Goal: Task Accomplishment & Management: Manage account settings

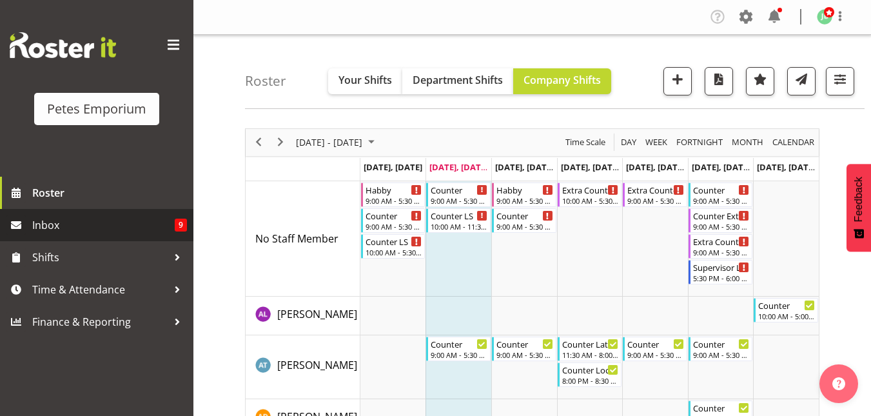
click at [93, 231] on span "Inbox" at bounding box center [103, 224] width 142 height 19
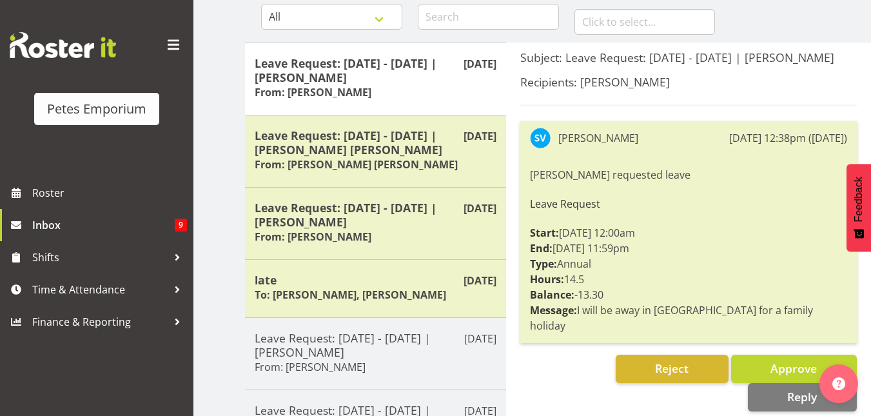
scroll to position [132, 0]
click at [749, 355] on button "Approve" at bounding box center [794, 369] width 126 height 28
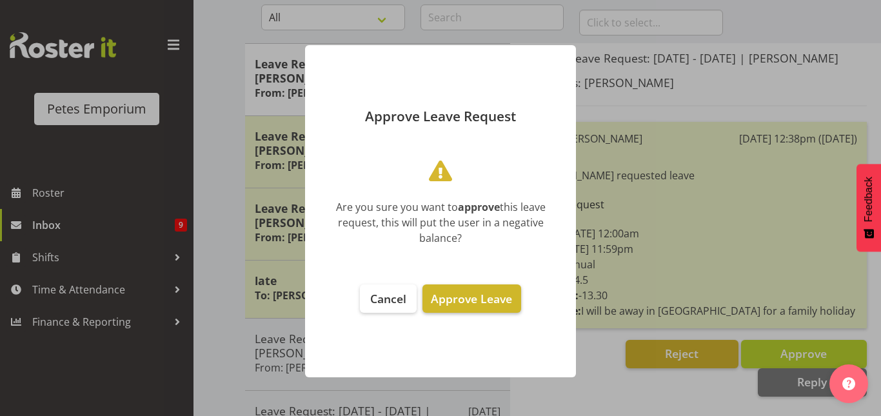
click at [480, 290] on button "Approve Leave" at bounding box center [471, 298] width 98 height 28
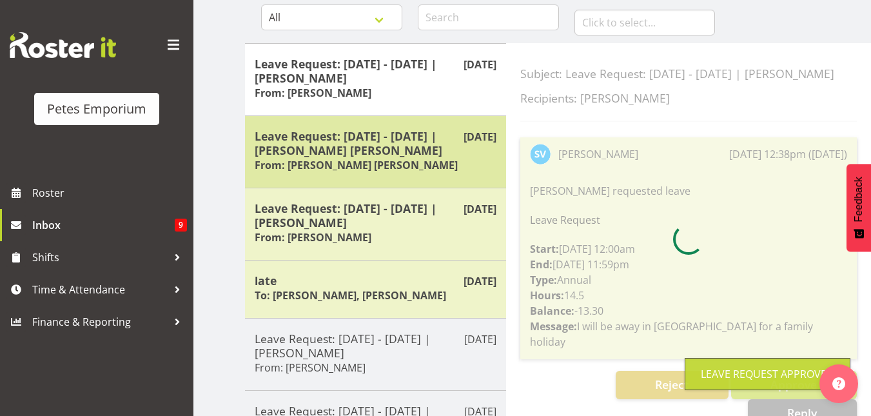
click at [366, 138] on h5 "Leave Request: 07/01/26 - 16/03/26 | Beena Beena" at bounding box center [376, 143] width 242 height 28
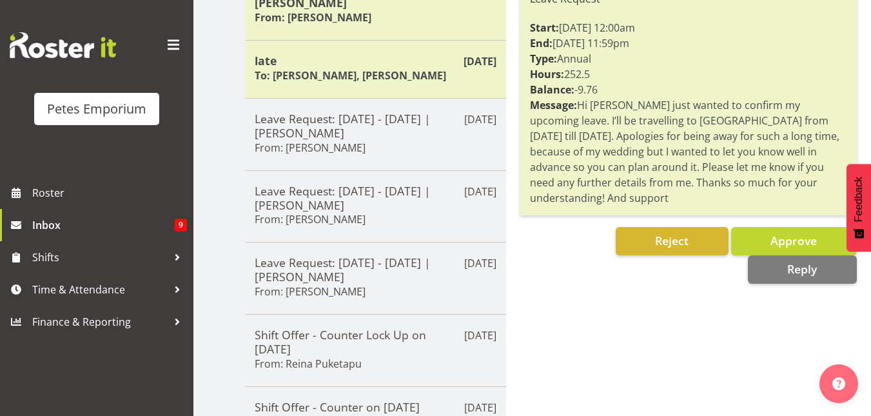
scroll to position [353, 0]
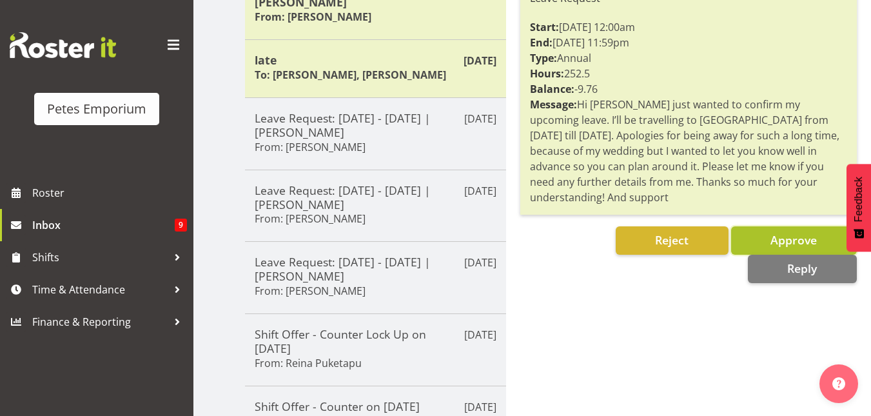
click at [795, 232] on span "Approve" at bounding box center [794, 239] width 46 height 15
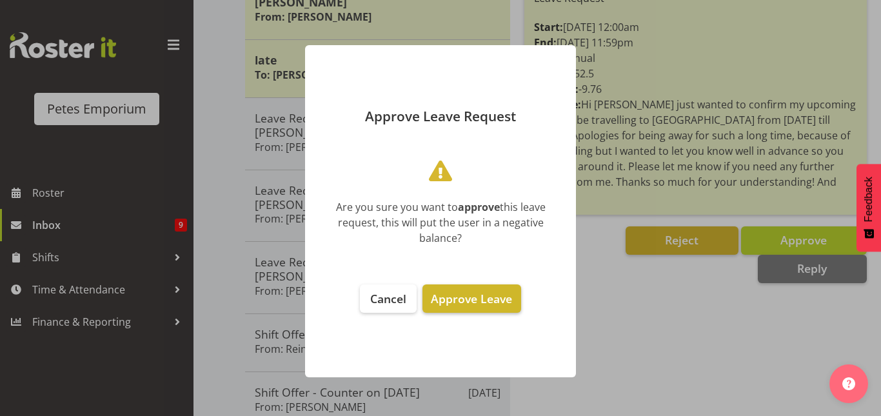
click at [471, 301] on span "Approve Leave" at bounding box center [471, 298] width 81 height 15
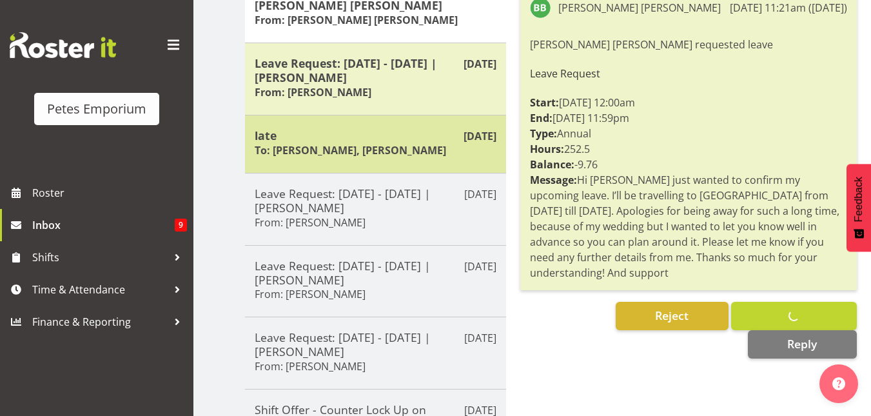
scroll to position [277, 0]
click at [373, 70] on h5 "Leave Request: 31/08/25 - 31/08/25 | Sasha Vandervalk" at bounding box center [376, 71] width 242 height 28
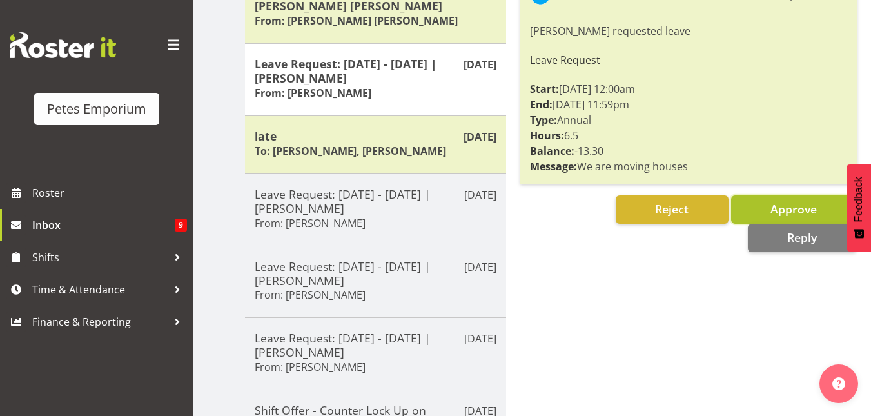
click at [754, 214] on button "Approve" at bounding box center [794, 209] width 126 height 28
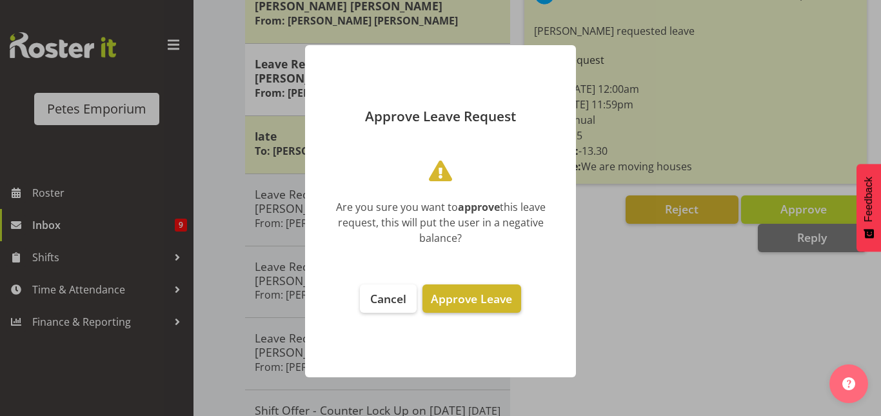
click at [467, 288] on button "Approve Leave" at bounding box center [471, 298] width 98 height 28
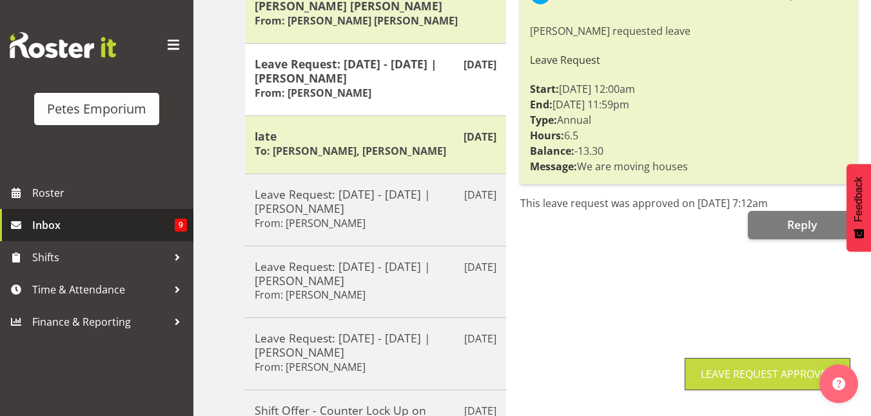
click at [42, 219] on span "Inbox" at bounding box center [103, 224] width 142 height 19
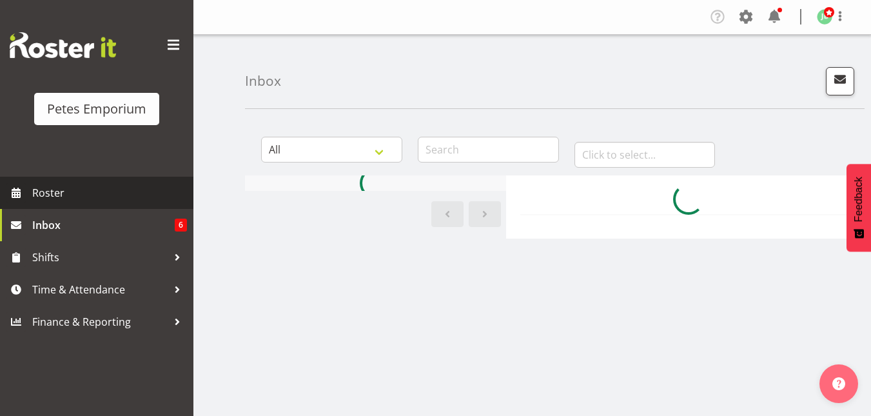
click at [44, 188] on span "Roster" at bounding box center [109, 192] width 155 height 19
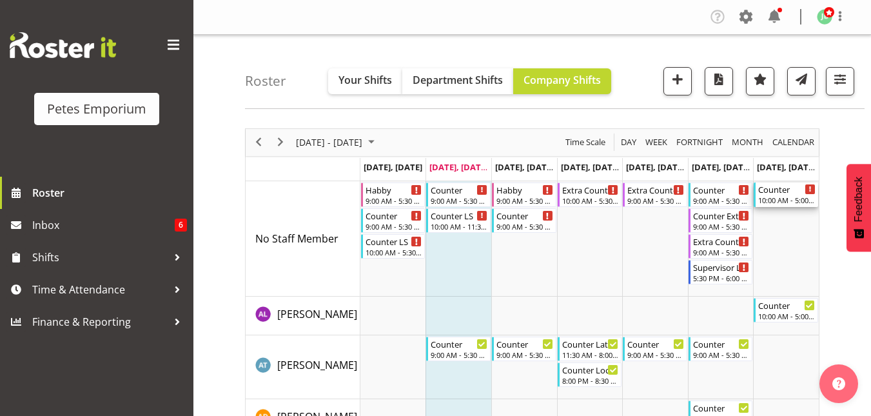
click at [787, 193] on div "Counter" at bounding box center [786, 188] width 57 height 13
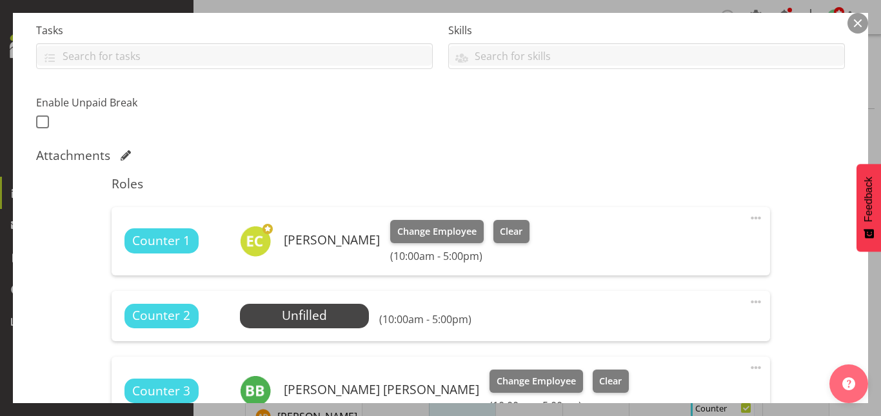
scroll to position [277, 0]
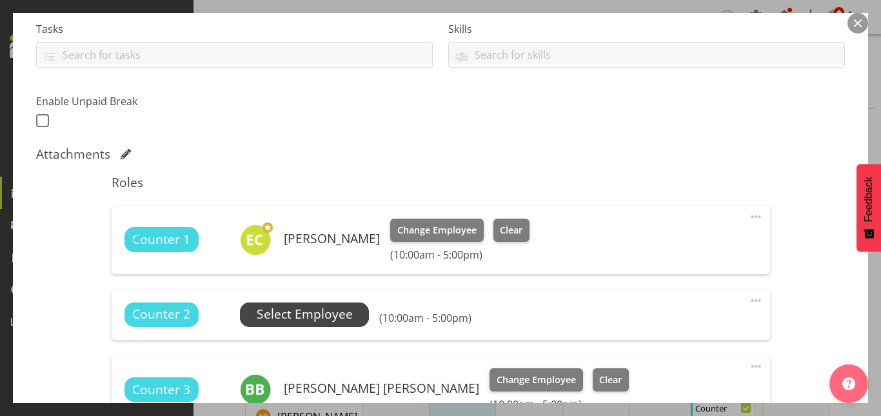
click at [309, 314] on span "Select Employee" at bounding box center [305, 314] width 96 height 19
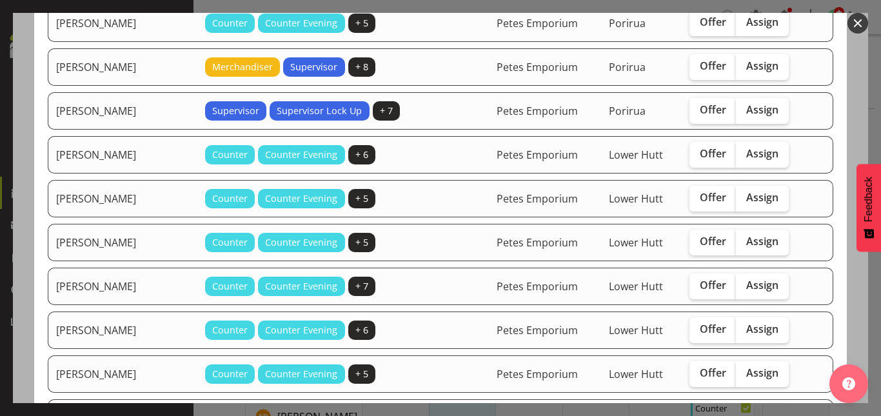
scroll to position [184, 0]
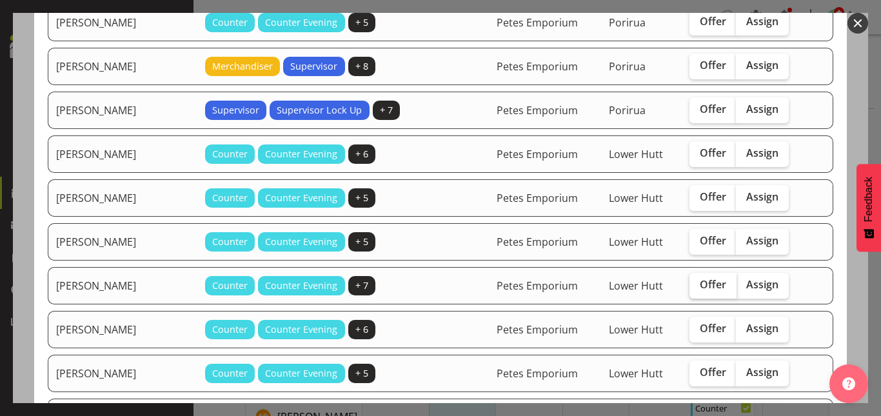
click at [700, 279] on span "Offer" at bounding box center [713, 284] width 26 height 13
click at [691, 280] on input "Offer" at bounding box center [693, 284] width 8 height 8
checkbox input "true"
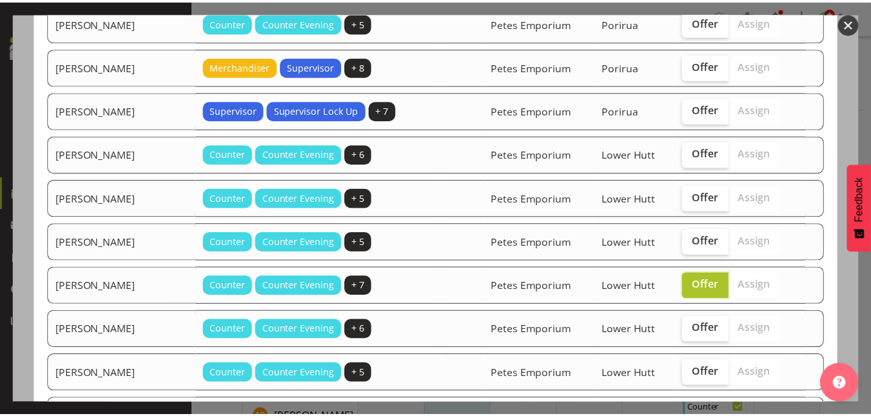
scroll to position [517, 0]
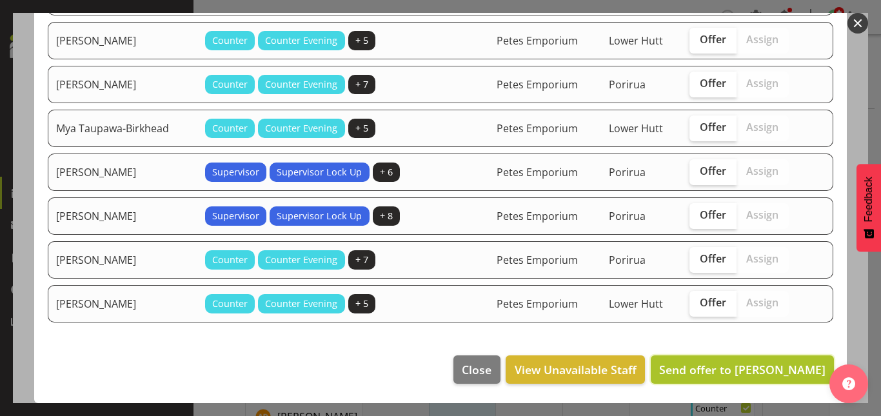
click at [743, 374] on span "Send offer to Matia Loizou" at bounding box center [742, 369] width 166 height 15
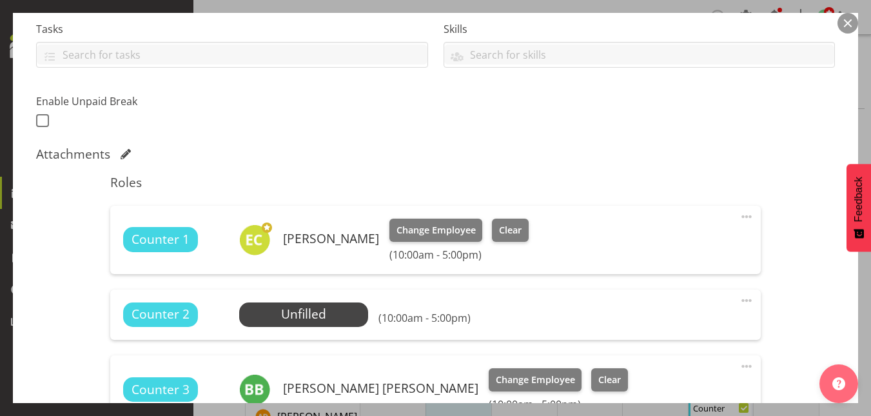
click at [850, 21] on button "button" at bounding box center [848, 23] width 21 height 21
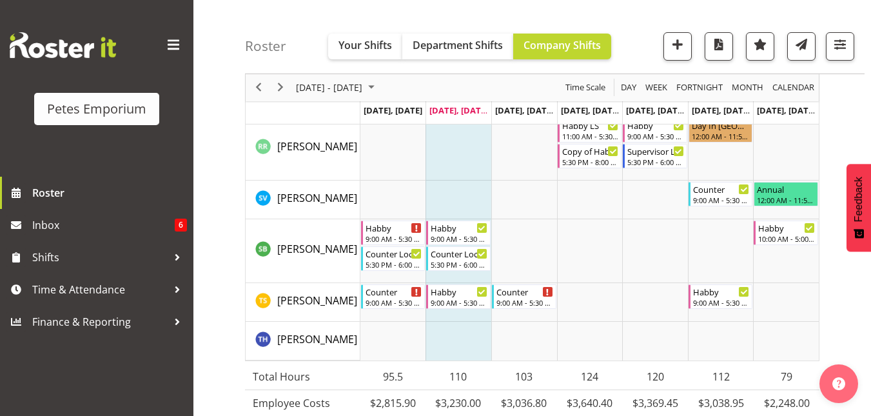
scroll to position [1604, 0]
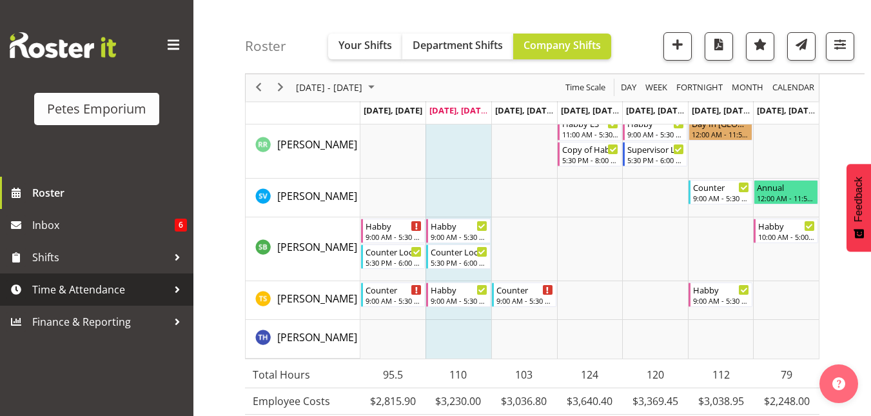
click at [115, 294] on span "Time & Attendance" at bounding box center [99, 289] width 135 height 19
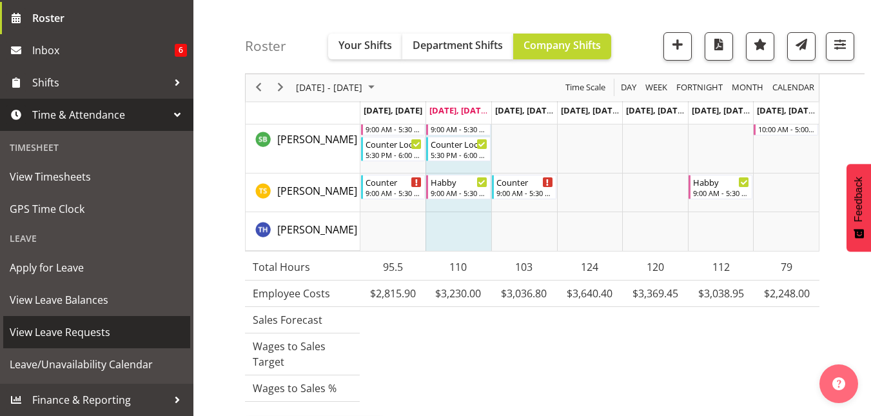
scroll to position [1751, 0]
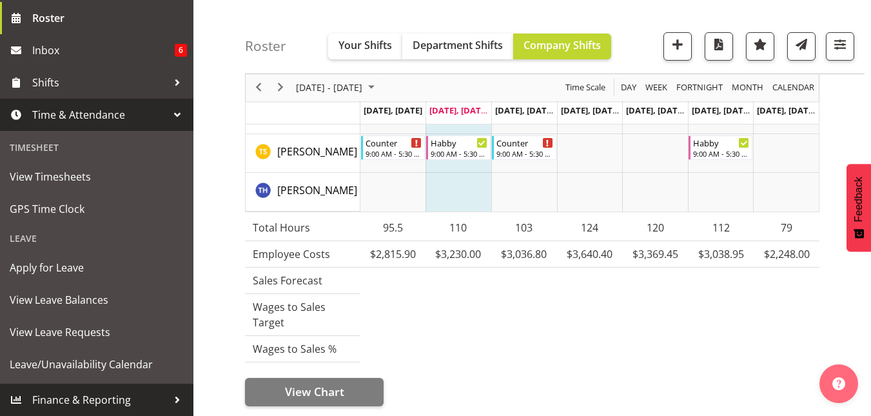
click at [75, 397] on span "Finance & Reporting" at bounding box center [99, 399] width 135 height 19
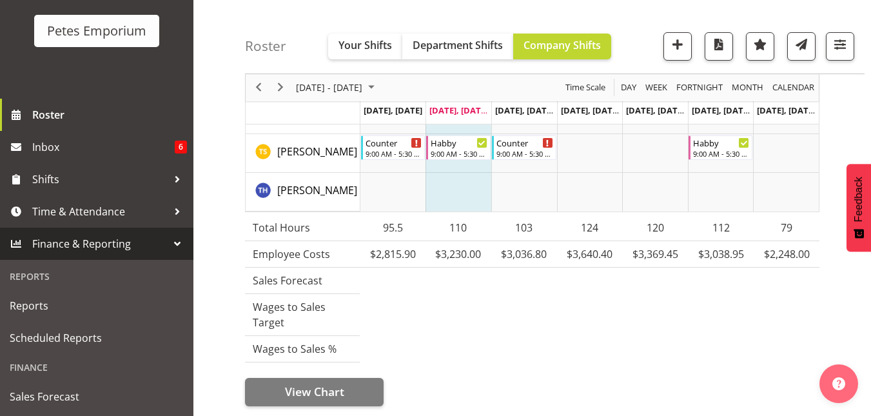
scroll to position [78, 0]
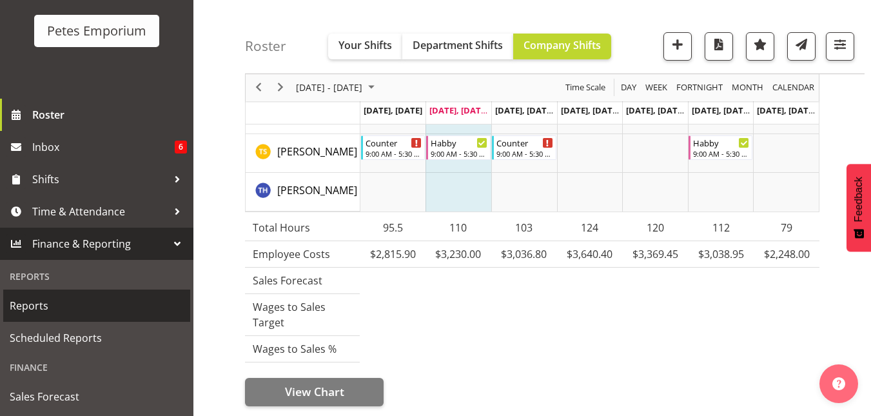
click at [55, 302] on span "Reports" at bounding box center [97, 305] width 174 height 19
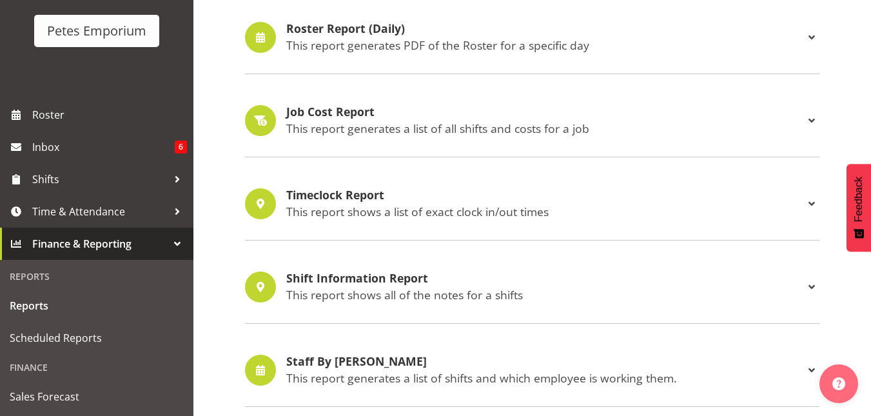
scroll to position [651, 0]
click at [359, 273] on h4 "Shift Information Report" at bounding box center [545, 277] width 518 height 13
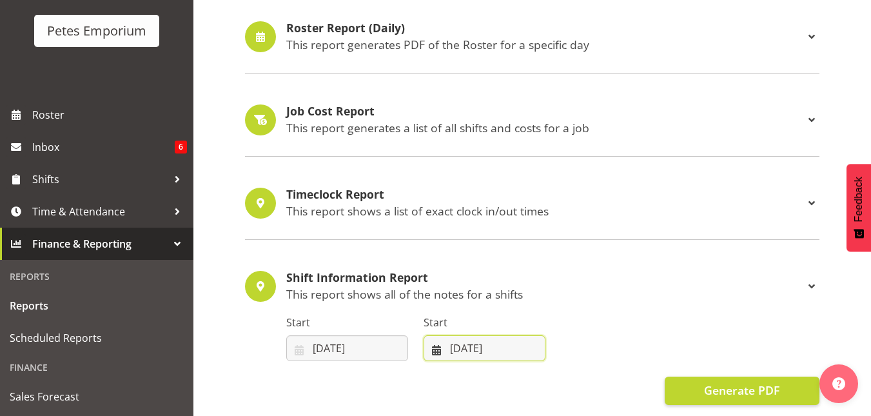
click at [495, 348] on input "[DATE]" at bounding box center [485, 348] width 122 height 26
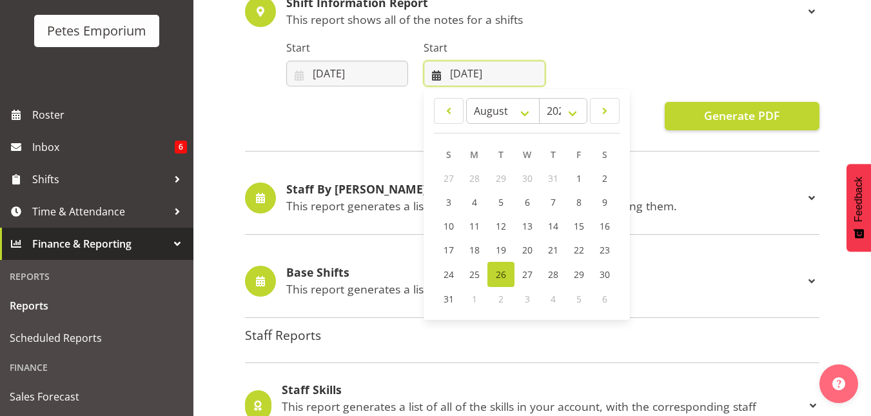
scroll to position [927, 0]
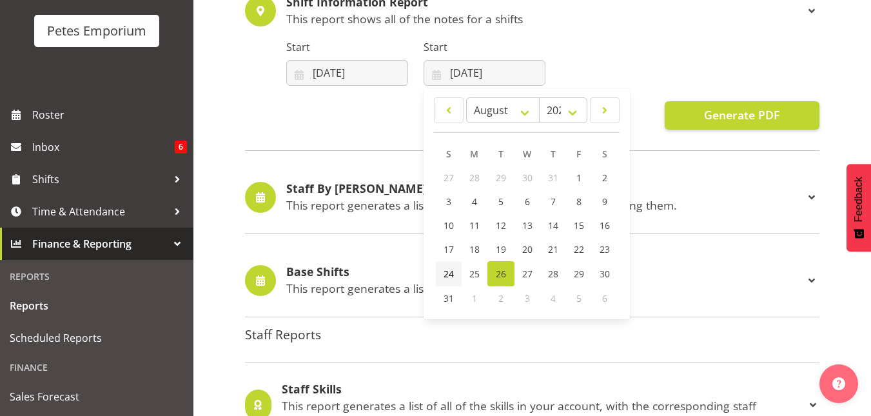
click at [452, 277] on span "24" at bounding box center [449, 274] width 10 height 12
type input "24/08/2025"
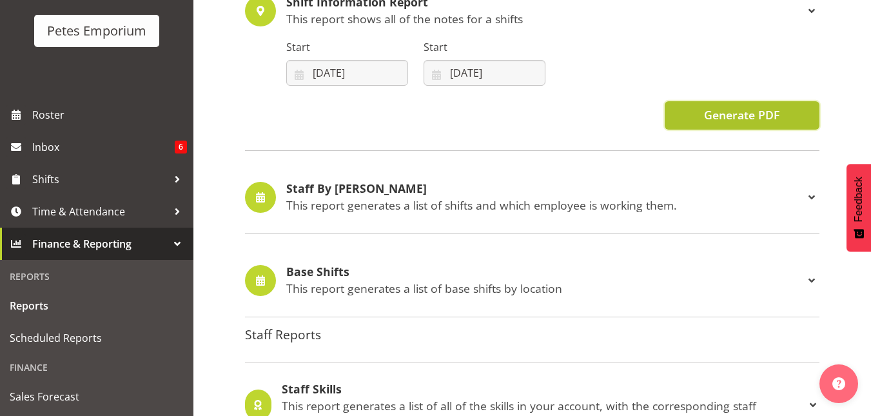
click at [738, 124] on button "Generate PDF" at bounding box center [742, 115] width 155 height 28
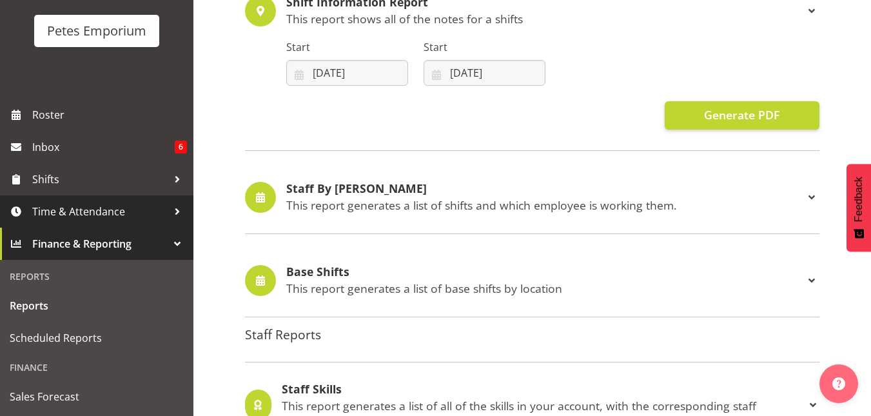
click at [86, 207] on span "Time & Attendance" at bounding box center [99, 211] width 135 height 19
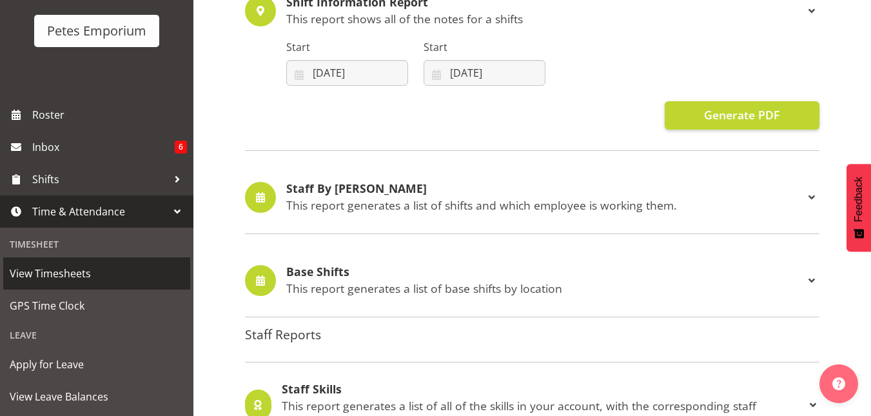
click at [63, 264] on span "View Timesheets" at bounding box center [97, 273] width 174 height 19
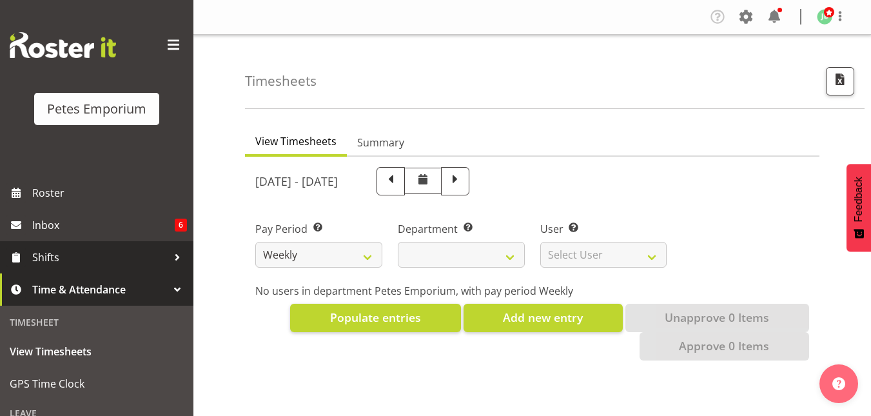
select select
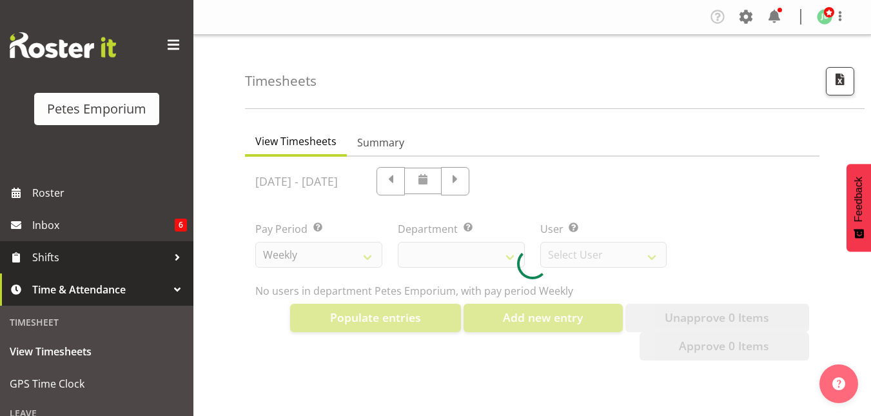
select select "11345"
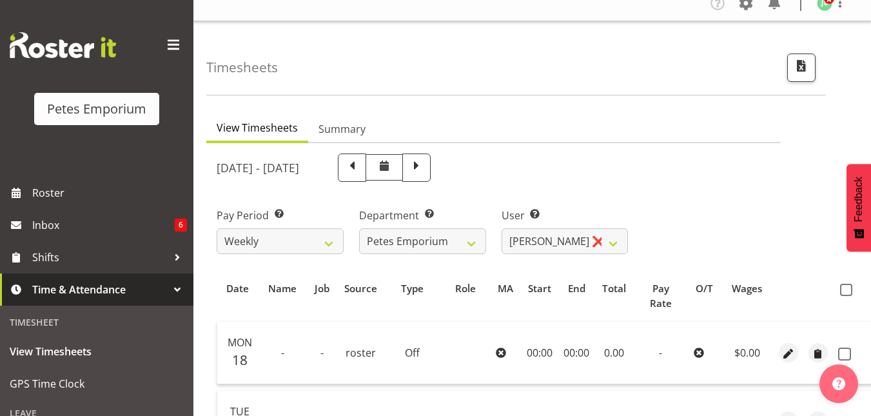
scroll to position [5, 0]
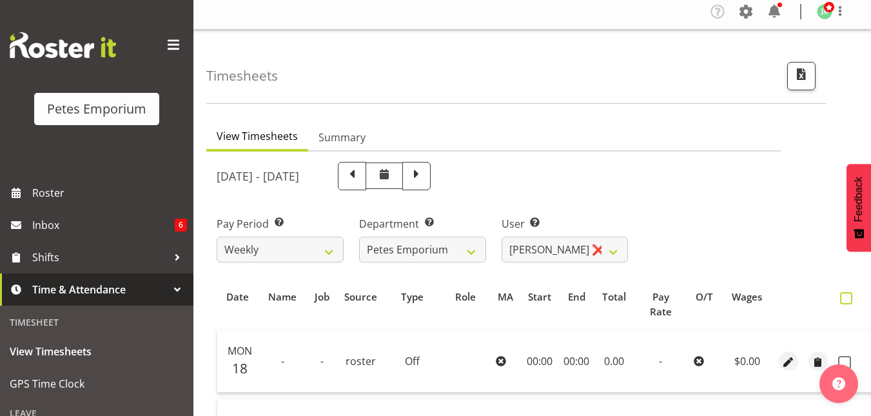
click at [852, 294] on label at bounding box center [849, 298] width 19 height 12
click at [849, 294] on input "checkbox" at bounding box center [844, 298] width 8 height 8
checkbox input "true"
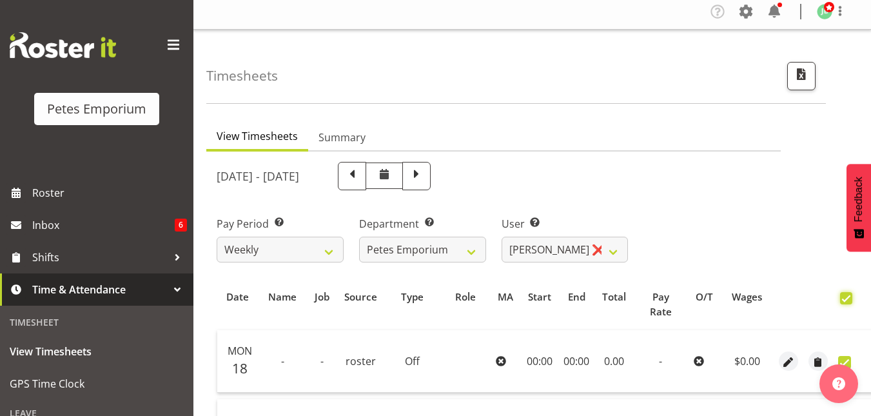
checkbox input "true"
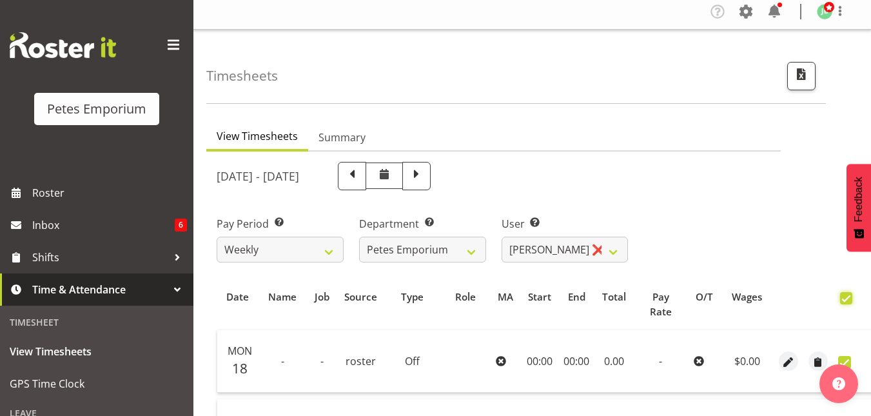
checkbox input "true"
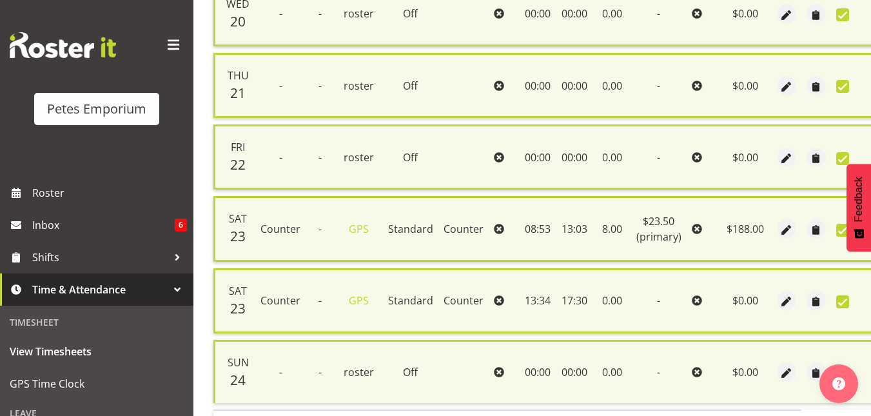
scroll to position [589, 0]
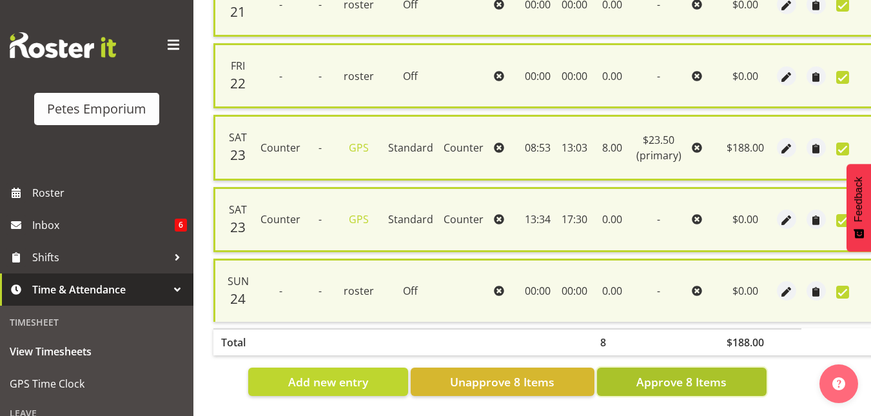
click at [651, 380] on span "Approve 8 Items" at bounding box center [681, 381] width 90 height 17
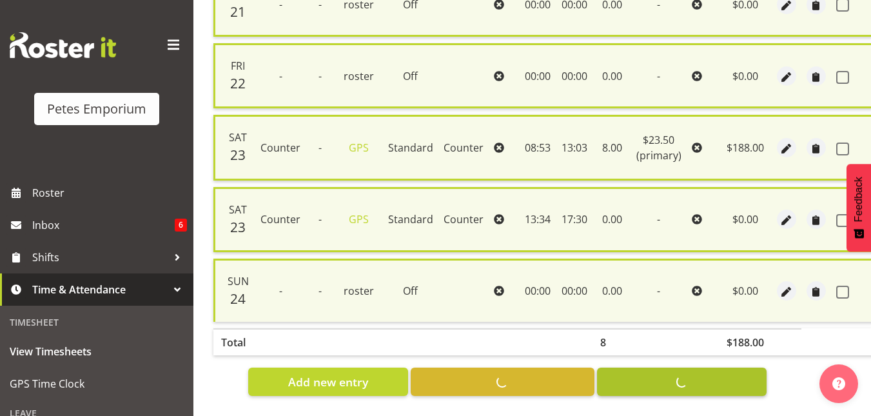
checkbox input "false"
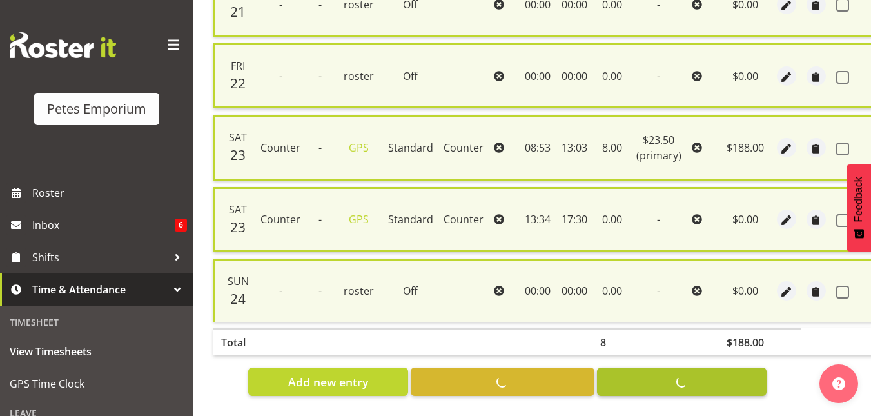
checkbox input "false"
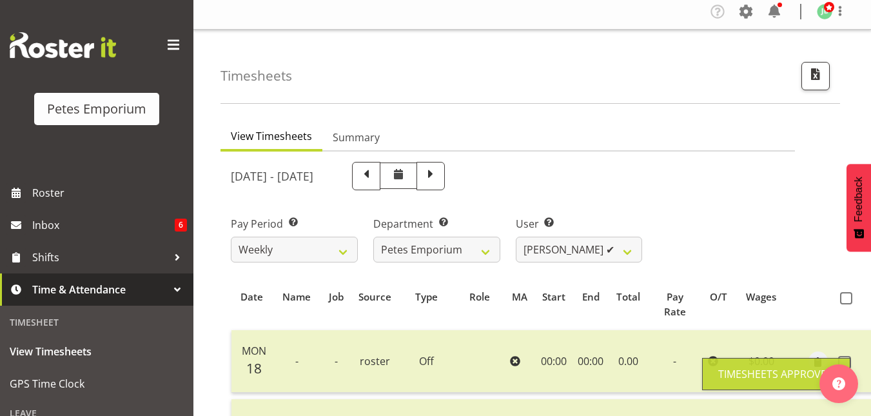
scroll to position [0, 0]
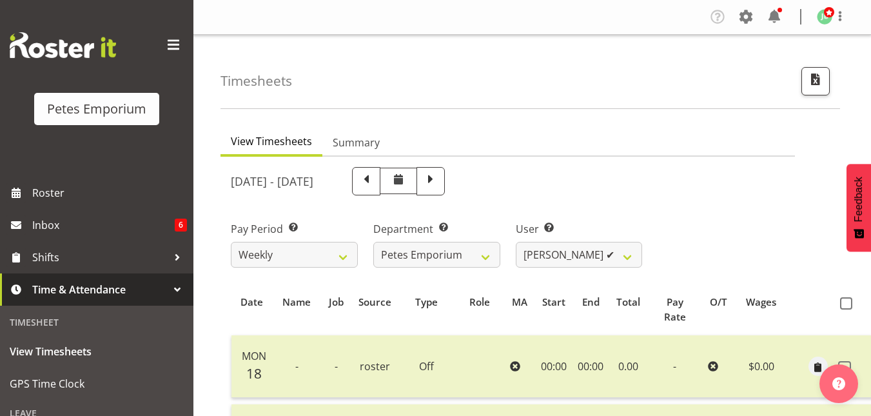
click at [643, 255] on div "User Select user. Note: This is filtered down by the previous two drop-down ite…" at bounding box center [579, 239] width 142 height 72
click at [627, 258] on select "[PERSON_NAME] ✔ [PERSON_NAME] ❌ [PERSON_NAME] ❌ [PERSON_NAME] [PERSON_NAME] ❌ […" at bounding box center [579, 255] width 127 height 26
select select "5364"
click at [516, 242] on select "[PERSON_NAME] ✔ [PERSON_NAME] ❌ [PERSON_NAME] ❌ [PERSON_NAME] [PERSON_NAME] ❌ […" at bounding box center [579, 255] width 127 height 26
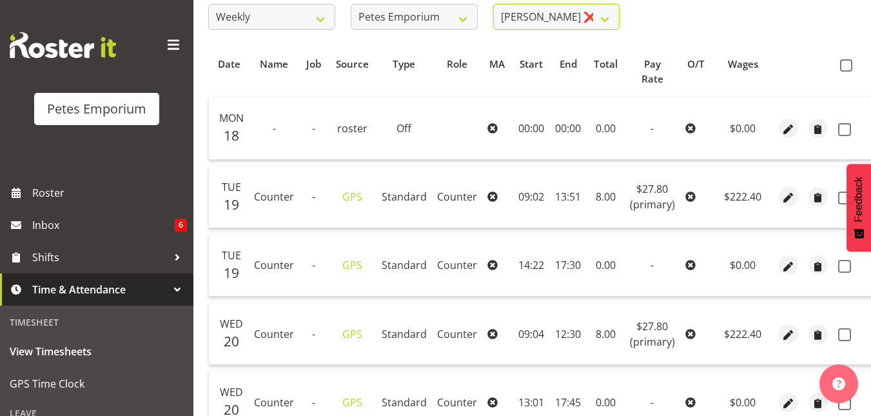
scroll to position [236, 0]
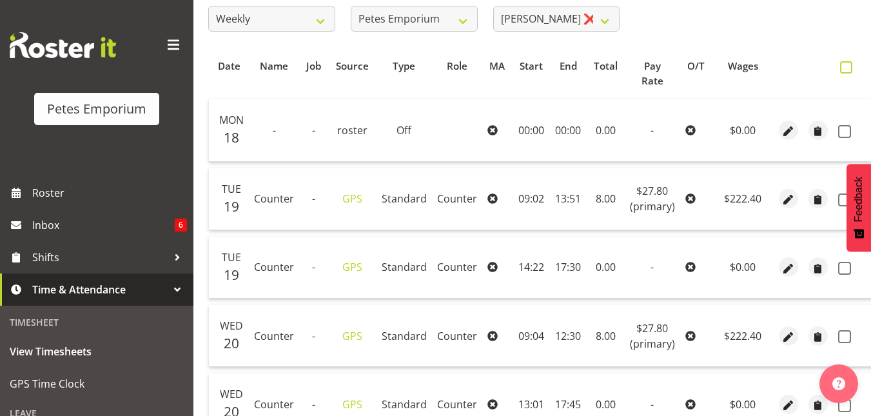
click at [842, 72] on span at bounding box center [846, 67] width 12 height 12
click at [842, 72] on input "checkbox" at bounding box center [844, 67] width 8 height 8
checkbox input "true"
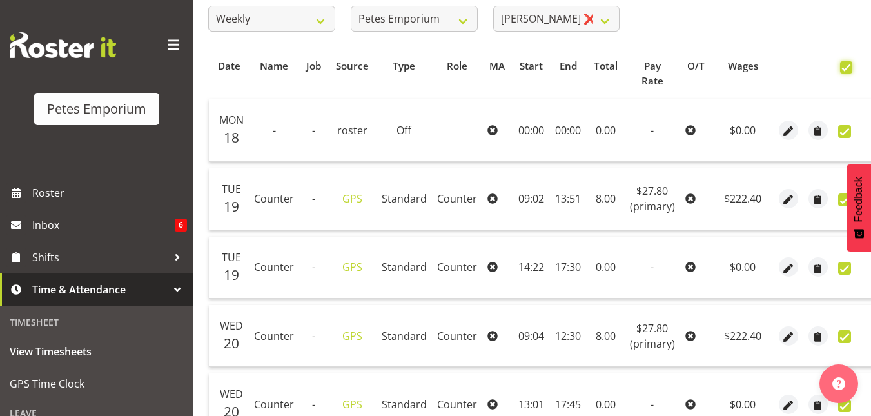
checkbox input "true"
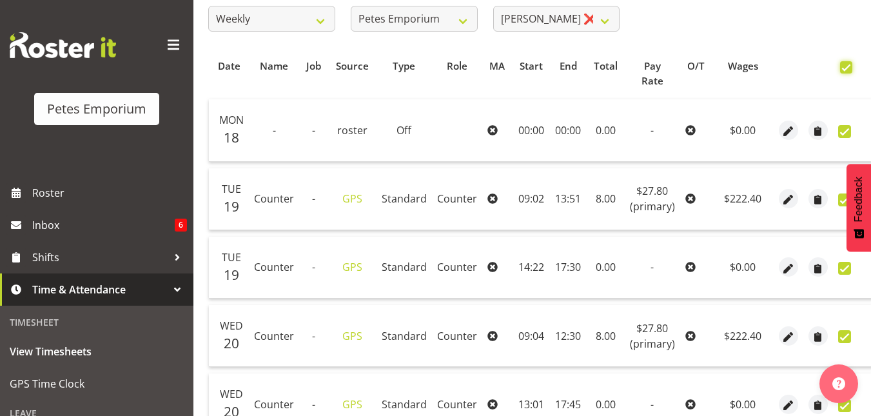
checkbox input "true"
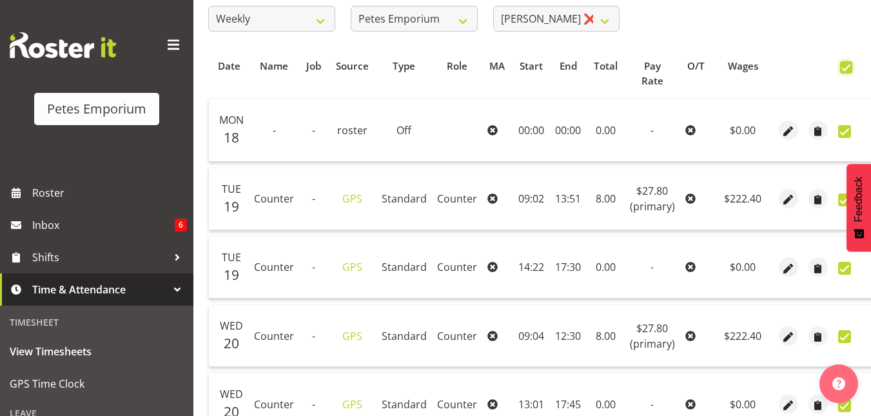
checkbox input "true"
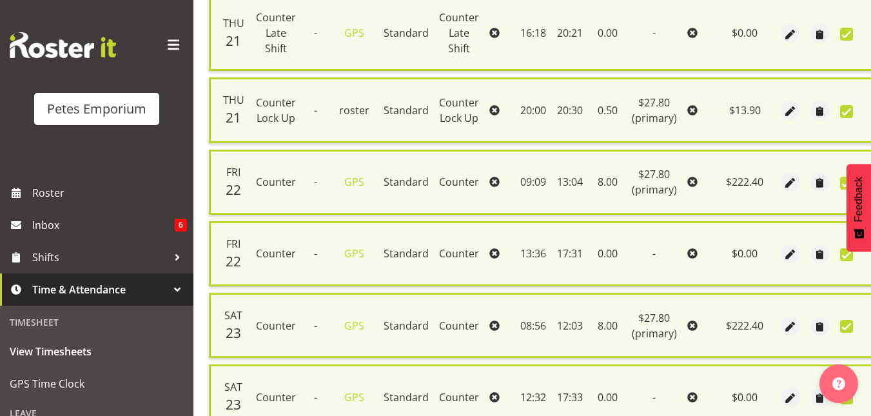
scroll to position [969, 0]
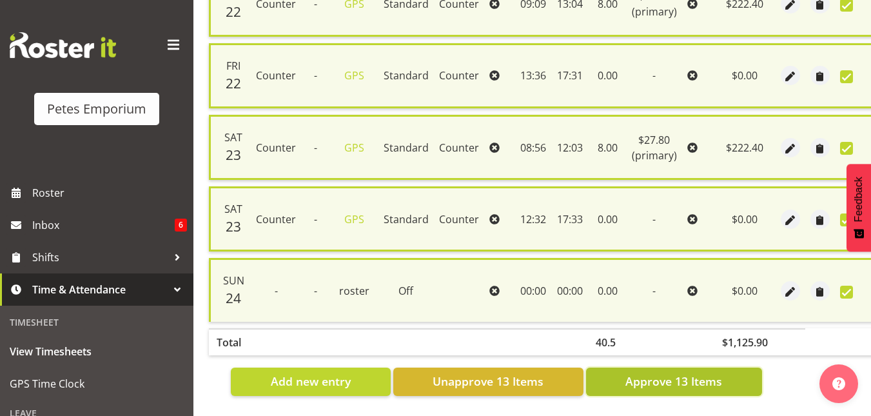
click at [650, 375] on span "Approve 13 Items" at bounding box center [673, 381] width 97 height 17
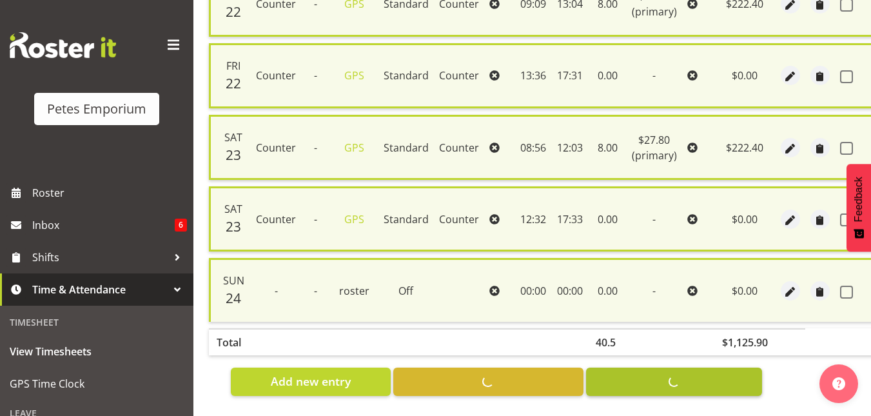
checkbox input "false"
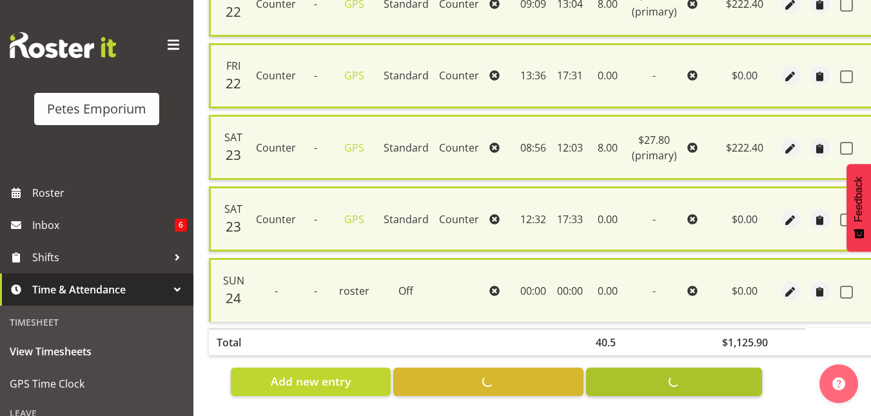
checkbox input "false"
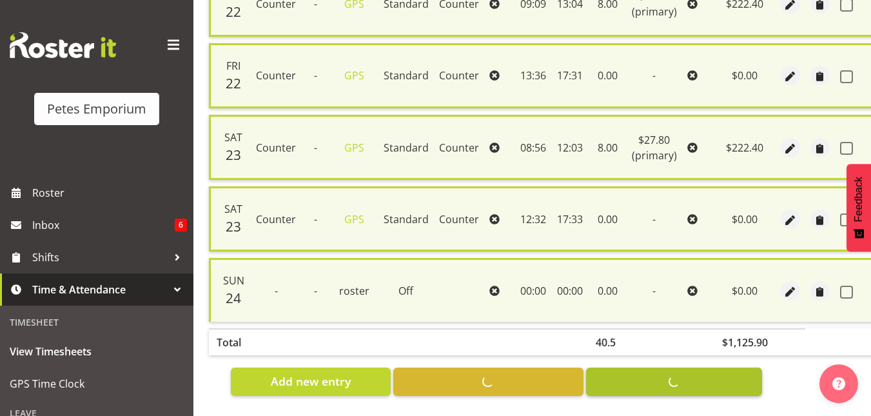
checkbox input "false"
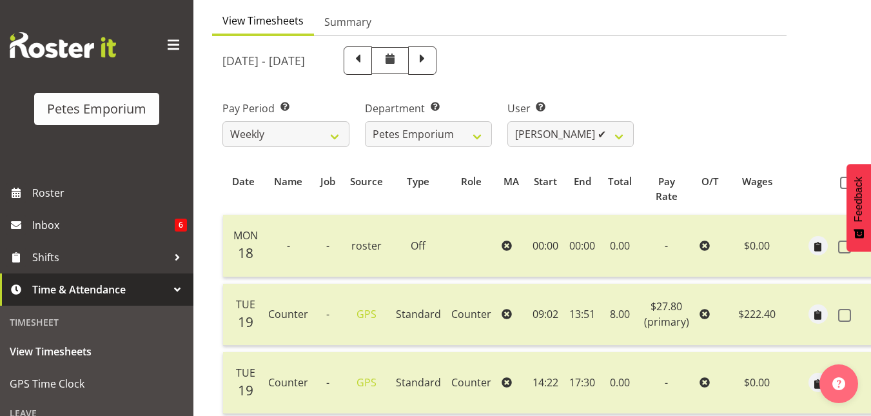
scroll to position [120, 0]
click at [618, 137] on select "[PERSON_NAME] ✔ [PERSON_NAME] ✔ [PERSON_NAME] ❌ [PERSON_NAME] [PERSON_NAME] ❌ […" at bounding box center [570, 135] width 127 height 26
select select "7002"
click at [507, 122] on select "[PERSON_NAME] ✔ [PERSON_NAME] ✔ [PERSON_NAME] ❌ [PERSON_NAME] [PERSON_NAME] ❌ […" at bounding box center [570, 135] width 127 height 26
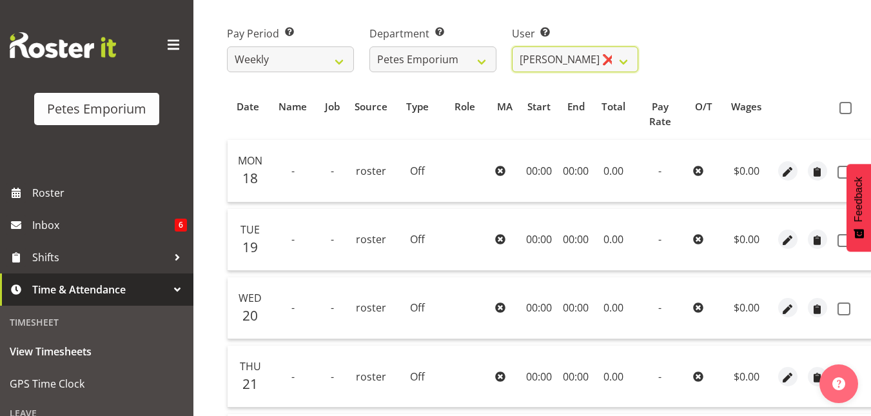
scroll to position [195, 0]
click at [841, 121] on th at bounding box center [852, 114] width 41 height 39
drag, startPoint x: 841, startPoint y: 121, endPoint x: 845, endPoint y: 113, distance: 8.7
click at [841, 121] on th at bounding box center [852, 114] width 41 height 39
click at [845, 113] on span at bounding box center [846, 109] width 12 height 12
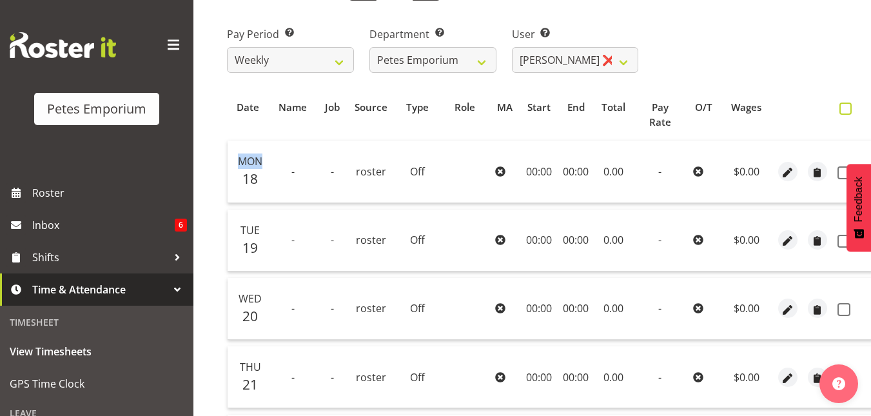
click at [845, 113] on input "checkbox" at bounding box center [844, 108] width 8 height 8
checkbox input "true"
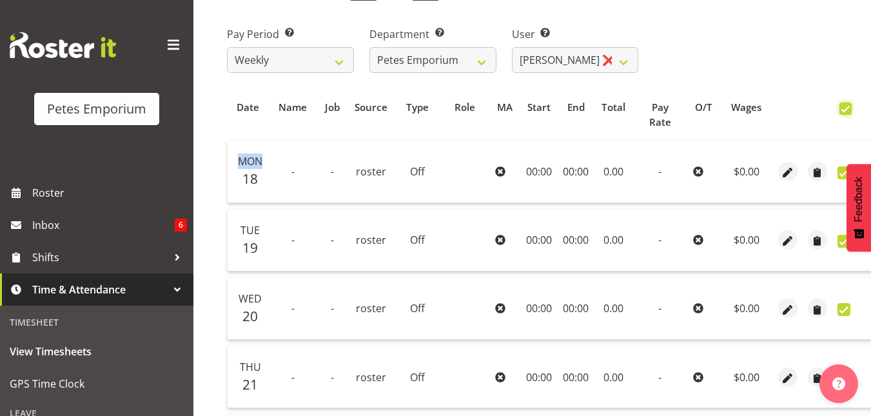
checkbox input "true"
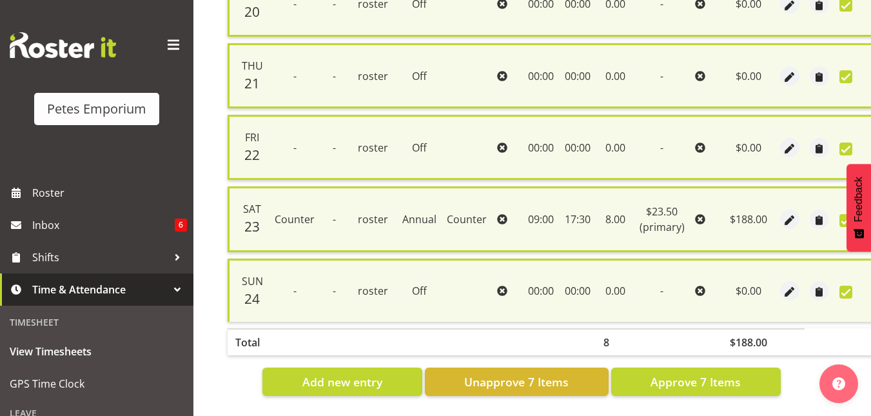
scroll to position [517, 0]
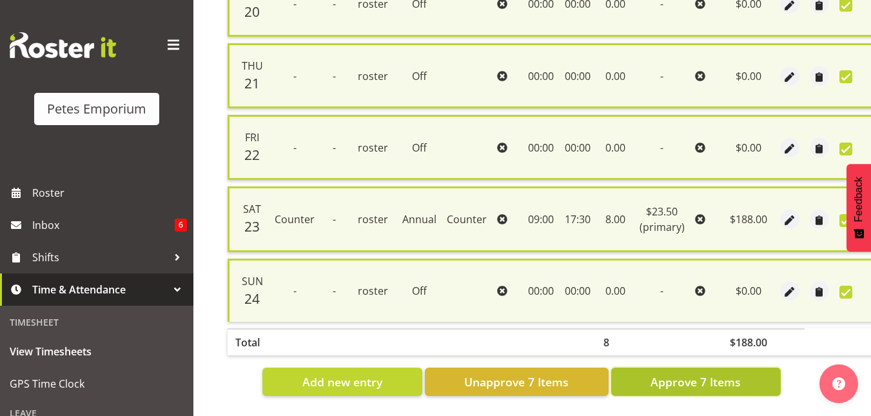
click at [703, 377] on span "Approve 7 Items" at bounding box center [696, 381] width 90 height 17
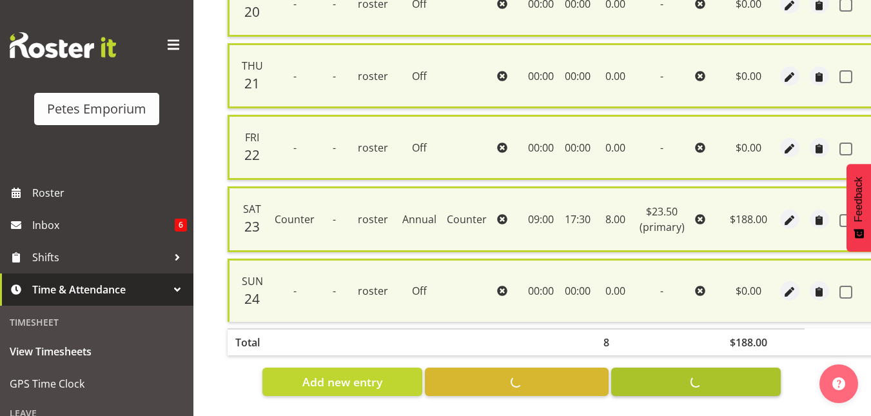
checkbox input "false"
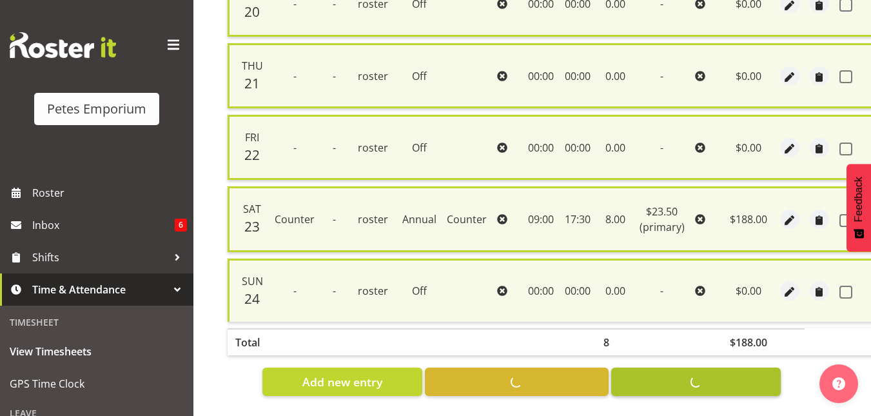
checkbox input "false"
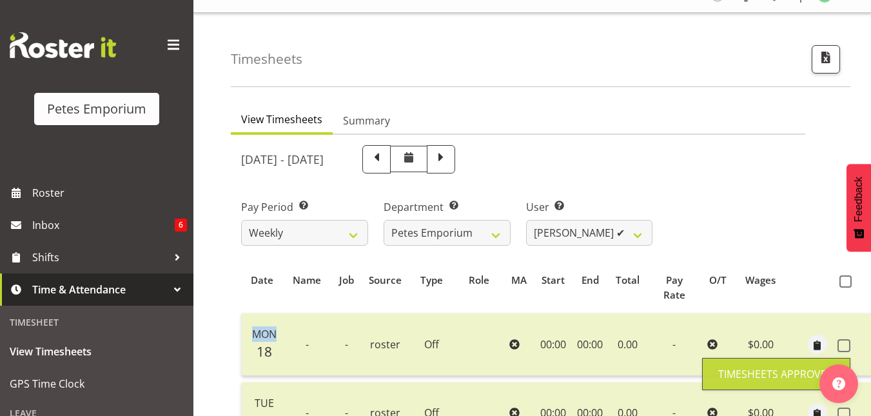
scroll to position [15, 0]
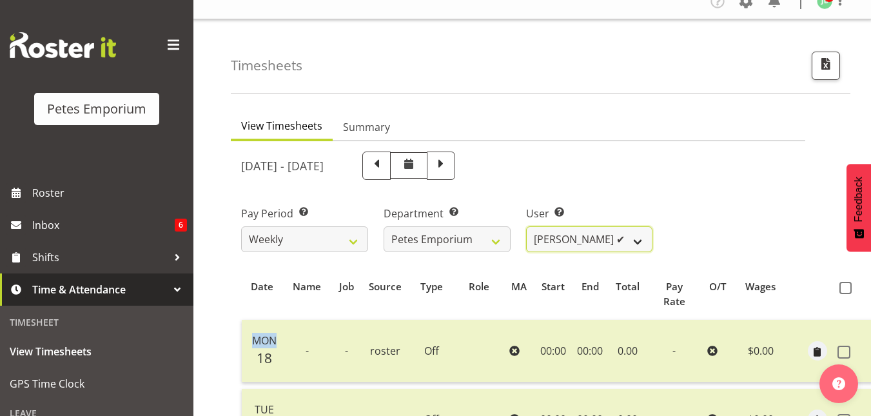
click at [639, 243] on select "[PERSON_NAME] ✔ [PERSON_NAME] ✔ [PERSON_NAME] ✔ [PERSON_NAME] [PERSON_NAME] ❌ […" at bounding box center [589, 239] width 127 height 26
select select "9974"
click at [526, 226] on select "[PERSON_NAME] ✔ [PERSON_NAME] ✔ [PERSON_NAME] ✔ [PERSON_NAME] [PERSON_NAME] ❌ […" at bounding box center [589, 239] width 127 height 26
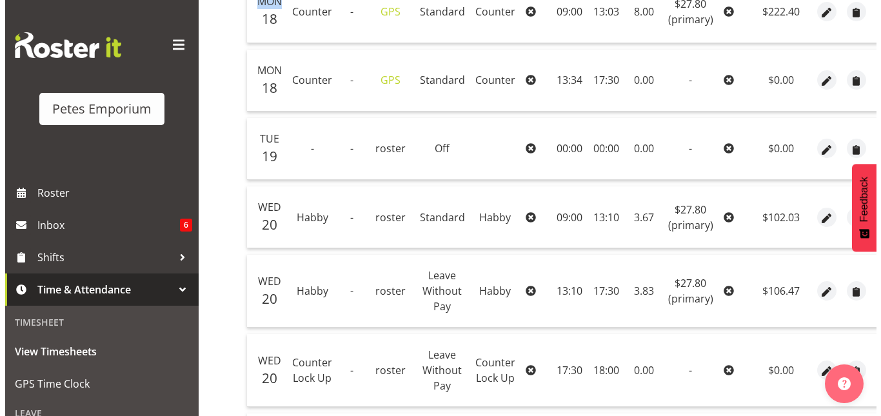
scroll to position [356, 0]
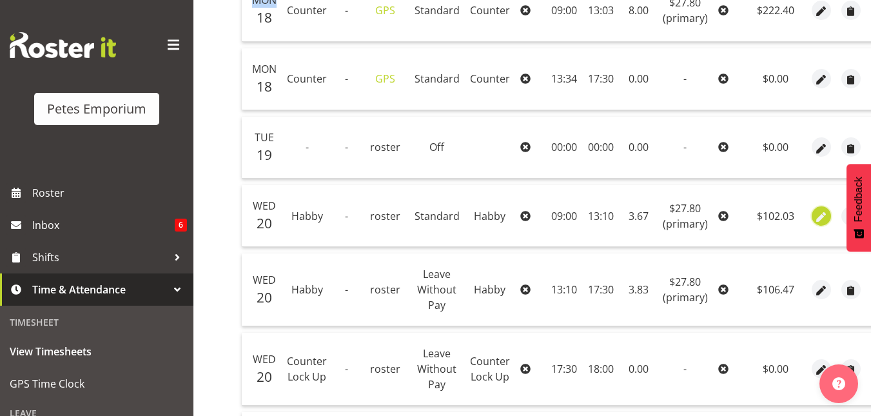
click at [814, 220] on span "button" at bounding box center [821, 217] width 15 height 15
select select "155"
select select "Standard"
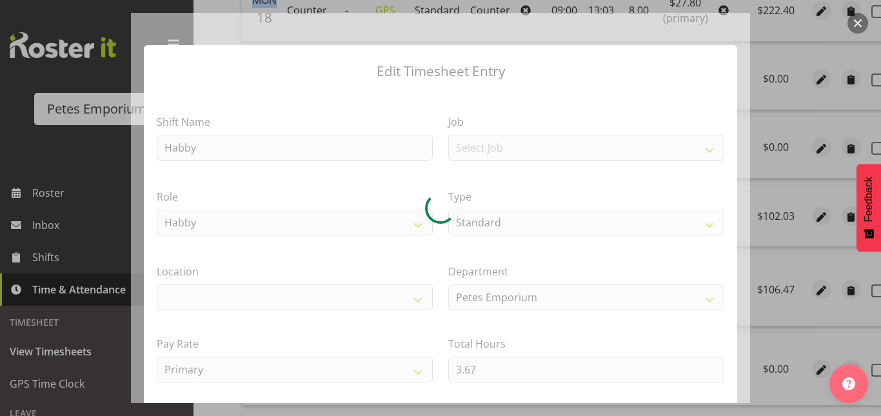
select select "100"
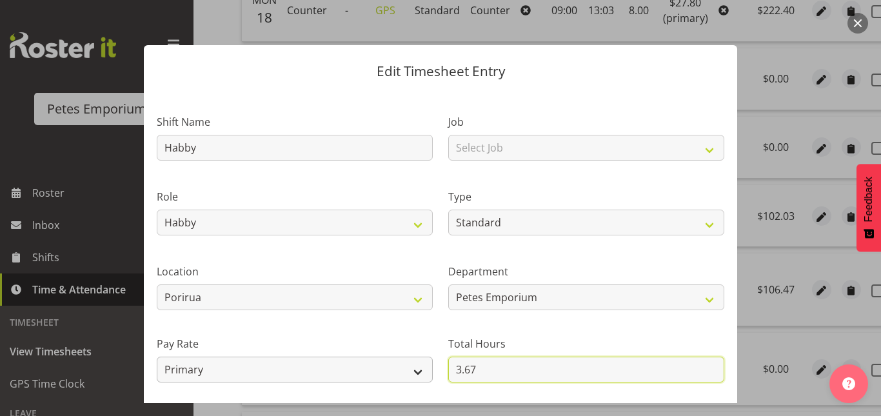
drag, startPoint x: 478, startPoint y: 365, endPoint x: 414, endPoint y: 368, distance: 64.6
click at [414, 368] on div "Shift Name Habby Job Select Job Role Counter Counter Evening Counter Late Shift…" at bounding box center [440, 279] width 583 height 366
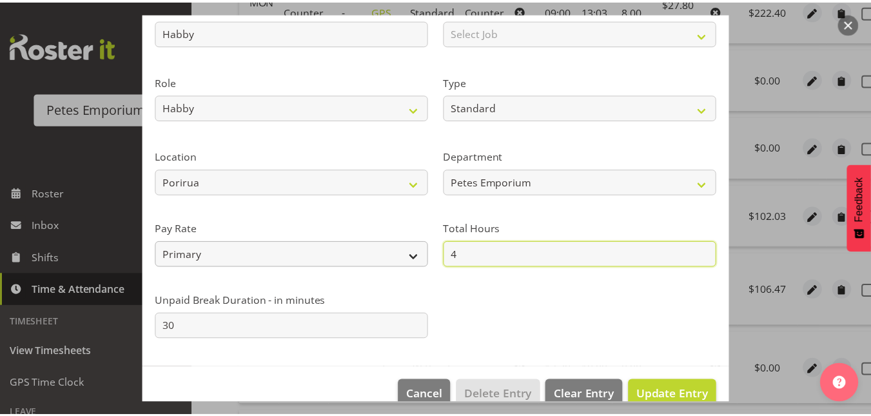
scroll to position [141, 0]
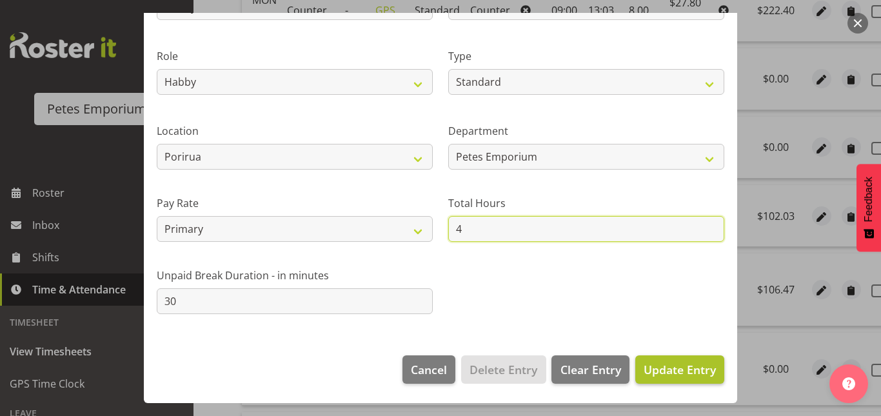
type input "4"
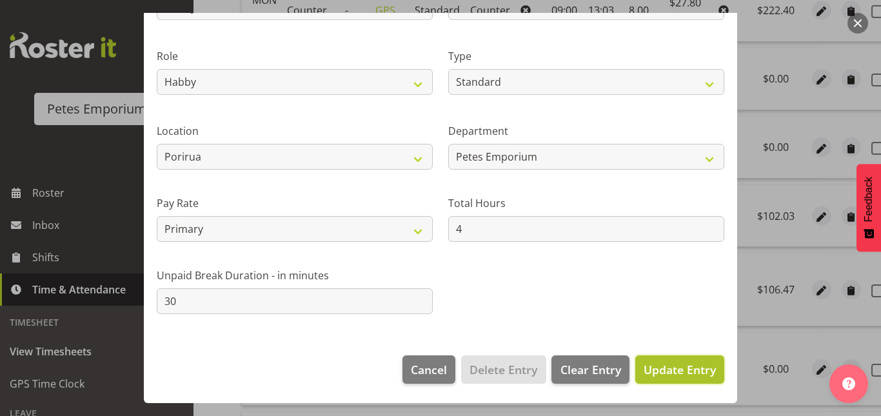
click at [693, 375] on span "Update Entry" at bounding box center [679, 369] width 72 height 15
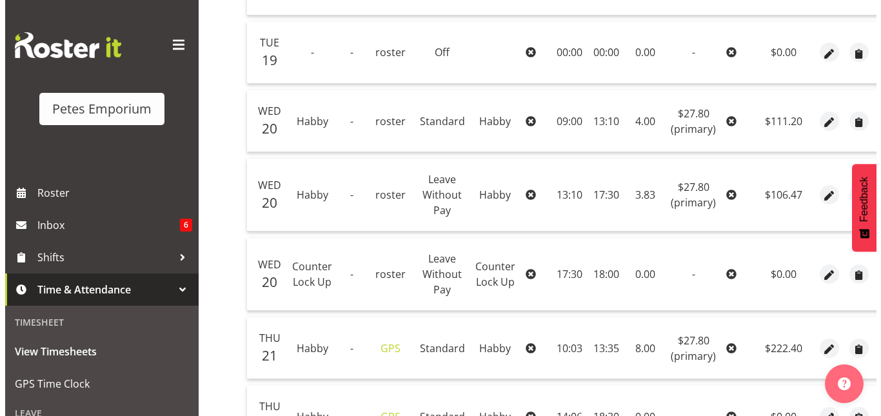
scroll to position [480, 0]
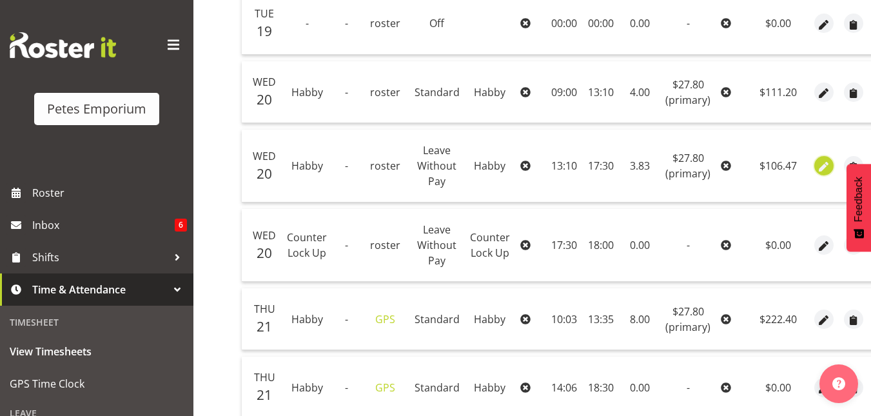
click at [818, 170] on span "button" at bounding box center [824, 167] width 15 height 15
select select "155"
select select "Leave Without Pay"
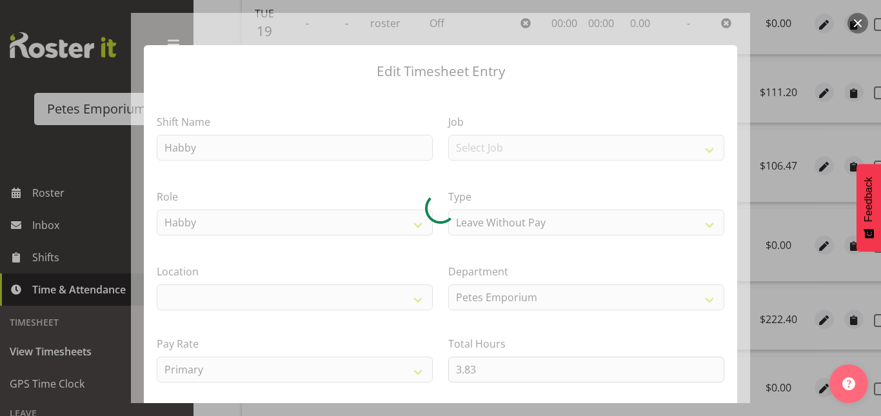
select select "100"
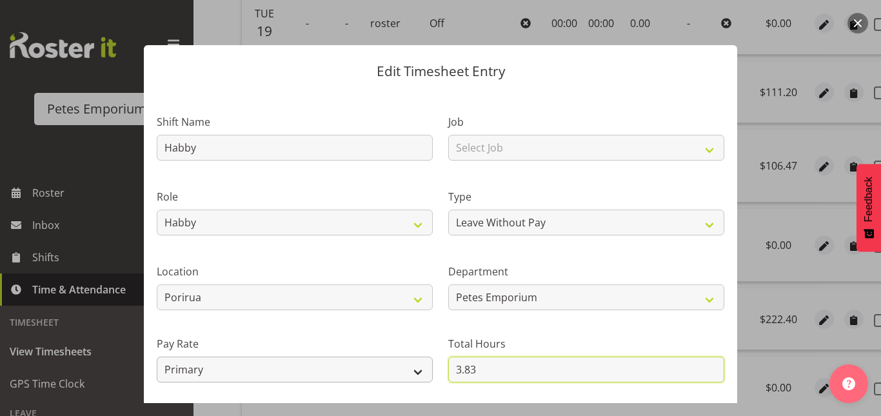
drag, startPoint x: 480, startPoint y: 368, endPoint x: 426, endPoint y: 370, distance: 54.8
click at [426, 370] on div "Shift Name Habby Job Select Job Role Counter Counter Evening Counter Late Shift…" at bounding box center [440, 279] width 583 height 366
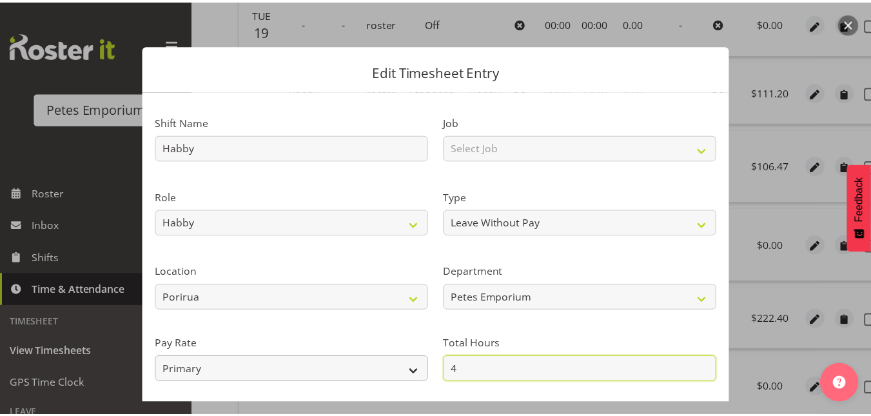
scroll to position [141, 0]
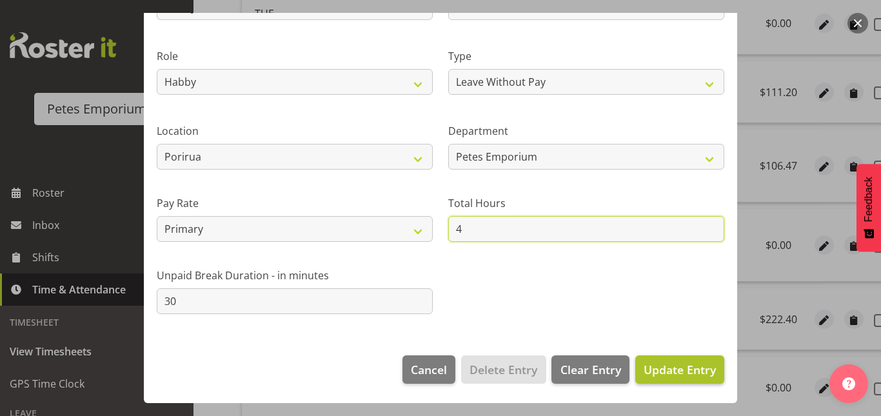
type input "4"
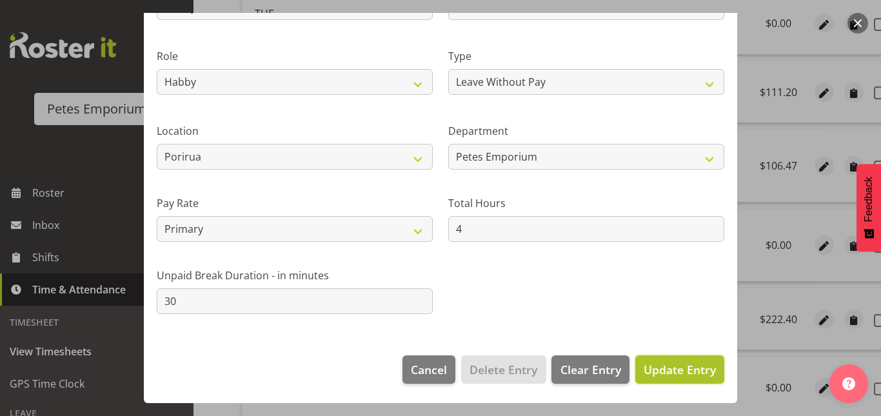
click at [663, 379] on button "Update Entry" at bounding box center [679, 369] width 89 height 28
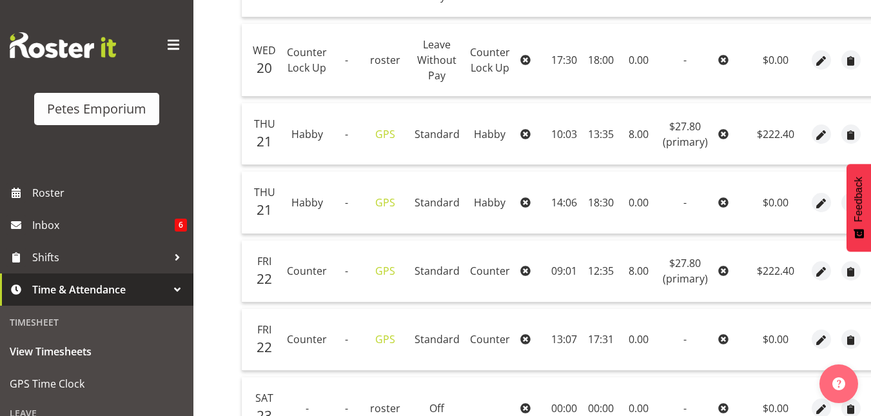
scroll to position [666, 0]
click at [819, 133] on span "button" at bounding box center [821, 133] width 15 height 15
select select "155"
select select "Standard"
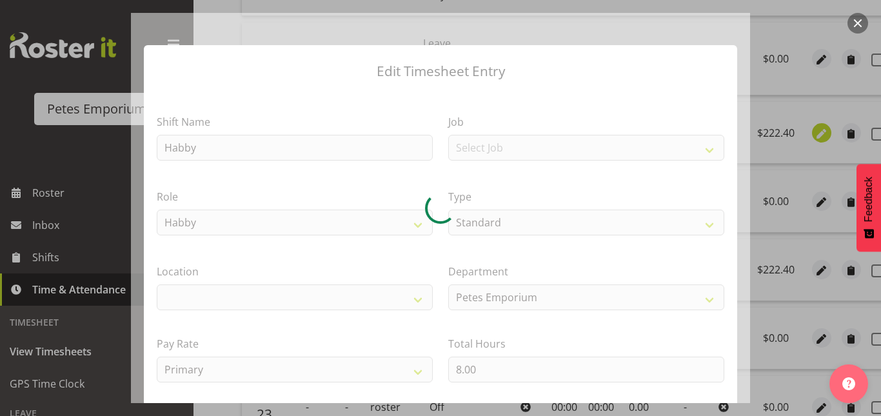
select select
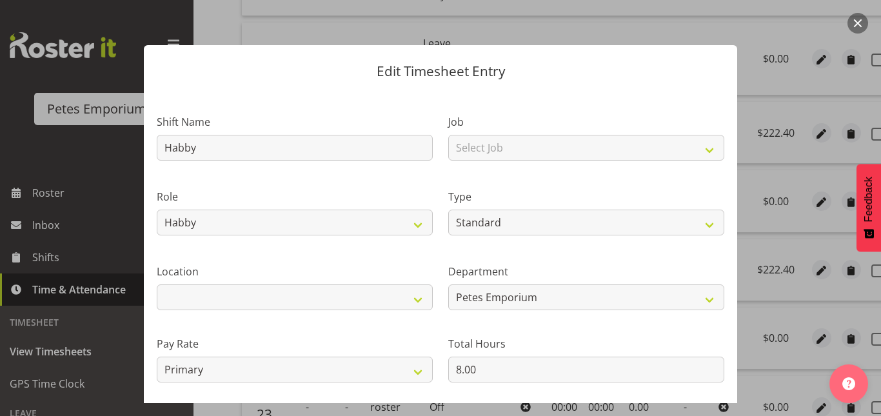
click at [861, 22] on button "button" at bounding box center [857, 23] width 21 height 21
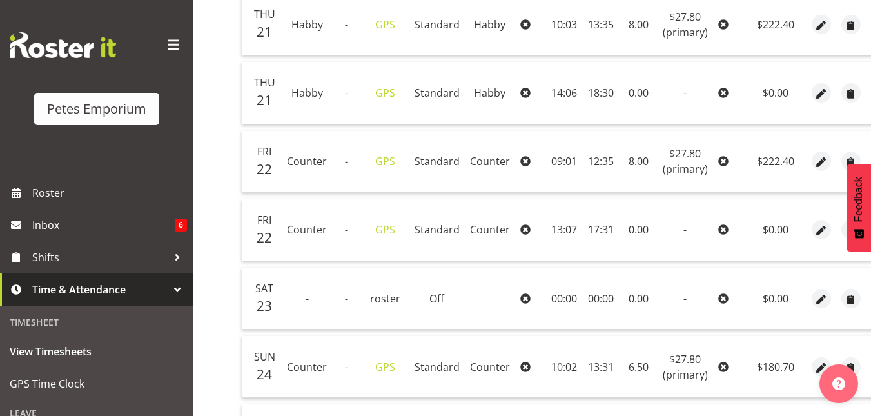
scroll to position [775, 0]
click at [820, 165] on span "button" at bounding box center [821, 162] width 15 height 15
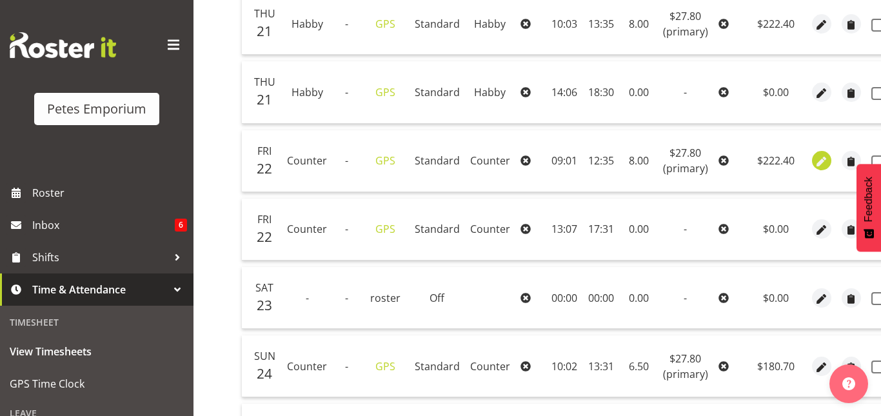
select select "Standard"
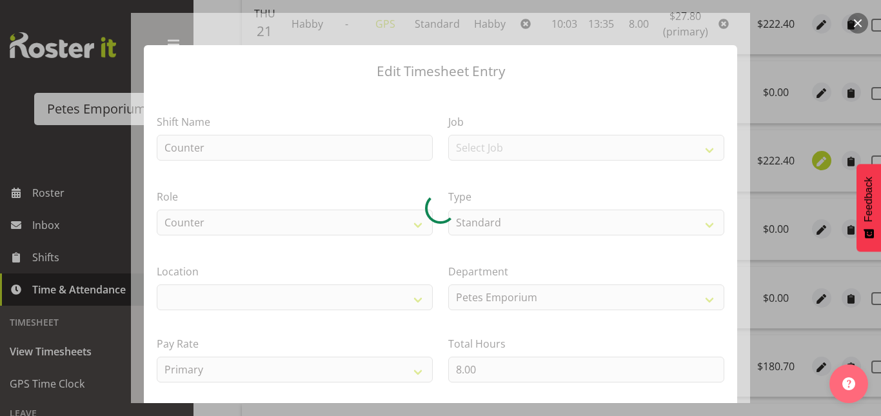
select select "100"
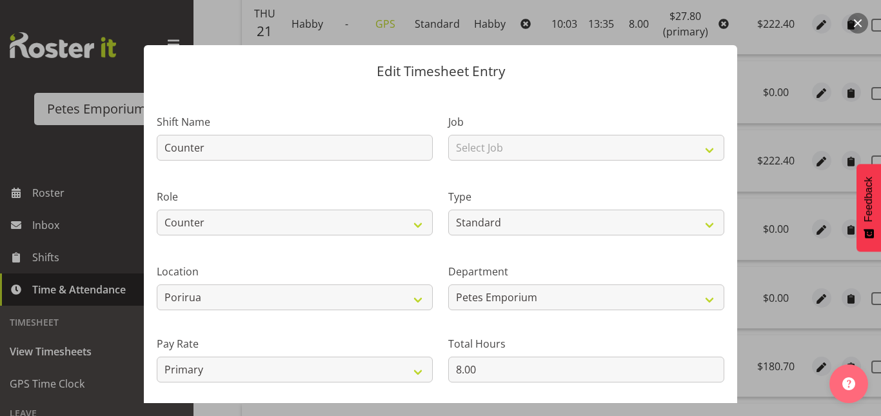
click at [854, 21] on button "button" at bounding box center [857, 23] width 21 height 21
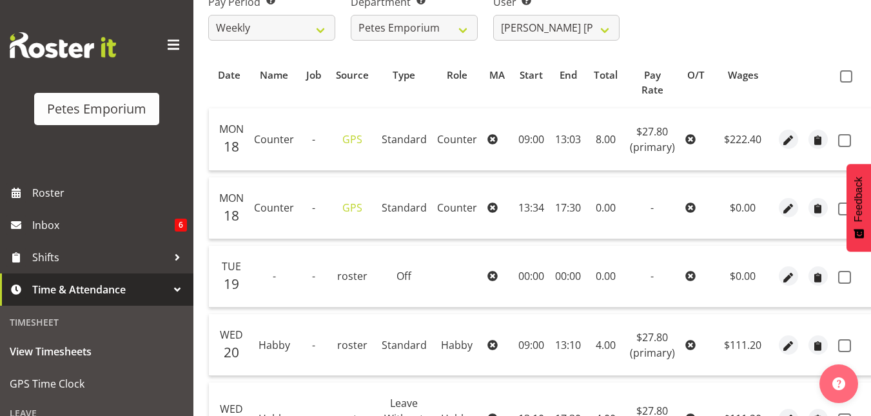
scroll to position [226, 0]
click at [848, 83] on th at bounding box center [853, 83] width 41 height 39
click at [845, 77] on span at bounding box center [846, 77] width 12 height 12
click at [845, 77] on input "checkbox" at bounding box center [844, 77] width 8 height 8
checkbox input "true"
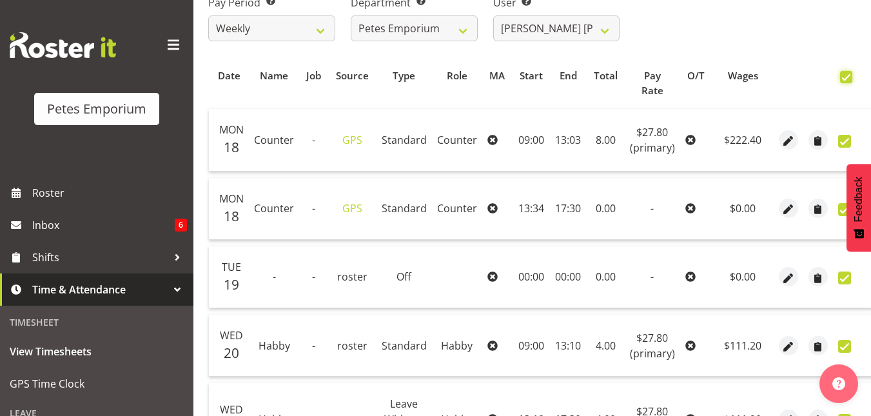
checkbox input "true"
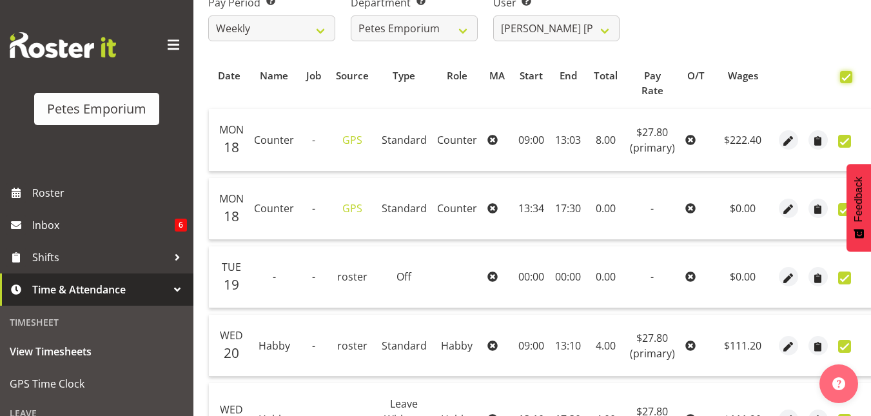
checkbox input "true"
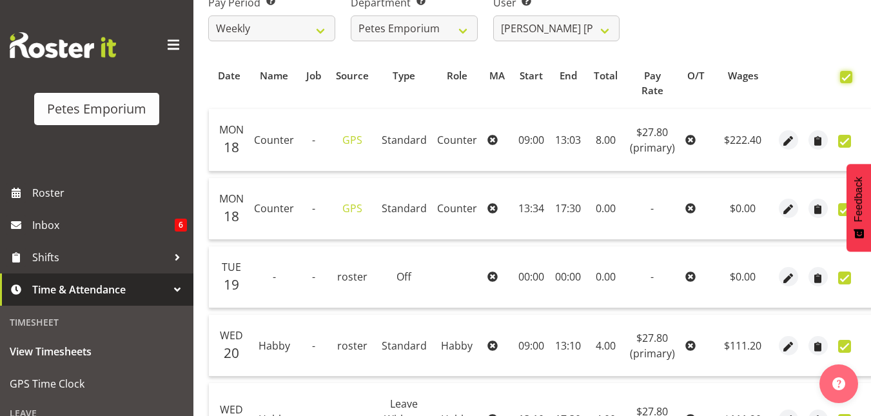
checkbox input "true"
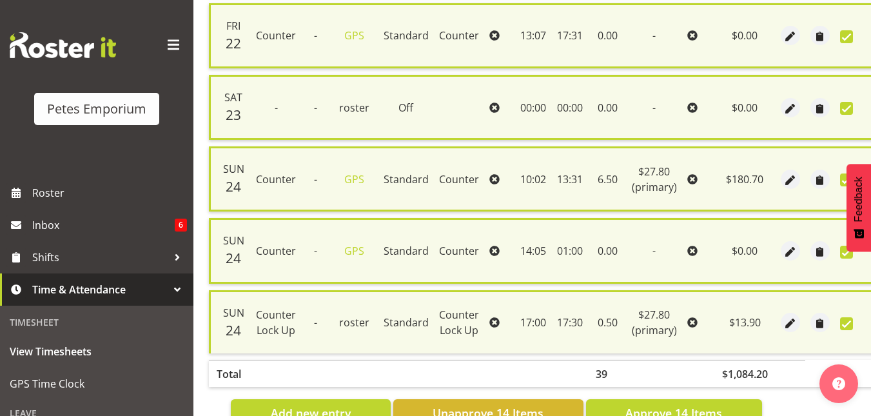
scroll to position [1041, 0]
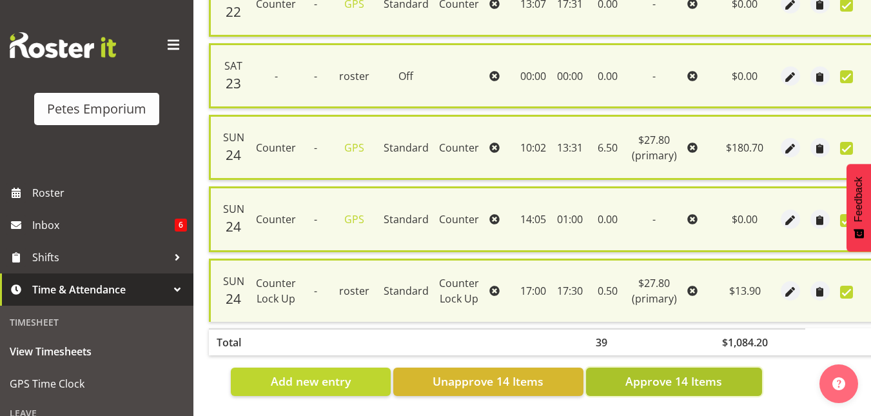
click at [671, 384] on button "Approve 14 Items" at bounding box center [674, 382] width 176 height 28
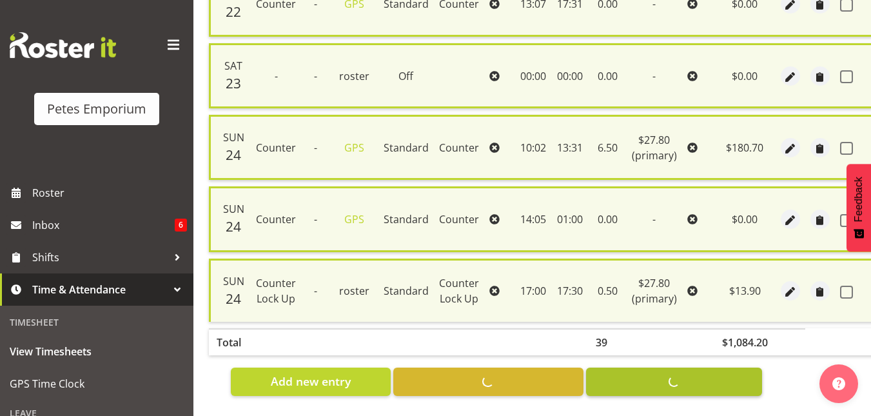
checkbox input "false"
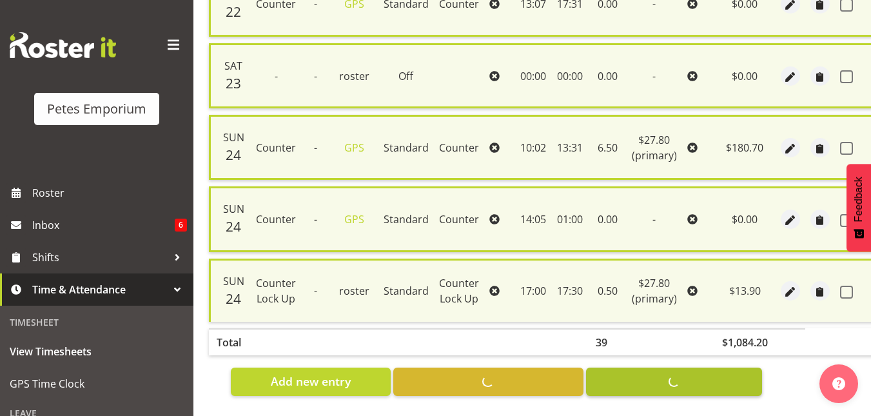
checkbox input "false"
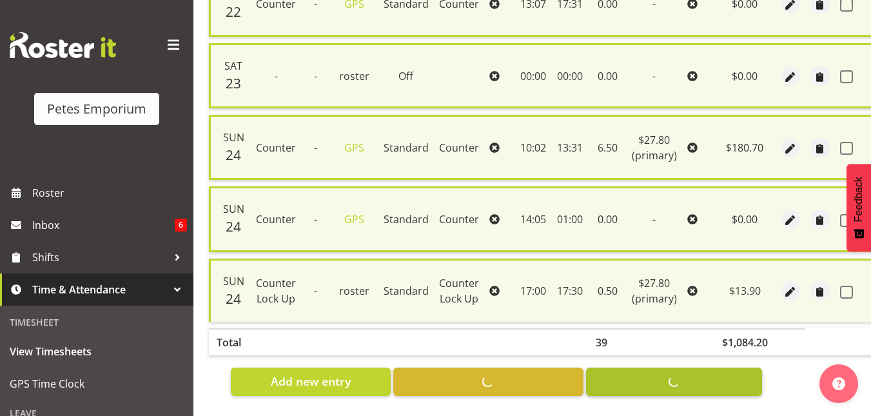
checkbox input "false"
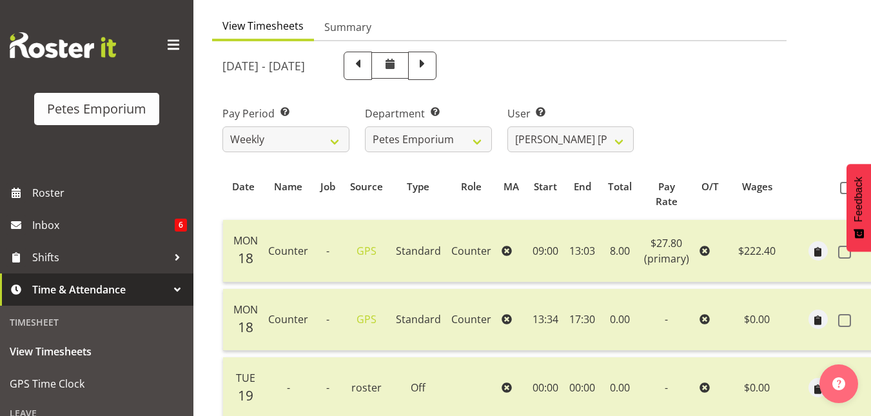
scroll to position [115, 0]
click at [622, 148] on select "[PERSON_NAME] ✔ [PERSON_NAME] ✔ [PERSON_NAME] ✔ [PERSON_NAME] [PERSON_NAME] ✔ […" at bounding box center [570, 140] width 127 height 26
select select "11214"
click at [507, 127] on select "[PERSON_NAME] ✔ [PERSON_NAME] ✔ [PERSON_NAME] ✔ [PERSON_NAME] [PERSON_NAME] ✔ […" at bounding box center [570, 140] width 127 height 26
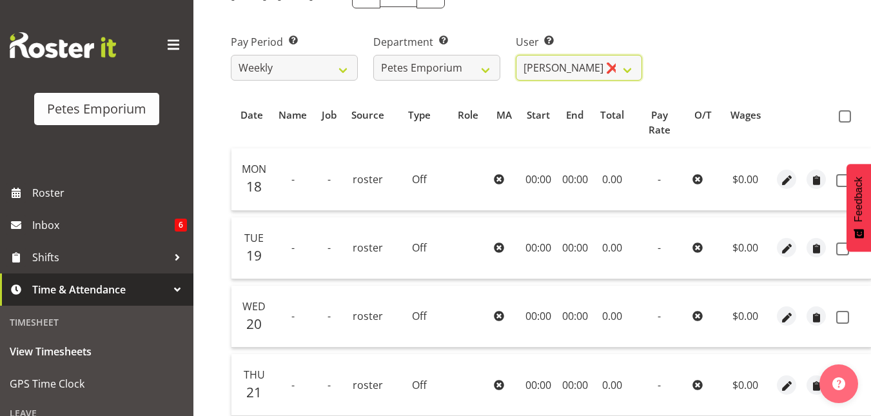
scroll to position [0, 0]
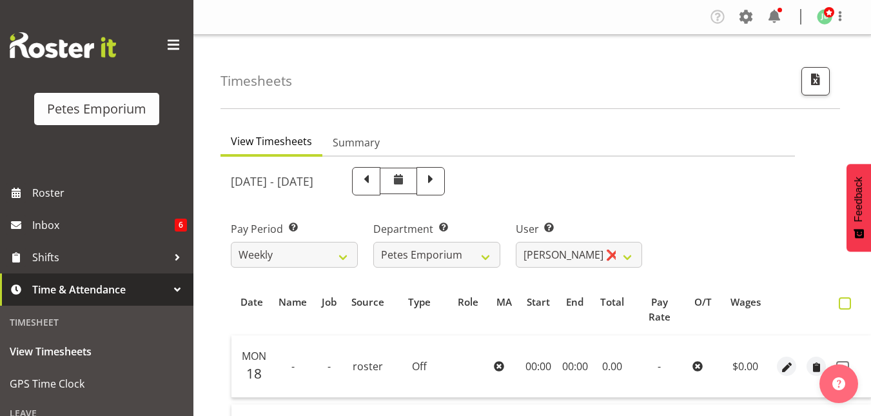
click at [842, 304] on span at bounding box center [845, 303] width 12 height 12
click at [842, 304] on input "checkbox" at bounding box center [843, 303] width 8 height 8
checkbox input "true"
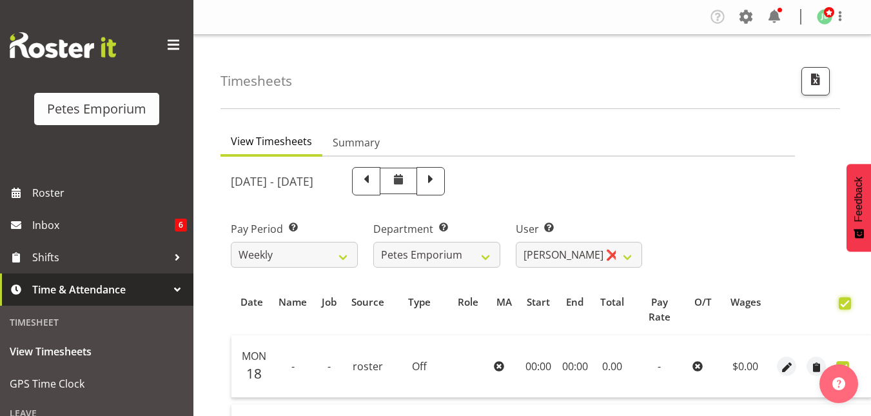
checkbox input "true"
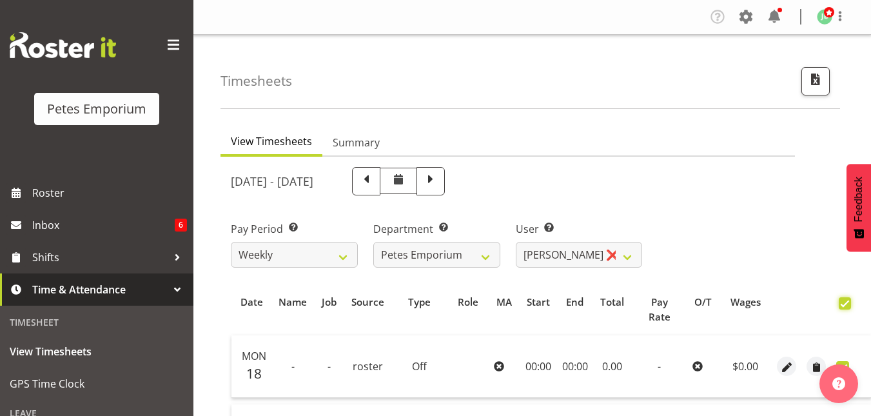
checkbox input "true"
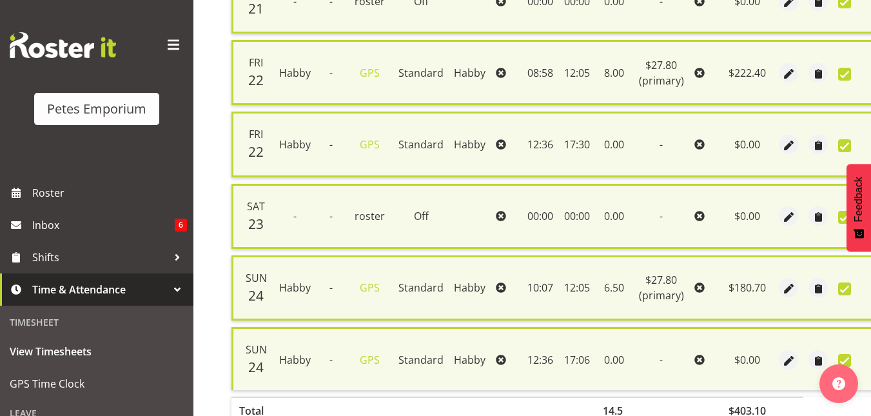
scroll to position [660, 0]
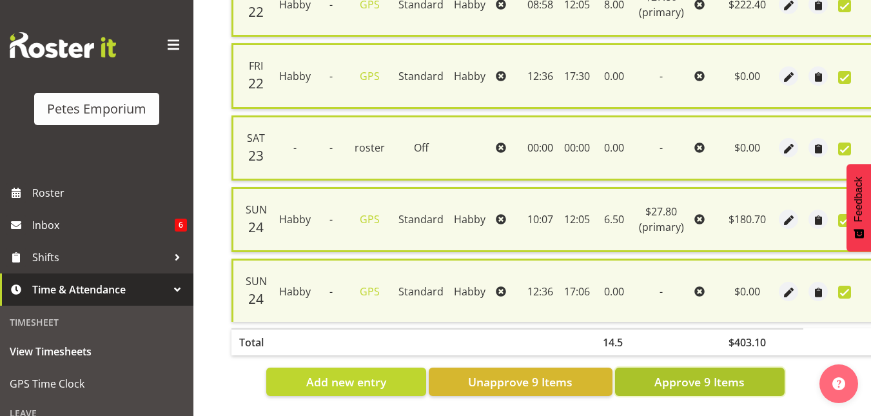
click at [689, 373] on span "Approve 9 Items" at bounding box center [699, 381] width 90 height 17
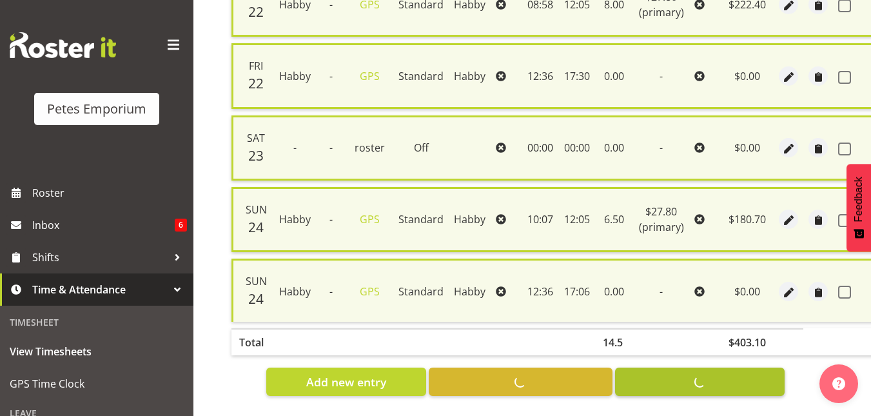
checkbox input "false"
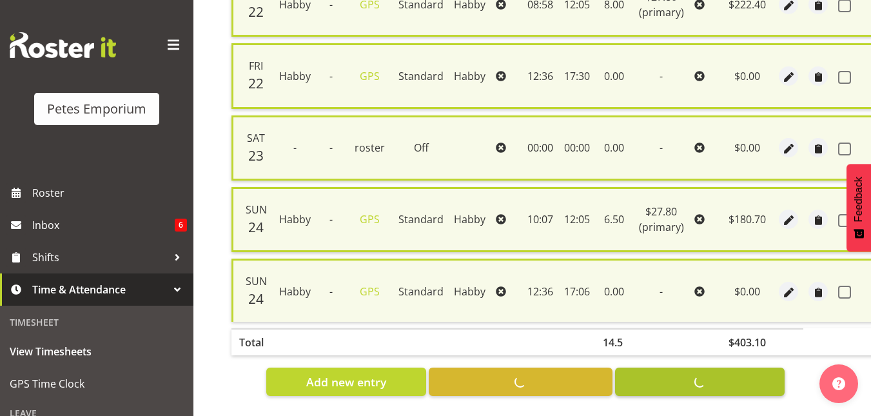
checkbox input "false"
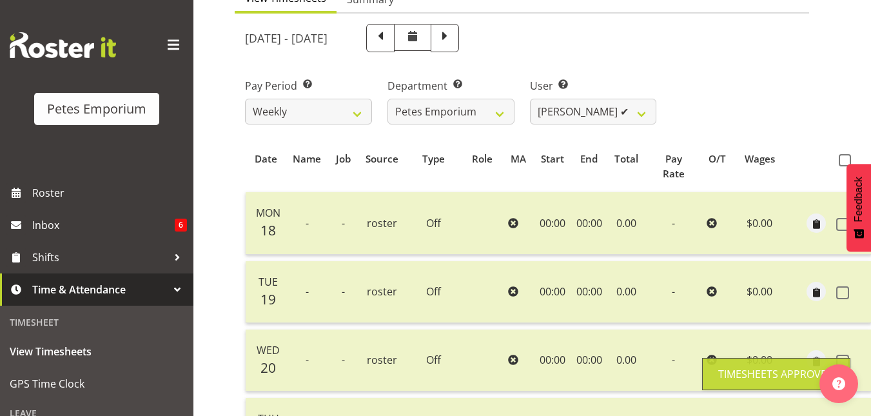
scroll to position [111, 0]
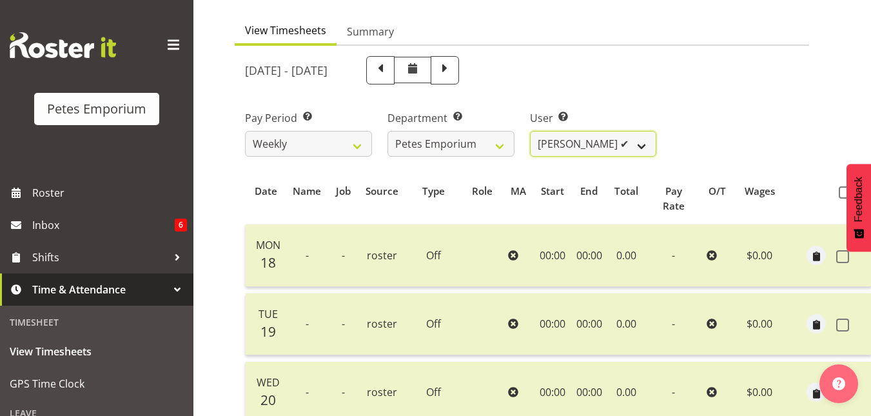
click at [642, 152] on select "[PERSON_NAME] ✔ [PERSON_NAME] ✔ [PERSON_NAME] ✔ [PERSON_NAME] [PERSON_NAME] ✔ […" at bounding box center [593, 144] width 127 height 26
select select "8920"
click at [530, 131] on select "[PERSON_NAME] ✔ [PERSON_NAME] ✔ [PERSON_NAME] ✔ [PERSON_NAME] [PERSON_NAME] ✔ […" at bounding box center [593, 144] width 127 height 26
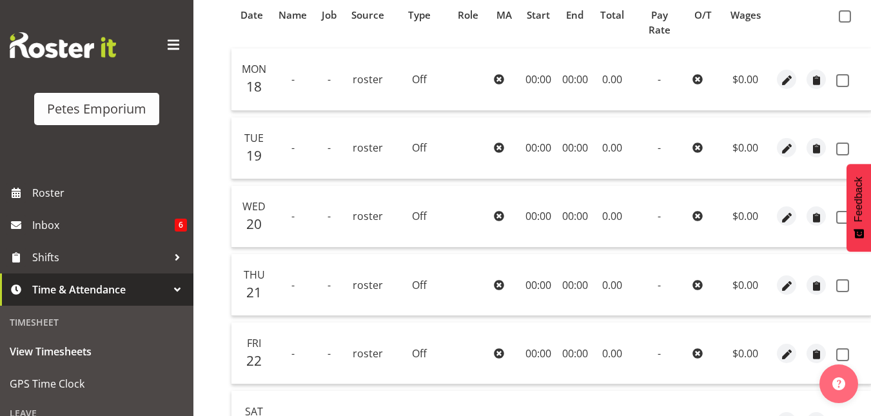
scroll to position [229, 0]
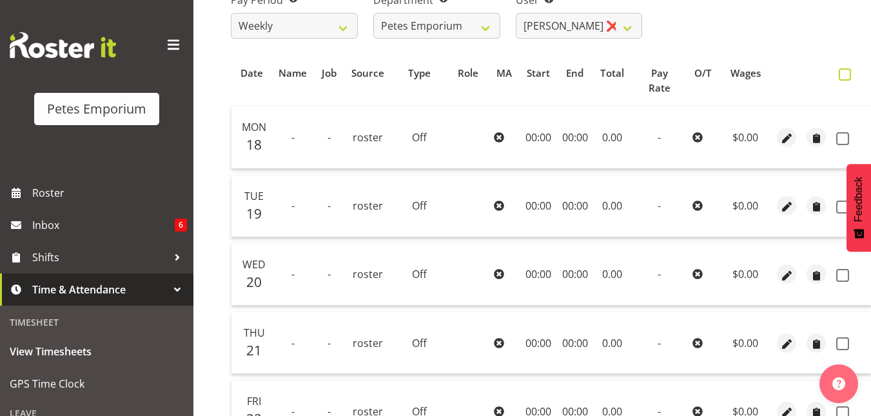
click at [843, 77] on span at bounding box center [845, 74] width 12 height 12
click at [843, 77] on input "checkbox" at bounding box center [843, 74] width 8 height 8
checkbox input "true"
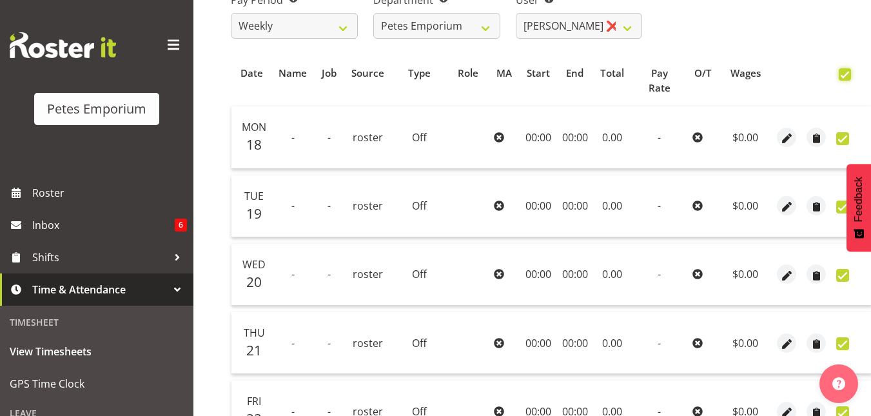
checkbox input "true"
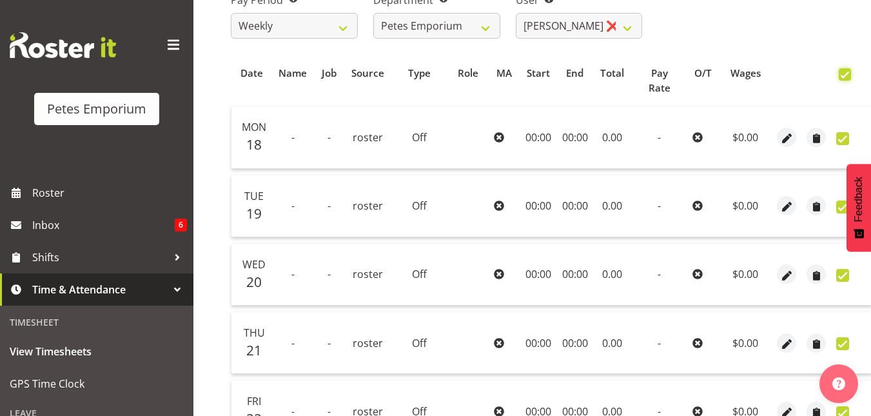
checkbox input "true"
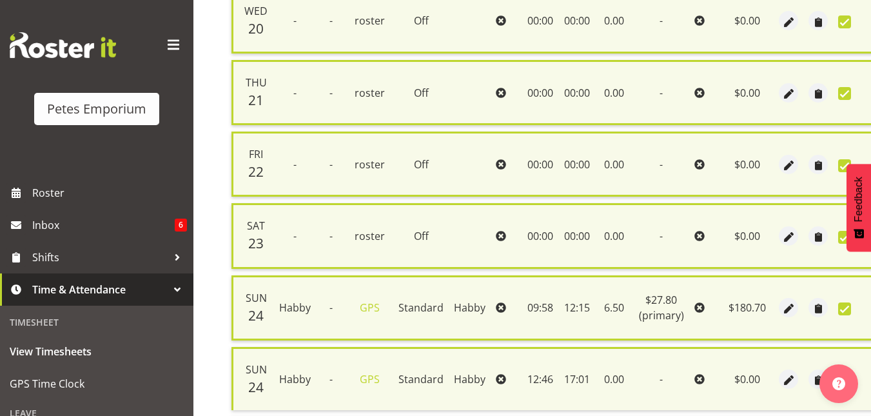
scroll to position [589, 0]
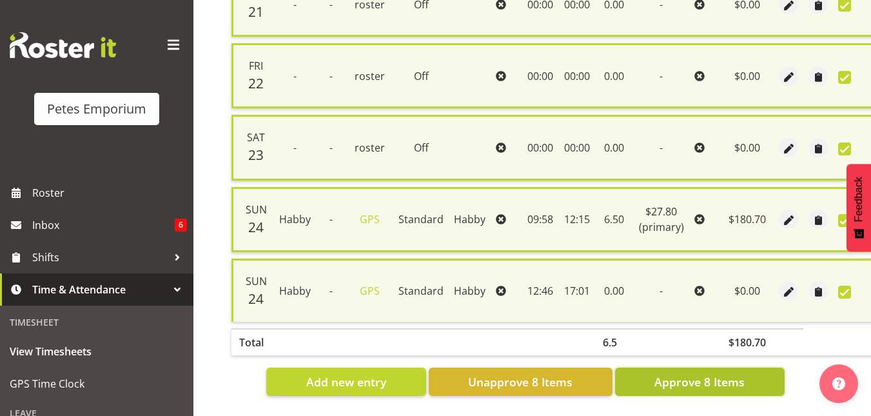
click at [682, 373] on span "Approve 8 Items" at bounding box center [699, 381] width 90 height 17
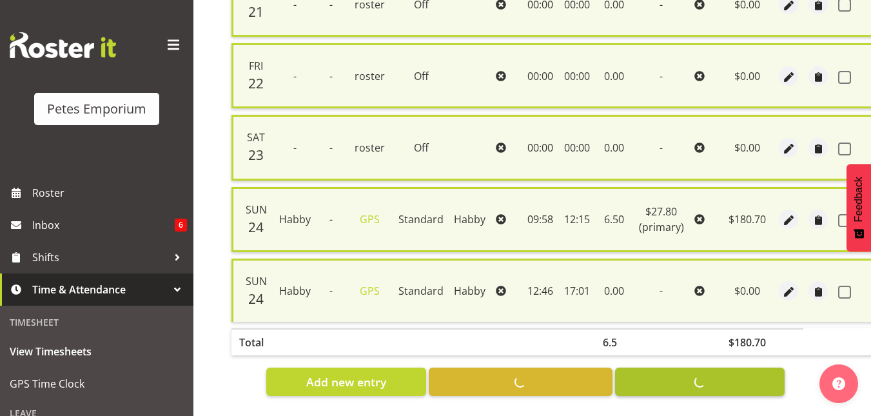
checkbox input "false"
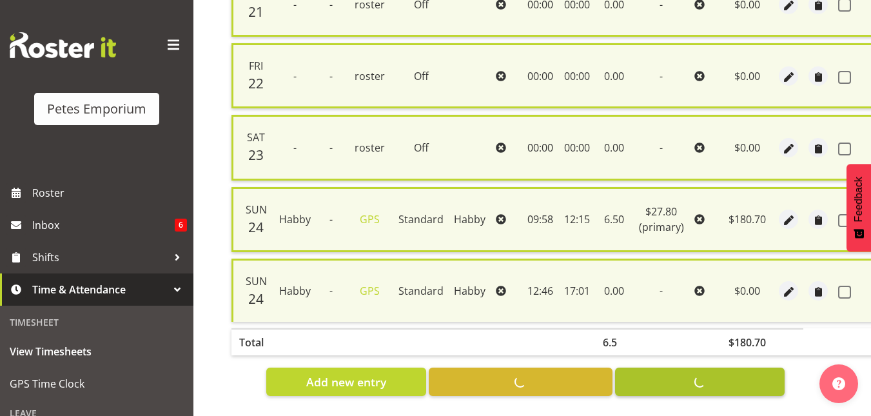
checkbox input "false"
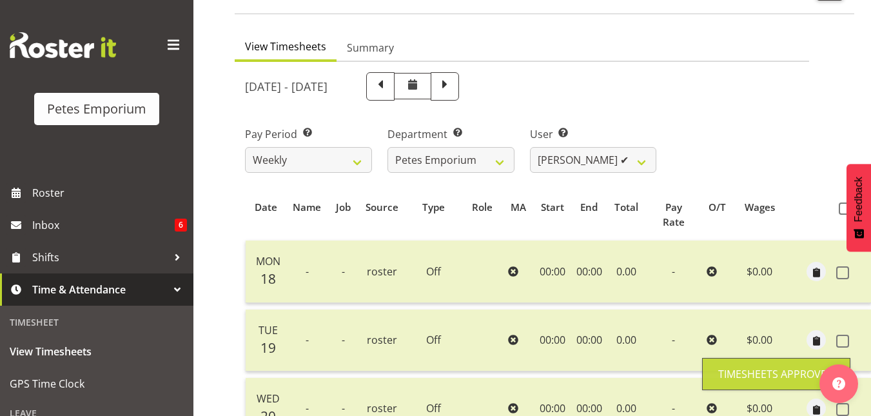
scroll to position [81, 0]
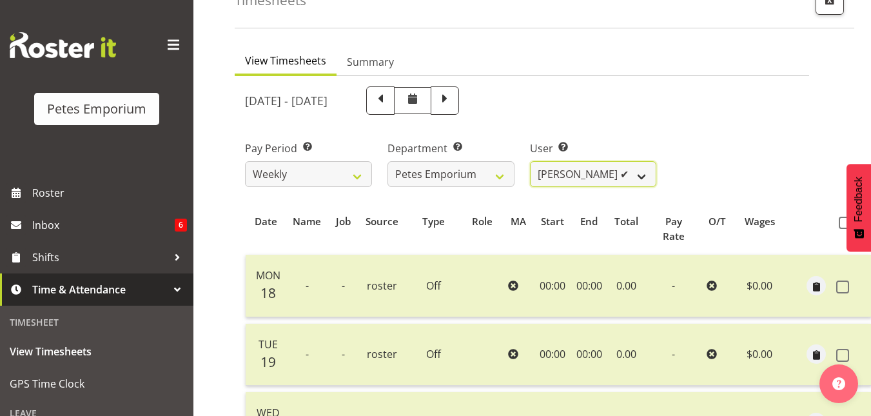
click at [650, 175] on select "[PERSON_NAME] ✔ [PERSON_NAME] ✔ [PERSON_NAME] ✔ [PERSON_NAME] [PERSON_NAME] ✔ […" at bounding box center [593, 174] width 127 height 26
select select "697"
click at [530, 161] on select "[PERSON_NAME] ✔ [PERSON_NAME] ✔ [PERSON_NAME] ✔ [PERSON_NAME] [PERSON_NAME] ✔ […" at bounding box center [593, 174] width 127 height 26
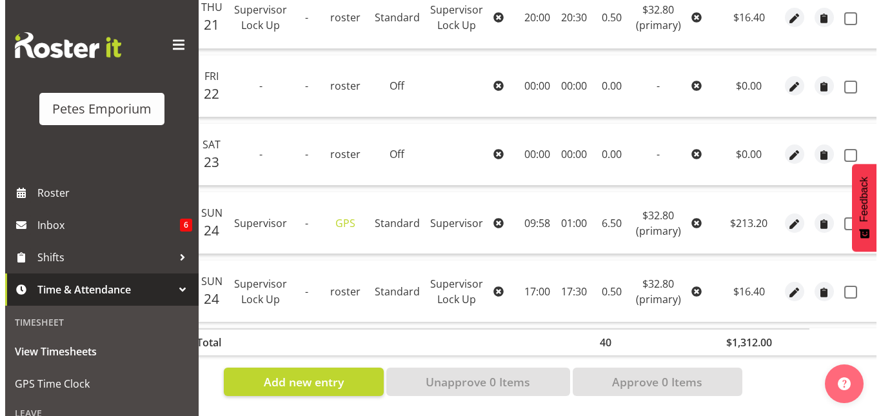
scroll to position [694, 0]
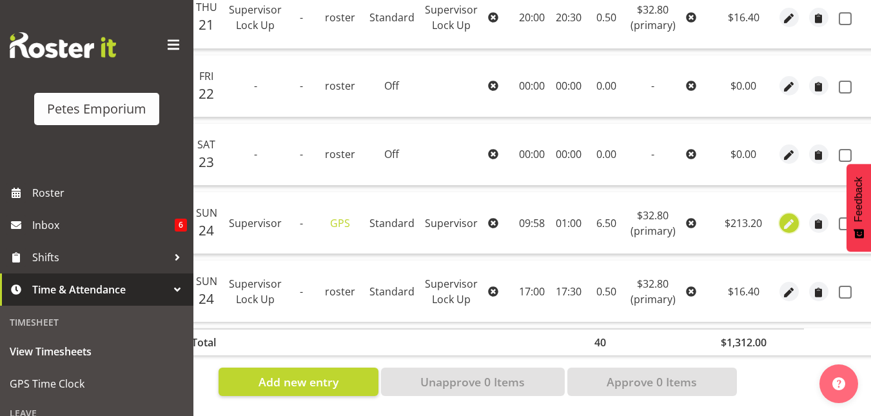
click at [792, 224] on button "button" at bounding box center [789, 222] width 19 height 19
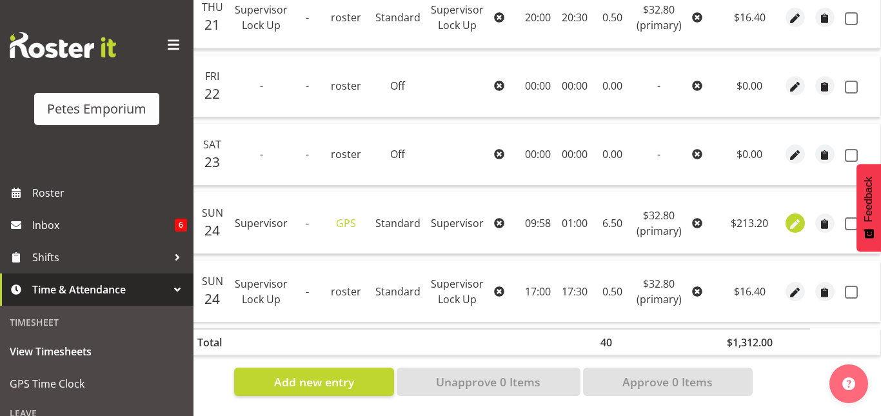
scroll to position [0, 63]
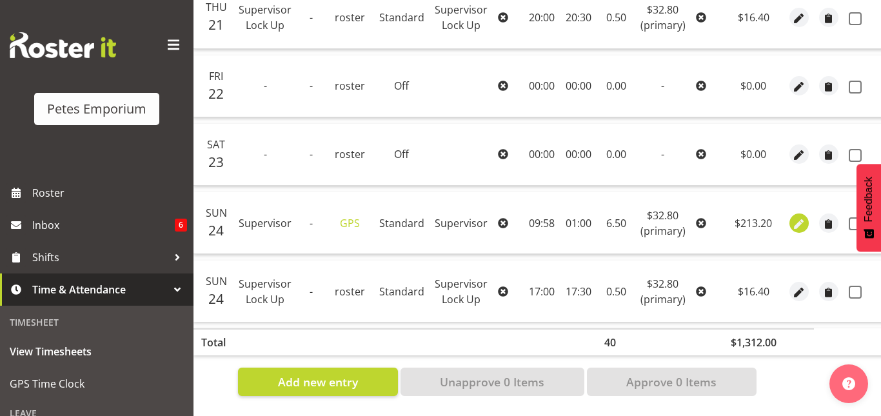
select select "Standard"
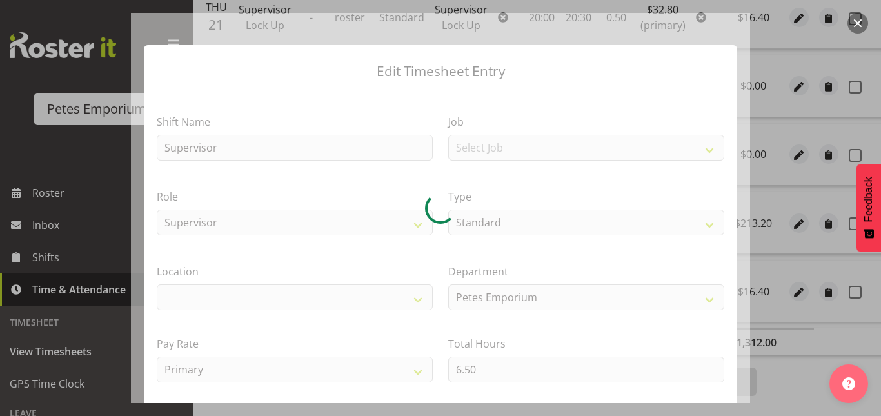
select select "100"
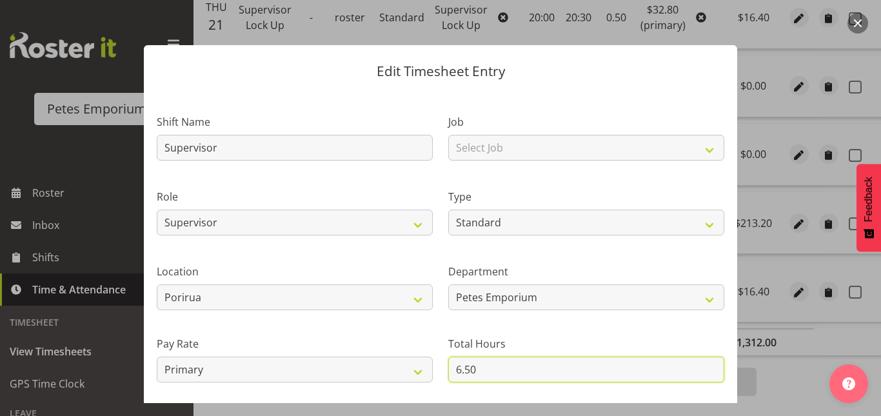
click at [458, 370] on input "6.50" at bounding box center [586, 370] width 276 height 26
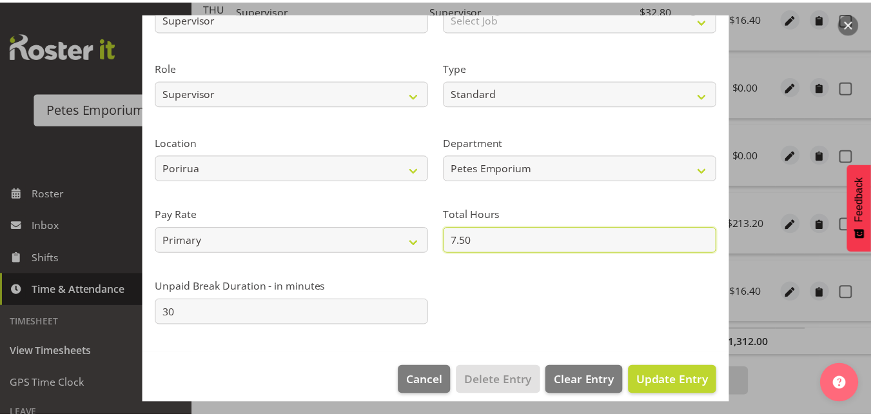
scroll to position [141, 0]
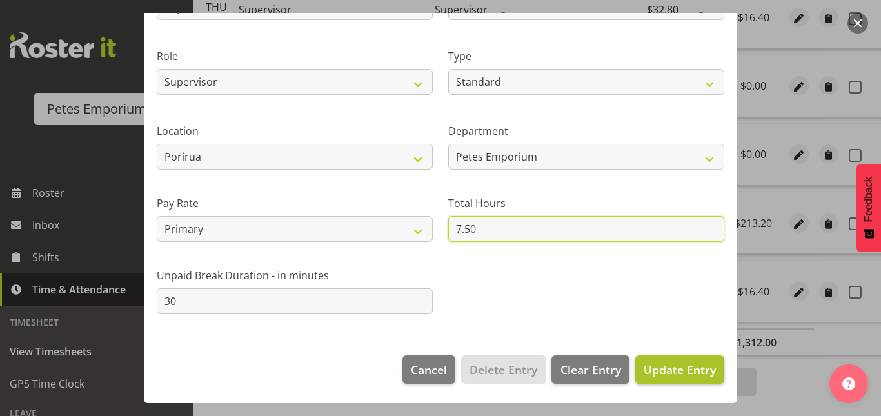
type input "7.50"
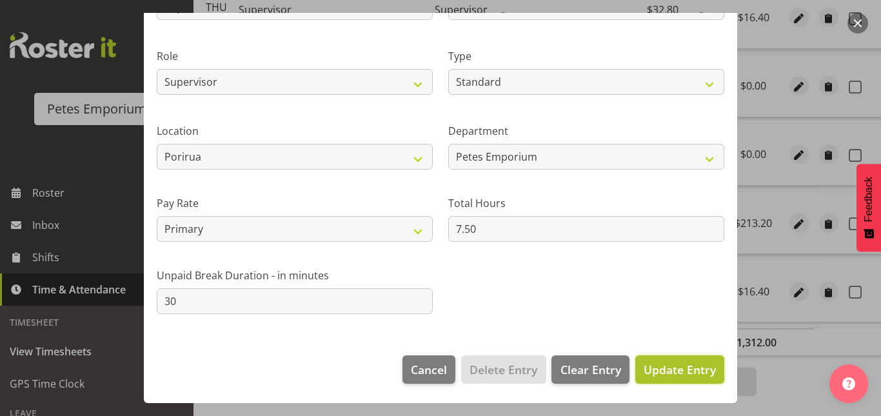
click at [663, 362] on span "Update Entry" at bounding box center [679, 369] width 72 height 15
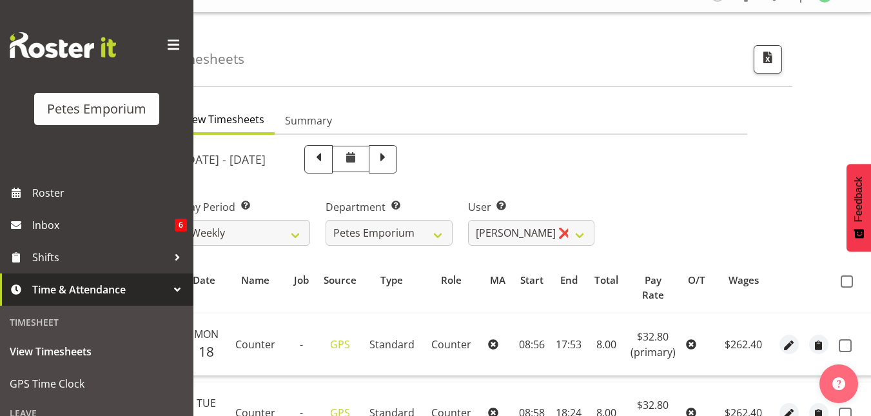
scroll to position [0, 0]
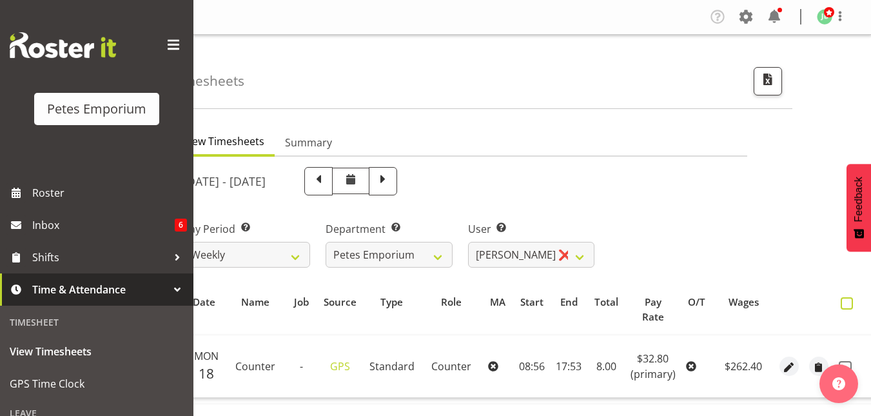
click at [847, 306] on span at bounding box center [847, 303] width 12 height 12
click at [847, 306] on input "checkbox" at bounding box center [845, 303] width 8 height 8
checkbox input "true"
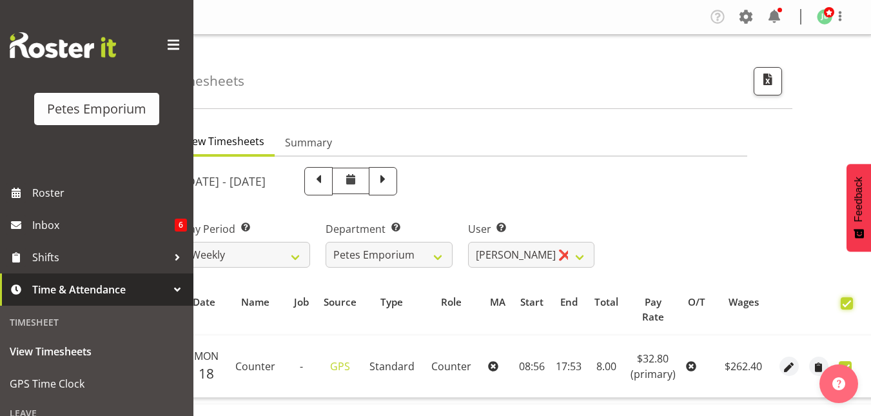
checkbox input "true"
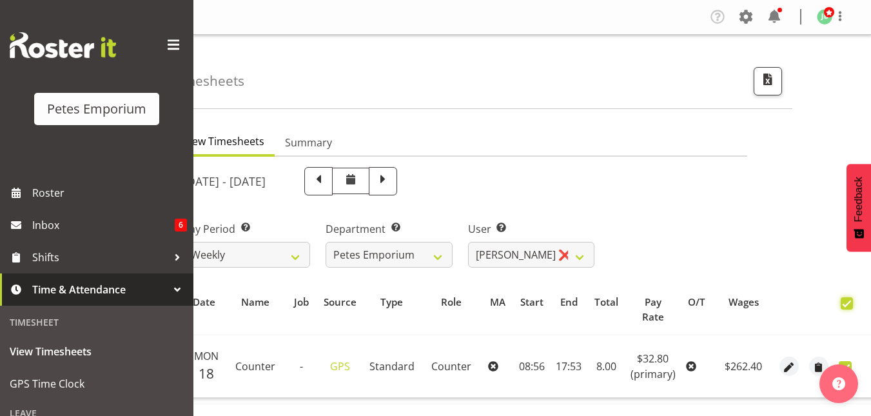
checkbox input "true"
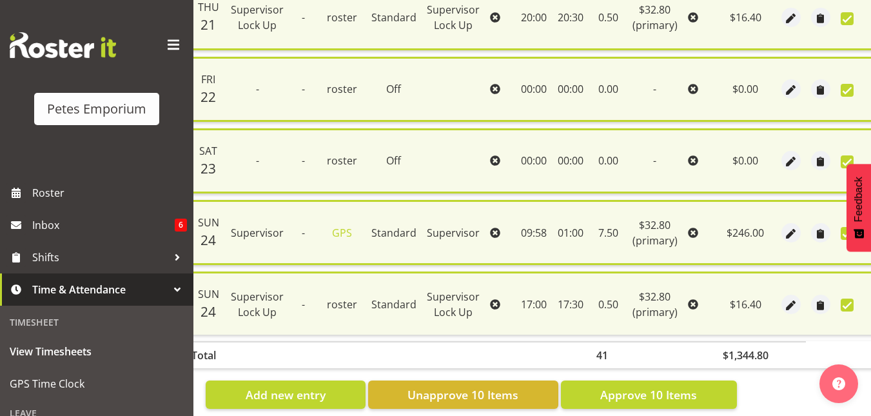
scroll to position [732, 0]
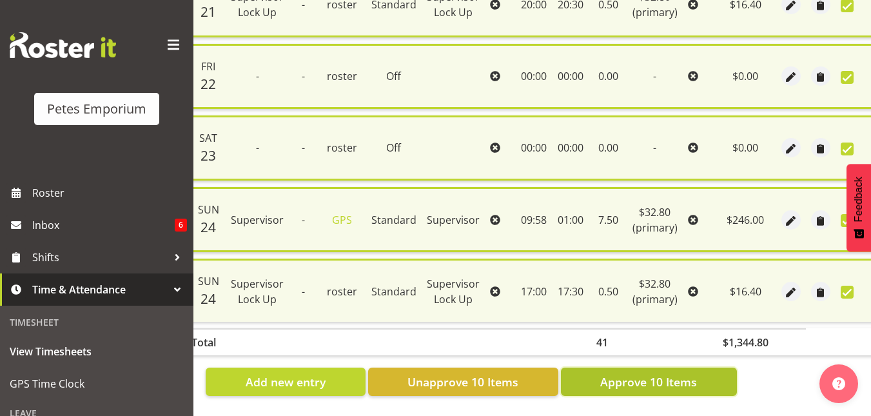
click at [678, 374] on span "Approve 10 Items" at bounding box center [648, 381] width 97 height 17
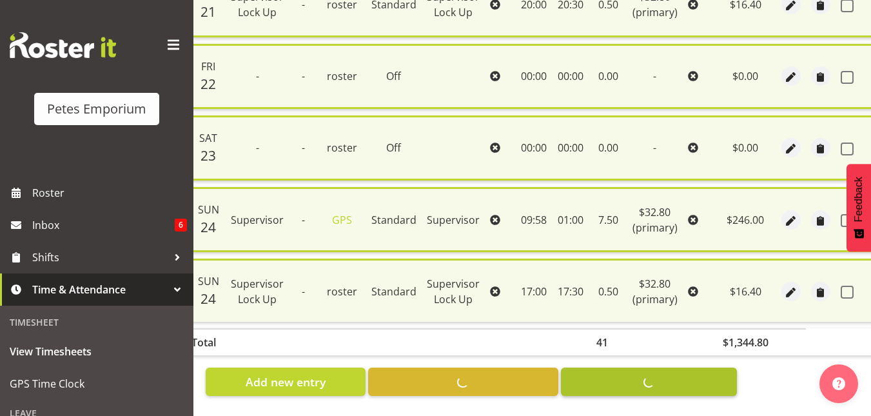
checkbox input "false"
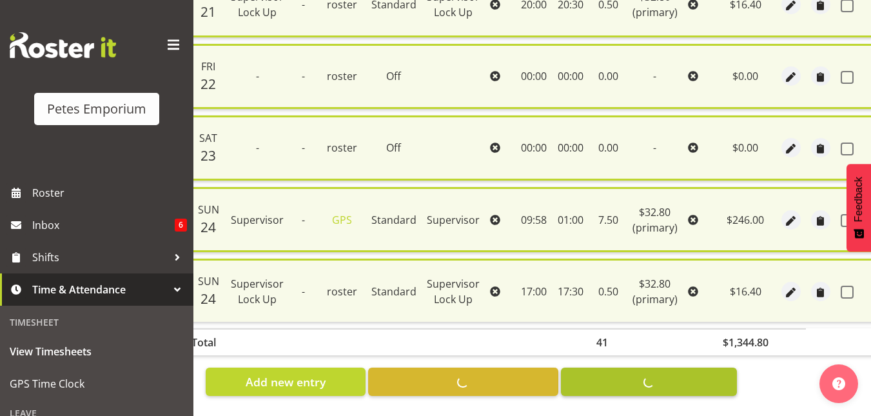
checkbox input "false"
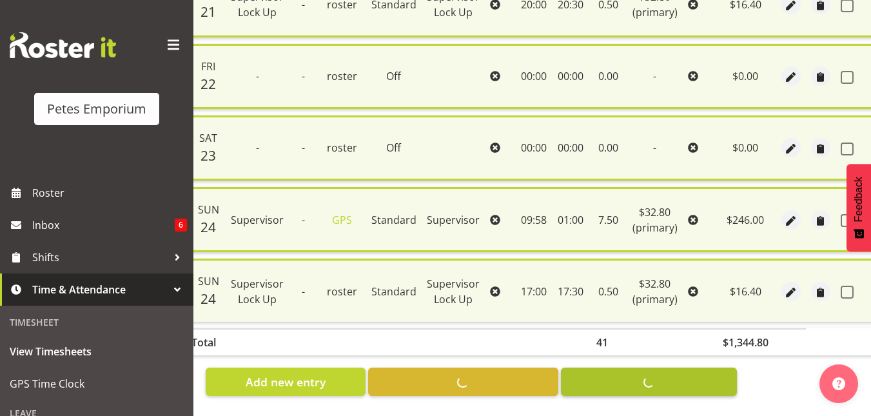
checkbox input "false"
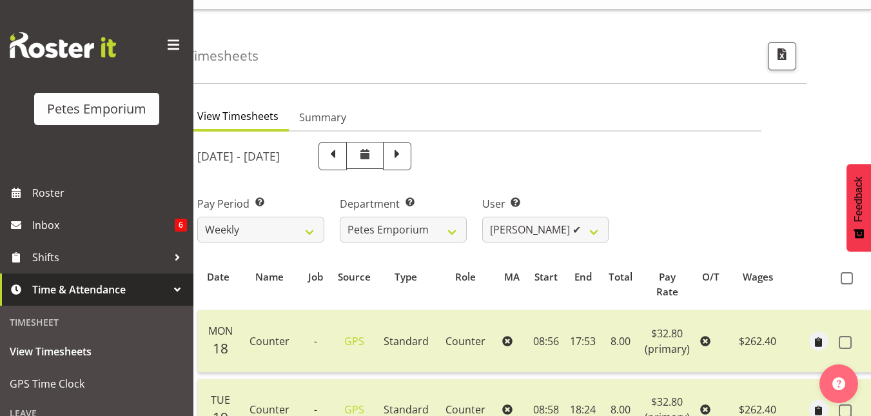
scroll to position [18, 0]
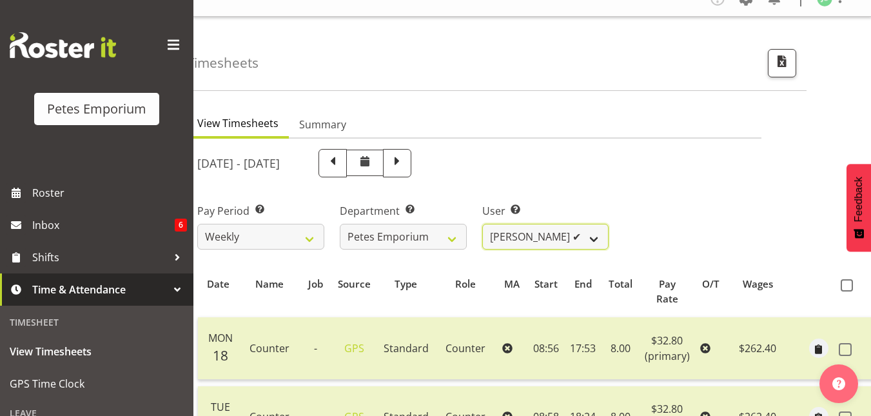
click at [589, 237] on select "[PERSON_NAME] ✔ [PERSON_NAME] ✔ [PERSON_NAME] ✔ [PERSON_NAME] [PERSON_NAME] ✔ […" at bounding box center [545, 237] width 127 height 26
select select "7499"
click at [482, 224] on select "[PERSON_NAME] ✔ [PERSON_NAME] ✔ [PERSON_NAME] ✔ [PERSON_NAME] [PERSON_NAME] ✔ […" at bounding box center [545, 237] width 127 height 26
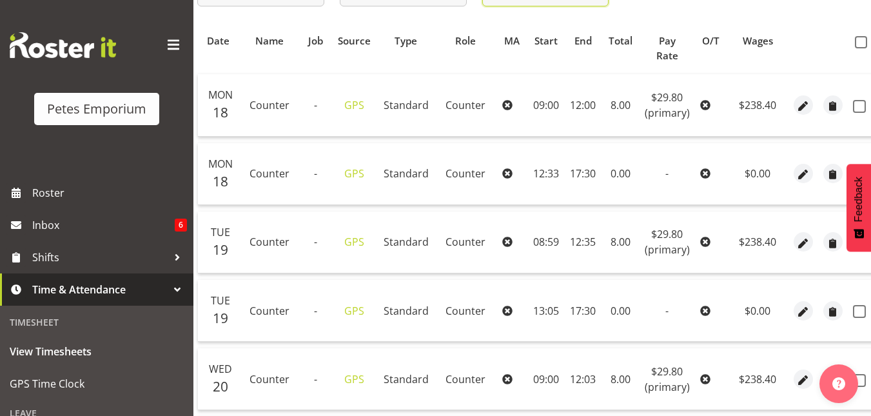
scroll to position [227, 0]
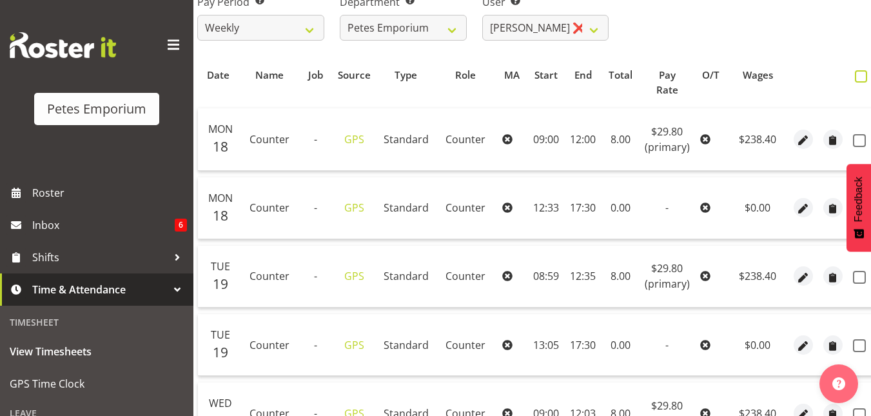
click at [861, 74] on span at bounding box center [861, 76] width 12 height 12
click at [861, 74] on input "checkbox" at bounding box center [859, 76] width 8 height 8
checkbox input "true"
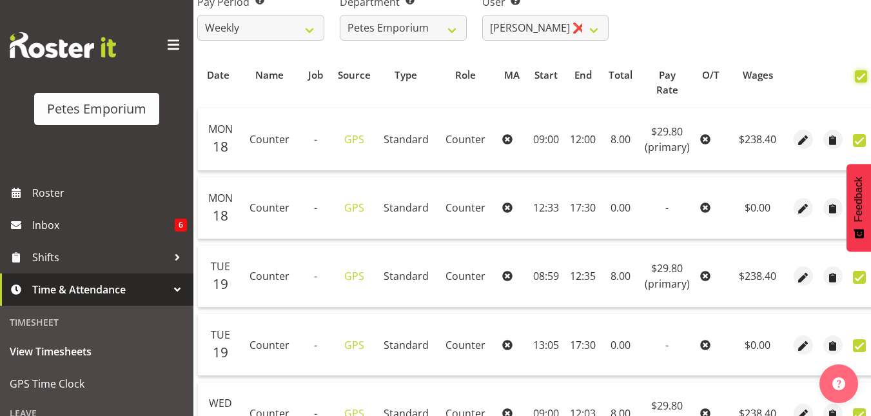
checkbox input "true"
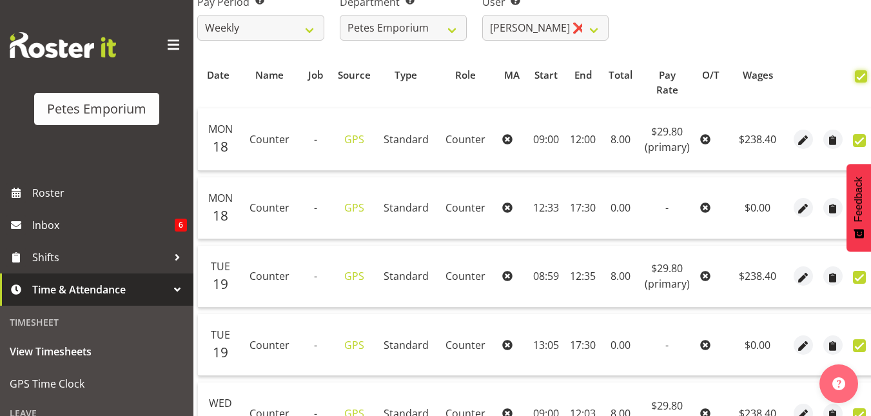
checkbox input "true"
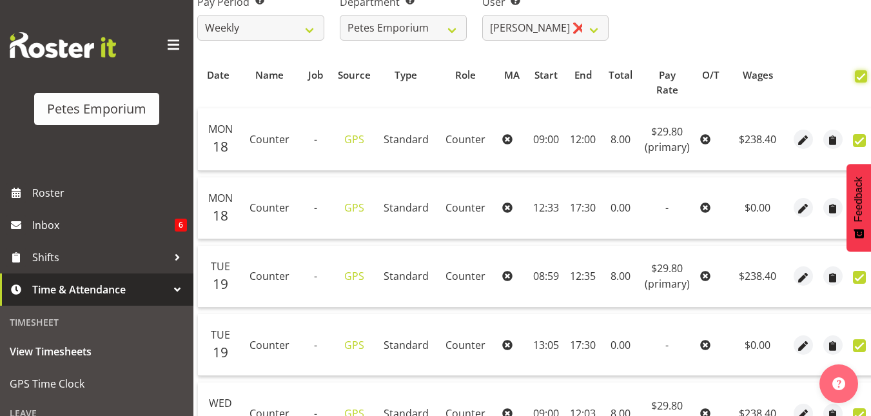
checkbox input "true"
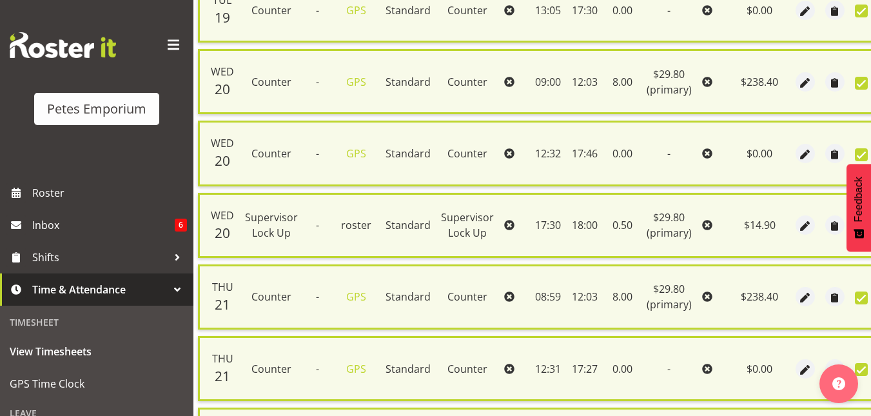
scroll to position [947, 0]
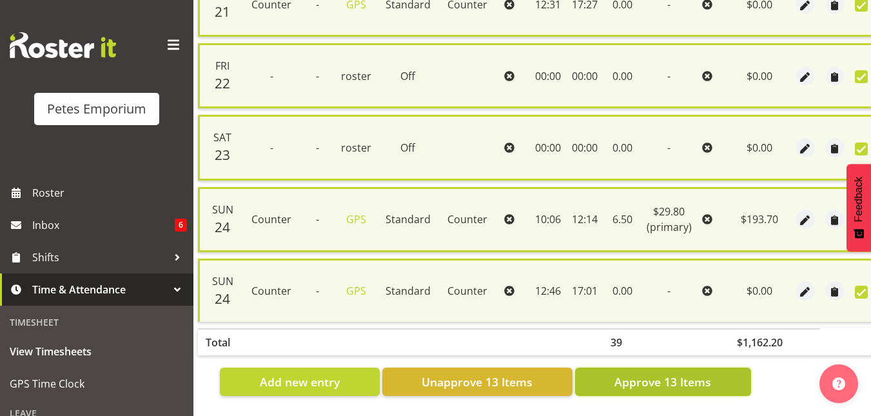
click at [653, 373] on span "Approve 13 Items" at bounding box center [662, 381] width 97 height 17
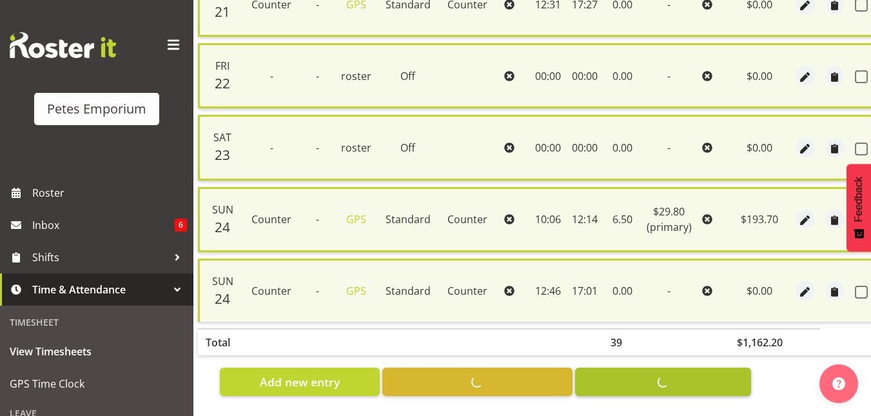
checkbox input "false"
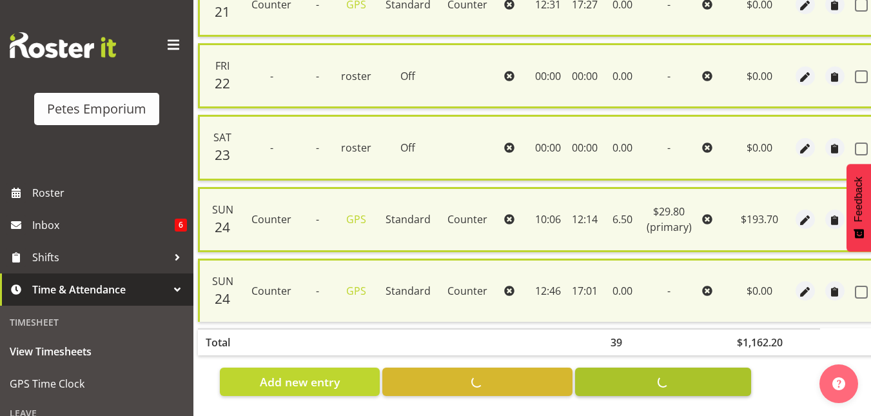
checkbox input "false"
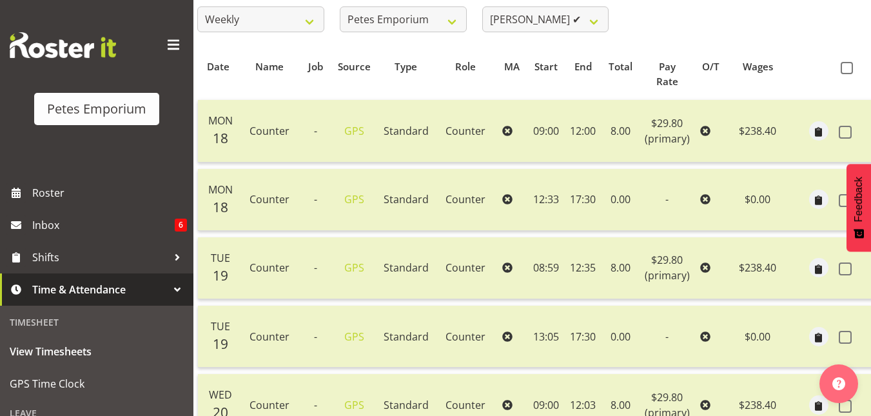
scroll to position [217, 0]
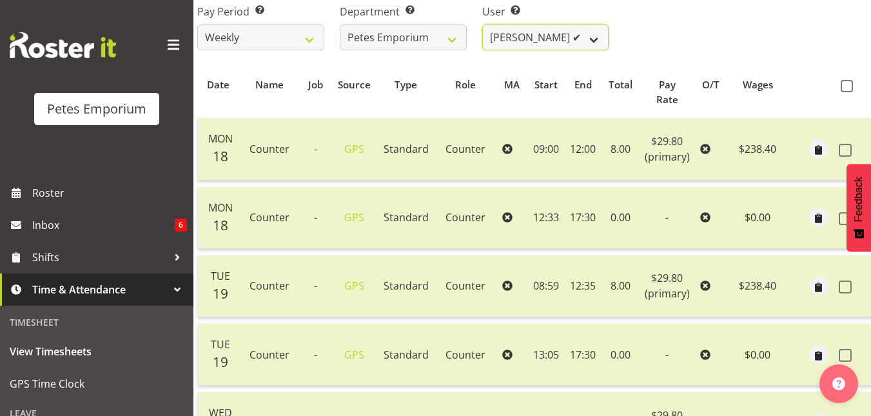
click at [605, 27] on select "[PERSON_NAME] ✔ [PERSON_NAME] ✔ [PERSON_NAME] ✔ [PERSON_NAME] [PERSON_NAME] ✔ […" at bounding box center [545, 38] width 127 height 26
click at [482, 25] on select "[PERSON_NAME] ✔ [PERSON_NAME] ✔ [PERSON_NAME] ✔ [PERSON_NAME] [PERSON_NAME] ✔ […" at bounding box center [545, 38] width 127 height 26
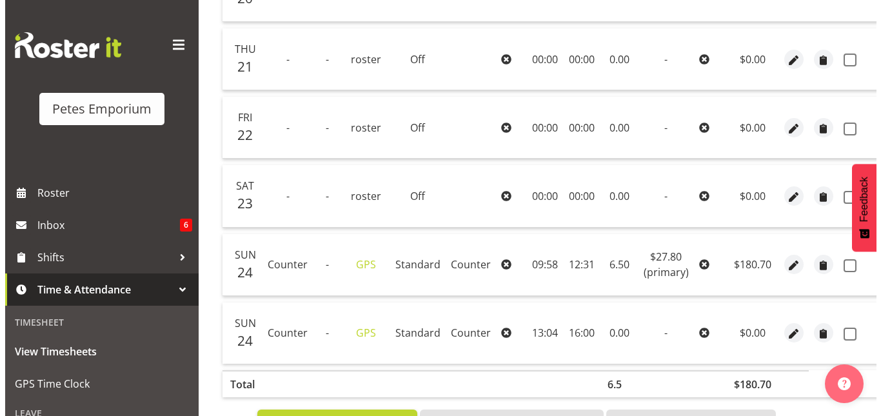
scroll to position [513, 0]
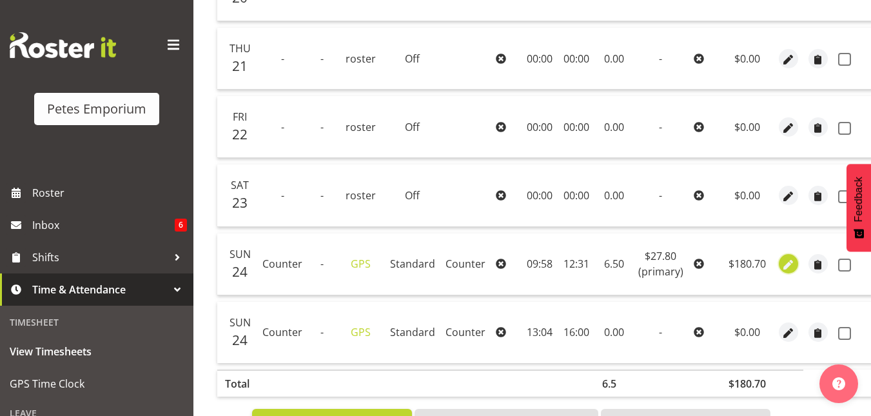
click at [779, 262] on button "button" at bounding box center [788, 263] width 19 height 19
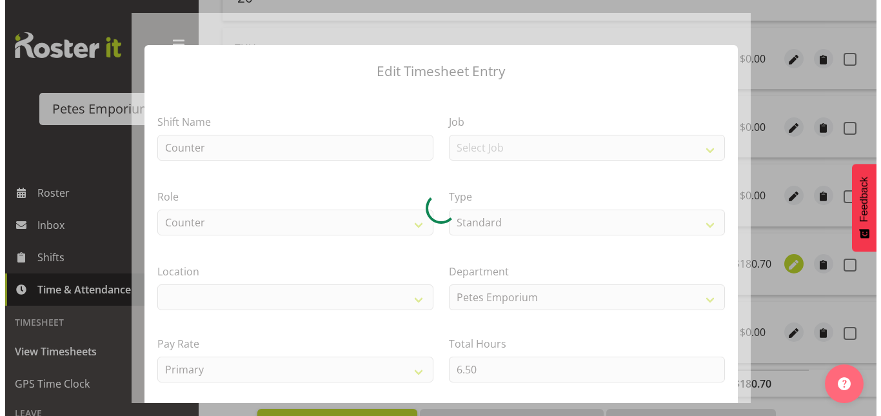
scroll to position [0, 29]
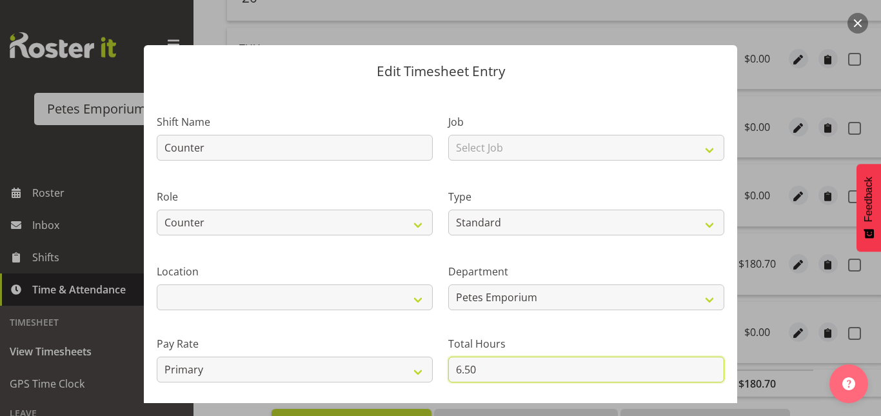
drag, startPoint x: 487, startPoint y: 371, endPoint x: 443, endPoint y: 373, distance: 44.6
click at [448, 373] on input "6.50" at bounding box center [586, 370] width 276 height 26
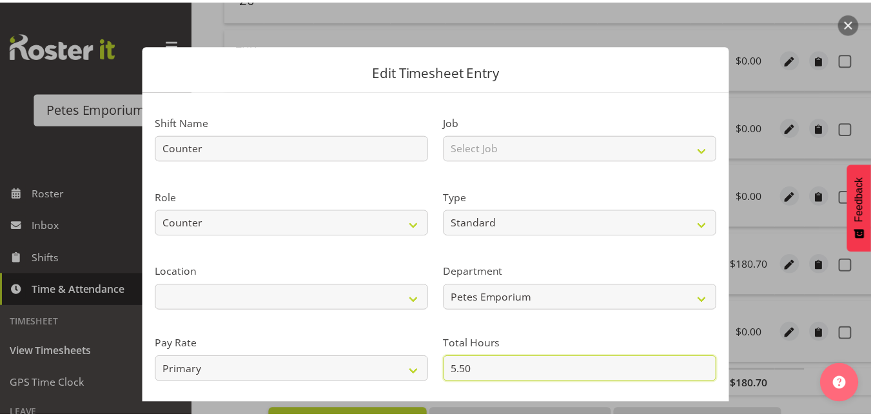
scroll to position [141, 0]
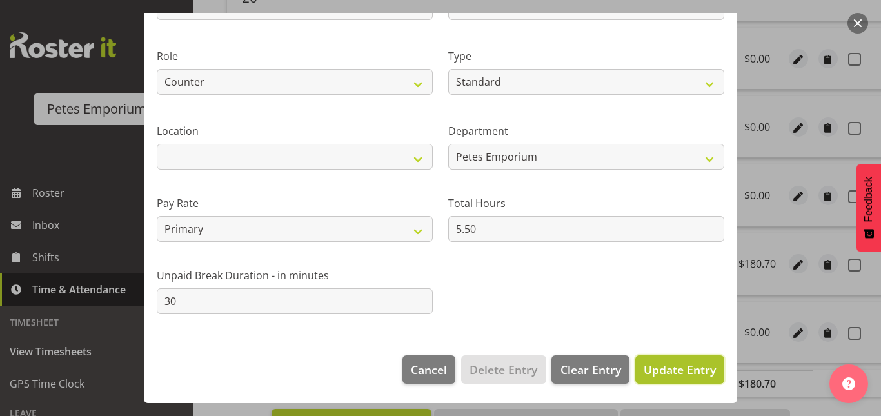
click at [674, 378] on button "Update Entry" at bounding box center [679, 369] width 89 height 28
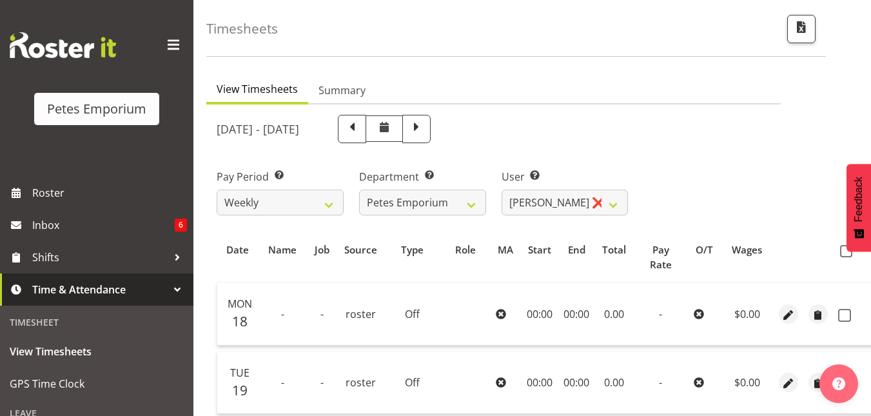
scroll to position [52, 0]
click at [847, 255] on span at bounding box center [846, 252] width 12 height 12
click at [847, 255] on input "checkbox" at bounding box center [844, 252] width 8 height 8
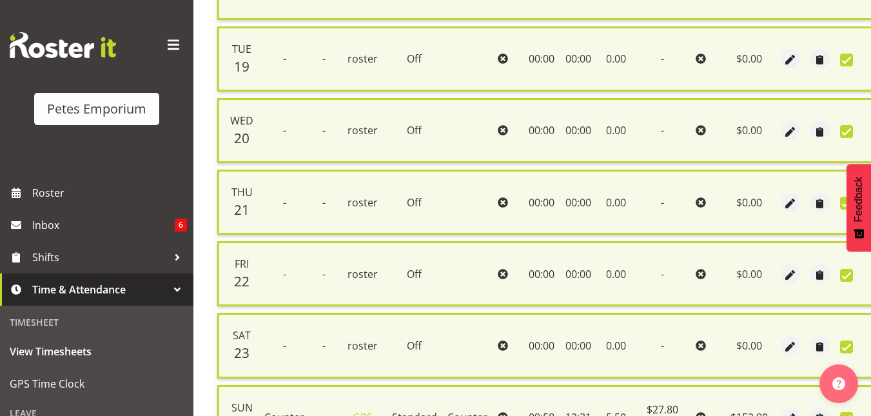
scroll to position [589, 0]
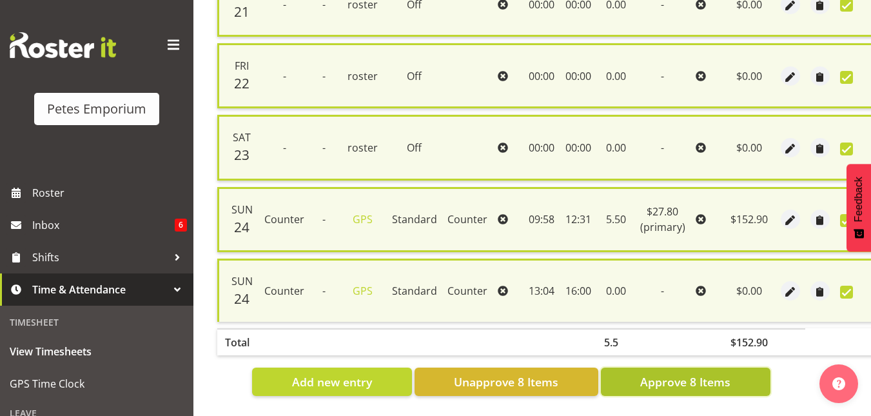
click at [727, 373] on span "Approve 8 Items" at bounding box center [685, 381] width 90 height 17
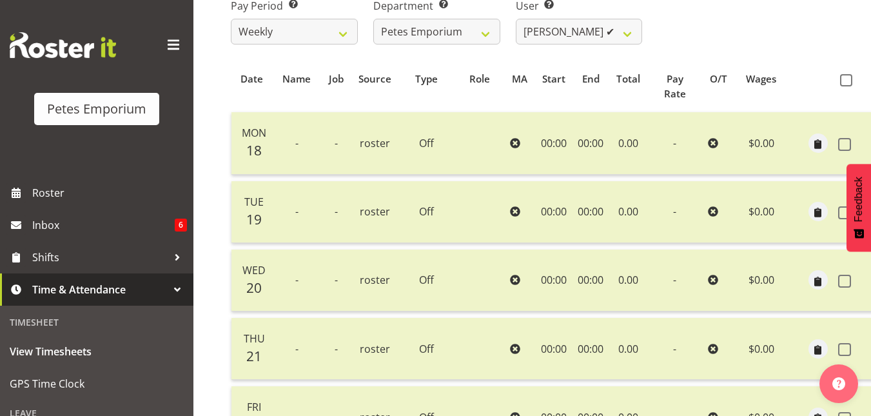
scroll to position [170, 0]
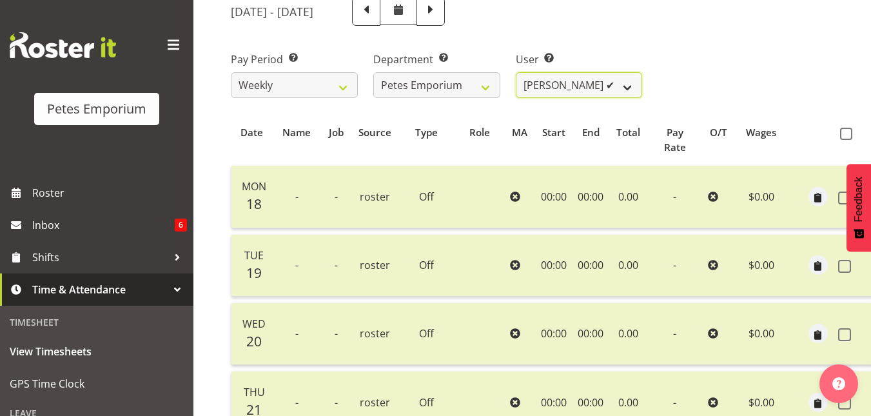
click at [629, 78] on select "[PERSON_NAME] ✔ [PERSON_NAME] ✔ [PERSON_NAME] ✔ [PERSON_NAME] [PERSON_NAME] ✔ […" at bounding box center [579, 85] width 127 height 26
click at [516, 72] on select "[PERSON_NAME] ✔ [PERSON_NAME] ✔ [PERSON_NAME] ✔ [PERSON_NAME] [PERSON_NAME] ✔ […" at bounding box center [579, 85] width 127 height 26
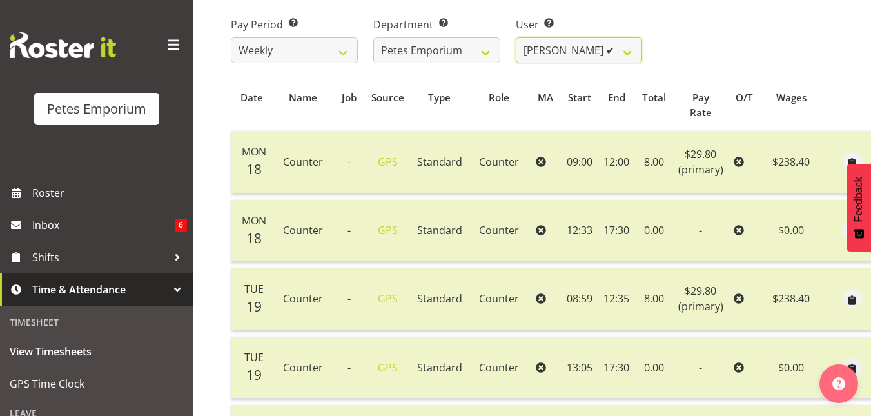
scroll to position [205, 0]
click at [634, 42] on select "[PERSON_NAME] ✔ [PERSON_NAME] ✔ [PERSON_NAME] ✔ [PERSON_NAME] [PERSON_NAME] ✔ […" at bounding box center [579, 50] width 127 height 26
click at [516, 37] on select "[PERSON_NAME] ✔ [PERSON_NAME] ✔ [PERSON_NAME] ✔ [PERSON_NAME] [PERSON_NAME] ✔ […" at bounding box center [579, 50] width 127 height 26
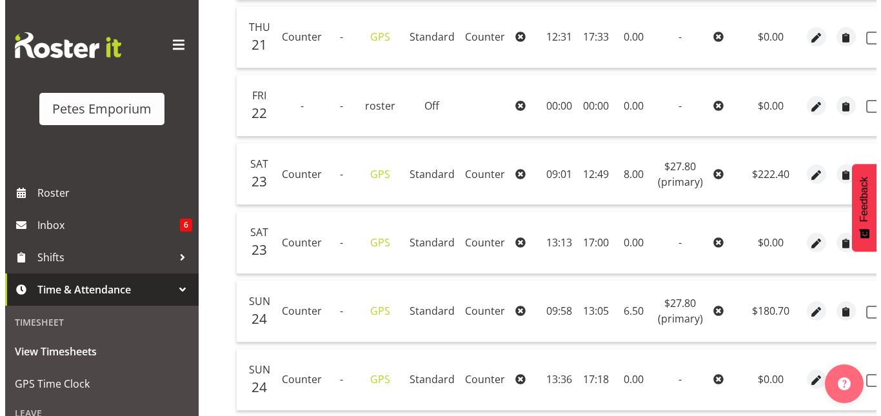
scroll to position [808, 0]
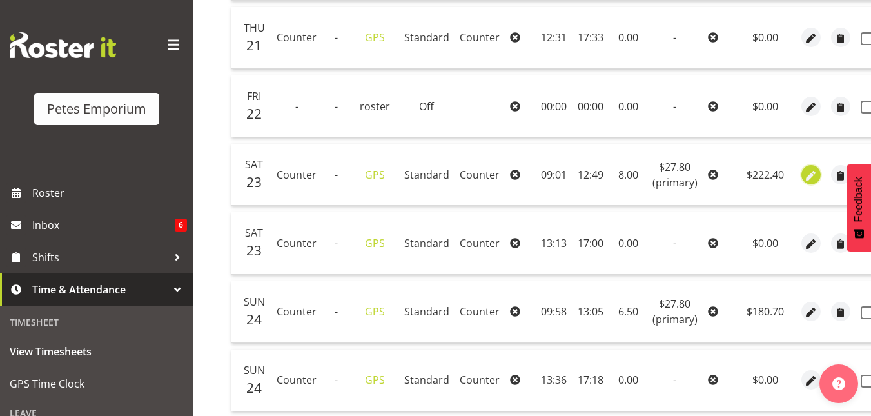
click at [806, 174] on span "button" at bounding box center [810, 175] width 15 height 15
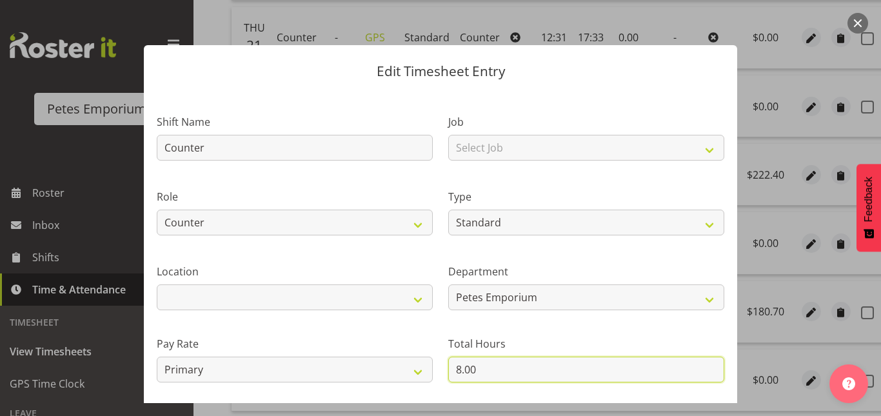
drag, startPoint x: 491, startPoint y: 362, endPoint x: 428, endPoint y: 360, distance: 62.6
click at [428, 360] on div "Shift Name Counter Job Select Job Role Counter Counter Evening Counter Late Shi…" at bounding box center [440, 279] width 583 height 366
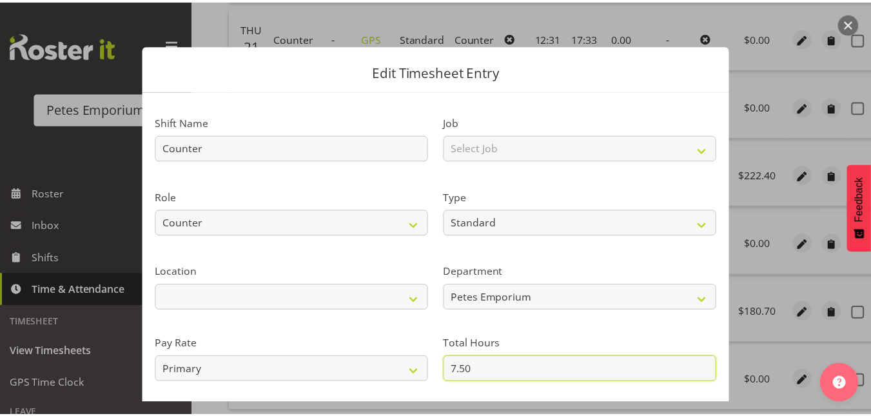
scroll to position [141, 0]
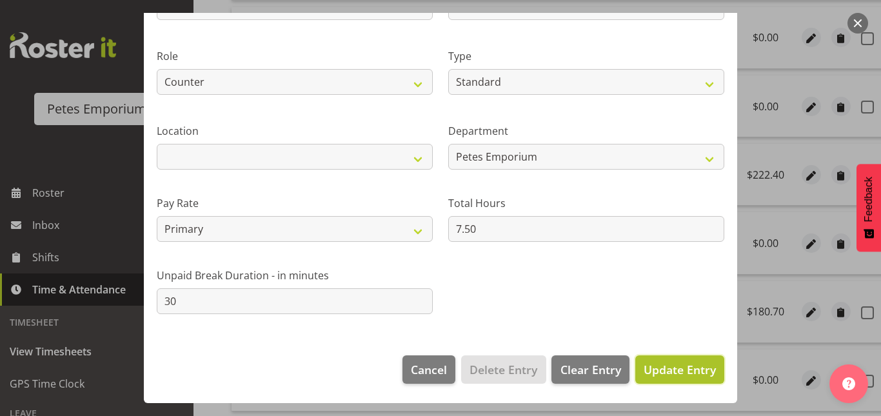
click at [672, 366] on span "Update Entry" at bounding box center [679, 369] width 72 height 15
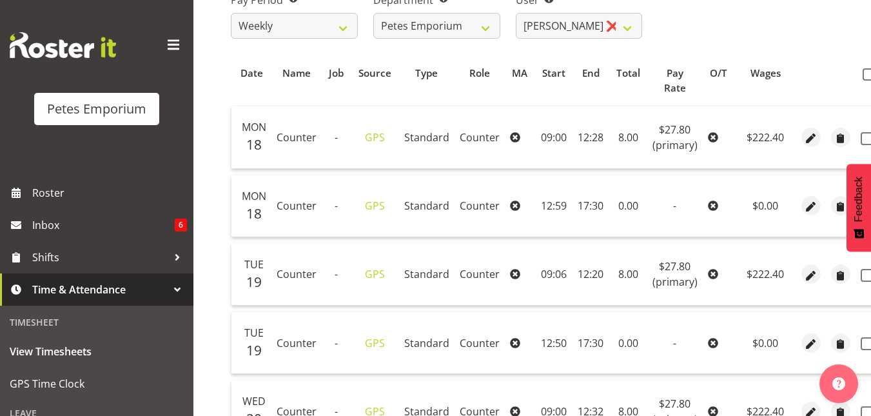
scroll to position [223, 0]
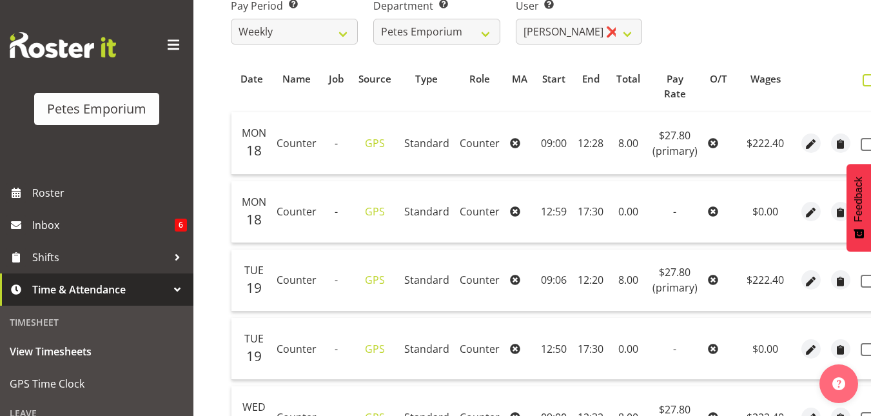
click at [865, 79] on span at bounding box center [869, 80] width 12 height 12
click at [865, 79] on input "checkbox" at bounding box center [867, 80] width 8 height 8
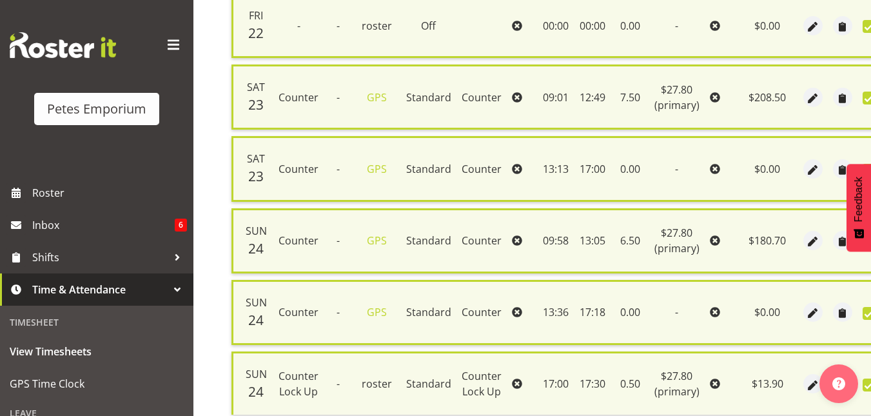
scroll to position [1019, 0]
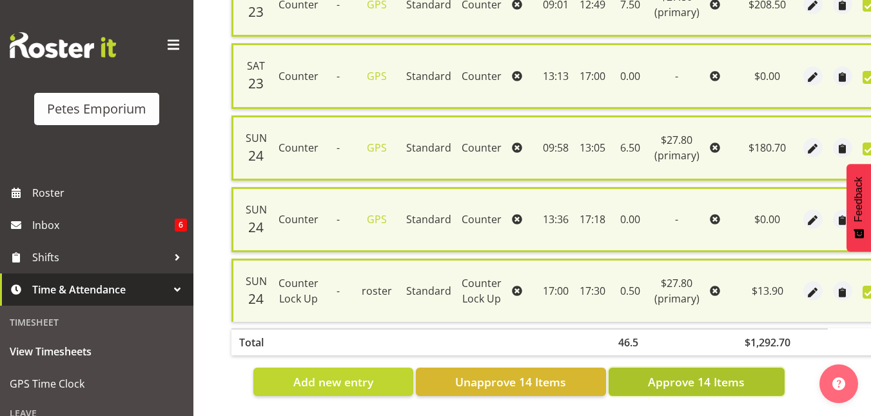
click at [691, 377] on span "Approve 14 Items" at bounding box center [696, 381] width 97 height 17
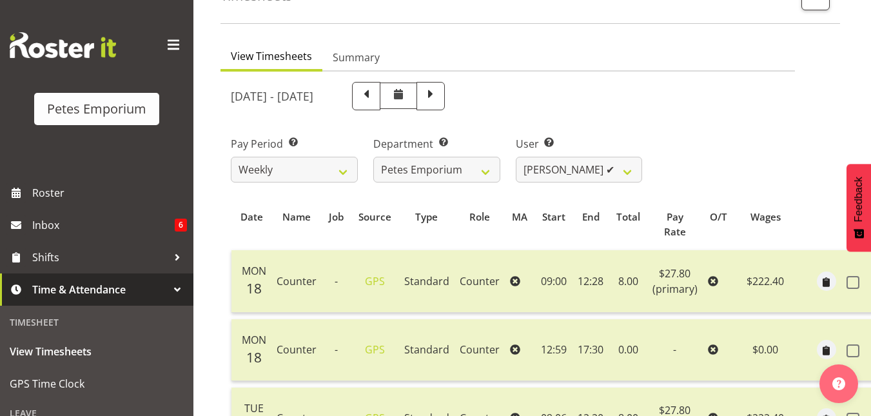
scroll to position [0, 0]
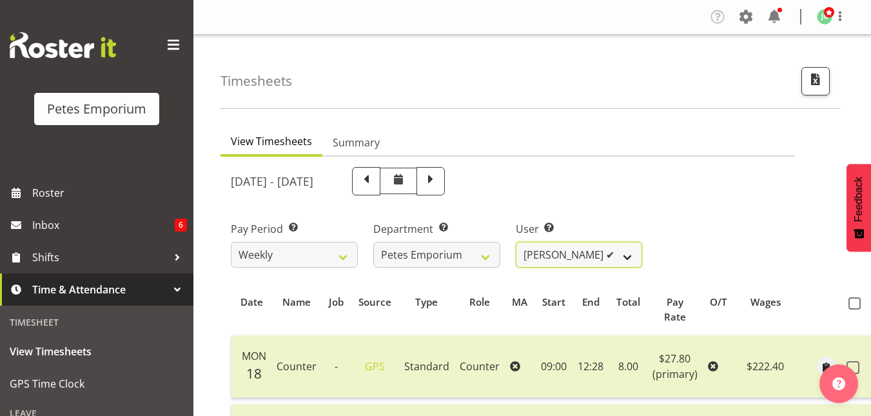
click at [622, 253] on select "[PERSON_NAME] ✔ [PERSON_NAME] ✔ [PERSON_NAME] ✔ [PERSON_NAME] [PERSON_NAME] ✔ […" at bounding box center [579, 255] width 127 height 26
click at [516, 242] on select "[PERSON_NAME] ✔ [PERSON_NAME] ✔ [PERSON_NAME] ✔ [PERSON_NAME] [PERSON_NAME] ✔ […" at bounding box center [579, 255] width 127 height 26
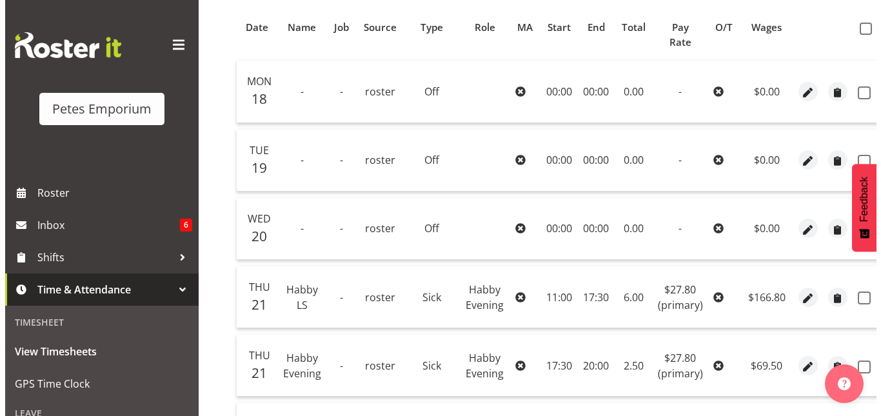
scroll to position [276, 0]
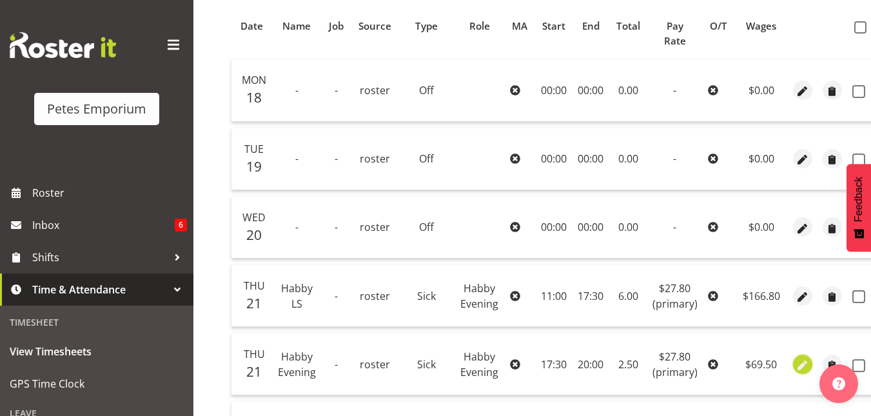
click at [803, 364] on span "button" at bounding box center [802, 365] width 15 height 15
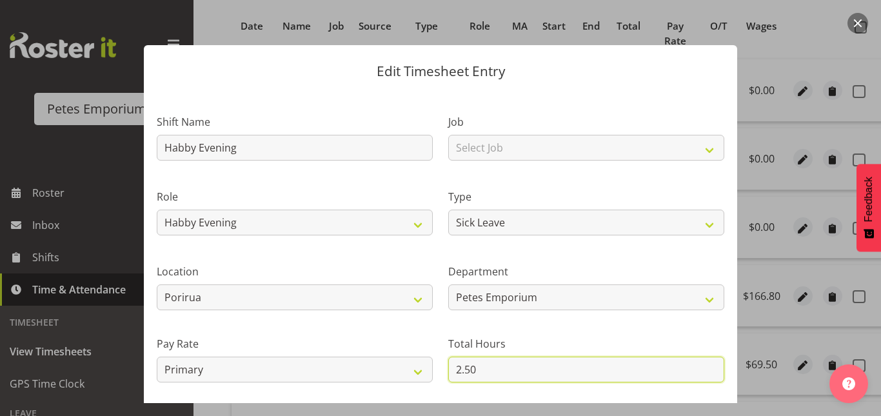
click at [472, 378] on input "2.50" at bounding box center [586, 370] width 276 height 26
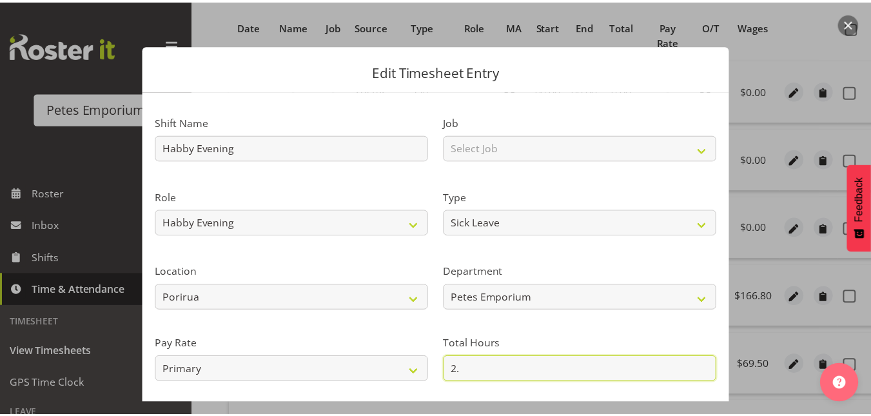
scroll to position [141, 0]
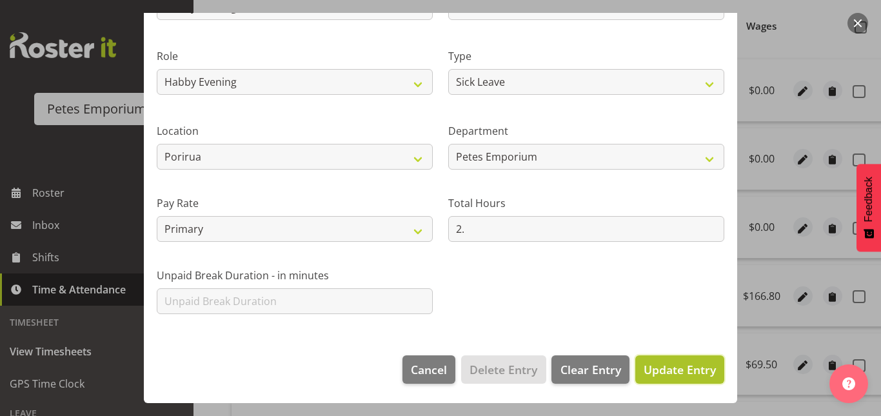
click at [661, 372] on span "Update Entry" at bounding box center [679, 369] width 72 height 15
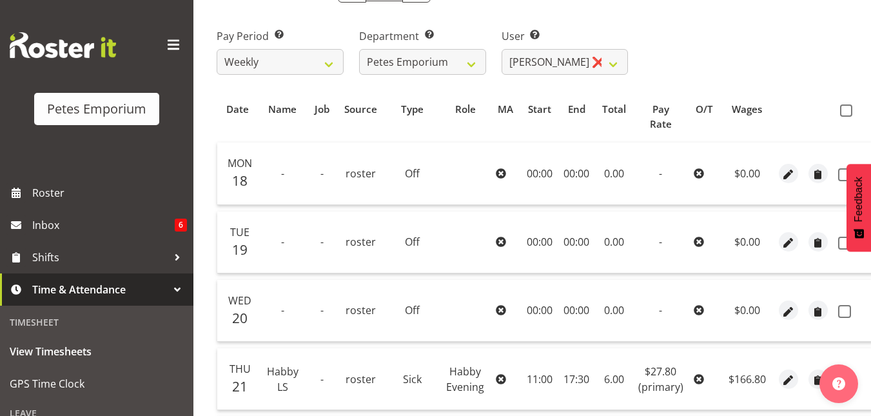
scroll to position [190, 0]
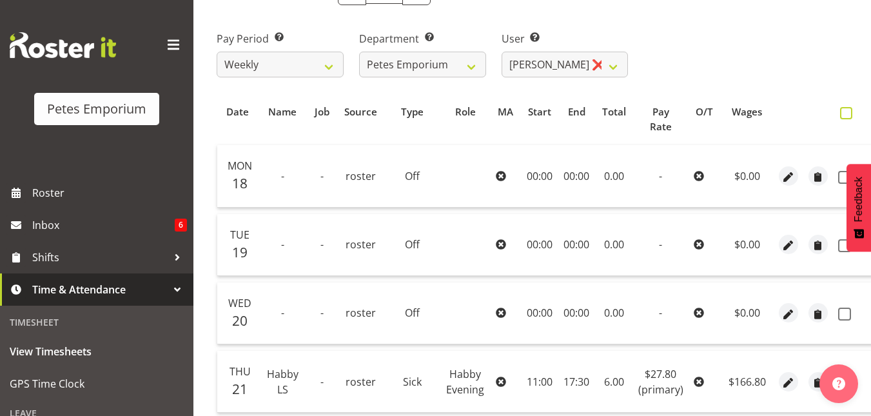
click at [845, 111] on span at bounding box center [846, 113] width 12 height 12
click at [845, 111] on input "checkbox" at bounding box center [844, 113] width 8 height 8
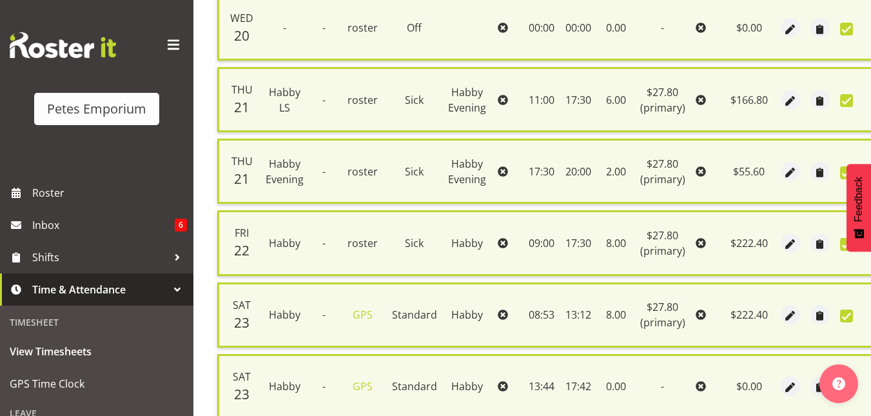
scroll to position [732, 0]
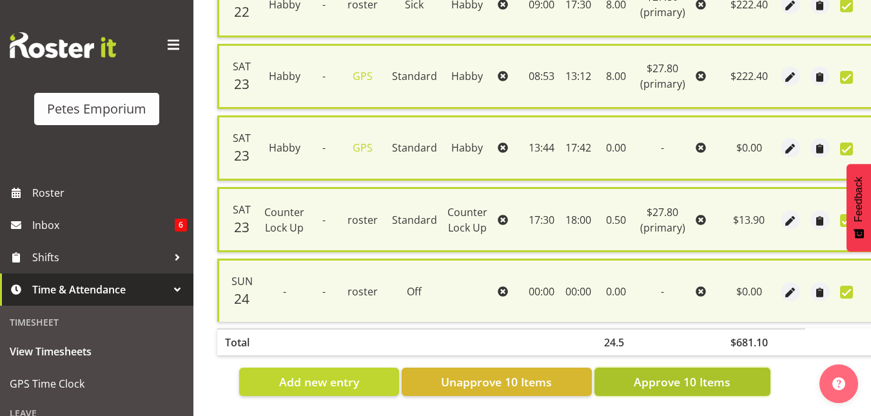
click at [686, 373] on span "Approve 10 Items" at bounding box center [682, 381] width 97 height 17
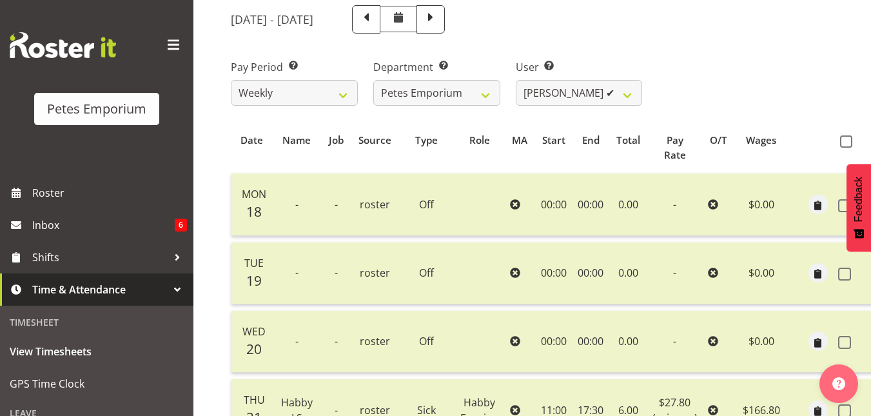
scroll to position [159, 0]
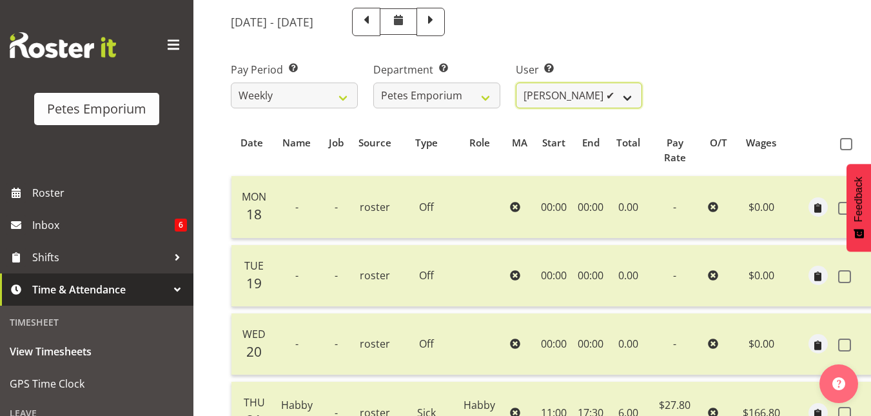
click at [634, 92] on select "[PERSON_NAME] ✔ [PERSON_NAME] ✔ [PERSON_NAME] ✔ [PERSON_NAME] [PERSON_NAME] ✔ […" at bounding box center [579, 96] width 127 height 26
click at [516, 83] on select "[PERSON_NAME] ✔ [PERSON_NAME] ✔ [PERSON_NAME] ✔ [PERSON_NAME] [PERSON_NAME] ✔ […" at bounding box center [579, 96] width 127 height 26
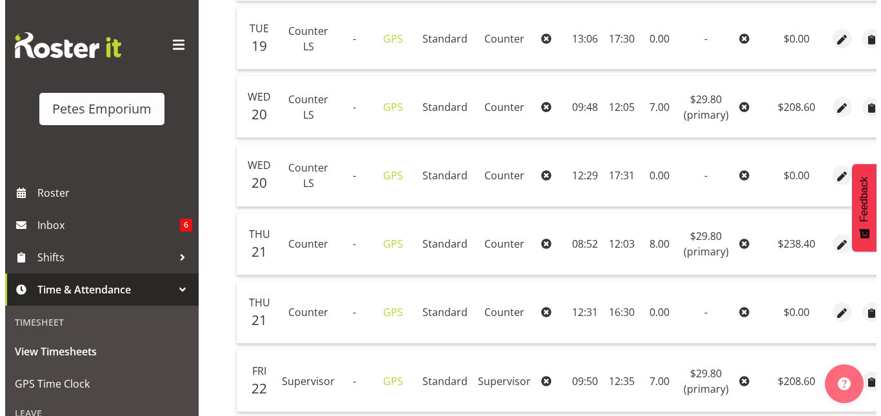
scroll to position [553, 0]
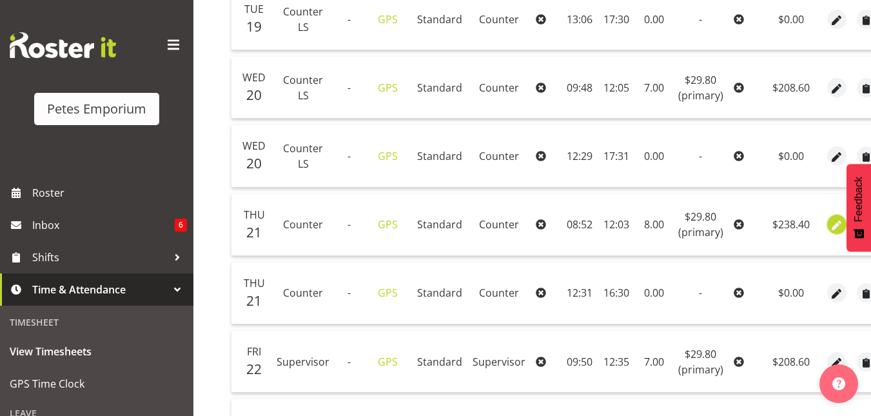
click at [838, 230] on span "button" at bounding box center [836, 226] width 15 height 15
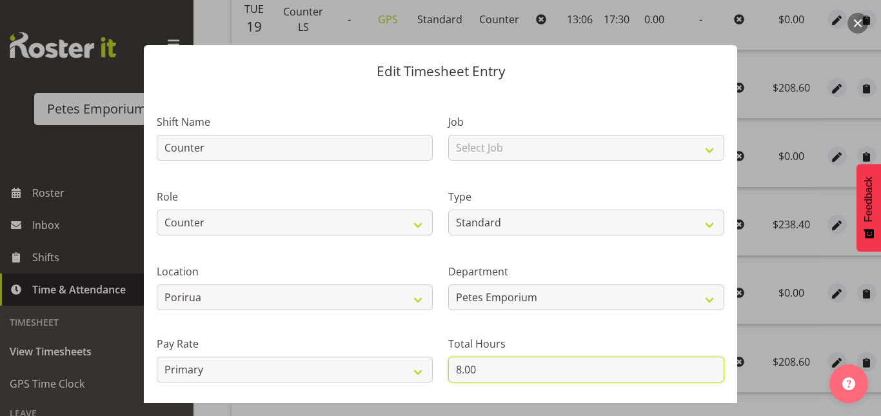
click at [454, 369] on input "8.00" at bounding box center [586, 370] width 276 height 26
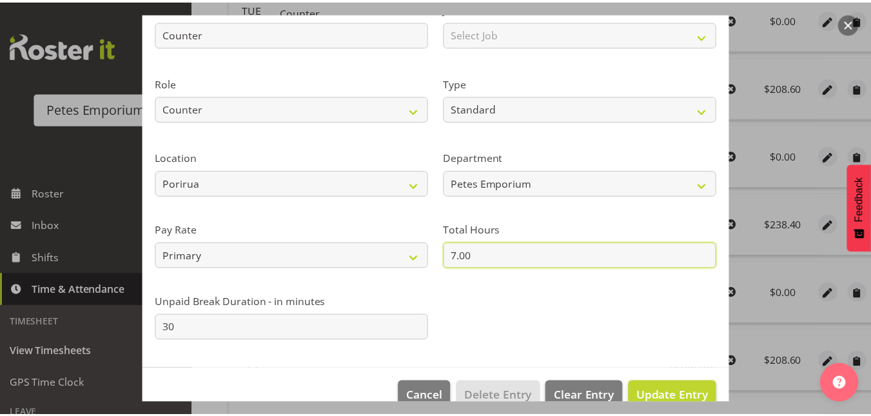
scroll to position [121, 0]
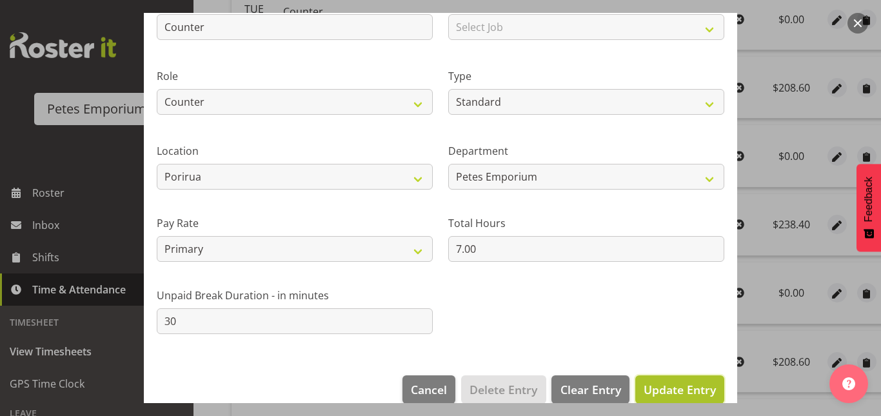
click at [676, 389] on span "Update Entry" at bounding box center [679, 389] width 72 height 15
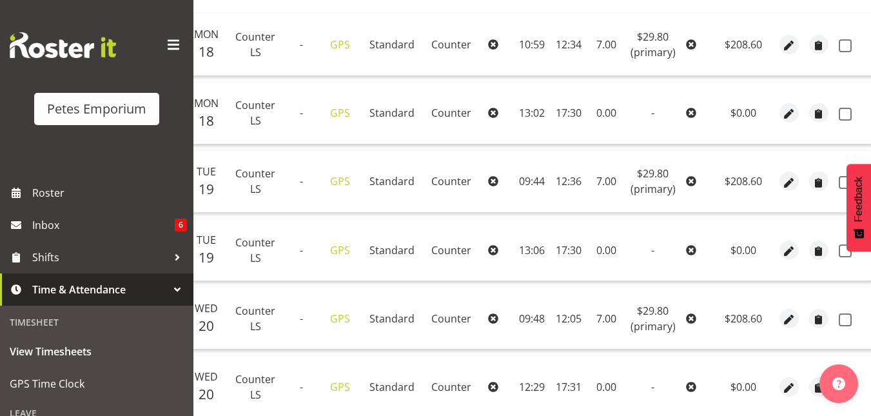
scroll to position [177, 0]
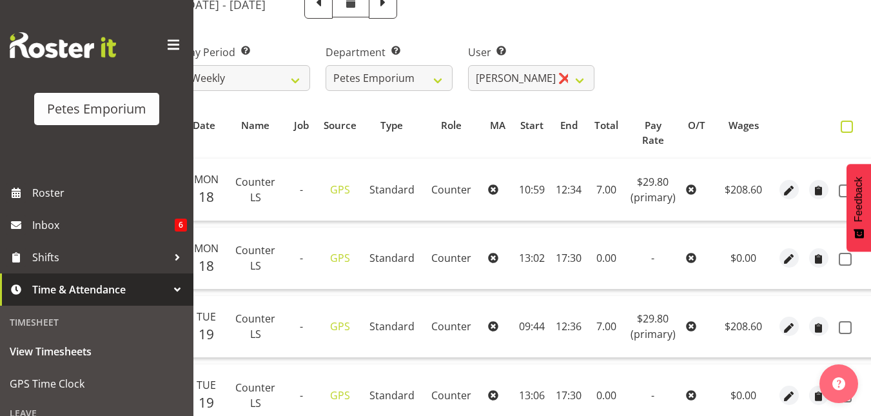
click at [844, 126] on span at bounding box center [847, 127] width 12 height 12
click at [844, 126] on input "checkbox" at bounding box center [845, 127] width 8 height 8
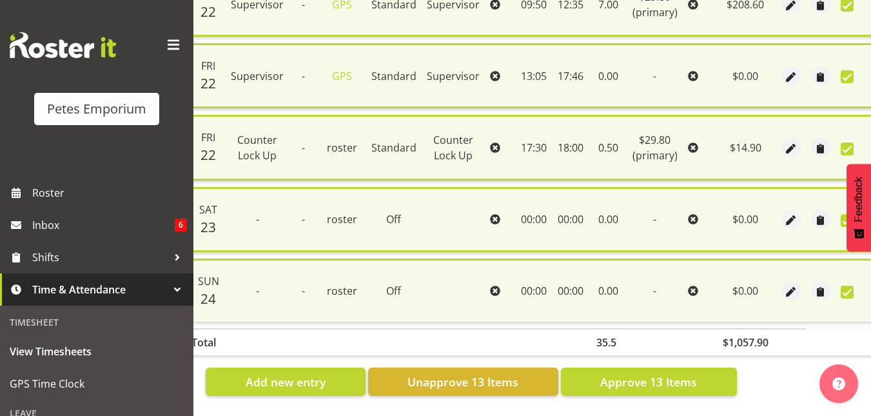
scroll to position [947, 0]
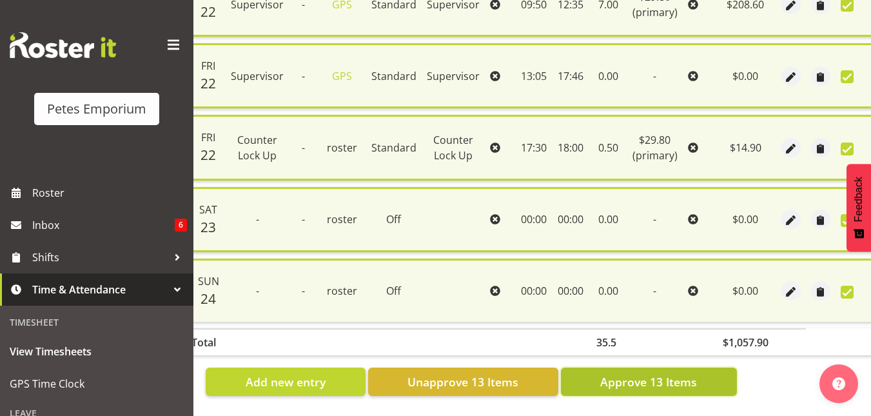
click at [640, 377] on span "Approve 13 Items" at bounding box center [648, 381] width 97 height 17
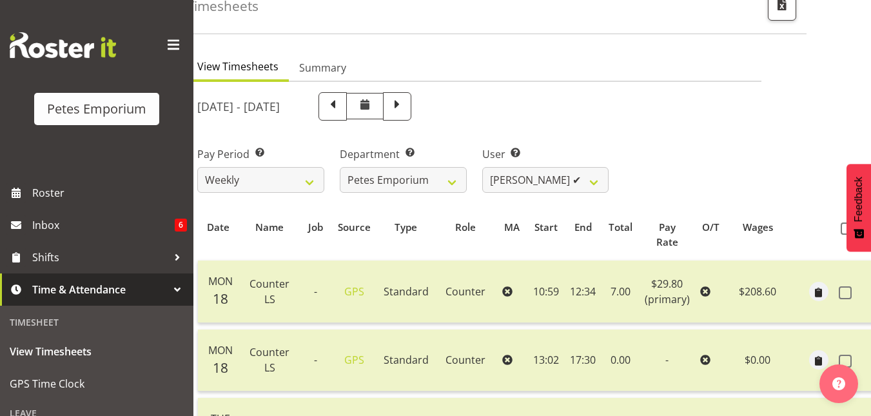
scroll to position [74, 0]
click at [595, 181] on select "[PERSON_NAME] ✔ [PERSON_NAME] ✔ [PERSON_NAME] ✔ [PERSON_NAME] [PERSON_NAME] ✔ […" at bounding box center [545, 181] width 127 height 26
click at [482, 168] on select "[PERSON_NAME] ✔ [PERSON_NAME] ✔ [PERSON_NAME] ✔ [PERSON_NAME] [PERSON_NAME] ✔ […" at bounding box center [545, 181] width 127 height 26
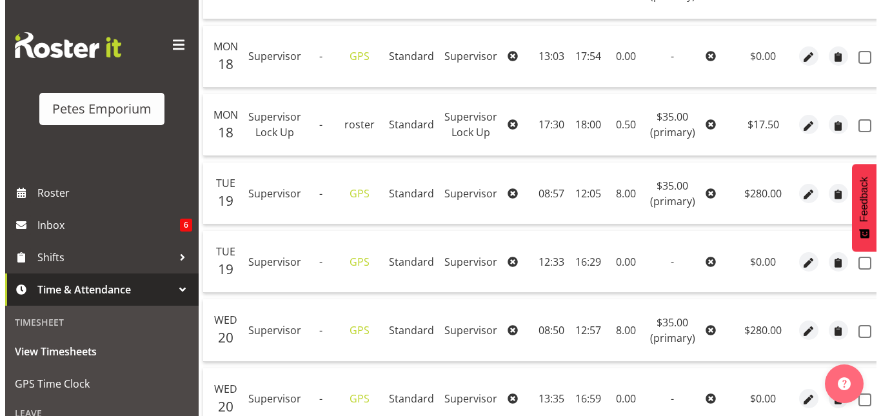
scroll to position [385, 0]
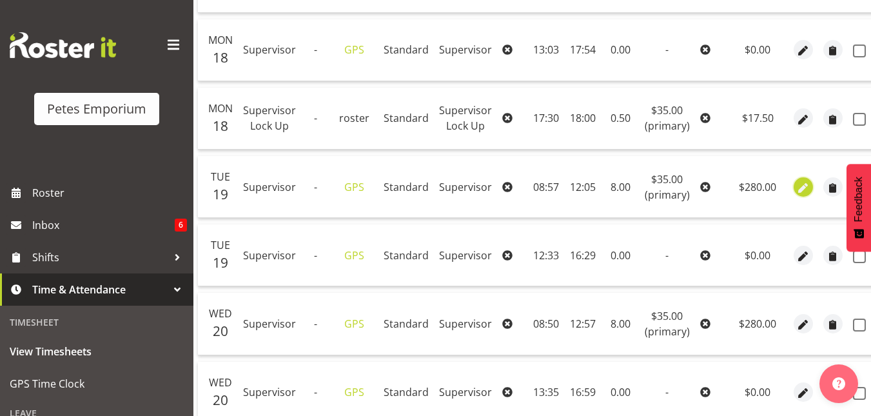
click at [806, 192] on span "button" at bounding box center [803, 188] width 15 height 15
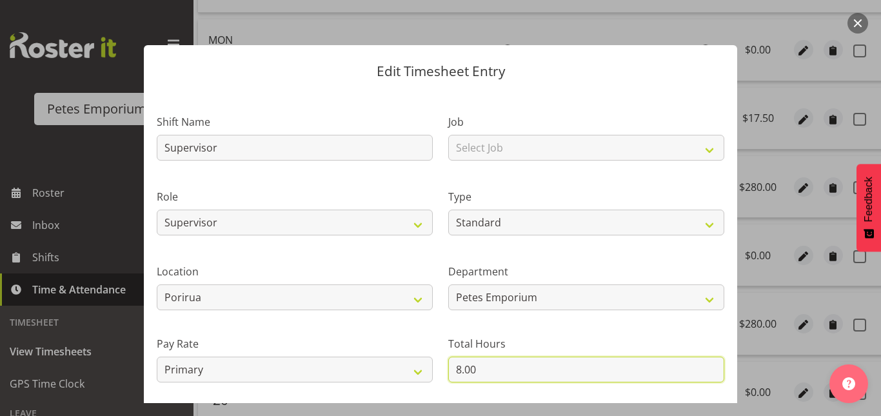
click at [455, 365] on input "8.00" at bounding box center [586, 370] width 276 height 26
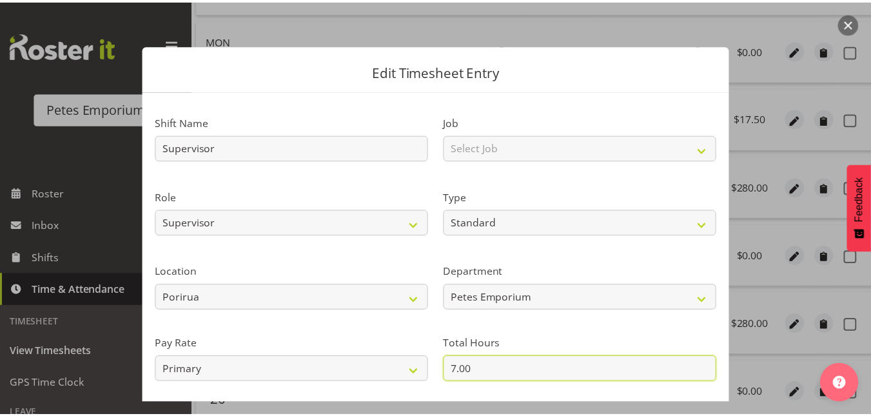
scroll to position [141, 0]
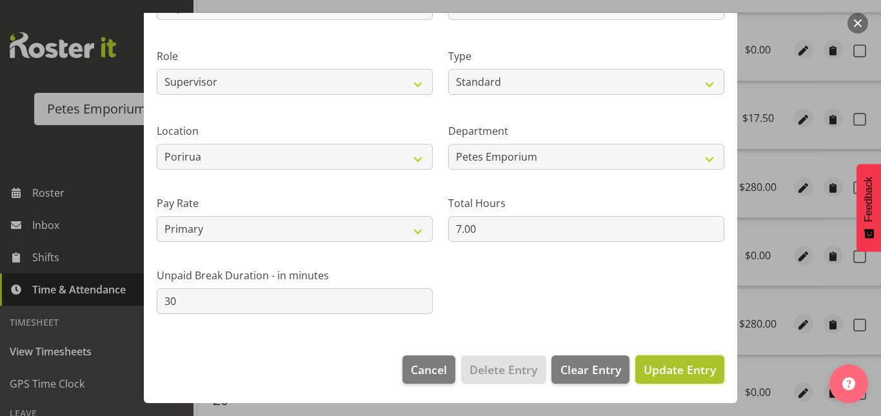
click at [675, 375] on span "Update Entry" at bounding box center [679, 369] width 72 height 15
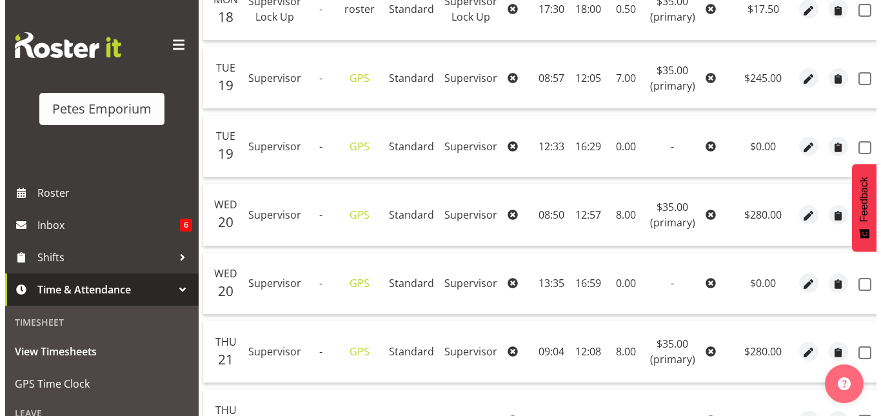
scroll to position [499, 0]
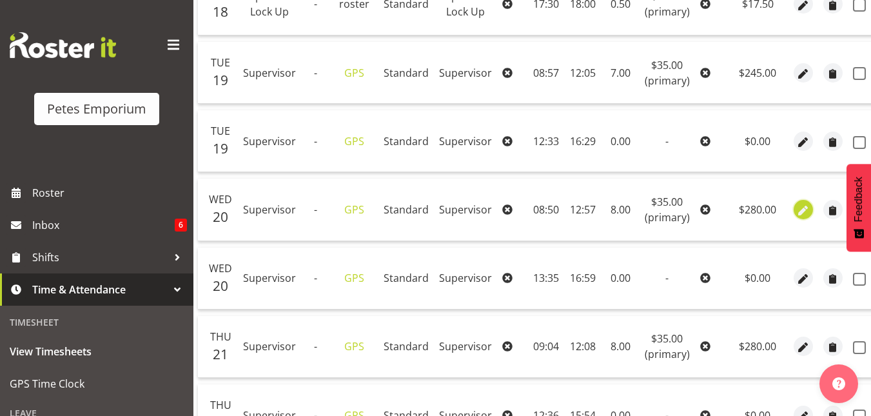
click at [798, 214] on span "button" at bounding box center [803, 210] width 15 height 15
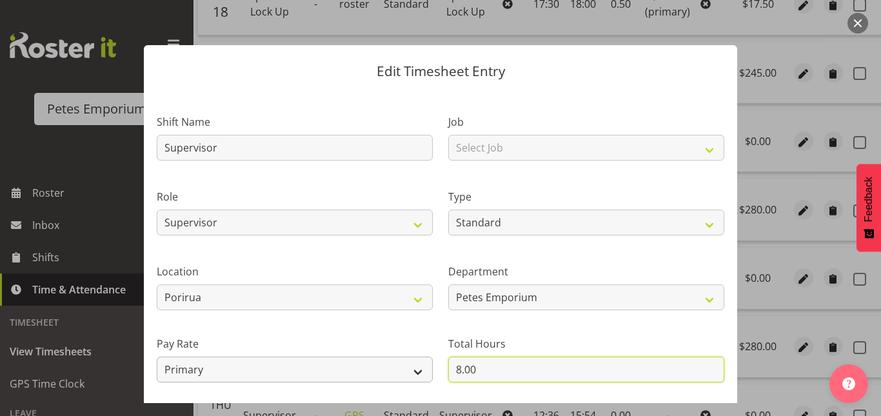
drag, startPoint x: 471, startPoint y: 375, endPoint x: 425, endPoint y: 373, distance: 45.9
click at [425, 373] on div "Shift Name Supervisor Job Select Job Role Supervisor Supervisor Lock Up Counter…" at bounding box center [440, 279] width 583 height 366
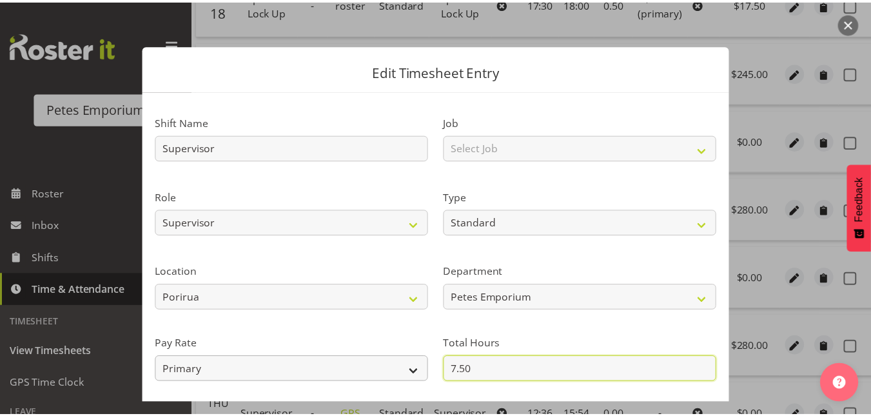
scroll to position [141, 0]
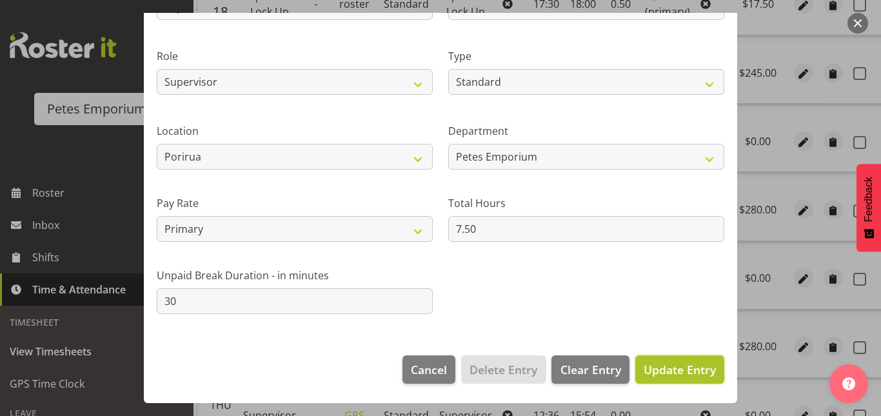
click at [681, 365] on span "Update Entry" at bounding box center [679, 369] width 72 height 15
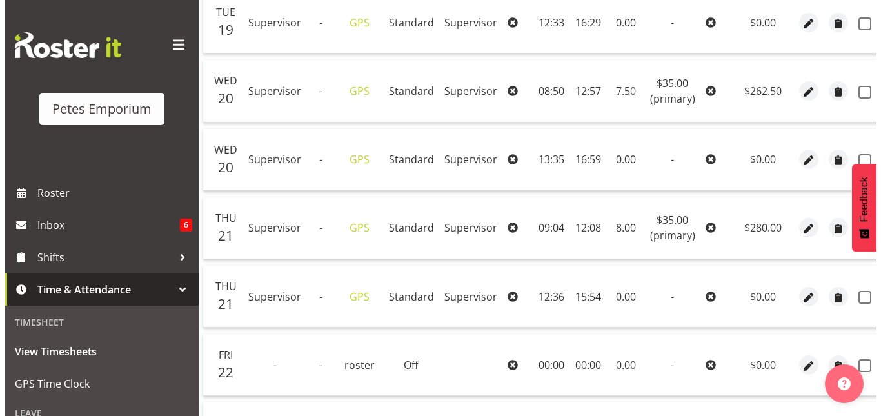
scroll to position [622, 0]
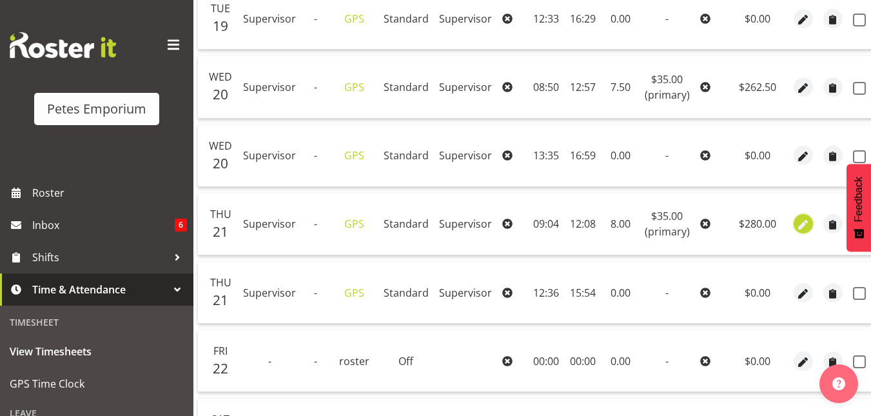
click at [805, 226] on span "button" at bounding box center [803, 225] width 15 height 15
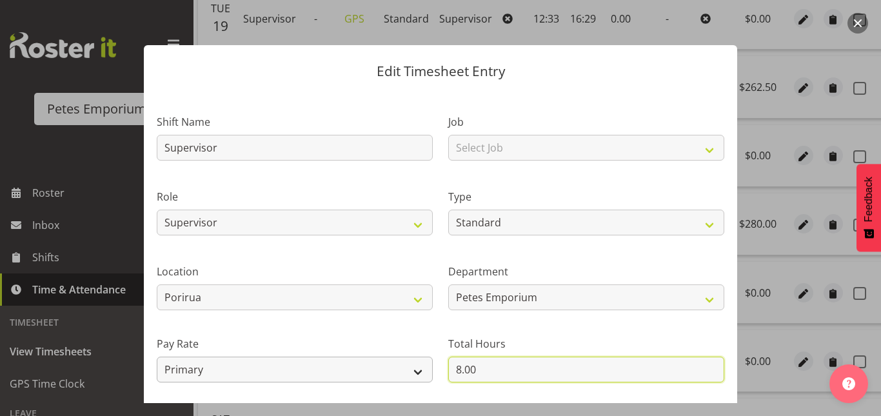
drag, startPoint x: 484, startPoint y: 369, endPoint x: 417, endPoint y: 376, distance: 67.4
click at [417, 376] on div "Shift Name Supervisor Job Select Job Role Supervisor Supervisor Lock Up Counter…" at bounding box center [440, 279] width 583 height 366
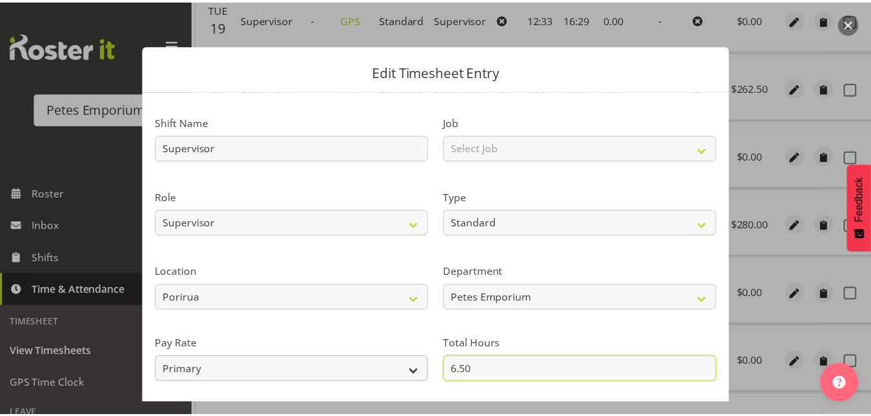
scroll to position [141, 0]
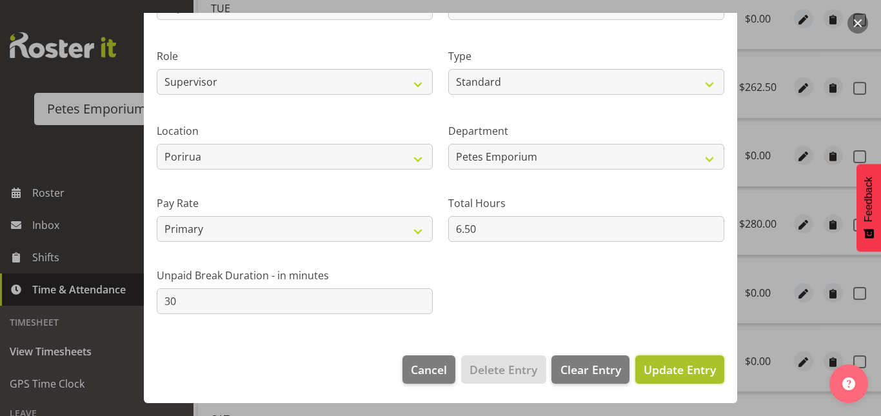
click at [673, 360] on button "Update Entry" at bounding box center [679, 369] width 89 height 28
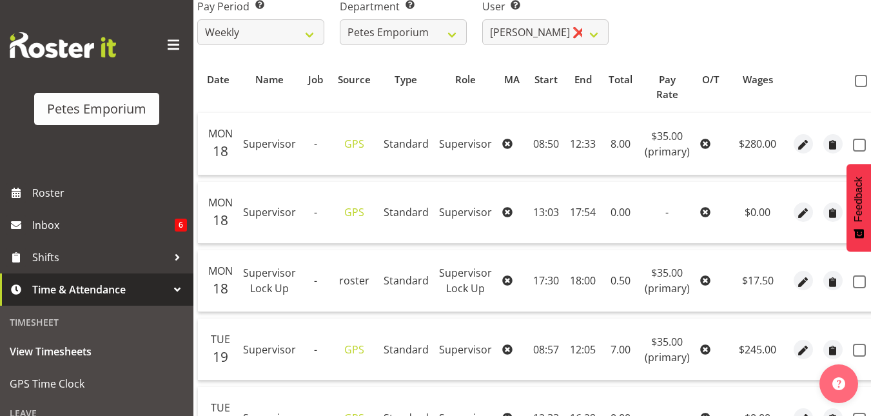
scroll to position [221, 0]
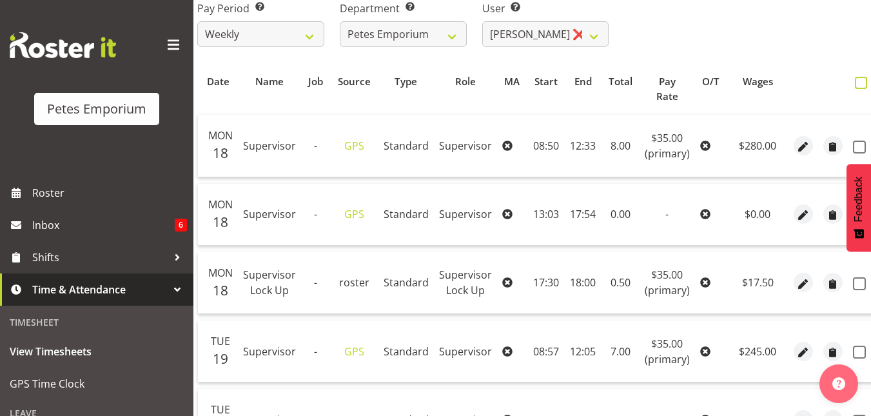
click at [855, 84] on span at bounding box center [861, 83] width 12 height 12
click at [855, 84] on input "checkbox" at bounding box center [859, 83] width 8 height 8
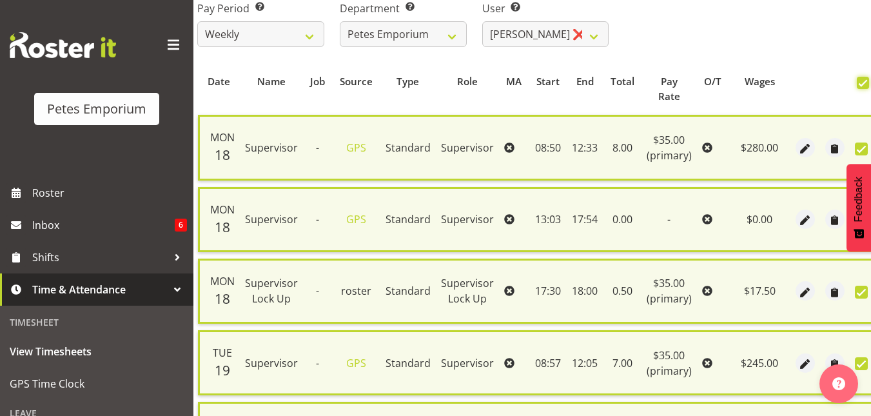
scroll to position [1019, 0]
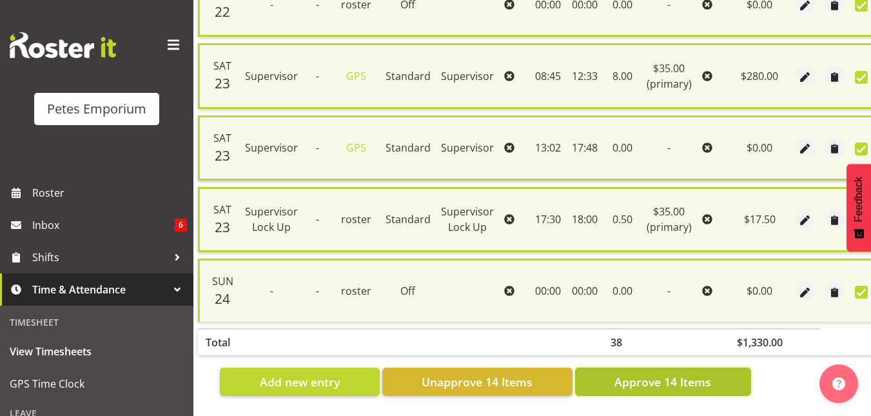
click at [646, 384] on button "Approve 14 Items" at bounding box center [663, 382] width 176 height 28
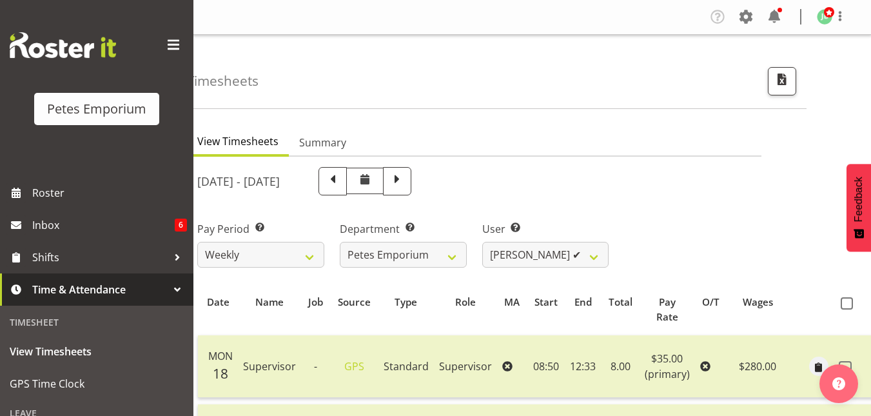
scroll to position [1, 0]
click at [592, 259] on select "[PERSON_NAME] ✔ [PERSON_NAME] ✔ [PERSON_NAME] ✔ [PERSON_NAME] [PERSON_NAME] ✔ […" at bounding box center [545, 254] width 127 height 26
click at [482, 241] on select "[PERSON_NAME] ✔ [PERSON_NAME] ✔ [PERSON_NAME] ✔ [PERSON_NAME] [PERSON_NAME] ✔ […" at bounding box center [545, 254] width 127 height 26
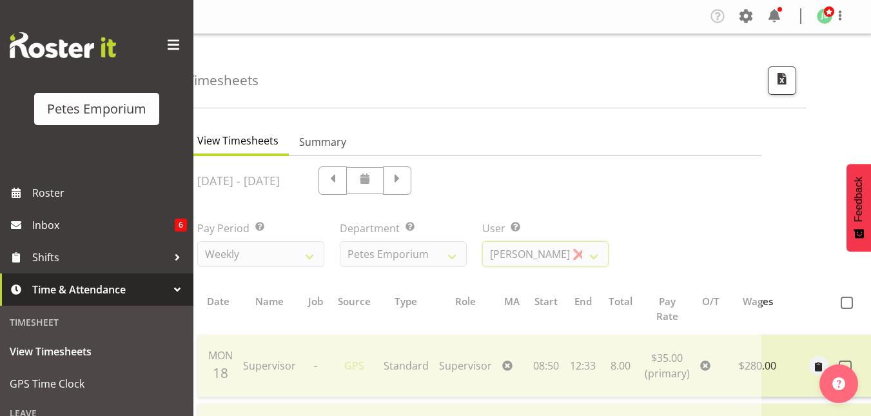
scroll to position [0, 39]
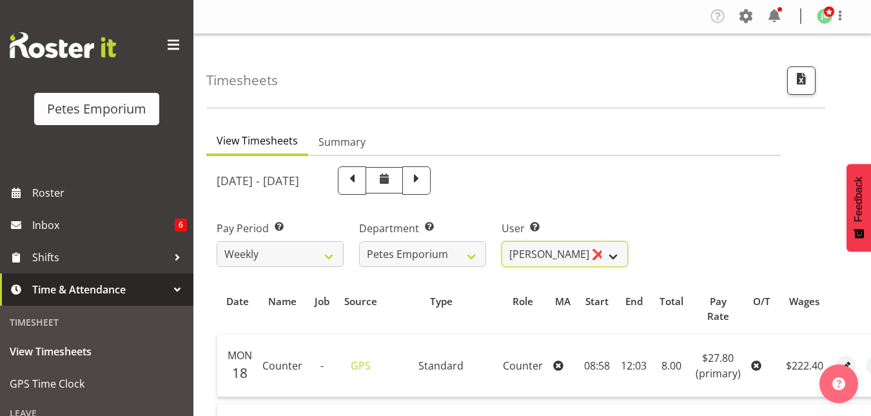
click at [611, 247] on select "[PERSON_NAME] ✔ [PERSON_NAME] ✔ [PERSON_NAME] ✔ [PERSON_NAME] [PERSON_NAME] ✔ […" at bounding box center [565, 254] width 127 height 26
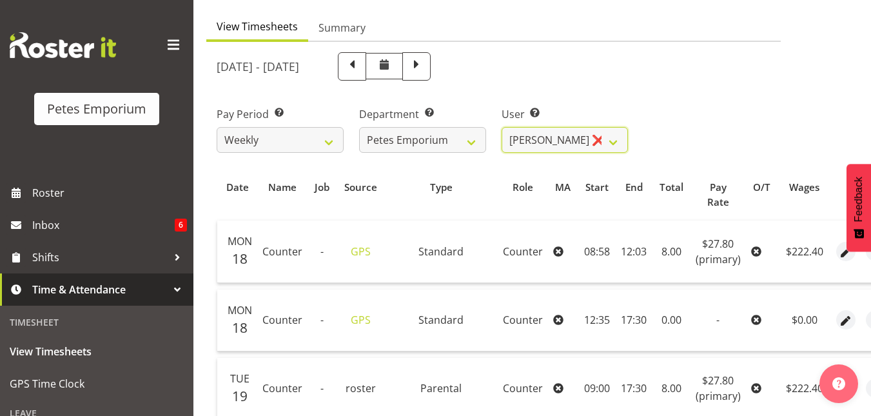
scroll to position [0, 0]
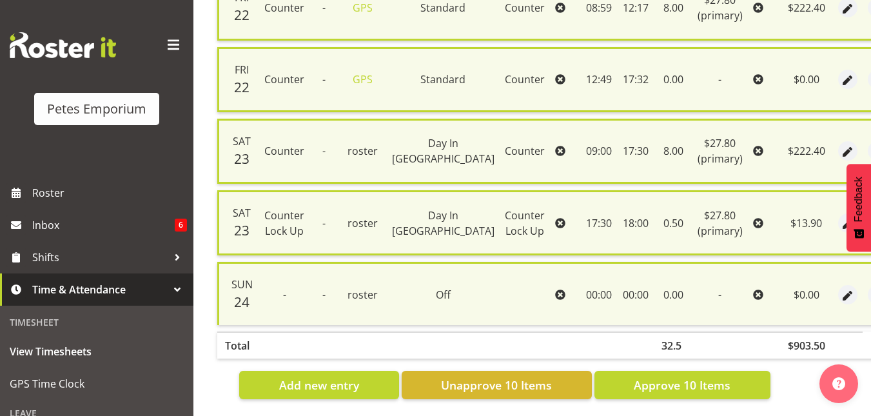
scroll to position [732, 0]
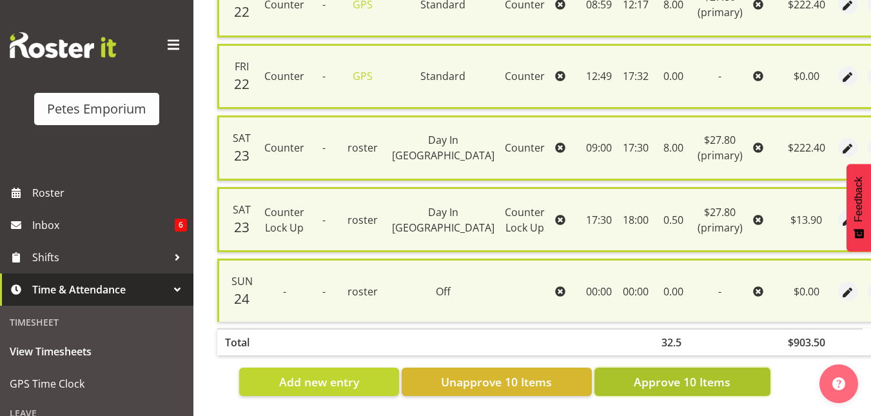
click at [695, 374] on span "Approve 10 Items" at bounding box center [682, 381] width 97 height 17
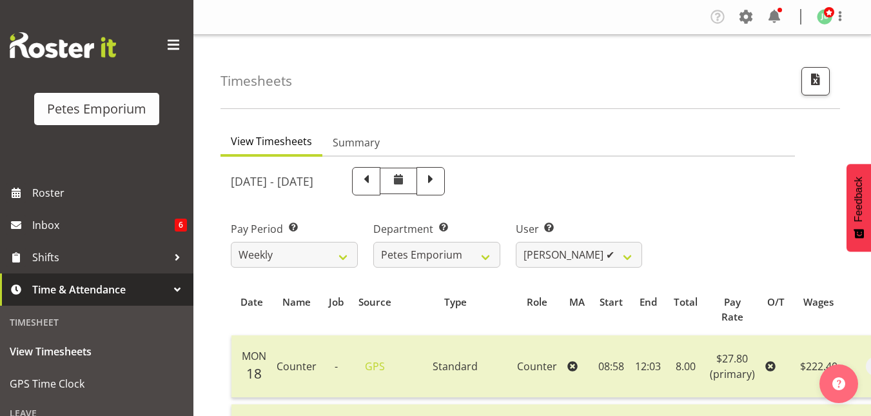
scroll to position [1, 0]
click at [626, 255] on select "[PERSON_NAME] ✔ [PERSON_NAME] ✔ [PERSON_NAME] ✔ [PERSON_NAME] [PERSON_NAME] ✔ […" at bounding box center [579, 254] width 127 height 26
click at [516, 241] on select "[PERSON_NAME] ✔ [PERSON_NAME] ✔ [PERSON_NAME] ✔ [PERSON_NAME] [PERSON_NAME] ✔ […" at bounding box center [579, 254] width 127 height 26
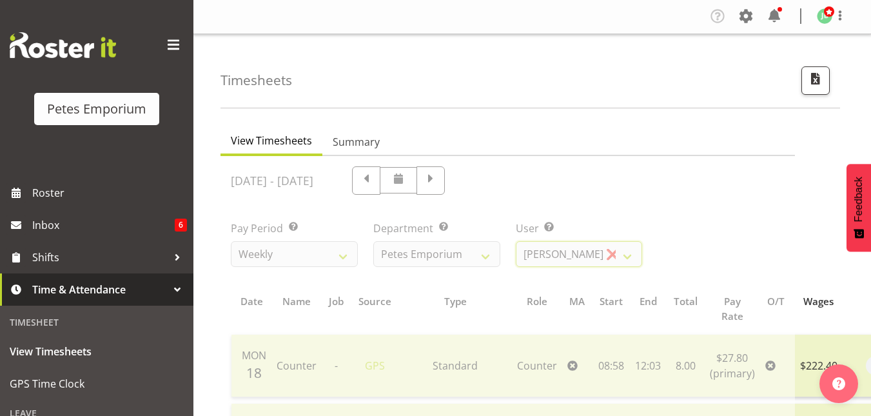
scroll to position [0, 0]
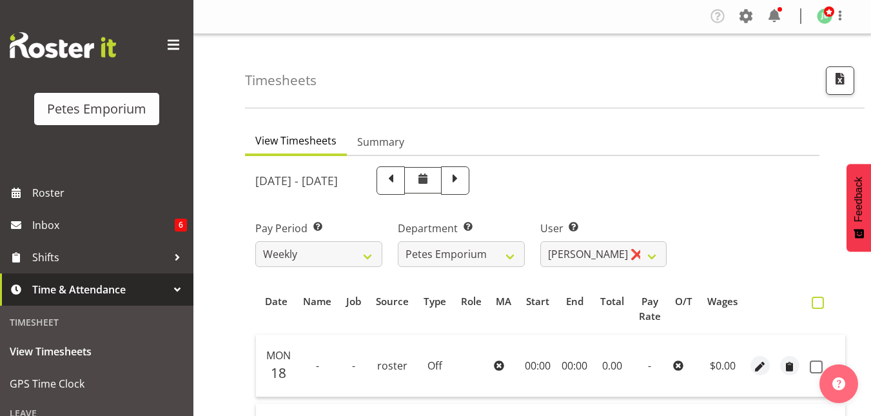
click at [815, 300] on span at bounding box center [818, 303] width 12 height 12
click at [815, 300] on input "checkbox" at bounding box center [816, 303] width 8 height 8
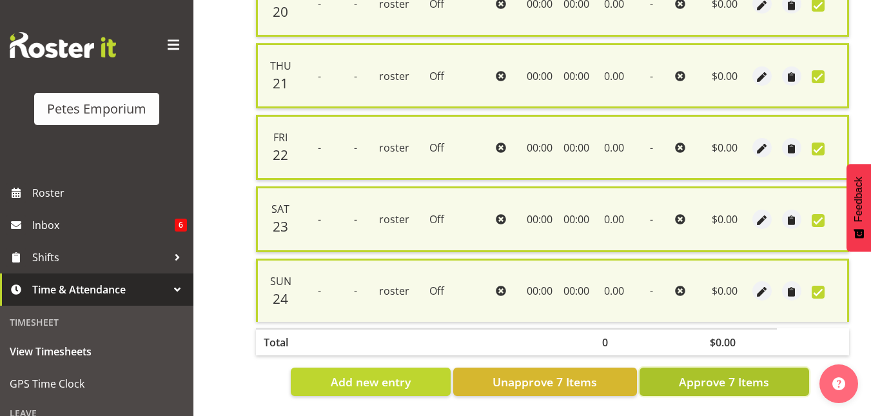
click at [704, 378] on span "Approve 7 Items" at bounding box center [724, 381] width 90 height 17
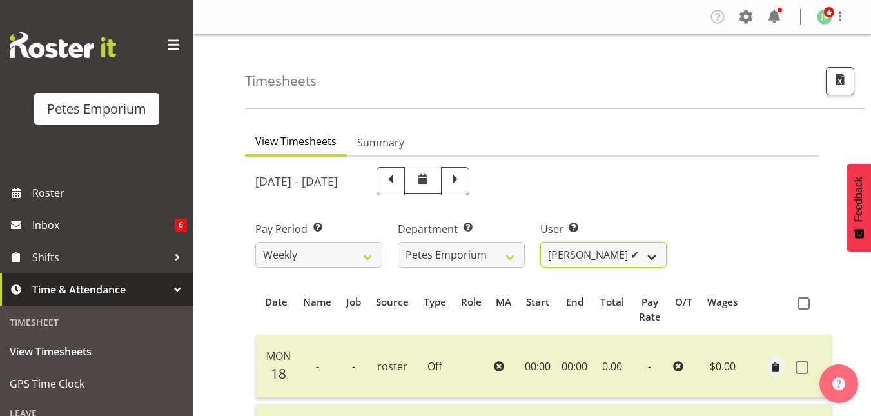
click at [658, 250] on select "[PERSON_NAME] ✔ [PERSON_NAME] ✔ [PERSON_NAME] ✔ [PERSON_NAME] [PERSON_NAME] ✔ […" at bounding box center [603, 255] width 127 height 26
click at [540, 242] on select "[PERSON_NAME] ✔ [PERSON_NAME] ✔ [PERSON_NAME] ✔ [PERSON_NAME] [PERSON_NAME] ✔ […" at bounding box center [603, 255] width 127 height 26
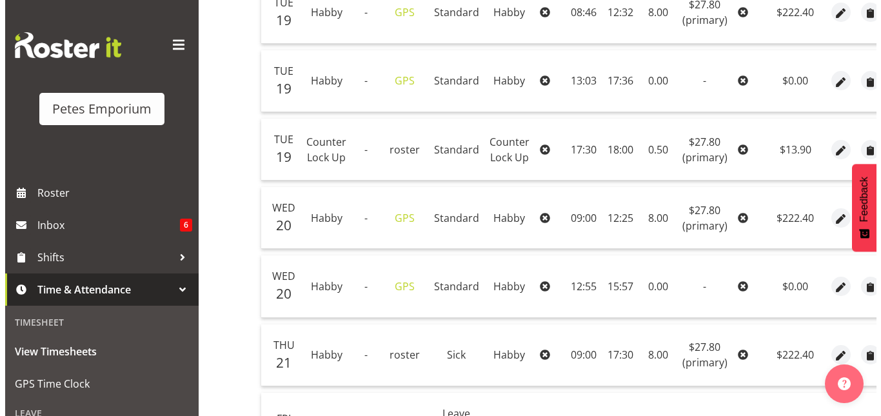
scroll to position [446, 0]
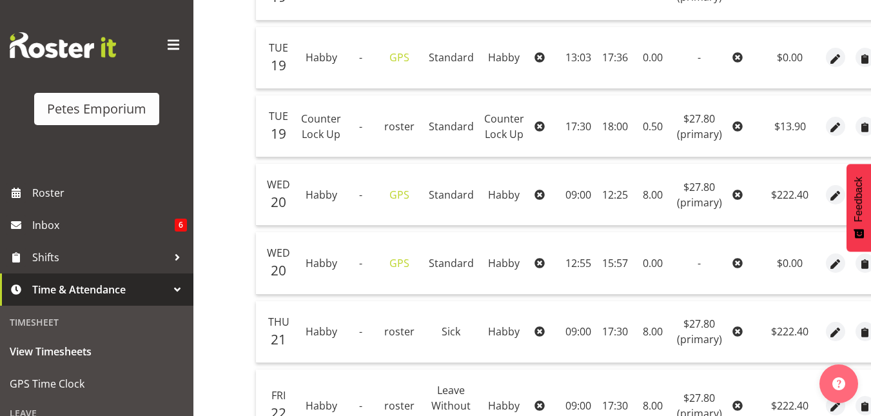
click at [610, 271] on td "15:57" at bounding box center [615, 263] width 36 height 62
click at [833, 195] on span "button" at bounding box center [835, 195] width 15 height 15
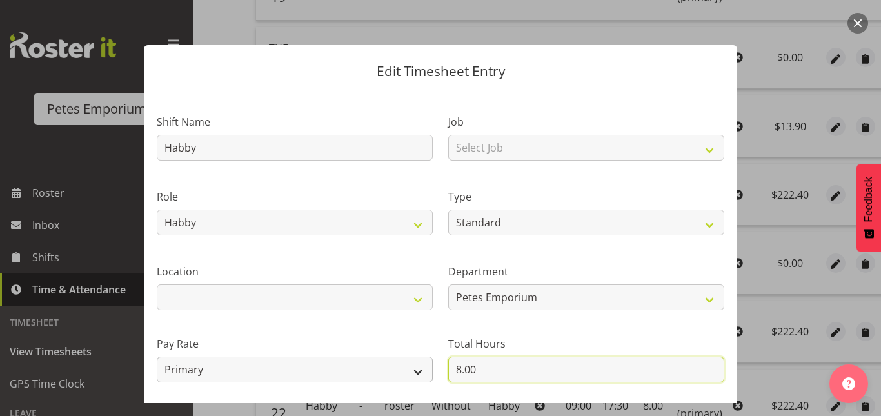
drag, startPoint x: 476, startPoint y: 359, endPoint x: 424, endPoint y: 364, distance: 53.1
click at [424, 364] on div "Shift Name Habby Job Select Job Role Counter Counter Evening Counter Mid Shift …" at bounding box center [440, 279] width 583 height 366
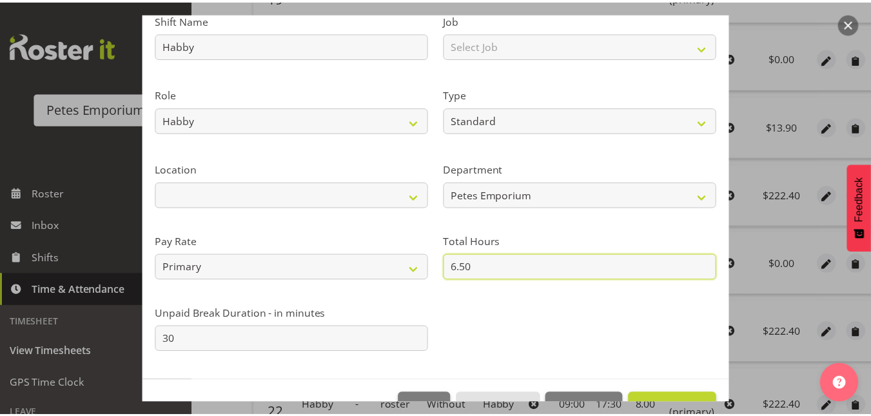
scroll to position [141, 0]
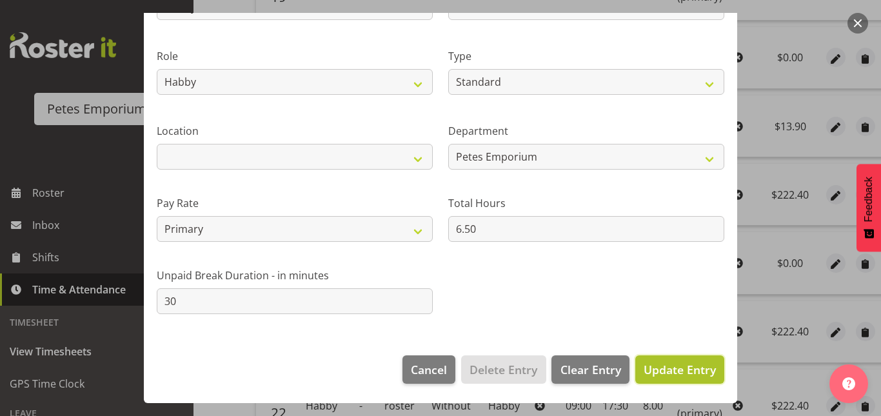
click at [692, 360] on button "Update Entry" at bounding box center [679, 369] width 89 height 28
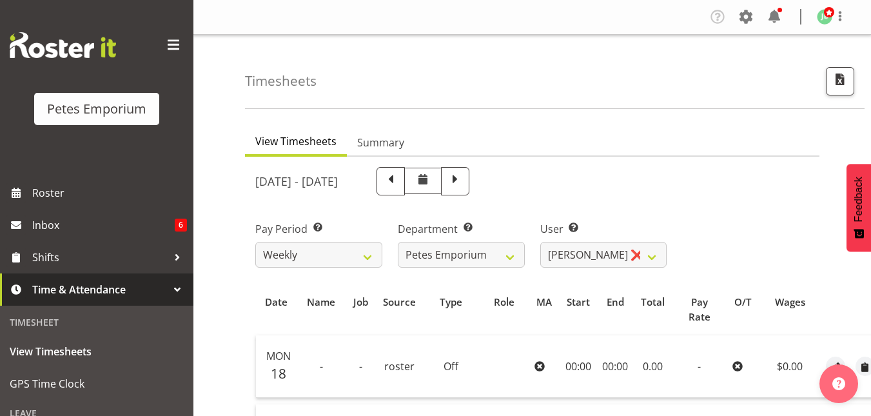
scroll to position [0, 47]
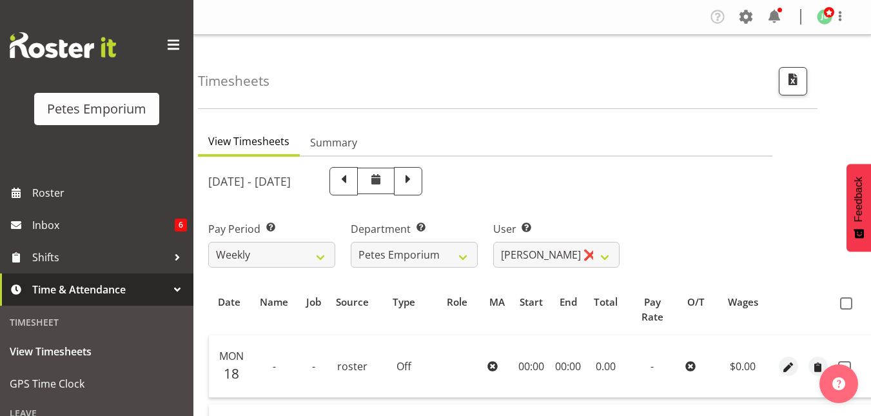
click at [857, 301] on th at bounding box center [853, 309] width 41 height 39
click at [847, 302] on span at bounding box center [846, 303] width 12 height 12
click at [847, 302] on input "checkbox" at bounding box center [844, 303] width 8 height 8
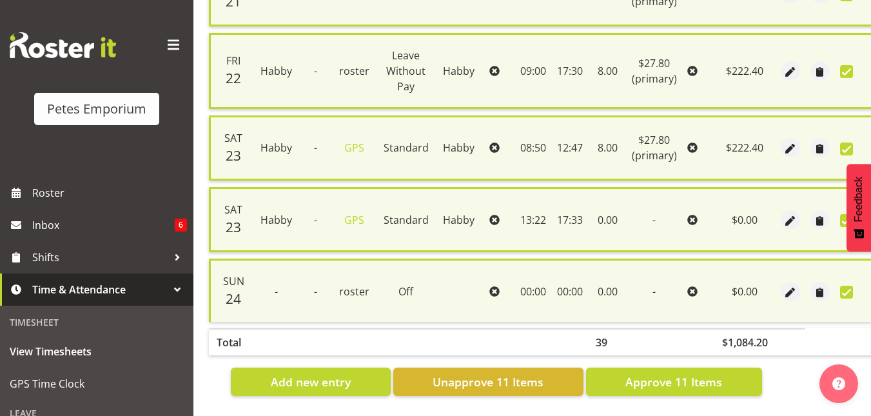
scroll to position [814, 0]
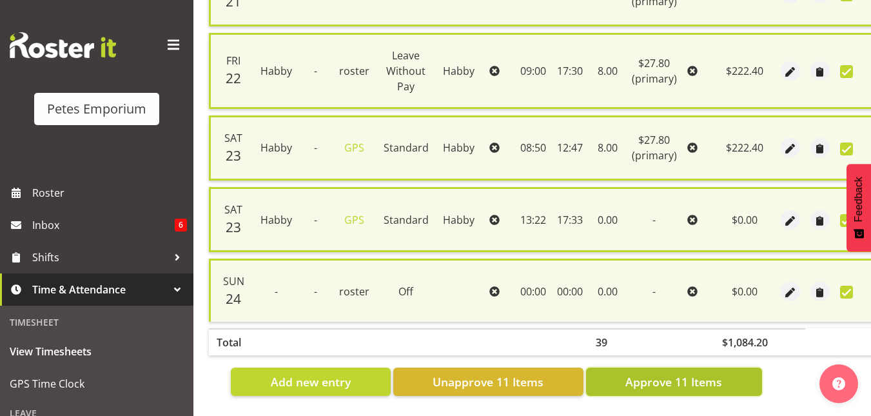
click at [662, 378] on span "Approve 11 Items" at bounding box center [673, 381] width 97 height 17
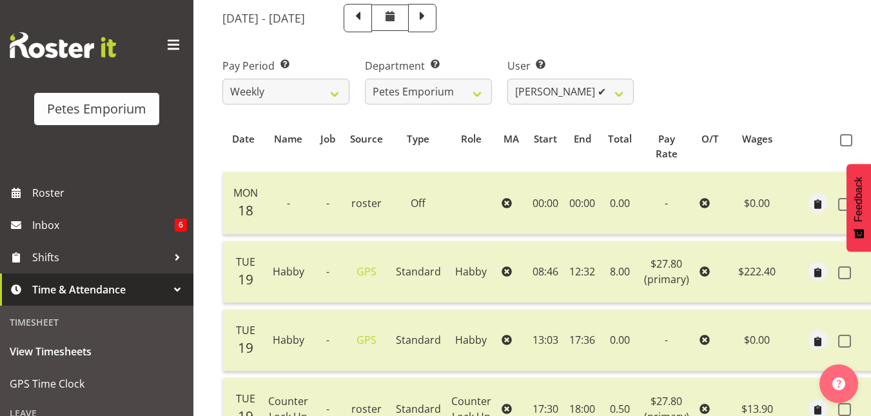
scroll to position [133, 0]
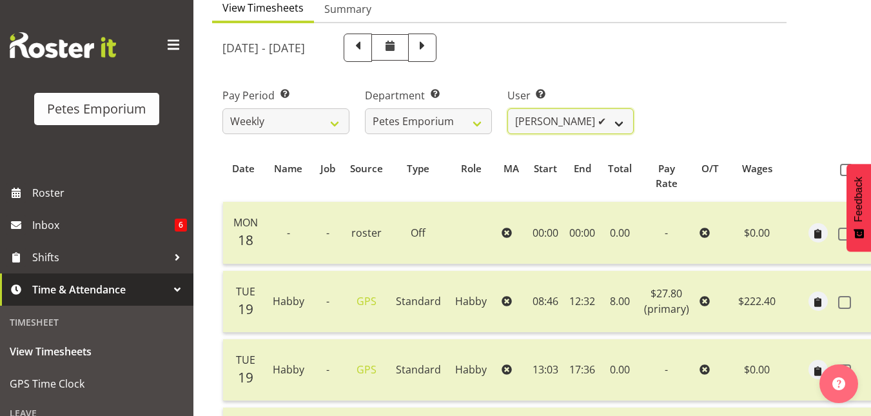
click at [618, 112] on select "[PERSON_NAME] ✔ [PERSON_NAME] ✔ [PERSON_NAME] ✔ [PERSON_NAME] [PERSON_NAME] ✔ […" at bounding box center [570, 121] width 127 height 26
click at [507, 108] on select "[PERSON_NAME] ✔ [PERSON_NAME] ✔ [PERSON_NAME] ✔ [PERSON_NAME] [PERSON_NAME] ✔ […" at bounding box center [570, 121] width 127 height 26
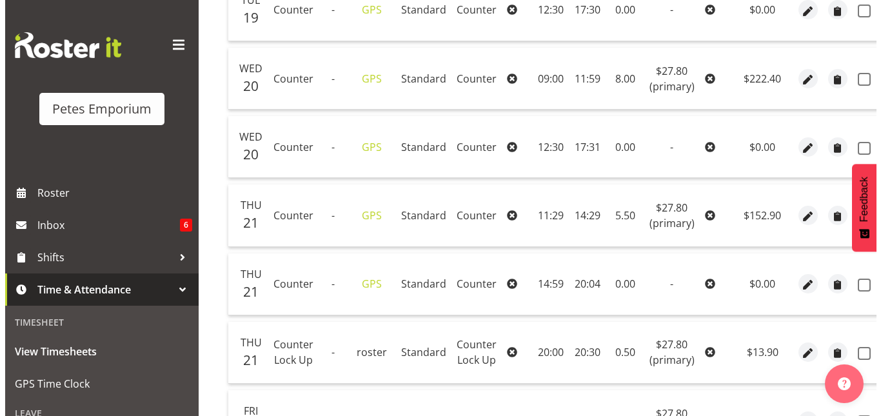
scroll to position [493, 0]
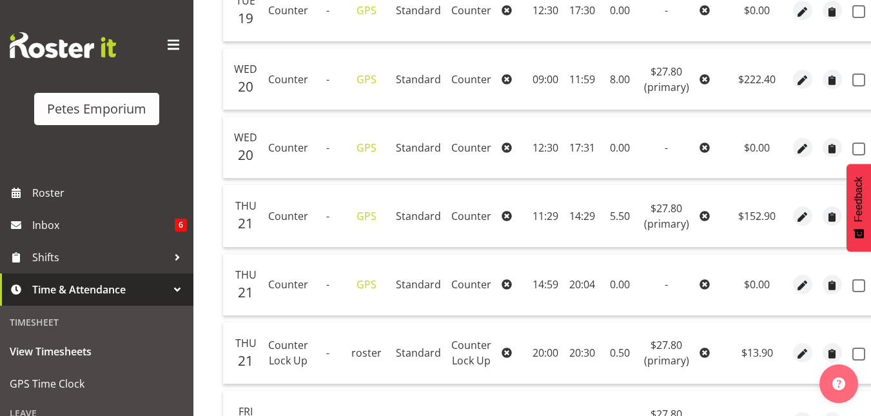
drag, startPoint x: 569, startPoint y: 250, endPoint x: 624, endPoint y: 228, distance: 59.4
click at [624, 228] on table "Date Name Job Source Type Role MA Start End Total Pay Rate O/T Wages Mon 18 - -…" at bounding box center [555, 312] width 666 height 1045
click at [793, 218] on button "button" at bounding box center [802, 215] width 19 height 19
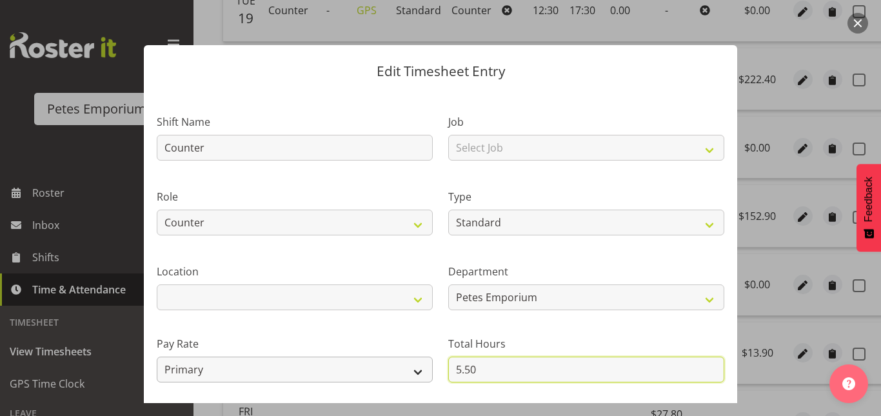
drag, startPoint x: 483, startPoint y: 359, endPoint x: 426, endPoint y: 365, distance: 57.7
click at [426, 365] on div "Shift Name Counter Job Select Job Role Counter Counter Evening Counter Mid Shif…" at bounding box center [440, 279] width 583 height 366
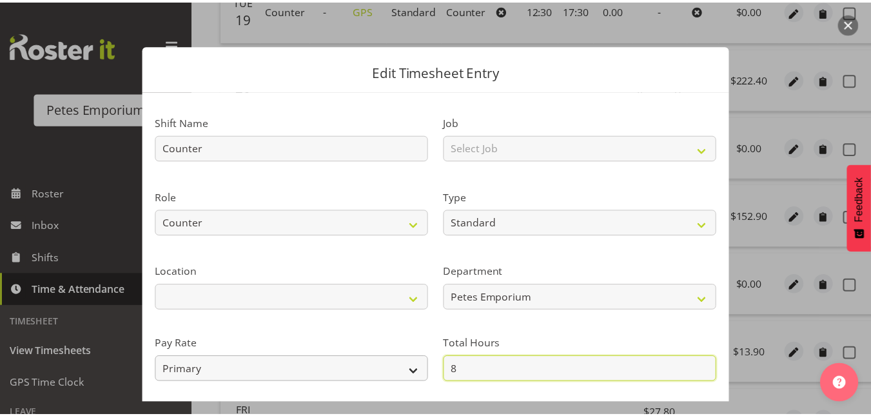
scroll to position [141, 0]
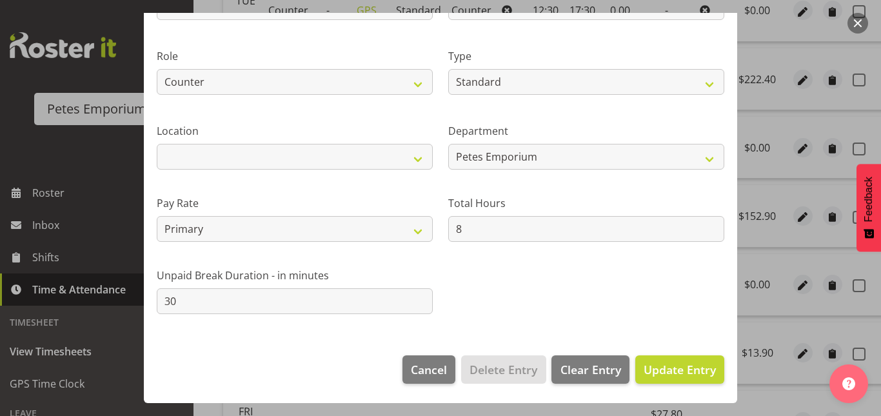
click at [665, 384] on footer "Cancel Delete Entry Clear Entry Update Entry" at bounding box center [440, 372] width 593 height 61
click at [665, 360] on button "Update Entry" at bounding box center [679, 369] width 89 height 28
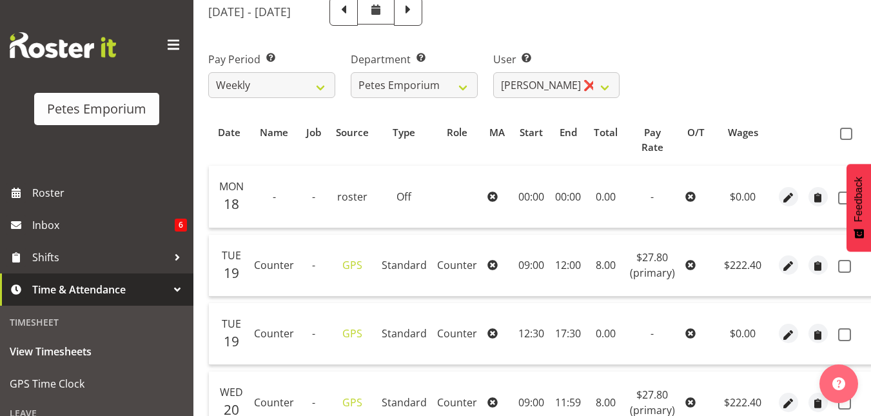
scroll to position [166, 0]
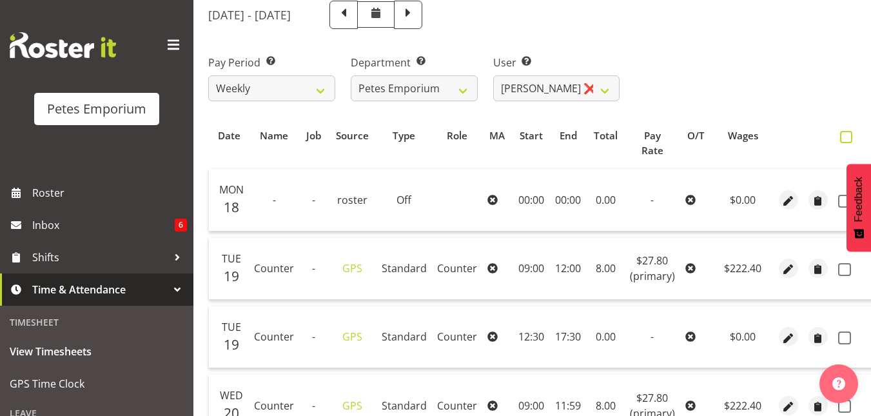
click at [840, 137] on span at bounding box center [846, 137] width 12 height 12
click at [840, 137] on input "checkbox" at bounding box center [844, 137] width 8 height 8
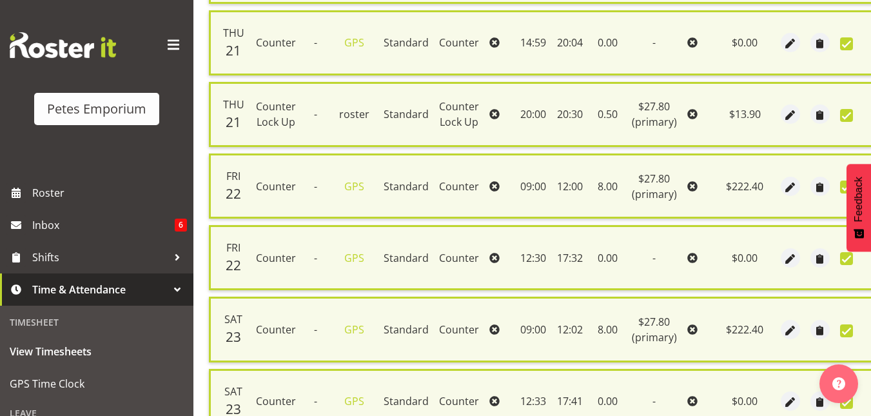
scroll to position [1019, 0]
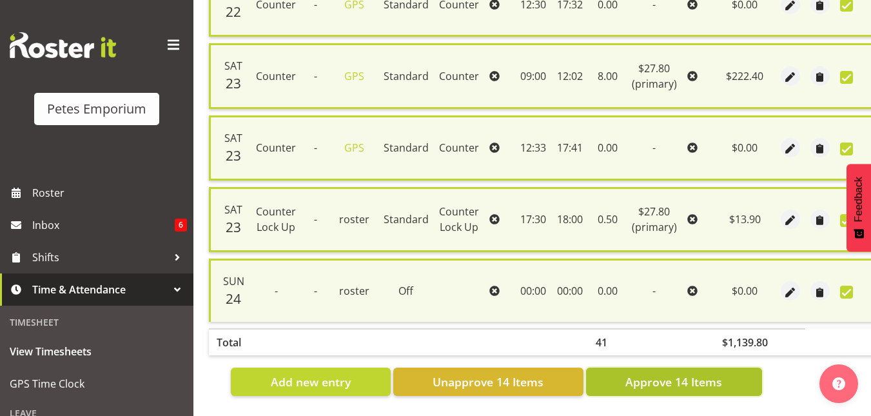
click at [675, 373] on span "Approve 14 Items" at bounding box center [673, 381] width 97 height 17
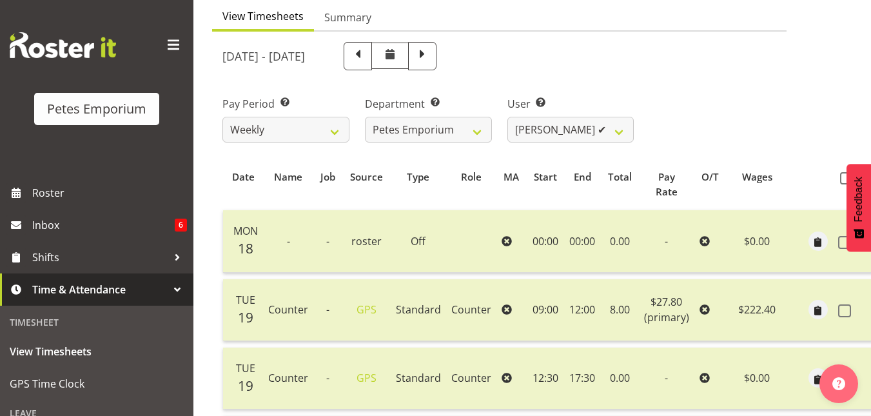
scroll to position [118, 0]
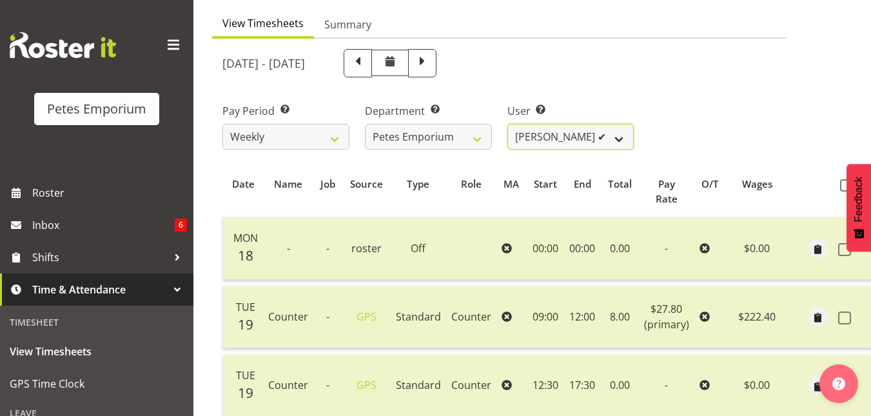
click at [626, 133] on select "[PERSON_NAME] ✔ [PERSON_NAME] ✔ [PERSON_NAME] ✔ [PERSON_NAME] [PERSON_NAME] ✔ […" at bounding box center [570, 137] width 127 height 26
click at [507, 124] on select "[PERSON_NAME] ✔ [PERSON_NAME] ✔ [PERSON_NAME] ✔ [PERSON_NAME] [PERSON_NAME] ✔ […" at bounding box center [570, 137] width 127 height 26
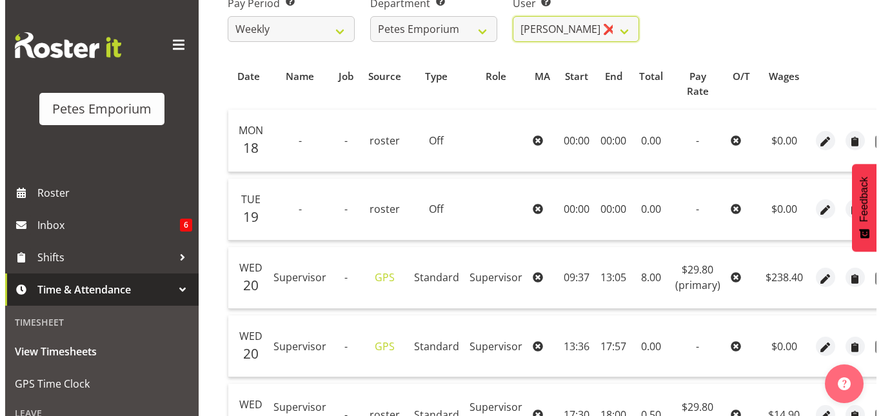
scroll to position [226, 0]
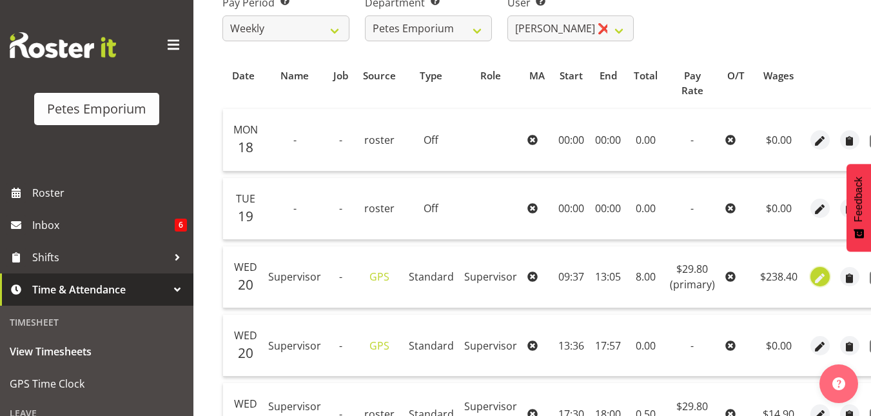
click at [816, 273] on span "button" at bounding box center [819, 278] width 15 height 15
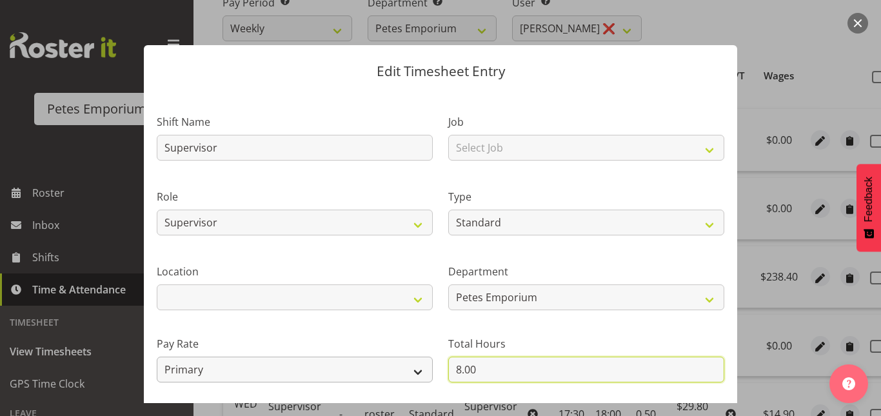
drag, startPoint x: 487, startPoint y: 366, endPoint x: 424, endPoint y: 369, distance: 63.2
click at [424, 369] on div "Shift Name Supervisor Job Select Job Role Counter Counter Evening Counter Mid S…" at bounding box center [440, 279] width 583 height 366
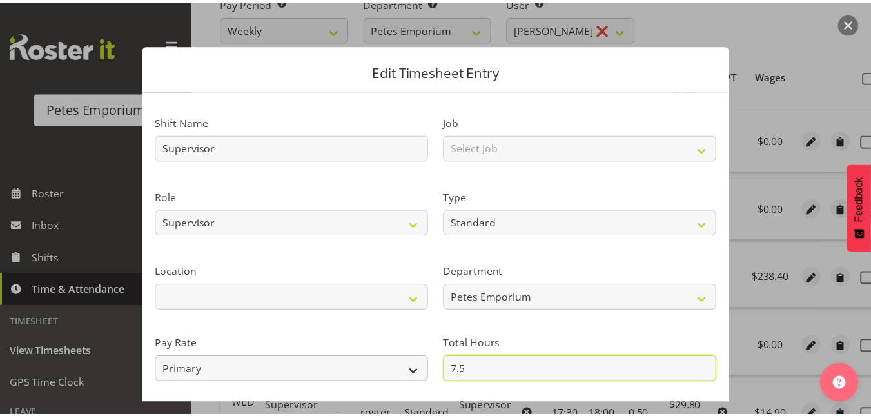
scroll to position [141, 0]
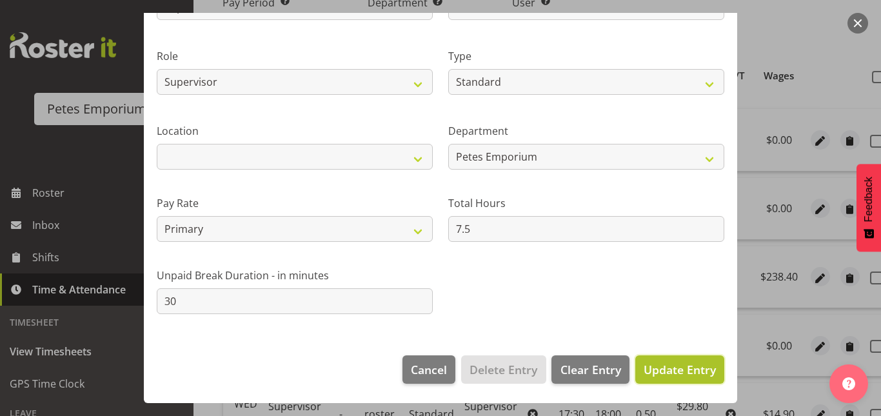
click at [689, 380] on button "Update Entry" at bounding box center [679, 369] width 89 height 28
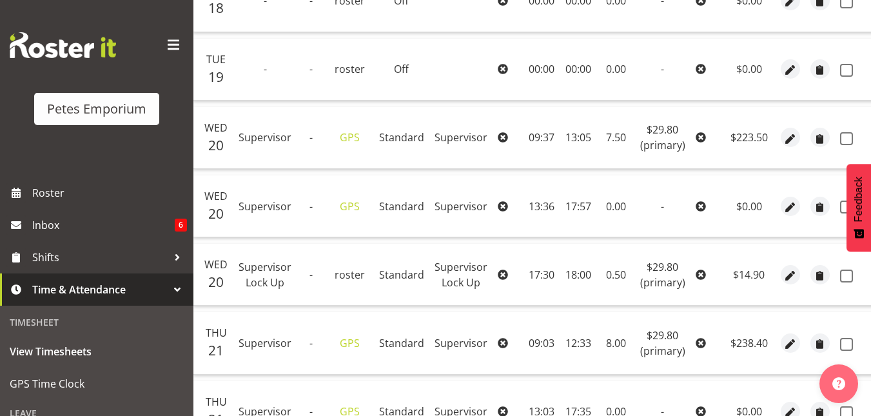
scroll to position [191, 0]
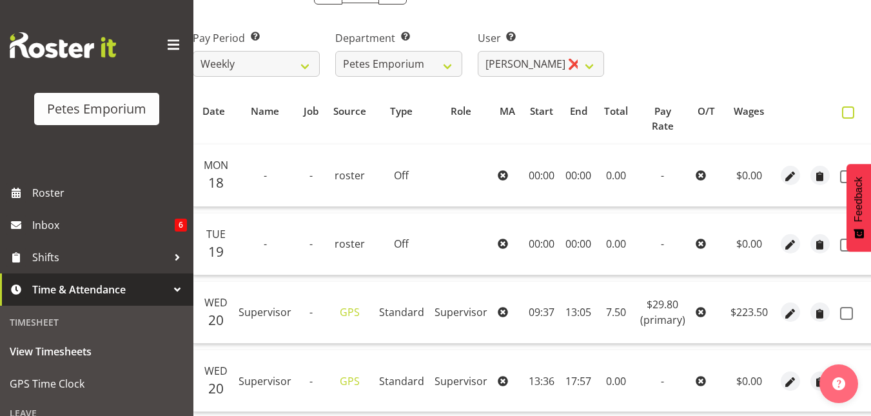
click at [843, 115] on span at bounding box center [848, 112] width 12 height 12
click at [843, 115] on input "checkbox" at bounding box center [846, 112] width 8 height 8
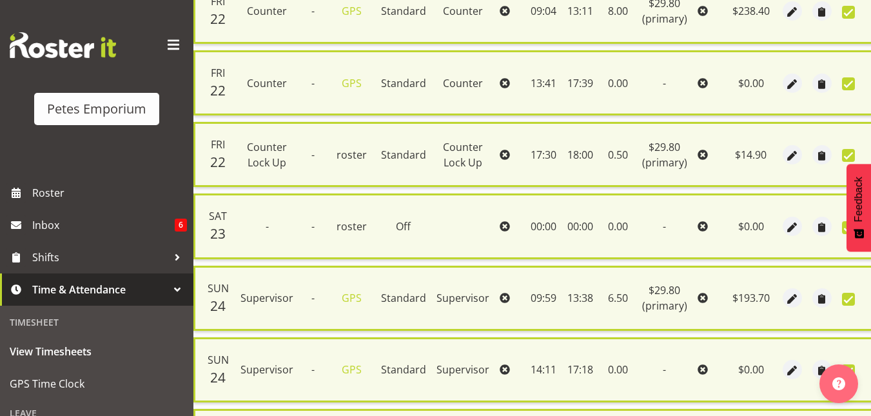
scroll to position [1019, 0]
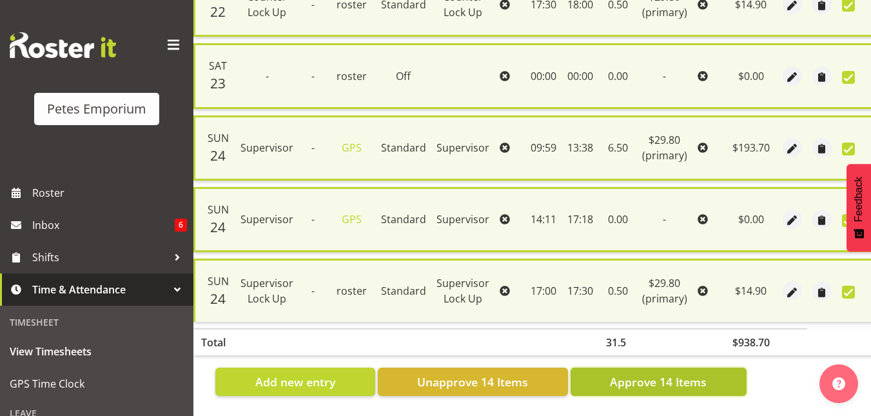
click at [643, 386] on button "Approve 14 Items" at bounding box center [659, 382] width 176 height 28
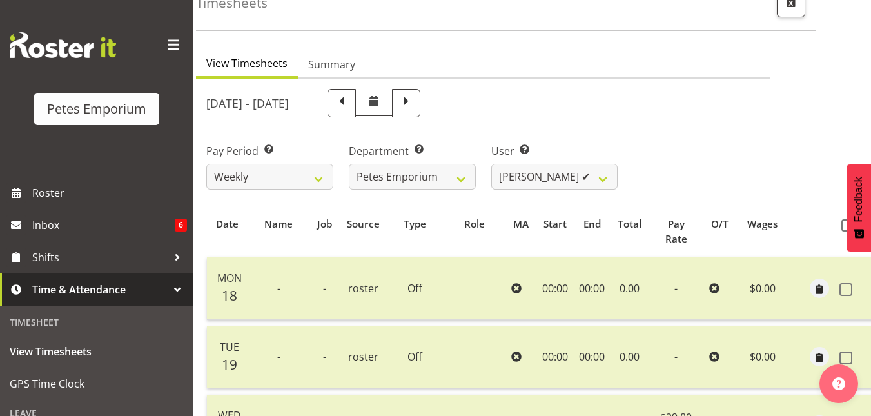
scroll to position [77, 0]
click at [605, 175] on select "[PERSON_NAME] ✔ [PERSON_NAME] ✔ [PERSON_NAME] ✔ [PERSON_NAME] [PERSON_NAME] ✔ […" at bounding box center [554, 177] width 127 height 26
click at [491, 164] on select "[PERSON_NAME] ✔ [PERSON_NAME] ✔ [PERSON_NAME] ✔ [PERSON_NAME] [PERSON_NAME] ✔ […" at bounding box center [554, 177] width 127 height 26
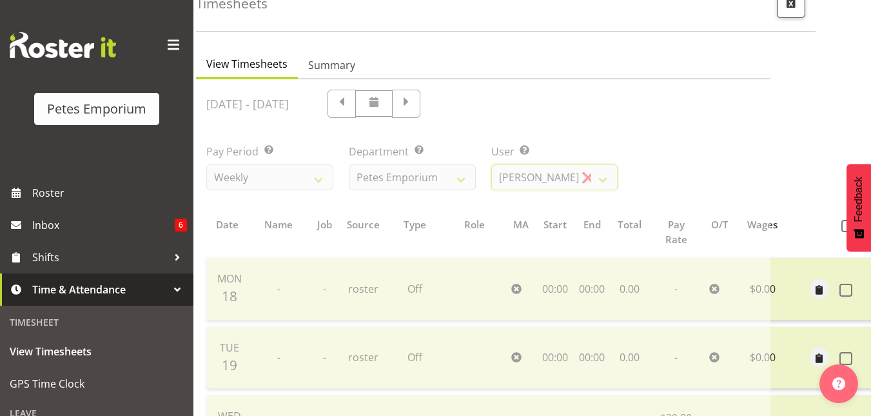
scroll to position [0, 0]
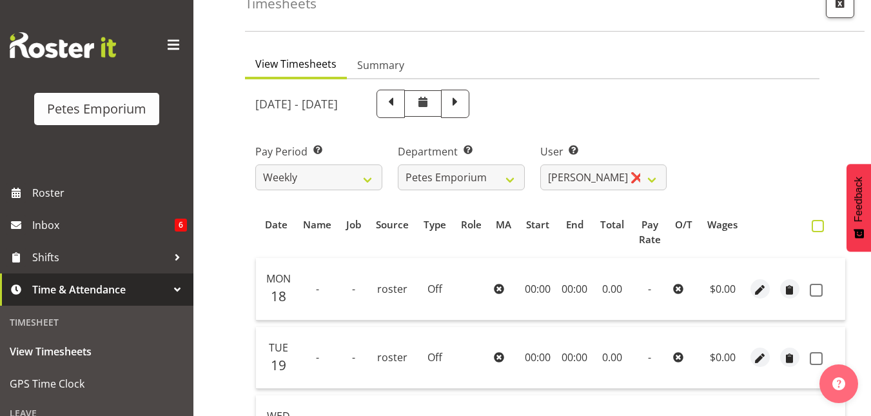
click at [820, 222] on span at bounding box center [818, 226] width 12 height 12
click at [820, 222] on input "checkbox" at bounding box center [816, 226] width 8 height 8
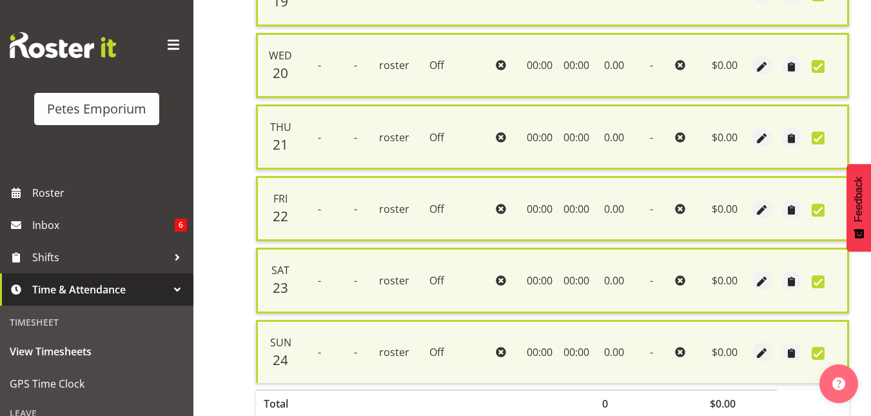
scroll to position [517, 0]
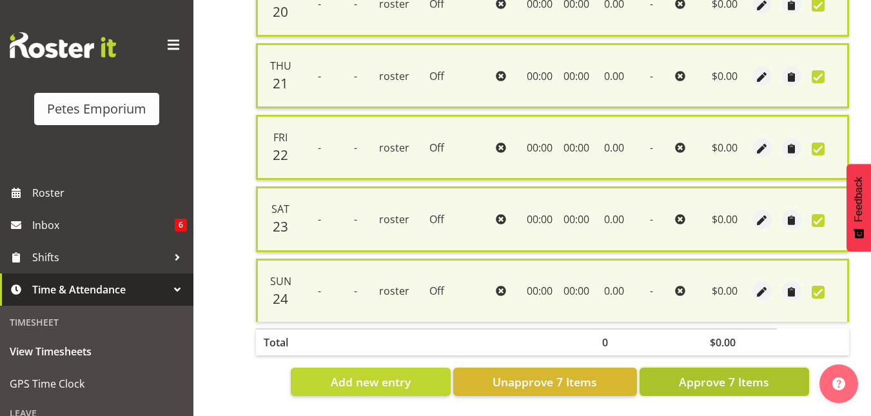
click at [695, 379] on span "Approve 7 Items" at bounding box center [724, 381] width 90 height 17
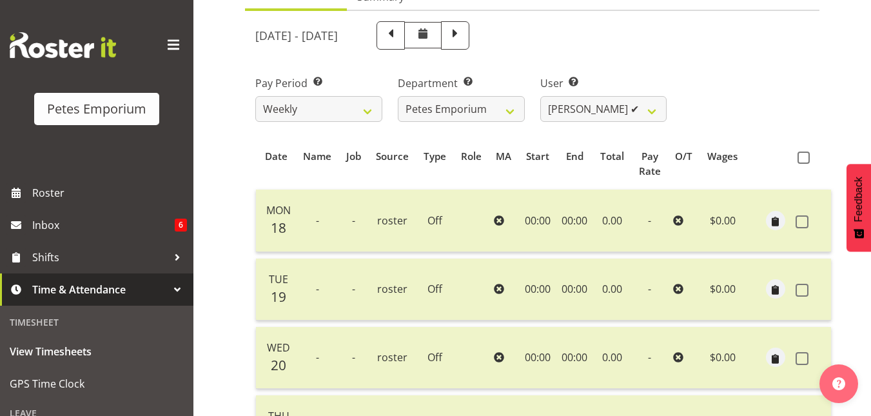
scroll to position [0, 0]
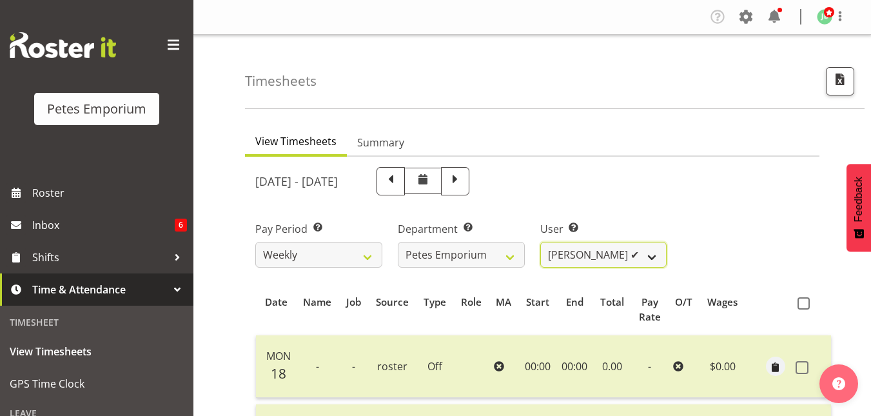
click at [641, 260] on select "[PERSON_NAME] ✔ [PERSON_NAME] ✔ [PERSON_NAME] ✔ [PERSON_NAME] [PERSON_NAME] ✔ […" at bounding box center [603, 255] width 127 height 26
click at [540, 242] on select "[PERSON_NAME] ✔ [PERSON_NAME] ✔ [PERSON_NAME] ✔ [PERSON_NAME] [PERSON_NAME] ✔ […" at bounding box center [603, 255] width 127 height 26
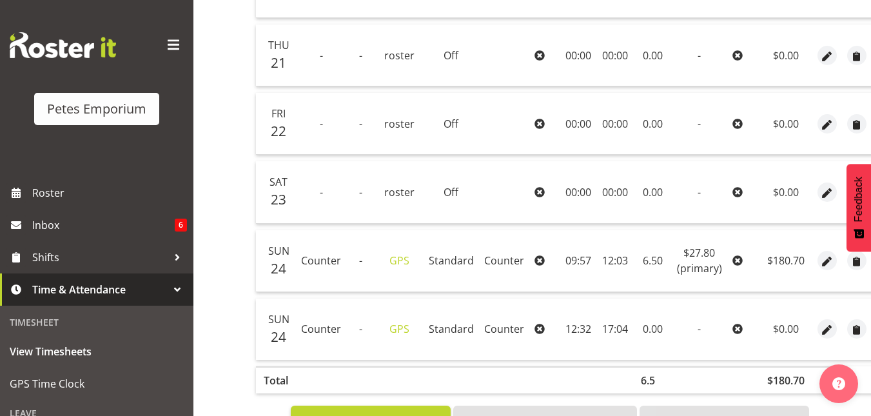
scroll to position [516, 0]
click at [826, 266] on span "button" at bounding box center [827, 262] width 15 height 15
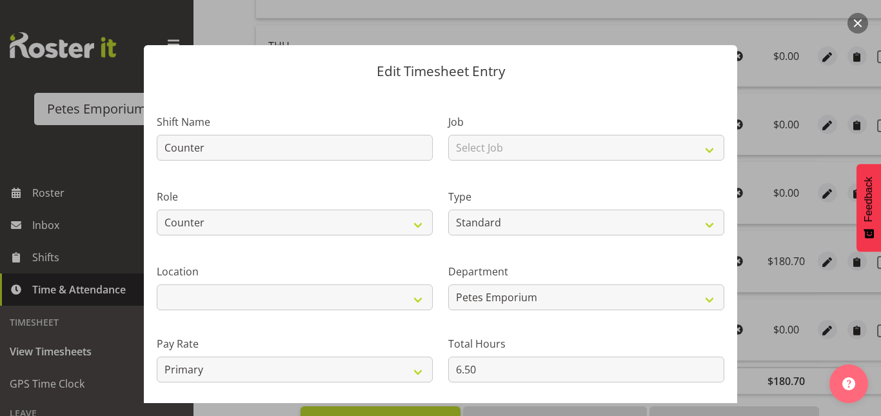
click at [863, 25] on button "button" at bounding box center [857, 23] width 21 height 21
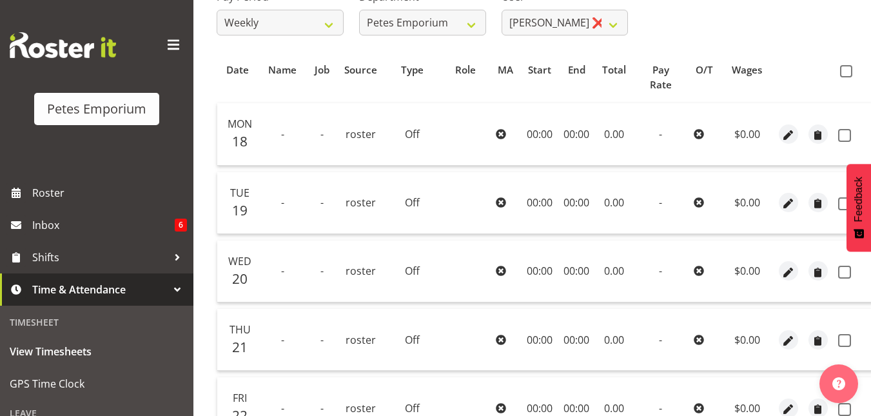
scroll to position [230, 0]
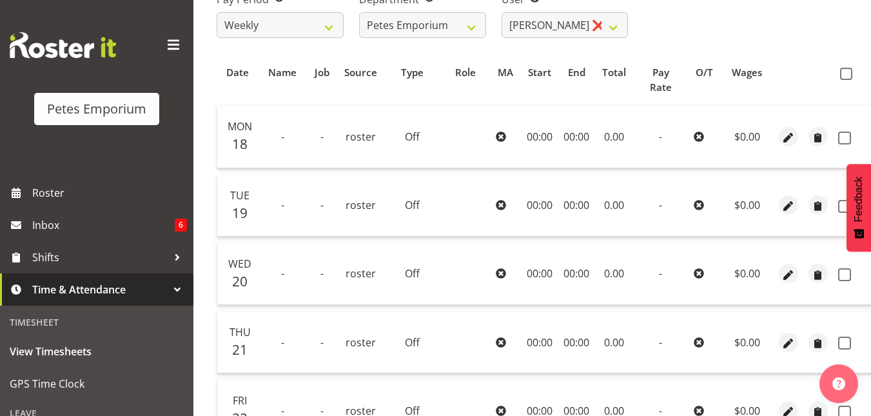
click at [845, 80] on th at bounding box center [853, 80] width 41 height 39
click at [846, 77] on span at bounding box center [846, 74] width 12 height 12
click at [846, 77] on input "checkbox" at bounding box center [844, 74] width 8 height 8
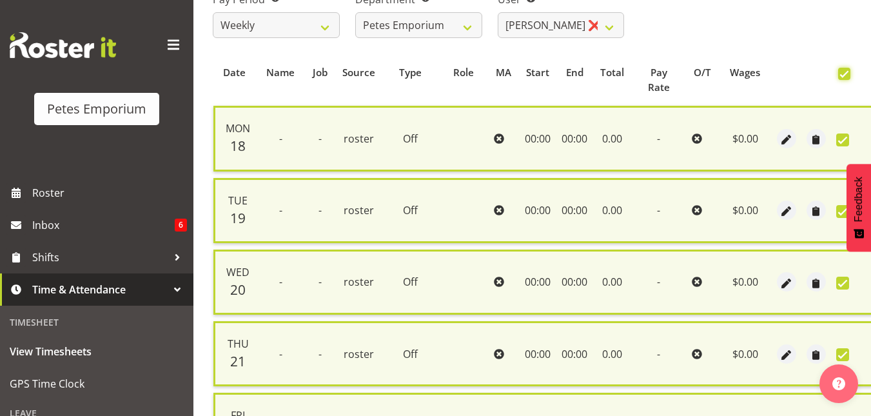
scroll to position [589, 0]
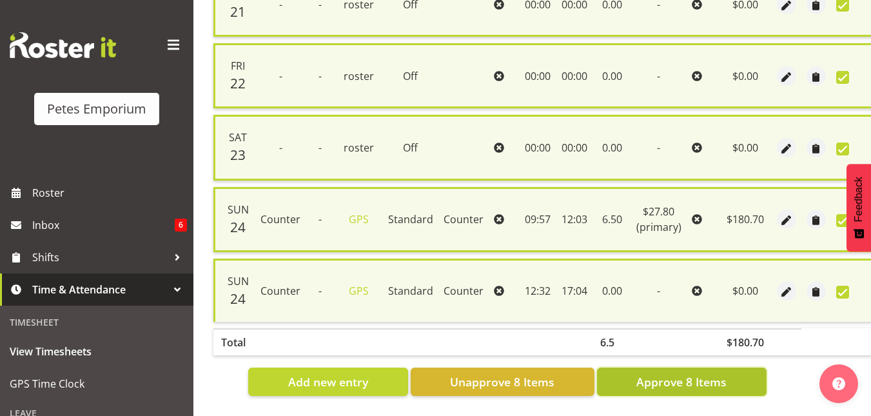
click at [692, 377] on span "Approve 8 Items" at bounding box center [681, 381] width 90 height 17
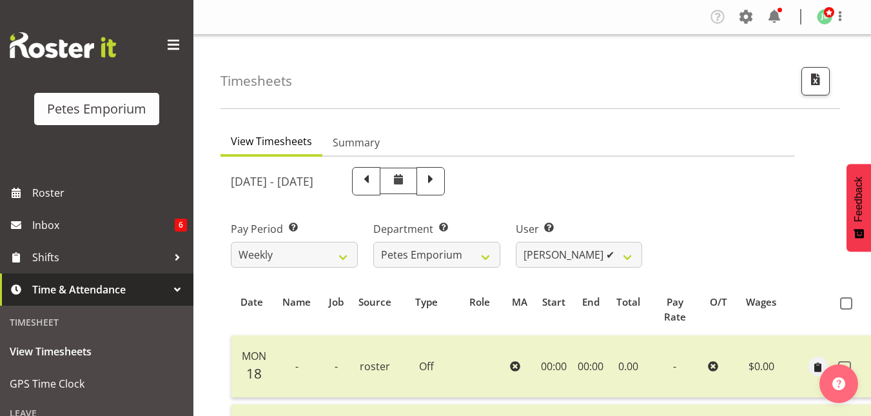
scroll to position [1, 0]
click at [624, 266] on select "[PERSON_NAME] ✔ [PERSON_NAME] ✔ [PERSON_NAME] ✔ [PERSON_NAME] [PERSON_NAME] ✔ […" at bounding box center [579, 254] width 127 height 26
click at [516, 241] on select "[PERSON_NAME] ✔ [PERSON_NAME] ✔ [PERSON_NAME] ✔ [PERSON_NAME] [PERSON_NAME] ✔ […" at bounding box center [579, 254] width 127 height 26
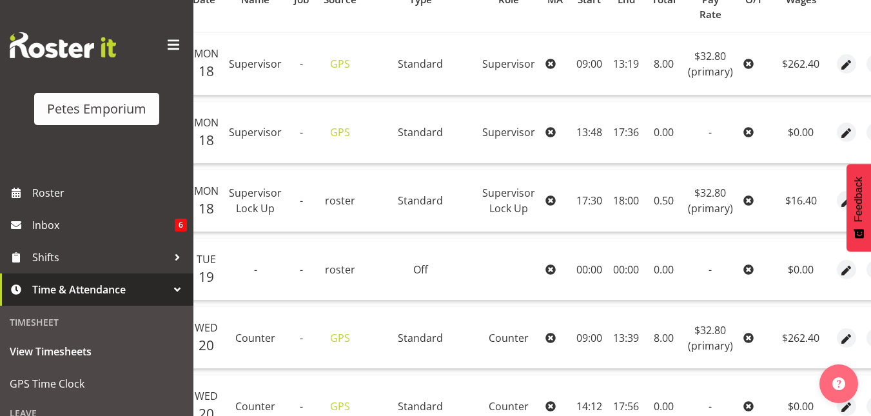
scroll to position [295, 0]
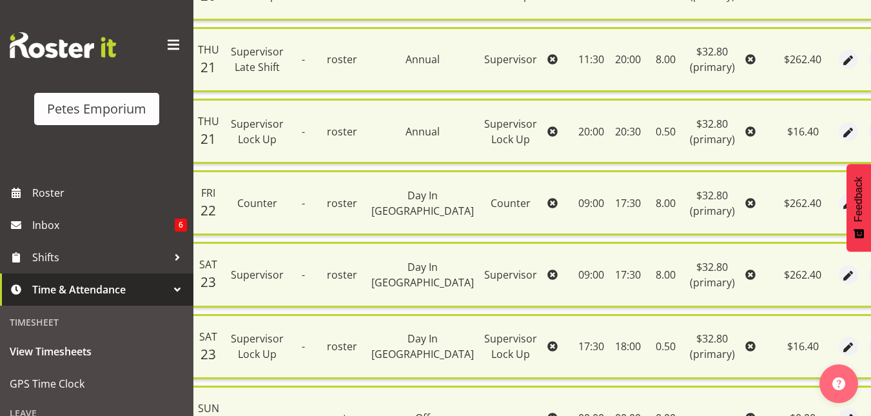
scroll to position [947, 0]
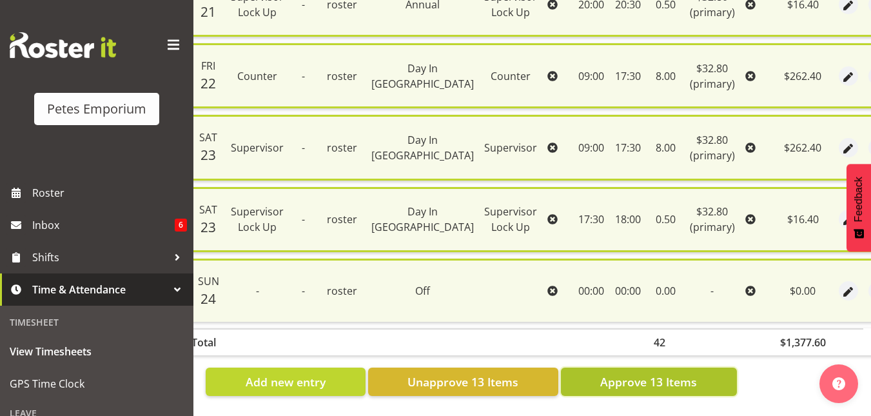
click at [617, 374] on span "Approve 13 Items" at bounding box center [648, 381] width 97 height 17
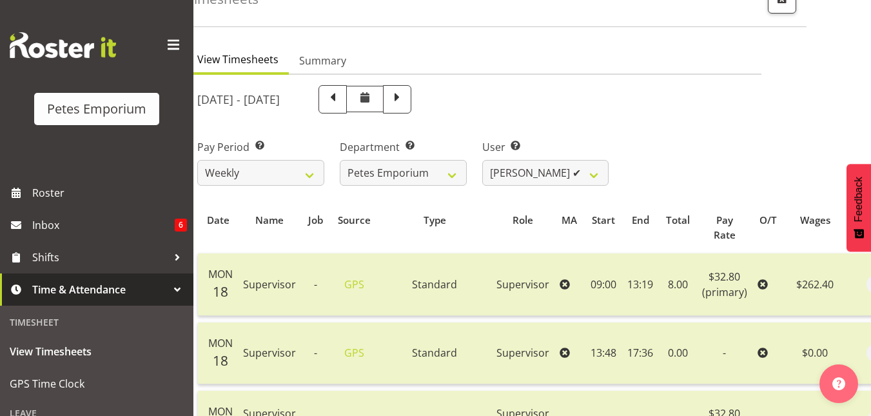
scroll to position [48, 0]
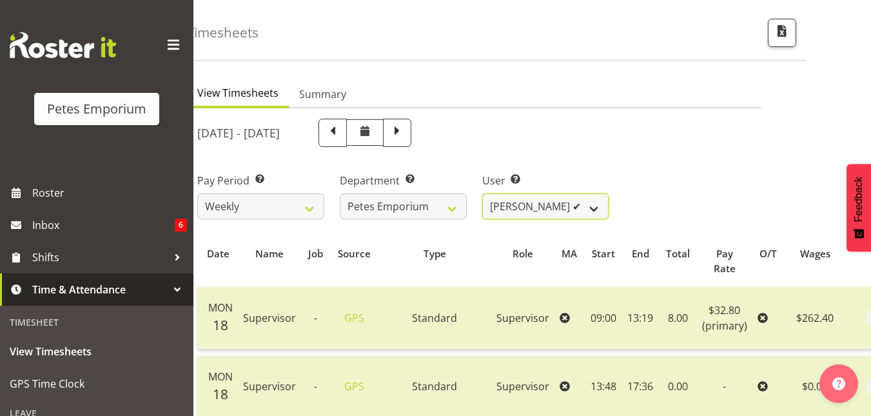
click at [598, 210] on select "[PERSON_NAME] ✔ [PERSON_NAME] ✔ [PERSON_NAME] ✔ [PERSON_NAME] [PERSON_NAME] ✔ […" at bounding box center [545, 206] width 127 height 26
click at [482, 193] on select "[PERSON_NAME] ✔ [PERSON_NAME] ✔ [PERSON_NAME] ✔ [PERSON_NAME] [PERSON_NAME] ✔ […" at bounding box center [545, 206] width 127 height 26
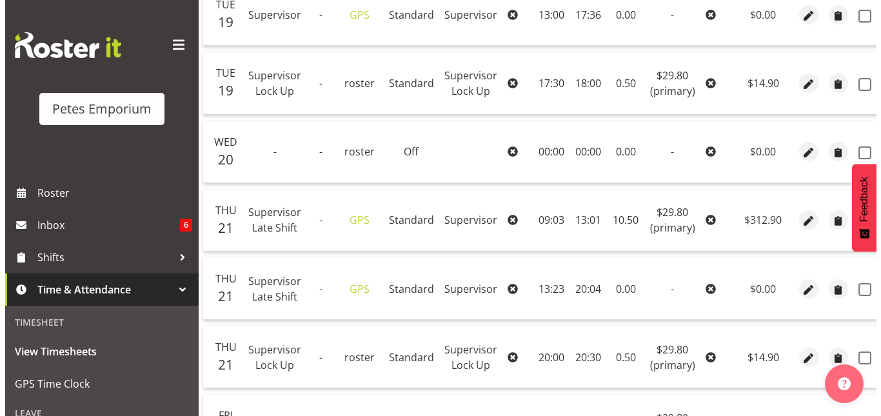
scroll to position [625, 0]
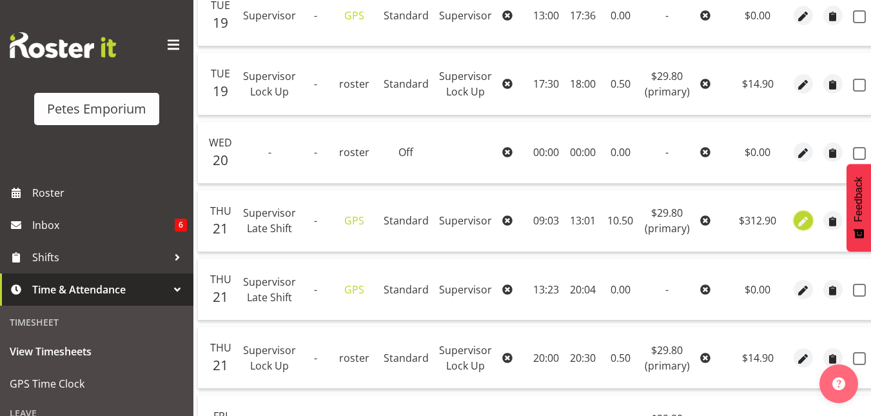
click at [796, 227] on span "button" at bounding box center [803, 222] width 15 height 15
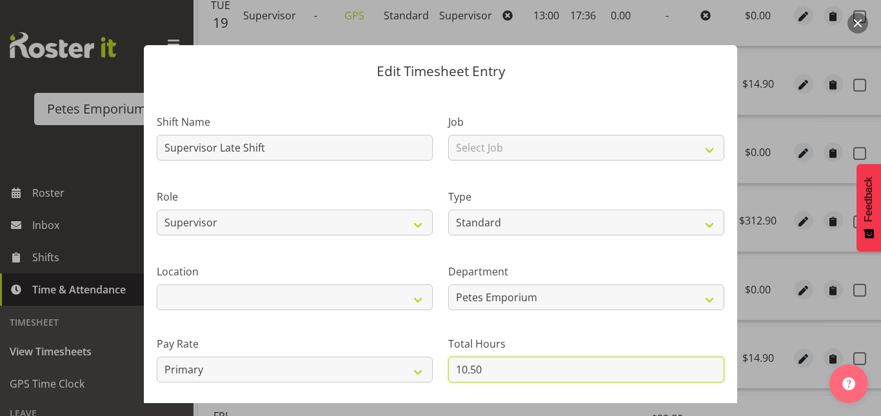
click at [475, 369] on input "10.50" at bounding box center [586, 370] width 276 height 26
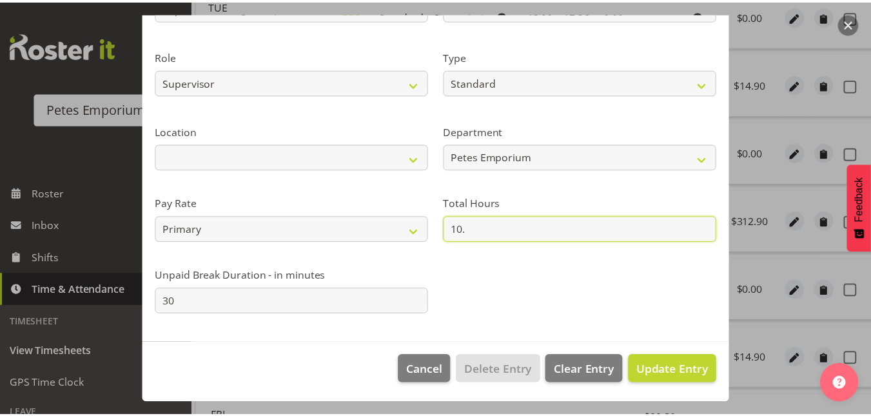
scroll to position [140, 0]
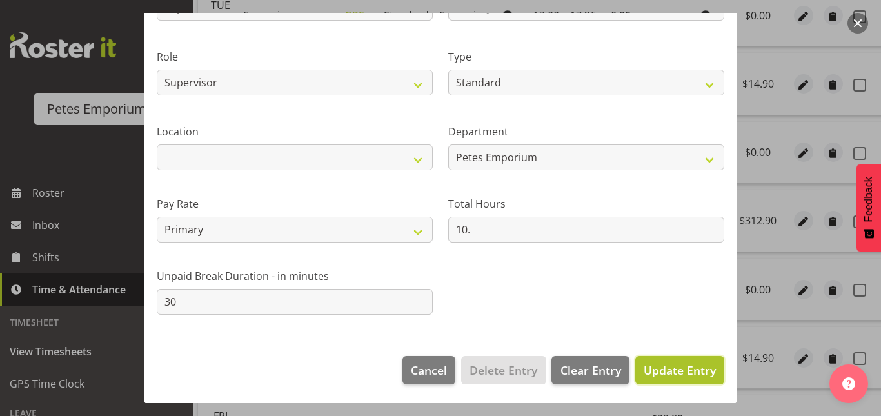
click at [706, 366] on button "Update Entry" at bounding box center [679, 370] width 89 height 28
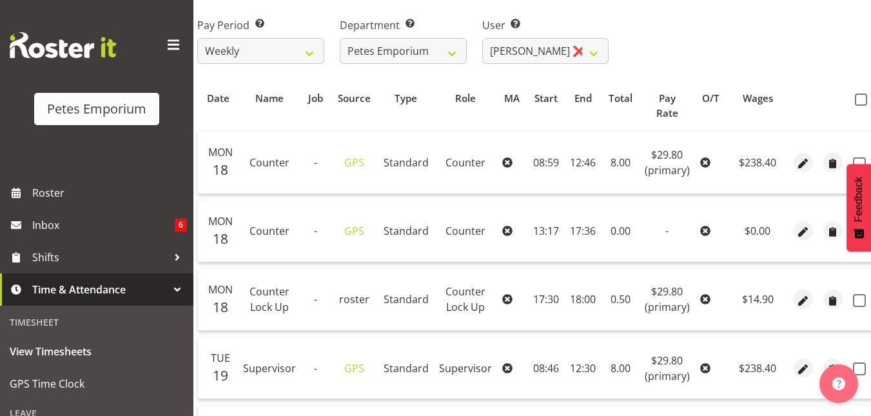
scroll to position [201, 0]
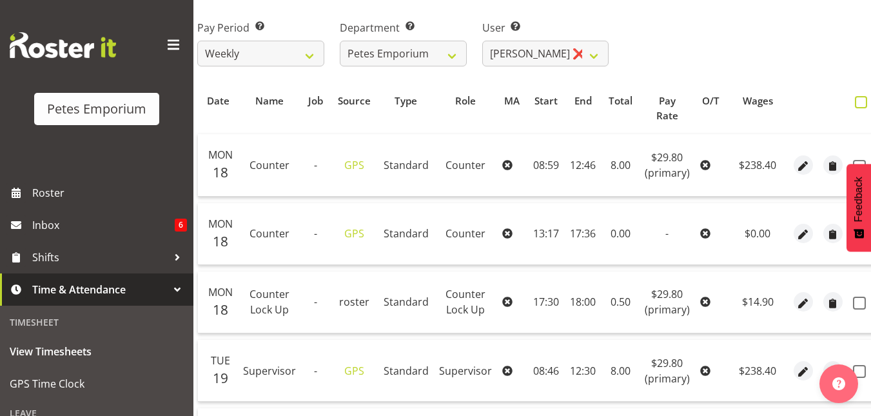
click at [858, 98] on span at bounding box center [861, 102] width 12 height 12
click at [858, 98] on input "checkbox" at bounding box center [859, 102] width 8 height 8
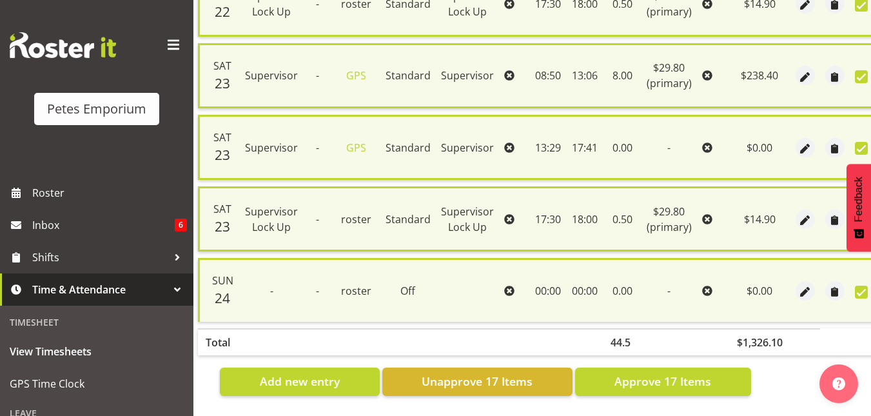
scroll to position [1233, 0]
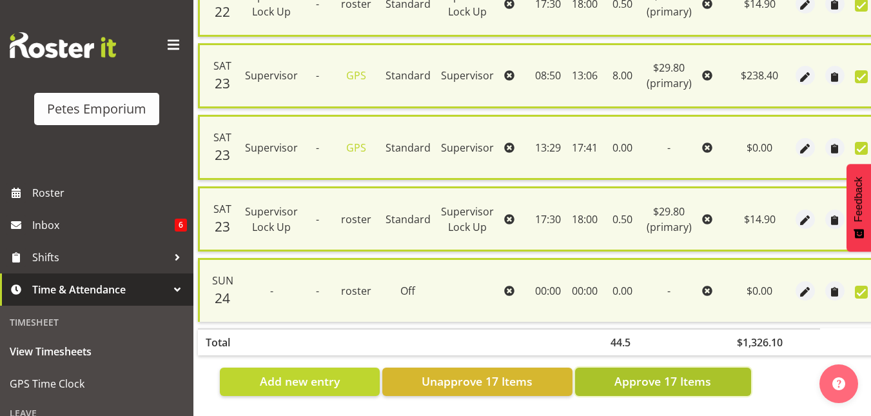
click at [655, 373] on span "Approve 17 Items" at bounding box center [662, 381] width 97 height 17
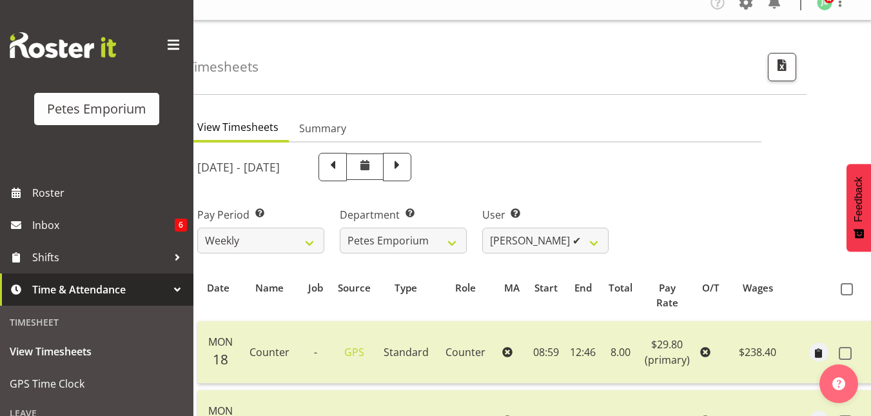
scroll to position [0, 0]
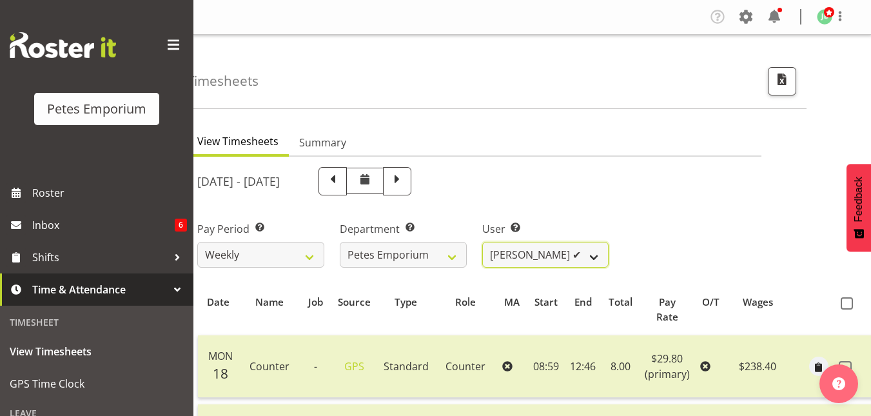
click at [596, 264] on select "[PERSON_NAME] ✔ [PERSON_NAME] ✔ [PERSON_NAME] ✔ [PERSON_NAME] [PERSON_NAME] ✔ […" at bounding box center [545, 255] width 127 height 26
click at [482, 242] on select "[PERSON_NAME] ✔ [PERSON_NAME] ✔ [PERSON_NAME] ✔ [PERSON_NAME] [PERSON_NAME] ✔ […" at bounding box center [545, 255] width 127 height 26
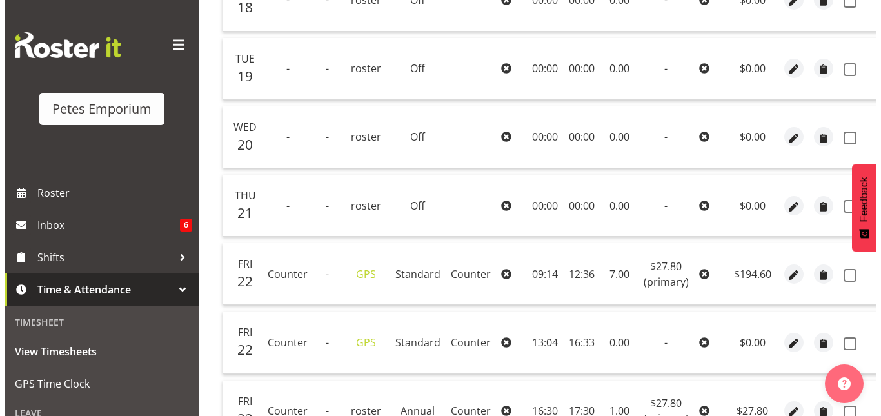
scroll to position [366, 0]
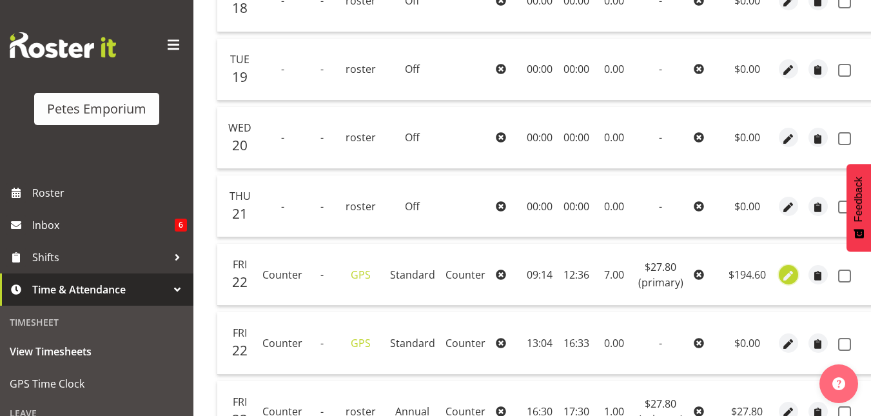
click at [781, 274] on span "button" at bounding box center [788, 275] width 15 height 15
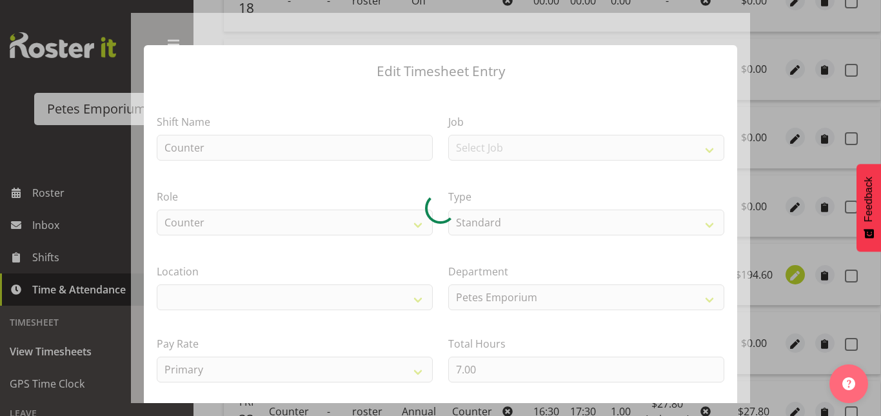
scroll to position [0, 29]
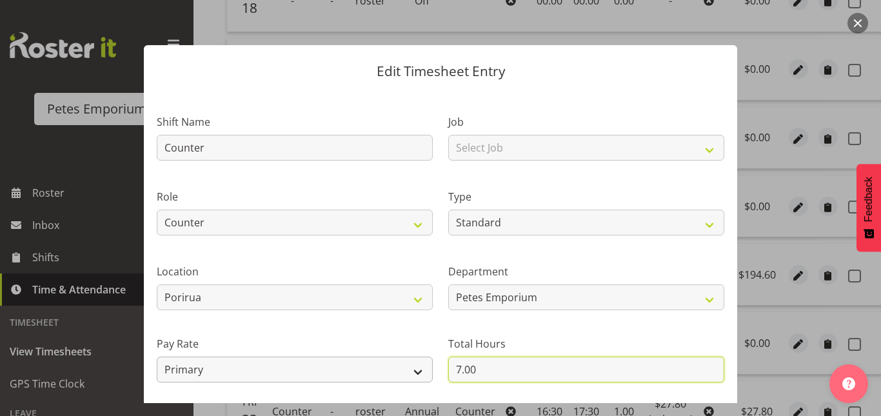
drag, startPoint x: 484, startPoint y: 362, endPoint x: 413, endPoint y: 362, distance: 71.6
click at [413, 362] on div "Shift Name Counter Job Select Job Role Counter Counter Evening Counter Mid Shif…" at bounding box center [440, 279] width 583 height 366
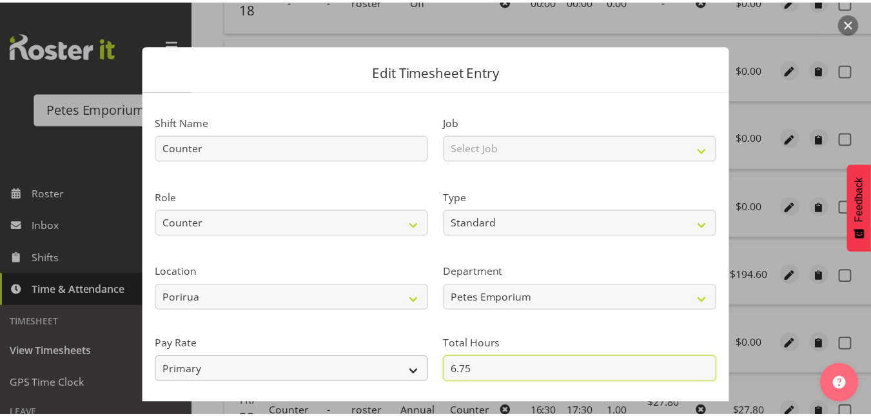
scroll to position [133, 0]
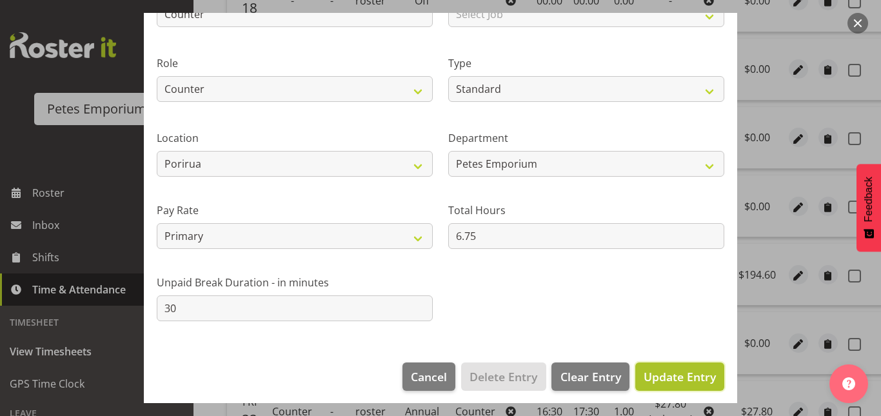
click at [673, 373] on span "Update Entry" at bounding box center [679, 376] width 72 height 15
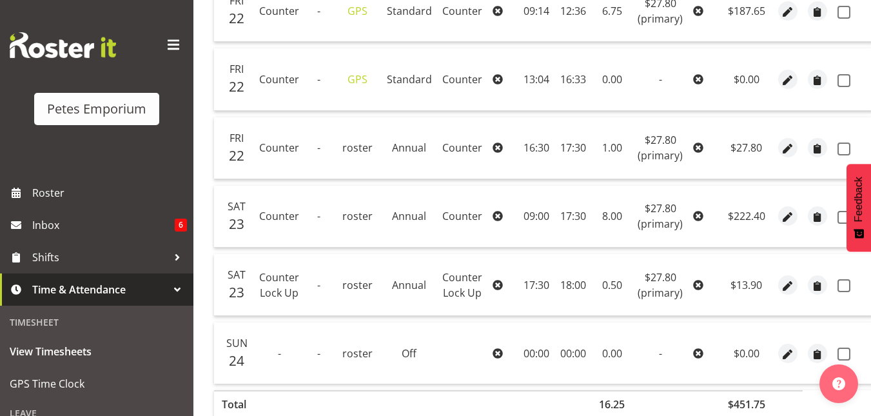
scroll to position [0, 0]
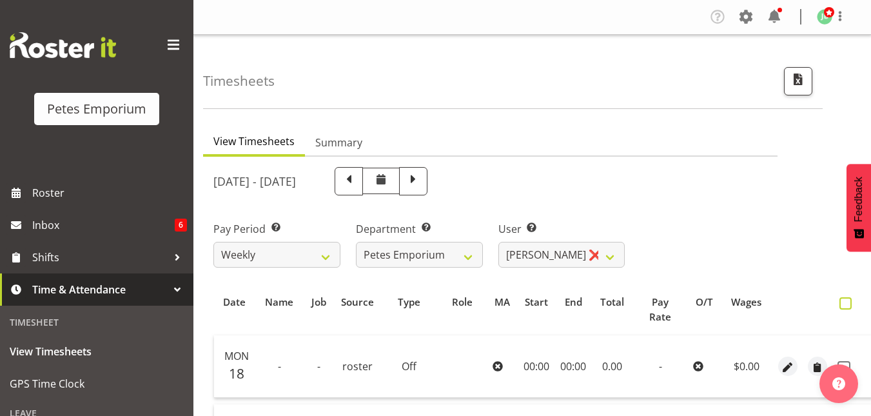
click at [840, 297] on span at bounding box center [846, 303] width 12 height 12
click at [840, 299] on input "checkbox" at bounding box center [844, 303] width 8 height 8
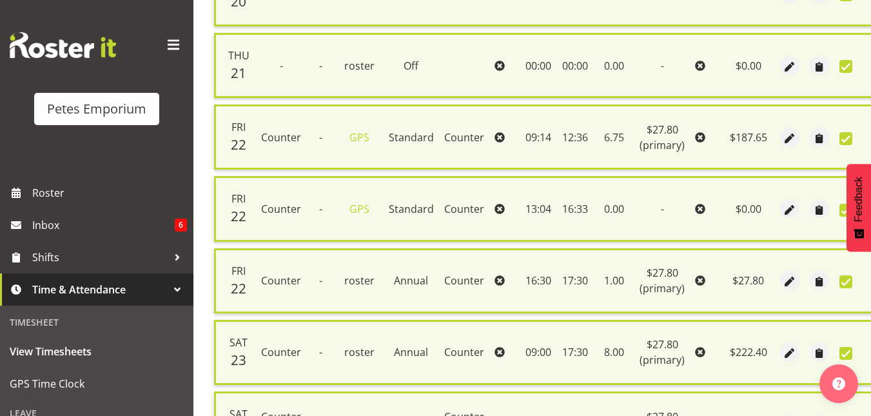
scroll to position [732, 0]
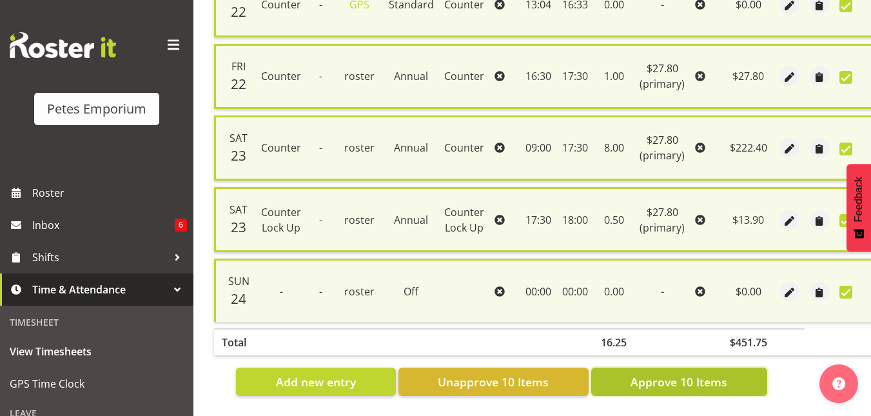
click at [714, 376] on span "Approve 10 Items" at bounding box center [679, 381] width 97 height 17
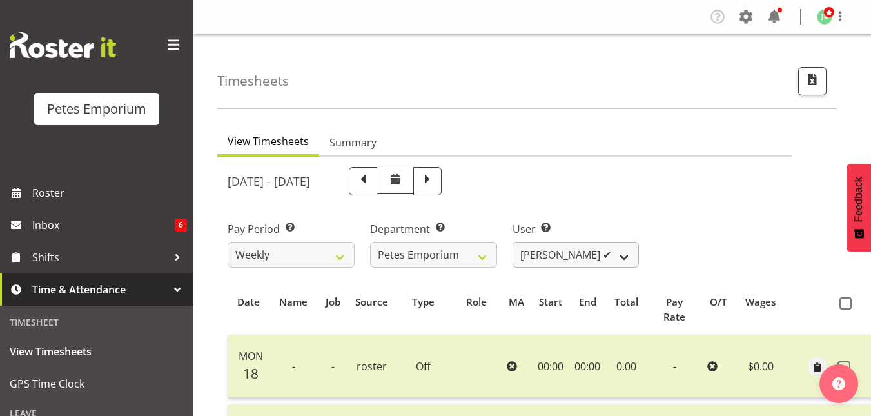
scroll to position [1, 0]
click at [636, 253] on select "[PERSON_NAME] ✔ [PERSON_NAME] ✔ [PERSON_NAME] ✔ [PERSON_NAME] [PERSON_NAME] ✔ […" at bounding box center [576, 254] width 127 height 26
click at [513, 241] on select "[PERSON_NAME] ✔ [PERSON_NAME] ✔ [PERSON_NAME] ✔ [PERSON_NAME] [PERSON_NAME] ✔ […" at bounding box center [576, 254] width 127 height 26
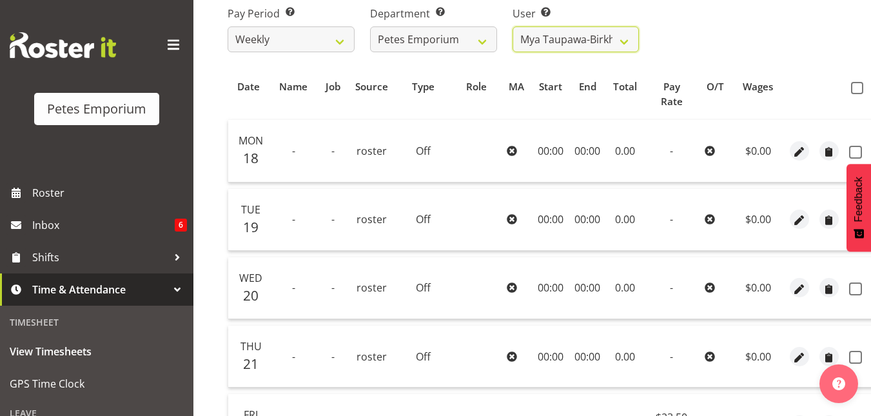
scroll to position [215, 0]
click at [856, 92] on span at bounding box center [857, 89] width 12 height 12
click at [856, 92] on input "checkbox" at bounding box center [855, 88] width 8 height 8
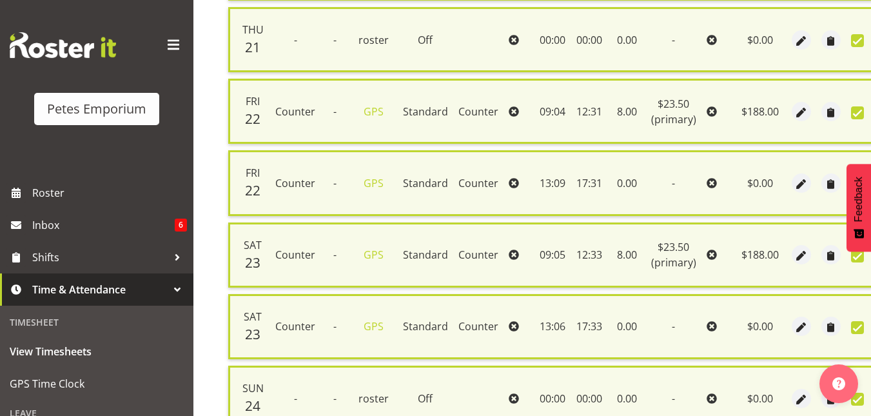
scroll to position [660, 0]
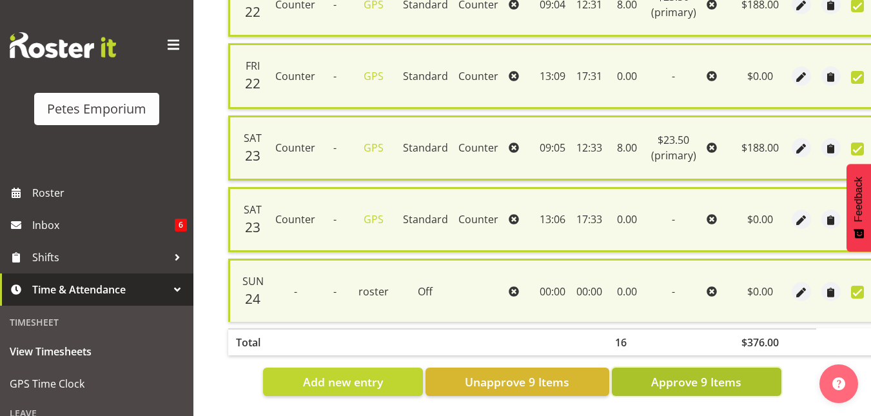
click at [658, 378] on span "Approve 9 Items" at bounding box center [696, 381] width 90 height 17
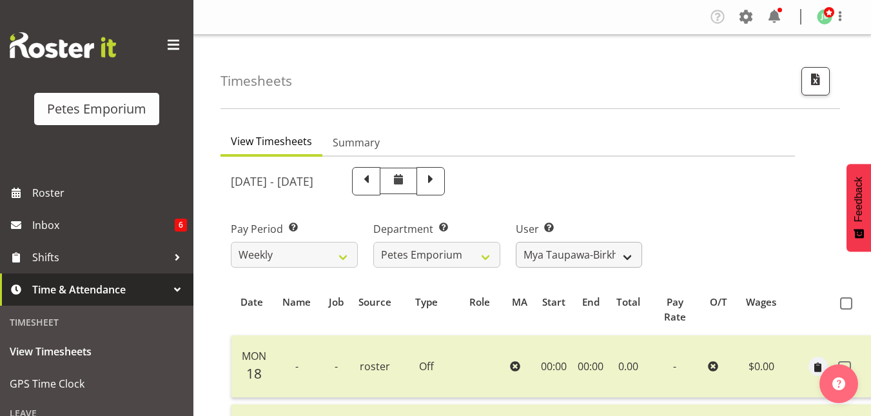
scroll to position [1, 0]
click at [631, 250] on select "[PERSON_NAME] ✔ [PERSON_NAME] ✔ [PERSON_NAME] ✔ [PERSON_NAME] [PERSON_NAME] ✔ […" at bounding box center [579, 254] width 127 height 26
click at [516, 241] on select "[PERSON_NAME] ✔ [PERSON_NAME] ✔ [PERSON_NAME] ✔ [PERSON_NAME] [PERSON_NAME] ✔ […" at bounding box center [579, 254] width 127 height 26
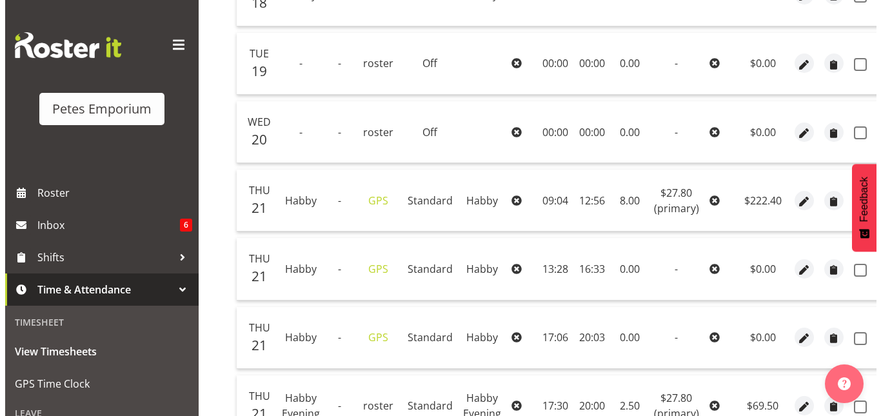
scroll to position [549, 0]
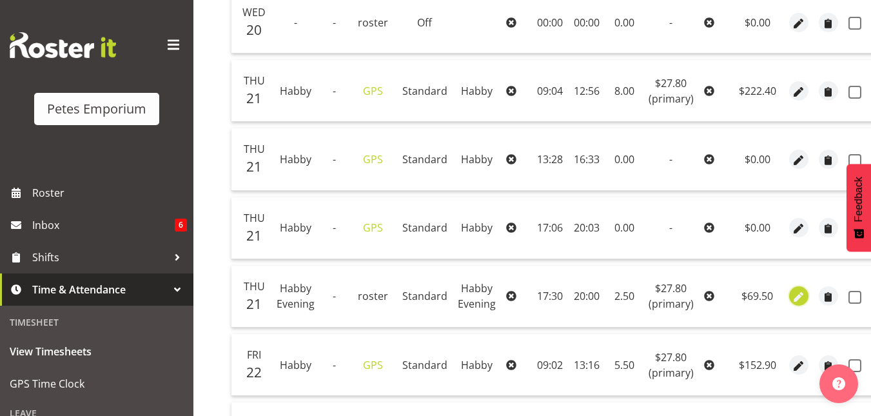
click at [797, 297] on span "button" at bounding box center [798, 297] width 15 height 15
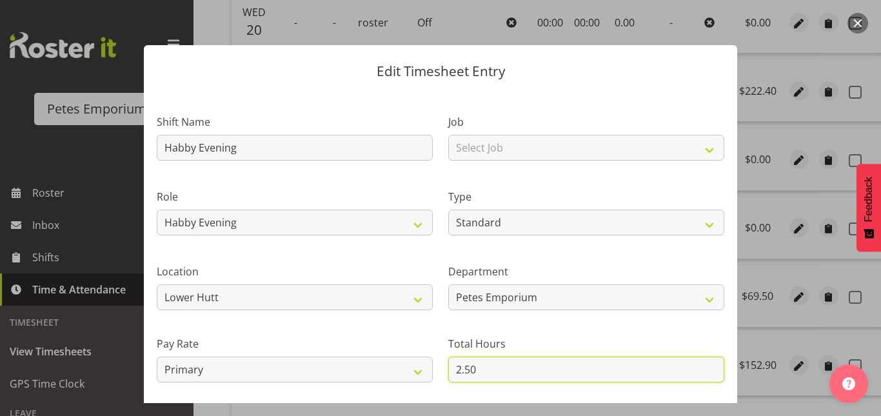
click at [467, 368] on input "2.50" at bounding box center [586, 370] width 276 height 26
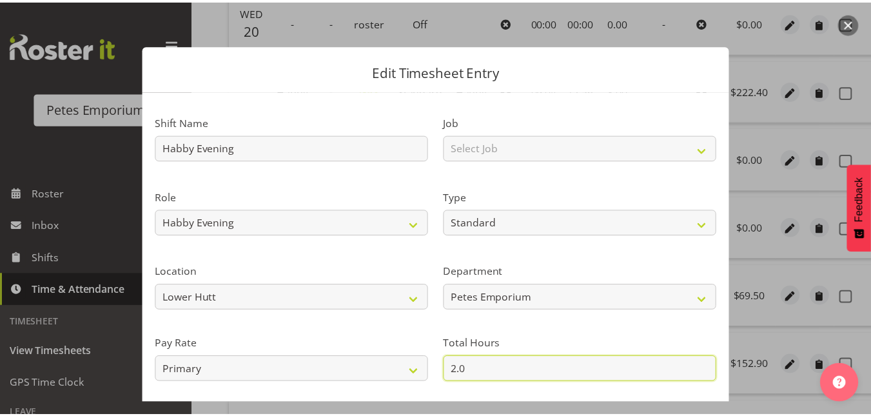
scroll to position [141, 0]
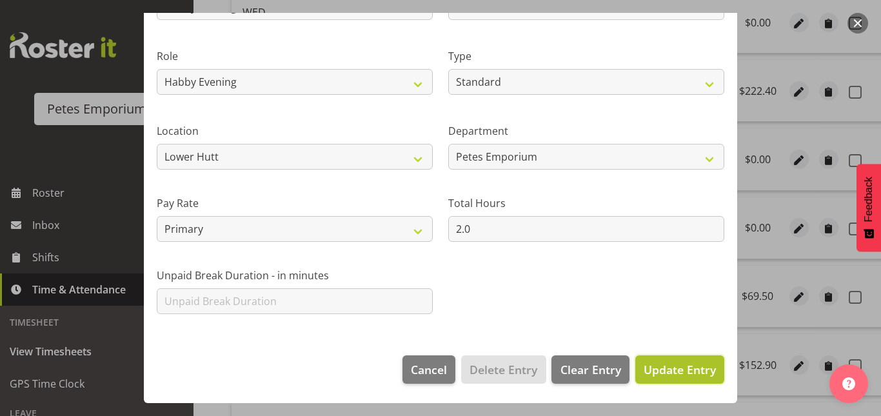
click at [658, 364] on span "Update Entry" at bounding box center [679, 369] width 72 height 15
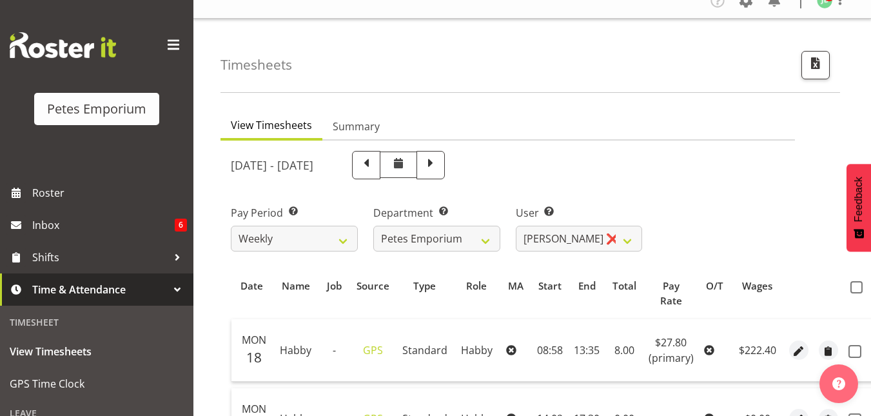
scroll to position [0, 0]
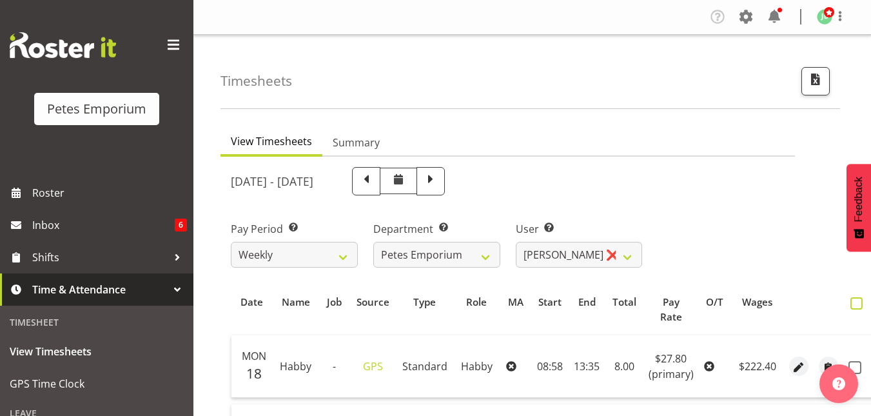
click at [858, 303] on span at bounding box center [856, 303] width 12 height 12
click at [858, 303] on input "checkbox" at bounding box center [854, 303] width 8 height 8
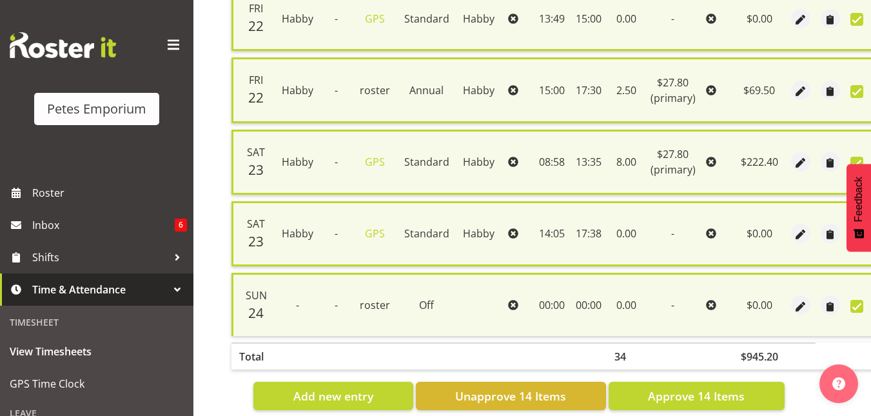
scroll to position [1019, 0]
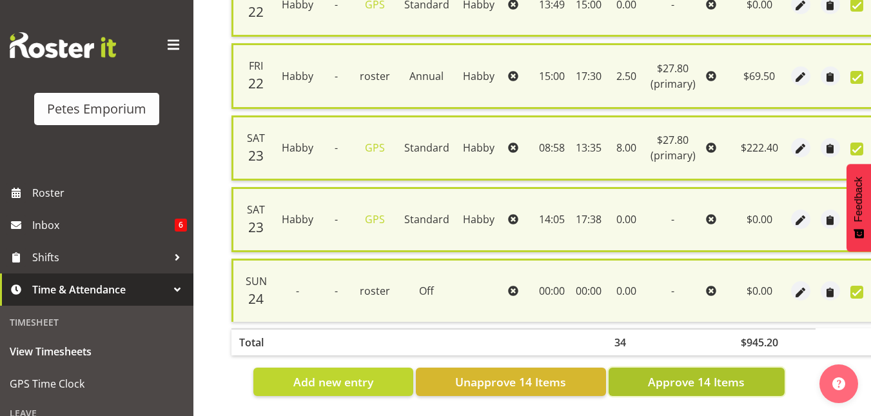
click at [715, 378] on span "Approve 14 Items" at bounding box center [696, 381] width 97 height 17
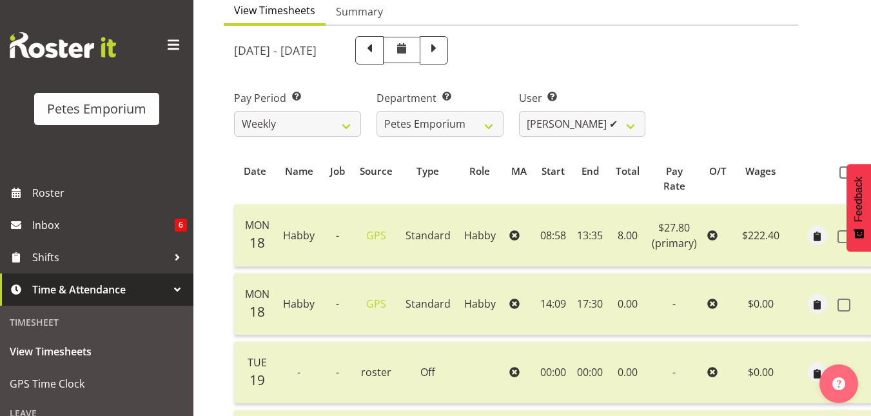
scroll to position [119, 0]
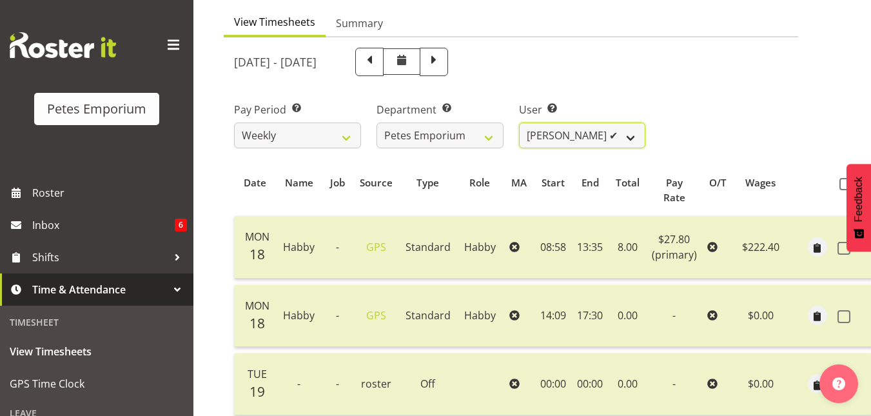
click at [631, 136] on select "[PERSON_NAME] ✔ [PERSON_NAME] ✔ [PERSON_NAME] ✔ [PERSON_NAME] [PERSON_NAME] ✔ […" at bounding box center [582, 136] width 127 height 26
click at [519, 123] on select "[PERSON_NAME] ✔ [PERSON_NAME] ✔ [PERSON_NAME] ✔ [PERSON_NAME] [PERSON_NAME] ✔ […" at bounding box center [582, 136] width 127 height 26
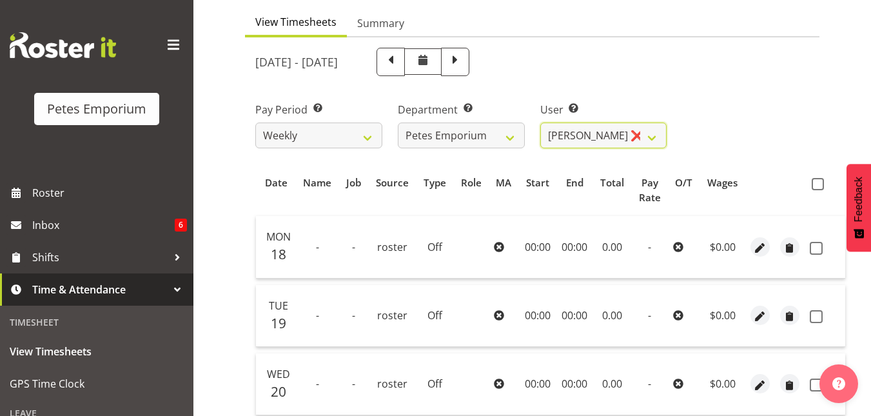
scroll to position [0, 0]
click at [815, 179] on span at bounding box center [818, 184] width 12 height 12
click at [815, 180] on input "checkbox" at bounding box center [816, 184] width 8 height 8
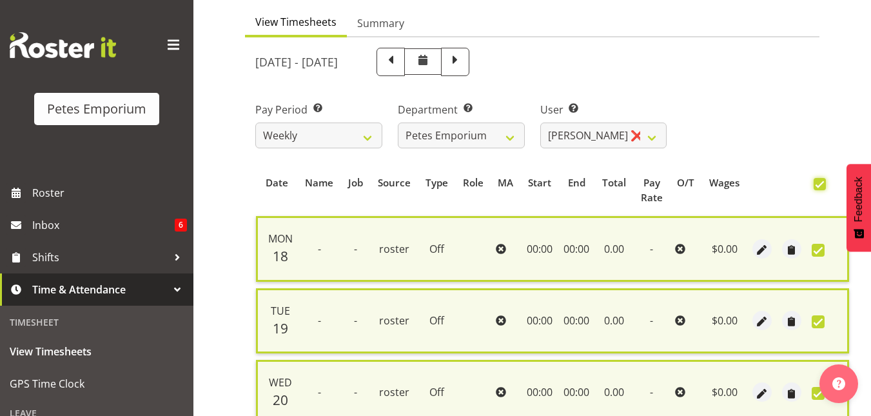
scroll to position [517, 0]
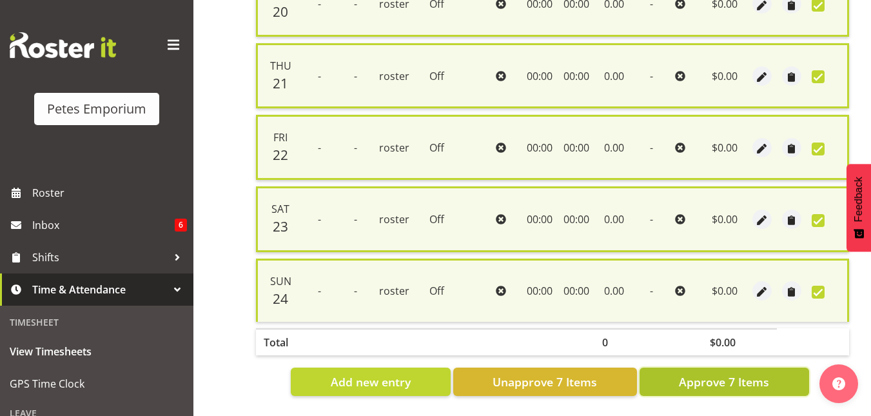
click at [723, 373] on span "Approve 7 Items" at bounding box center [724, 381] width 90 height 17
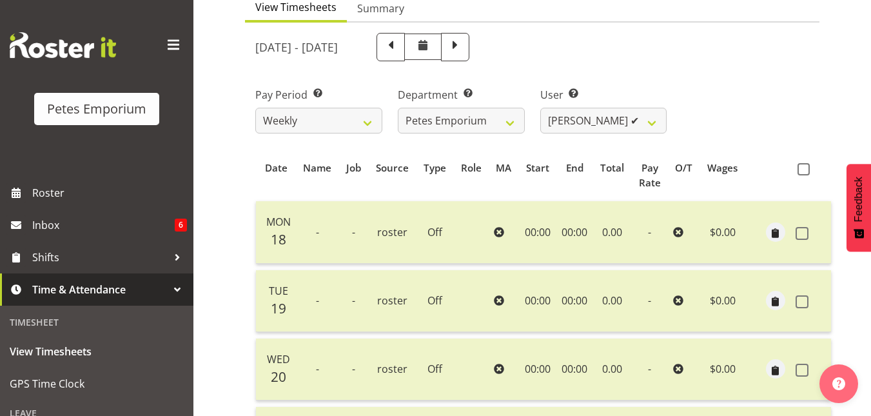
scroll to position [0, 0]
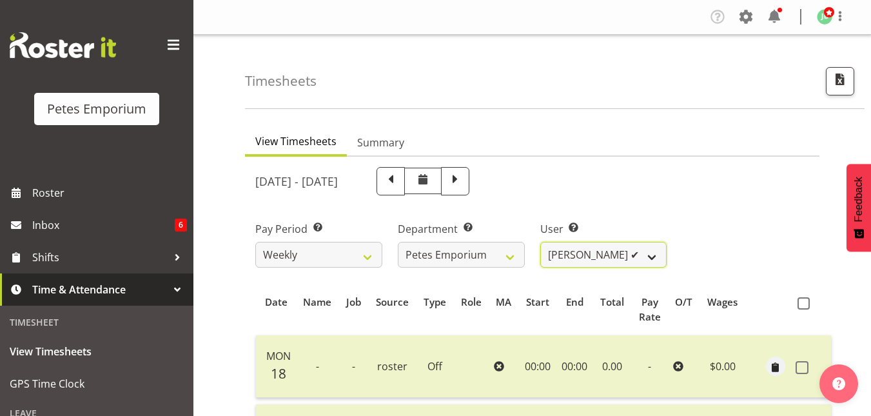
click at [650, 251] on select "[PERSON_NAME] ✔ [PERSON_NAME] ✔ [PERSON_NAME] ✔ [PERSON_NAME] [PERSON_NAME] ✔ […" at bounding box center [603, 255] width 127 height 26
click at [540, 242] on select "[PERSON_NAME] ✔ [PERSON_NAME] ✔ [PERSON_NAME] ✔ [PERSON_NAME] [PERSON_NAME] ✔ […" at bounding box center [603, 255] width 127 height 26
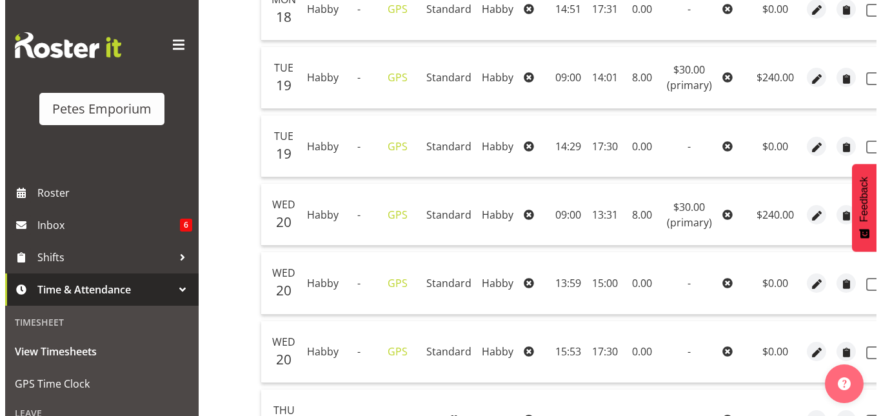
scroll to position [426, 0]
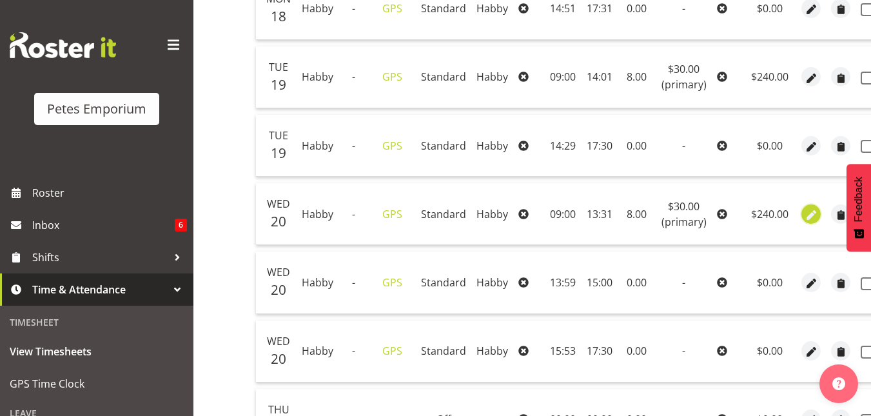
click at [805, 213] on span "button" at bounding box center [811, 215] width 15 height 15
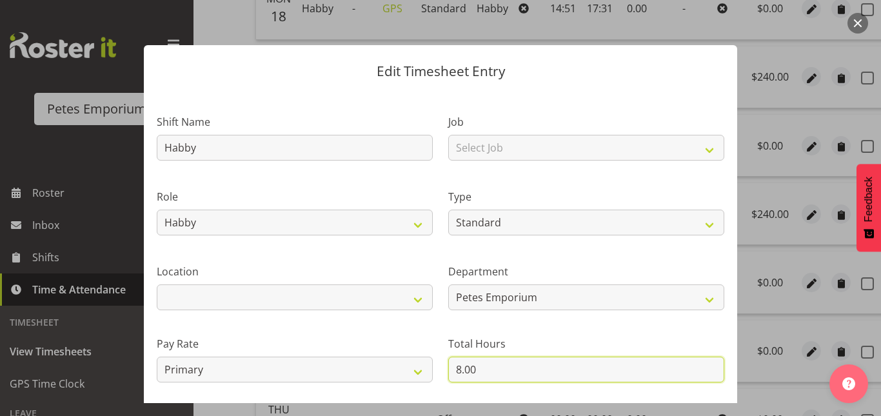
click at [455, 364] on input "8.00" at bounding box center [586, 370] width 276 height 26
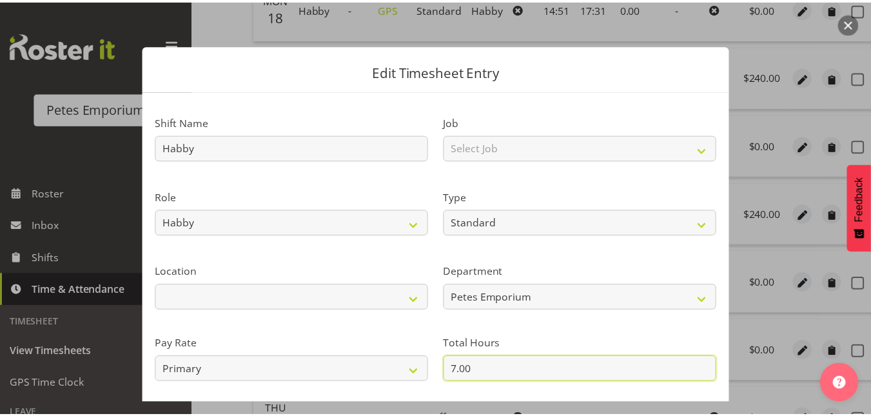
scroll to position [141, 0]
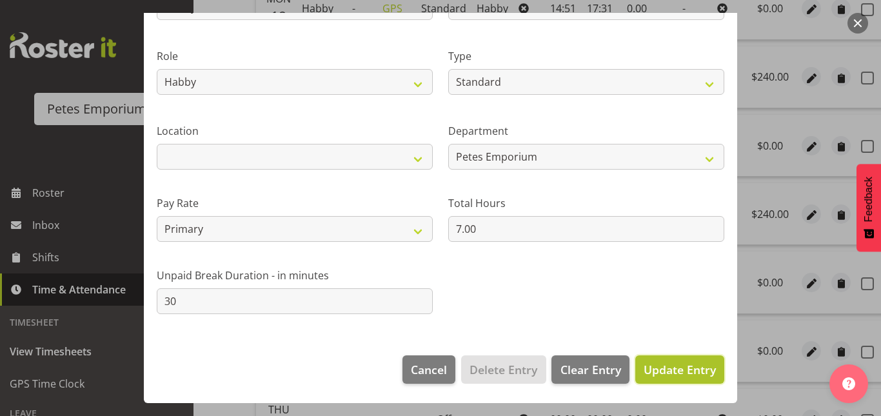
click at [667, 372] on span "Update Entry" at bounding box center [679, 369] width 72 height 15
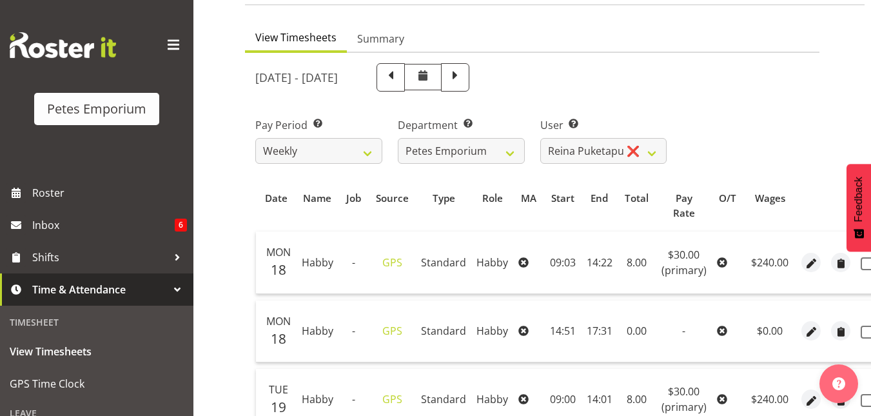
scroll to position [0, 0]
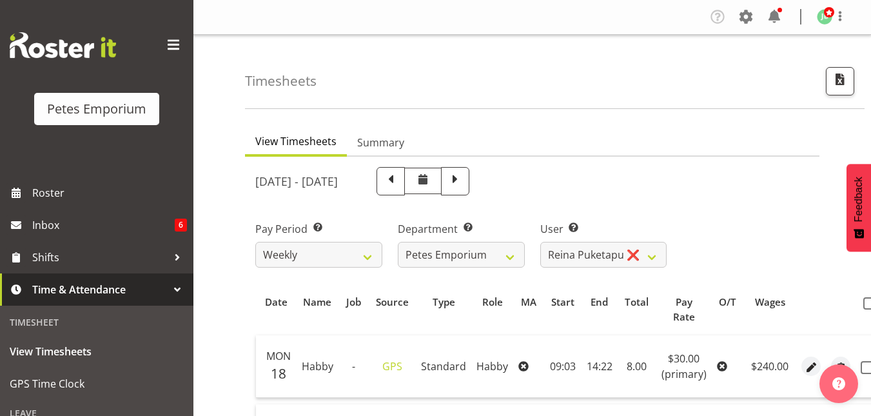
click at [860, 299] on th at bounding box center [876, 309] width 41 height 39
click at [868, 300] on span at bounding box center [869, 303] width 12 height 12
click at [868, 300] on input "checkbox" at bounding box center [867, 303] width 8 height 8
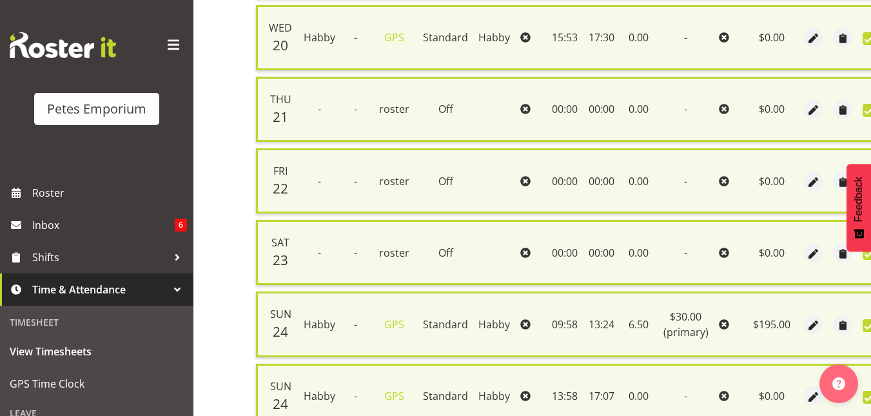
scroll to position [876, 0]
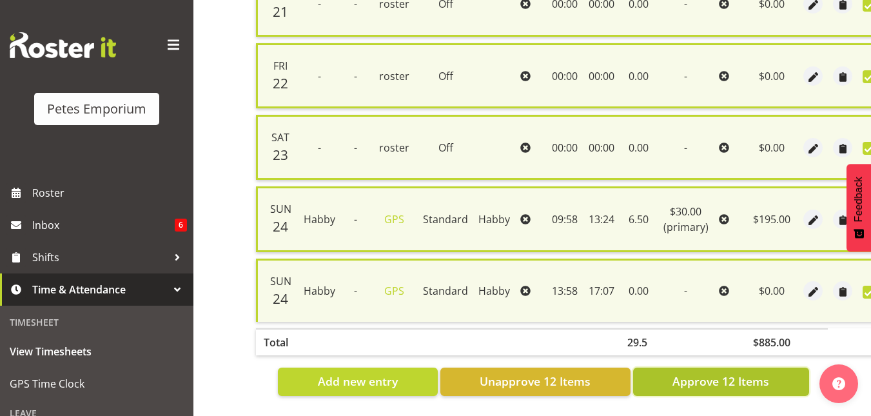
click at [699, 386] on button "Approve 12 Items" at bounding box center [721, 382] width 176 height 28
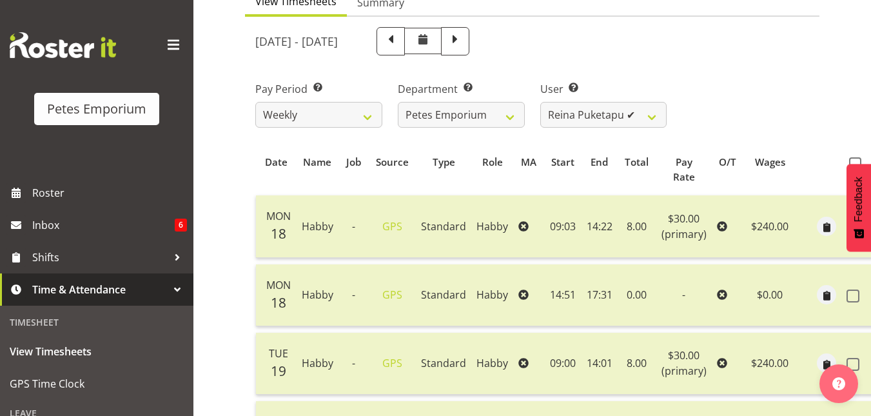
scroll to position [131, 0]
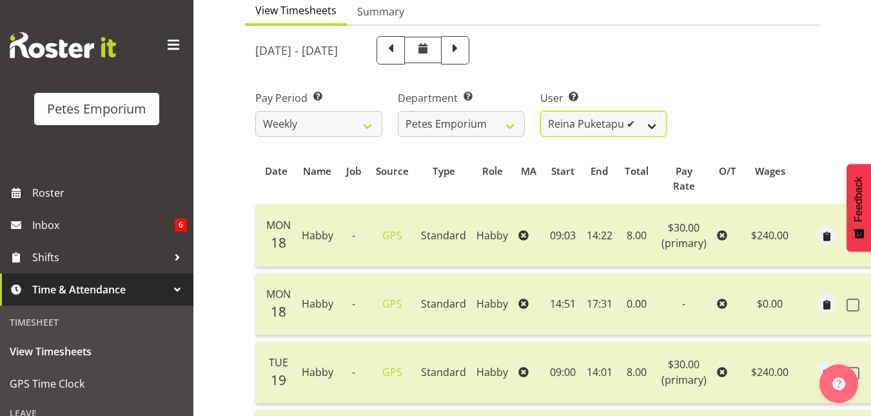
click at [665, 113] on select "[PERSON_NAME] ✔ [PERSON_NAME] ✔ [PERSON_NAME] ✔ [PERSON_NAME] [PERSON_NAME] ✔ […" at bounding box center [603, 124] width 127 height 26
click at [540, 111] on select "[PERSON_NAME] ✔ [PERSON_NAME] ✔ [PERSON_NAME] ✔ [PERSON_NAME] [PERSON_NAME] ✔ […" at bounding box center [603, 124] width 127 height 26
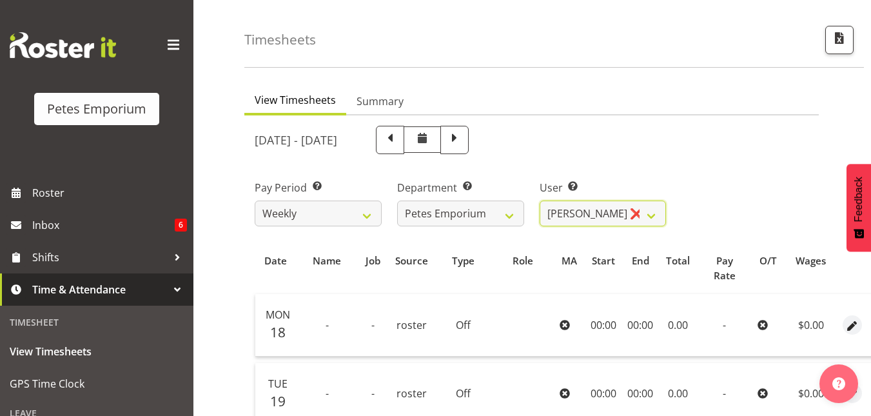
scroll to position [0, 63]
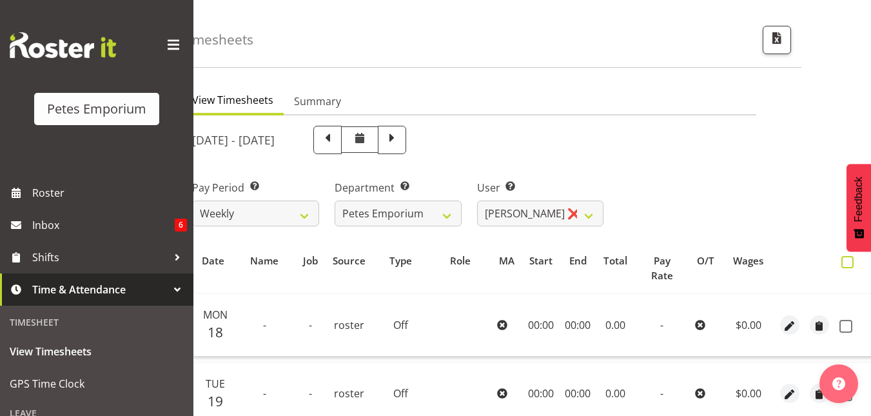
click at [841, 267] on span at bounding box center [847, 262] width 12 height 12
click at [841, 266] on input "checkbox" at bounding box center [845, 262] width 8 height 8
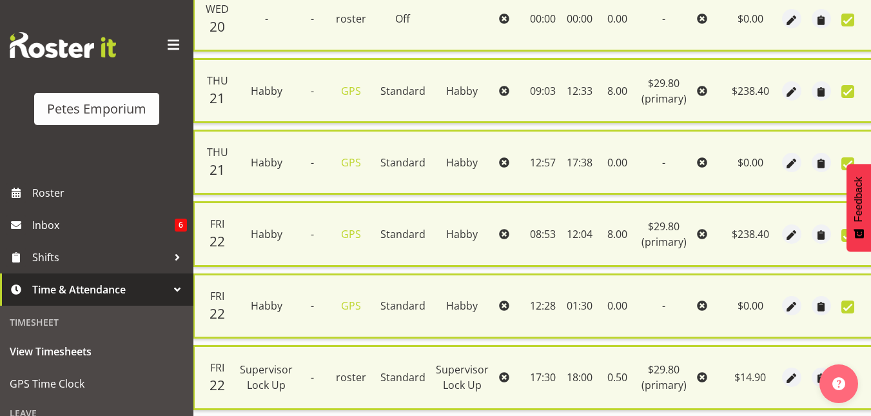
scroll to position [804, 0]
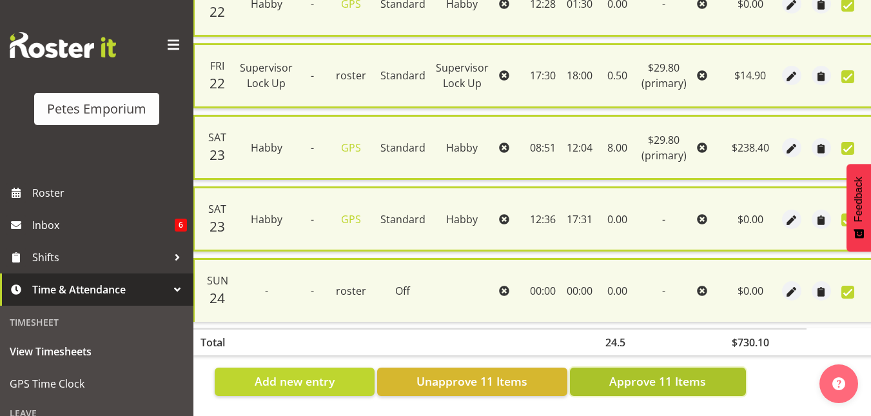
click at [680, 377] on span "Approve 11 Items" at bounding box center [657, 381] width 97 height 17
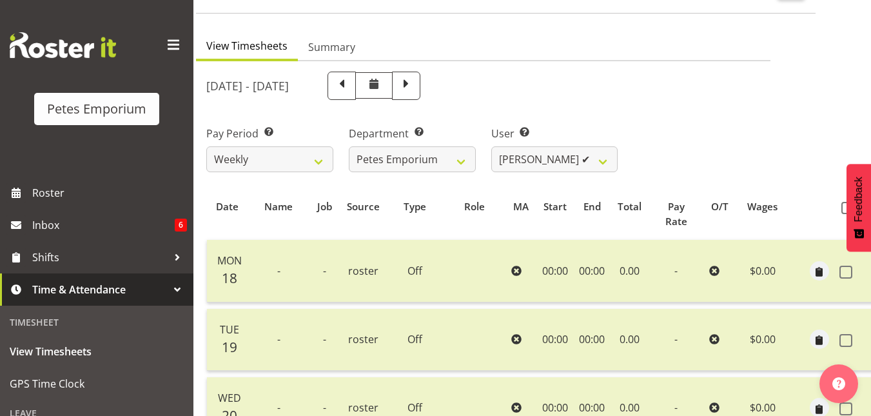
scroll to position [93, 0]
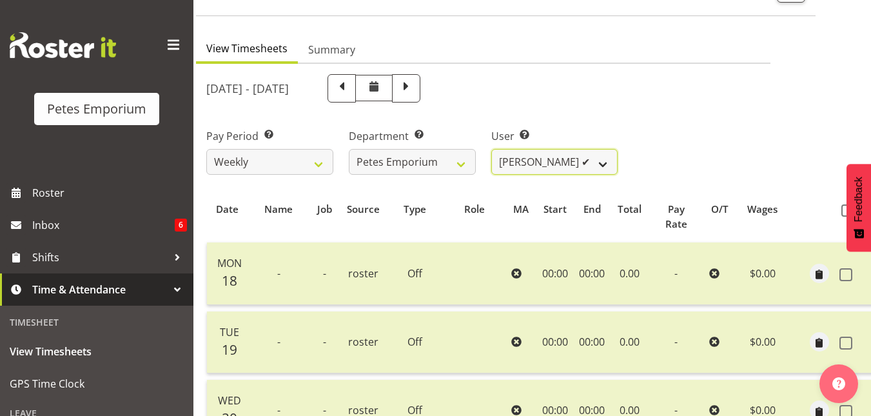
click at [604, 162] on select "[PERSON_NAME] ✔ [PERSON_NAME] ✔ [PERSON_NAME] ✔ [PERSON_NAME] [PERSON_NAME] ✔ […" at bounding box center [554, 162] width 127 height 26
click at [491, 149] on select "[PERSON_NAME] ✔ [PERSON_NAME] ✔ [PERSON_NAME] ✔ [PERSON_NAME] [PERSON_NAME] ✔ […" at bounding box center [554, 162] width 127 height 26
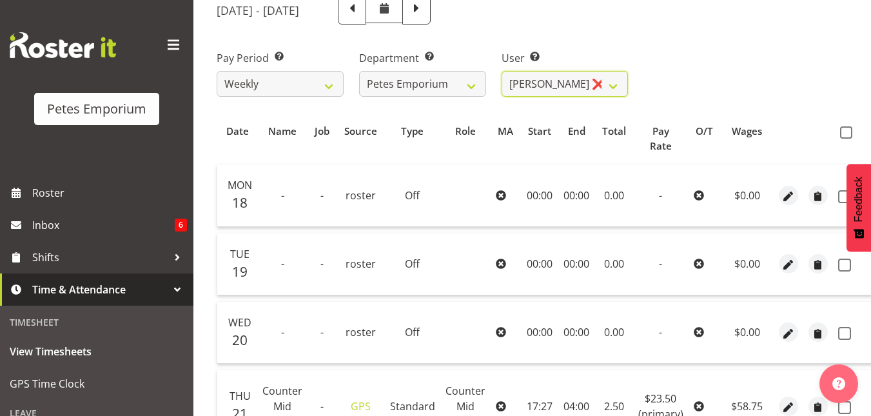
scroll to position [168, 0]
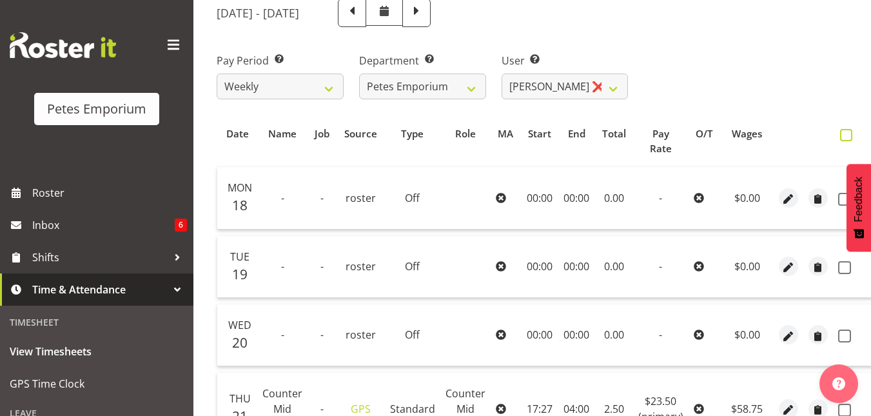
click at [842, 134] on span at bounding box center [846, 135] width 12 height 12
click at [842, 134] on input "checkbox" at bounding box center [844, 135] width 8 height 8
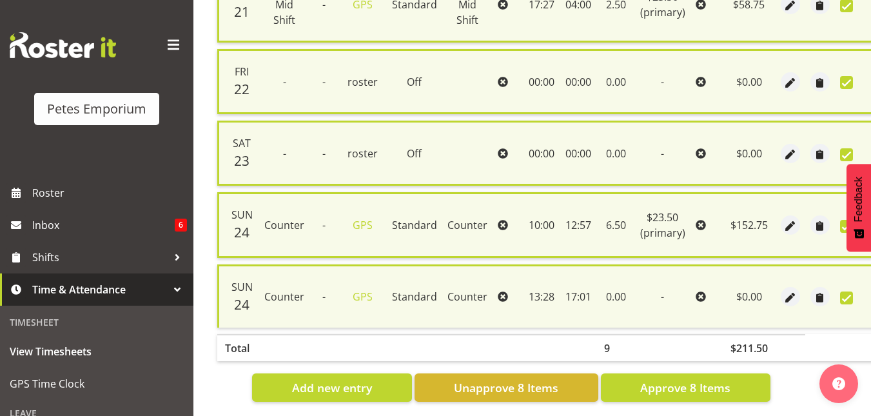
scroll to position [600, 0]
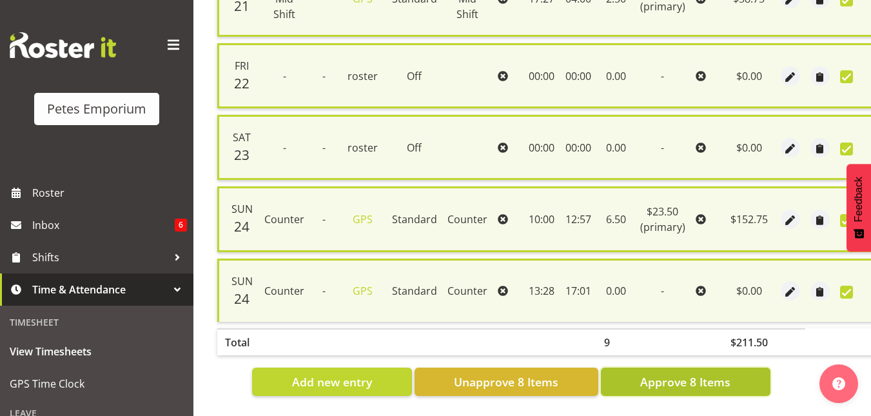
click at [681, 373] on span "Approve 8 Items" at bounding box center [685, 381] width 90 height 17
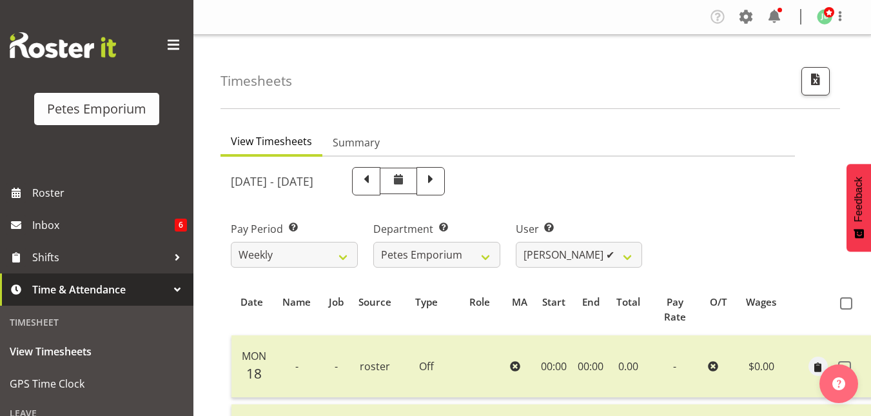
scroll to position [1, 0]
click at [629, 255] on select "[PERSON_NAME] ✔ [PERSON_NAME] ✔ [PERSON_NAME] ✔ [PERSON_NAME] [PERSON_NAME] ✔ […" at bounding box center [579, 254] width 127 height 26
click at [516, 241] on select "[PERSON_NAME] ✔ [PERSON_NAME] ✔ [PERSON_NAME] ✔ [PERSON_NAME] [PERSON_NAME] ✔ […" at bounding box center [579, 254] width 127 height 26
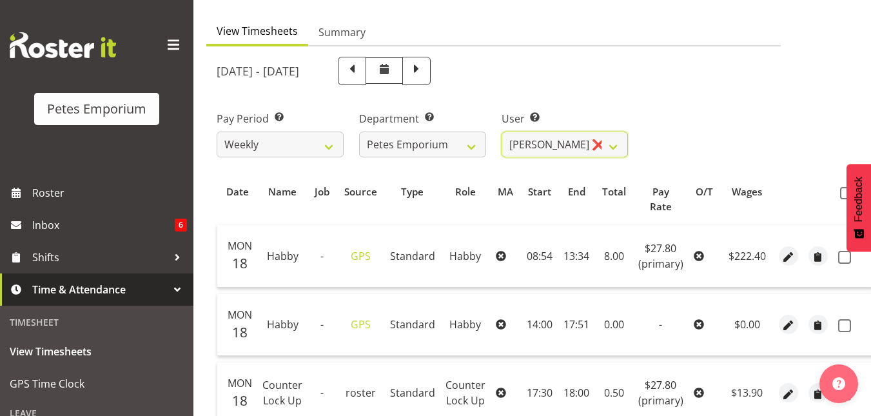
scroll to position [97, 0]
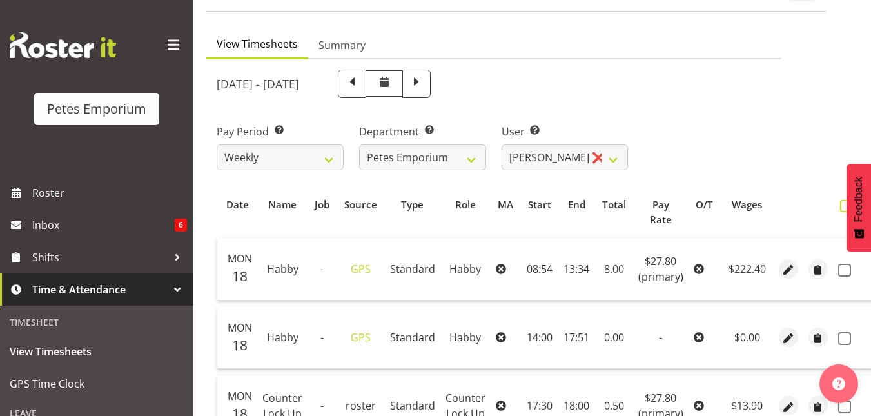
click at [840, 202] on span at bounding box center [846, 206] width 12 height 12
click at [840, 202] on input "checkbox" at bounding box center [844, 206] width 8 height 8
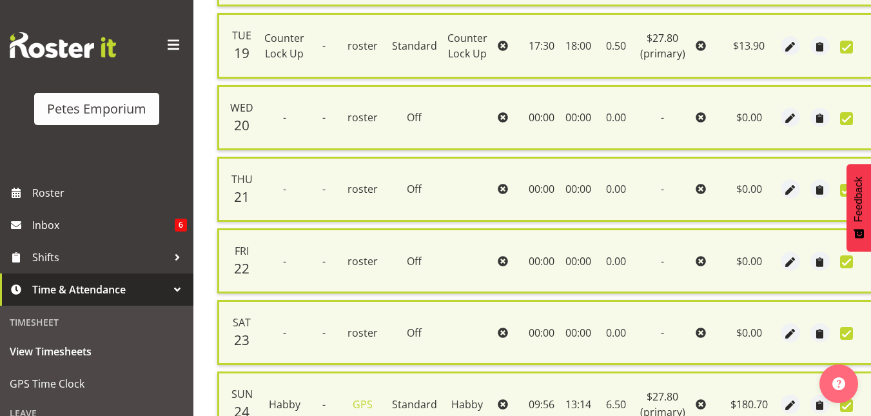
scroll to position [876, 0]
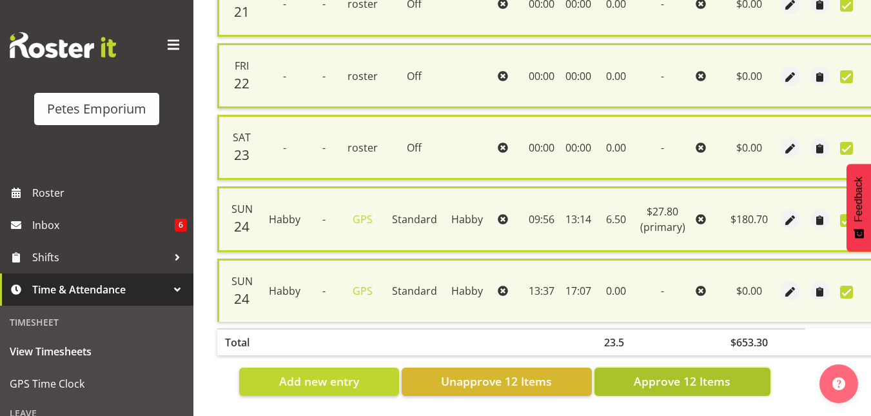
click at [685, 375] on span "Approve 12 Items" at bounding box center [682, 381] width 97 height 17
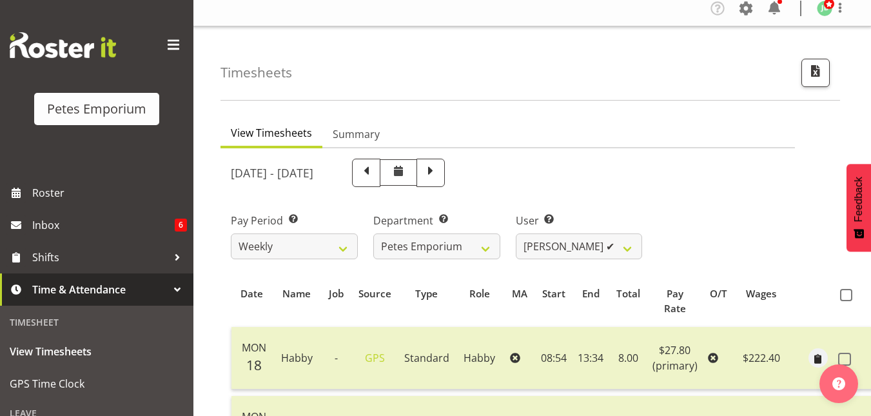
scroll to position [0, 0]
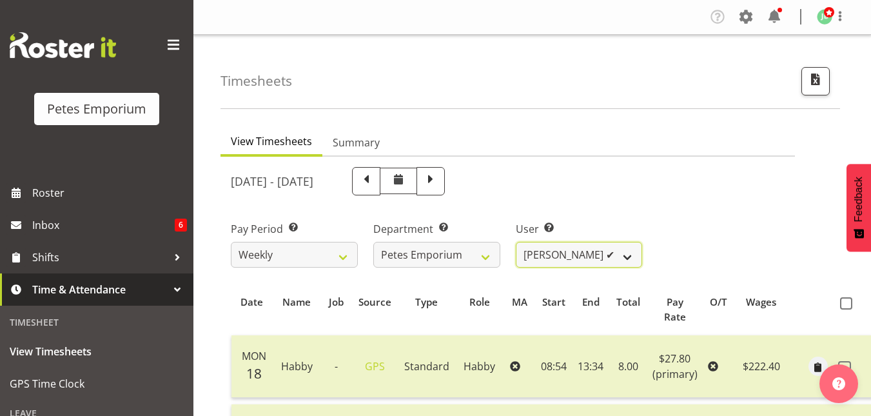
click at [634, 253] on select "[PERSON_NAME] ✔ [PERSON_NAME] ✔ [PERSON_NAME] ✔ [PERSON_NAME] [PERSON_NAME] ✔ […" at bounding box center [579, 255] width 127 height 26
click at [516, 242] on select "[PERSON_NAME] ✔ [PERSON_NAME] ✔ [PERSON_NAME] ✔ [PERSON_NAME] [PERSON_NAME] ✔ […" at bounding box center [579, 255] width 127 height 26
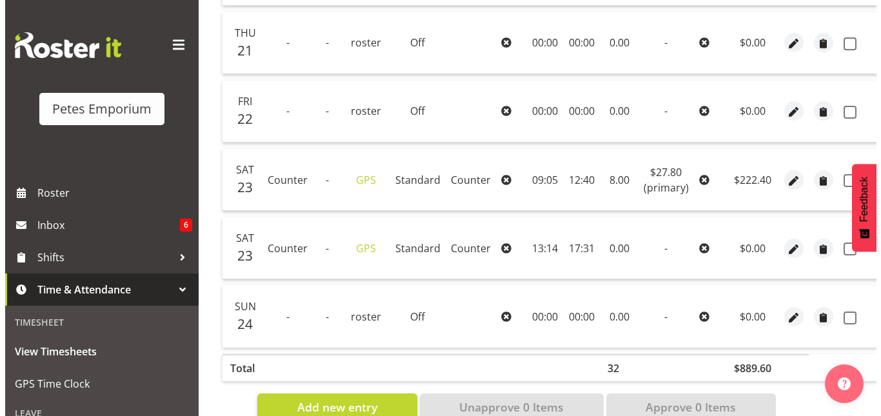
scroll to position [736, 0]
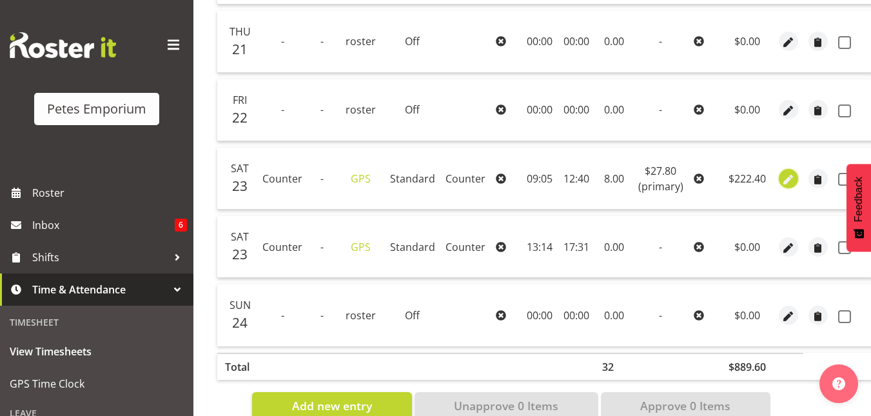
click at [793, 178] on button "button" at bounding box center [788, 178] width 19 height 19
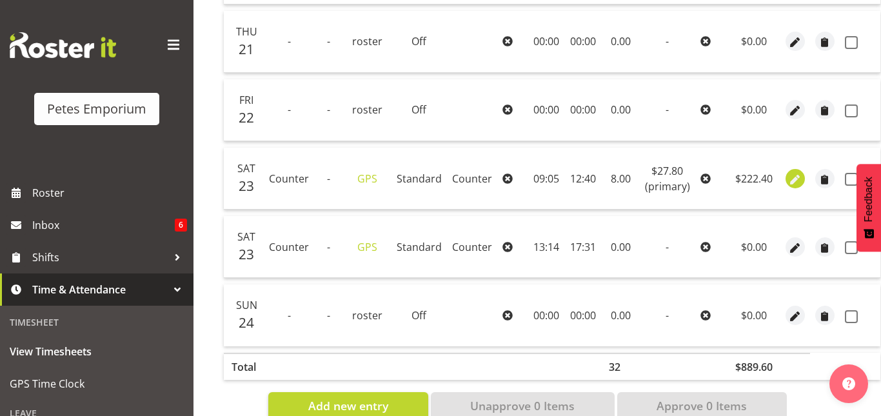
scroll to position [0, 29]
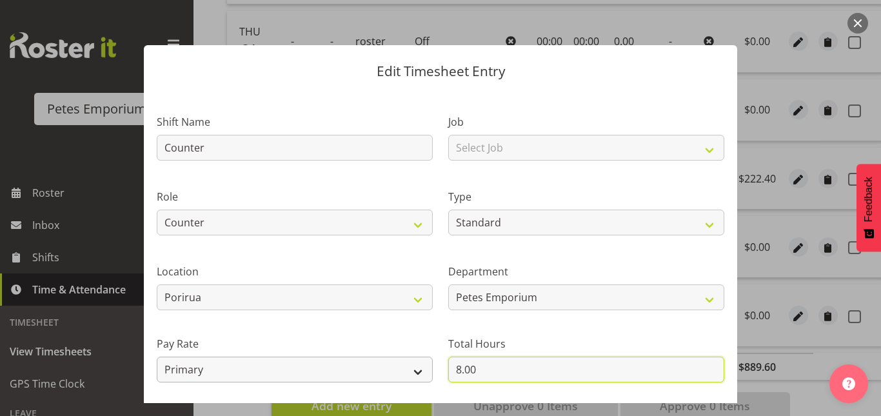
drag, startPoint x: 474, startPoint y: 366, endPoint x: 399, endPoint y: 369, distance: 74.9
click at [399, 369] on div "Shift Name Counter Job Select Job Role Counter Counter Evening Counter Late Shi…" at bounding box center [440, 279] width 583 height 366
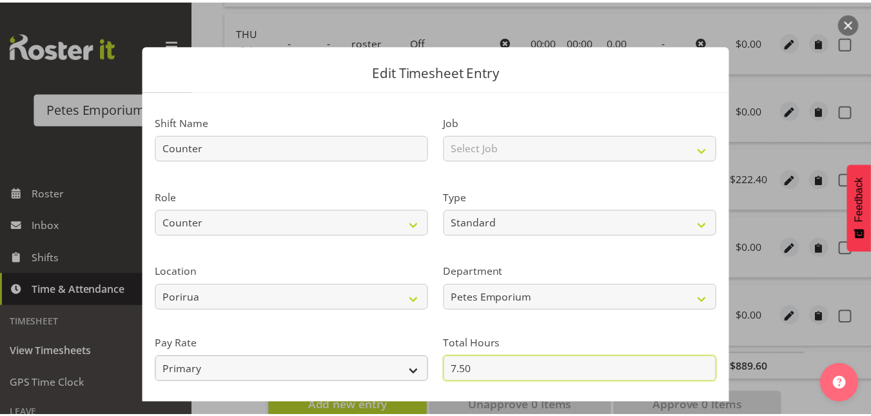
scroll to position [141, 0]
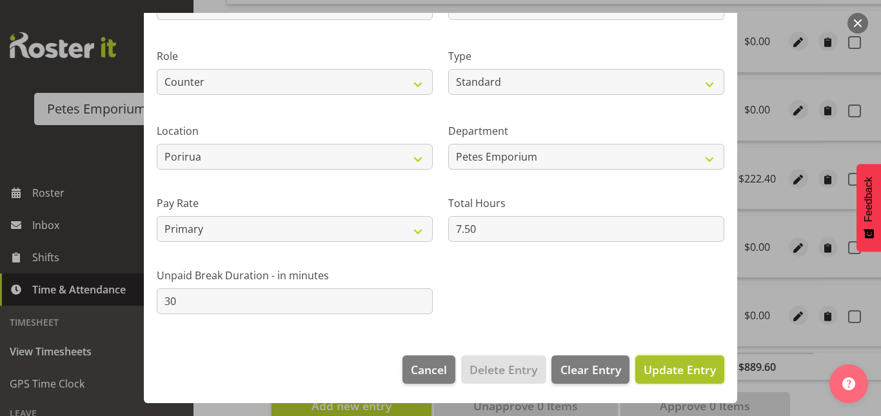
click at [660, 371] on span "Update Entry" at bounding box center [679, 369] width 72 height 15
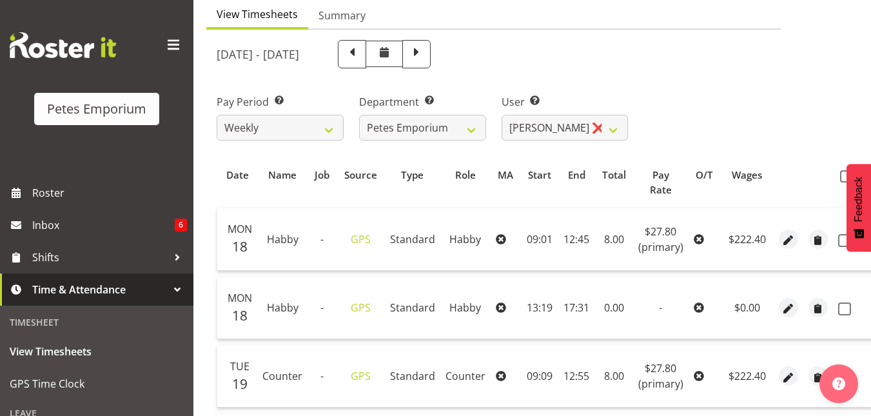
scroll to position [123, 0]
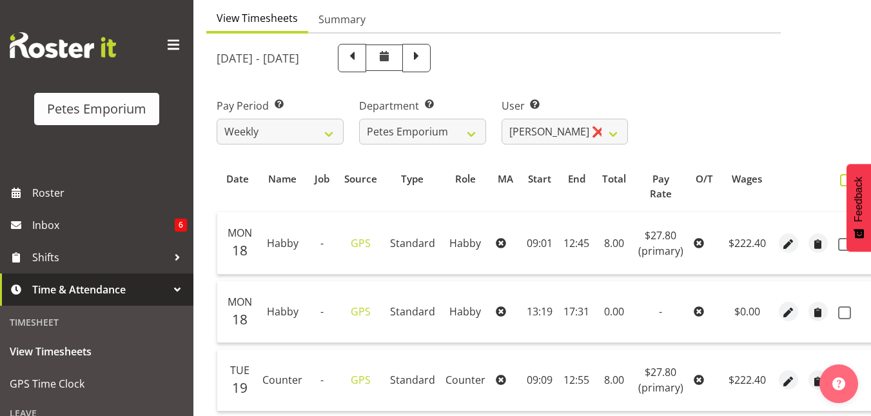
click at [840, 175] on span at bounding box center [846, 180] width 12 height 12
click at [840, 176] on input "checkbox" at bounding box center [844, 180] width 8 height 8
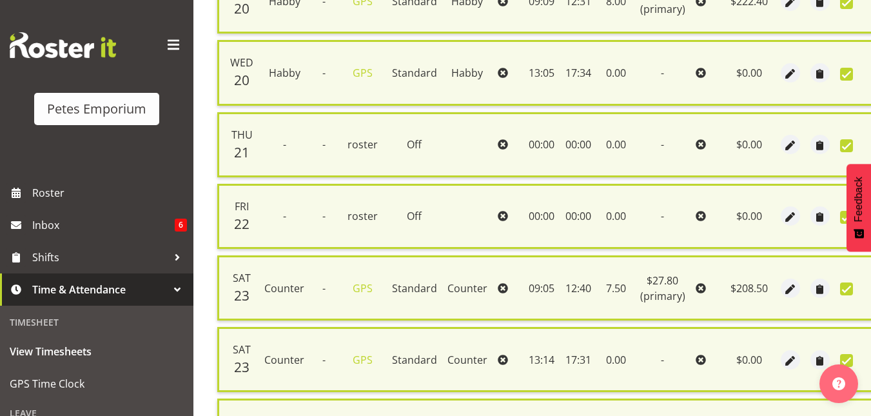
scroll to position [804, 0]
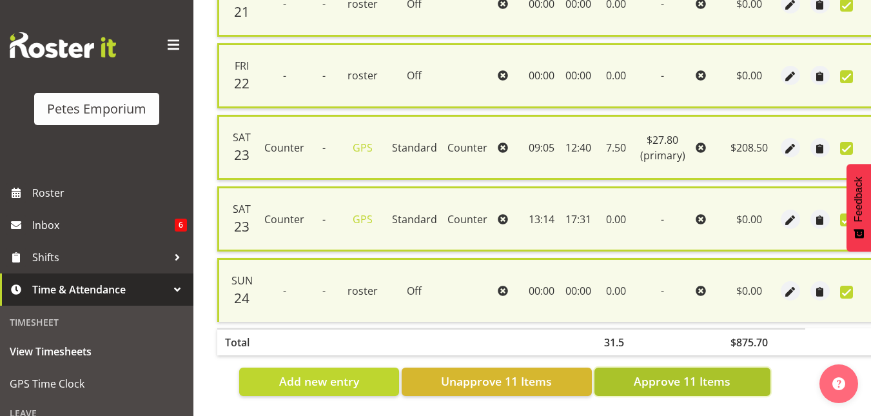
click at [683, 375] on span "Approve 11 Items" at bounding box center [682, 381] width 97 height 17
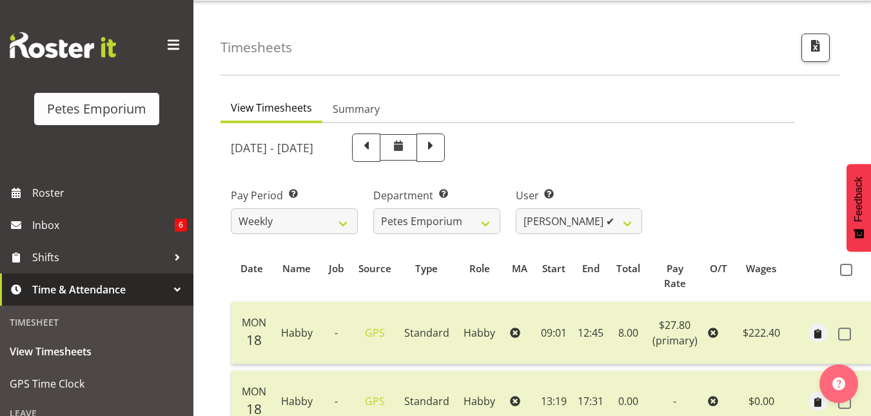
scroll to position [10, 0]
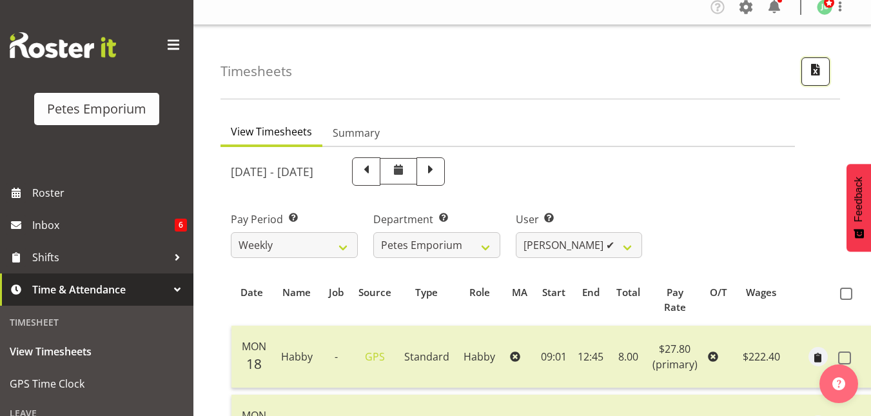
click at [821, 79] on button "button" at bounding box center [815, 71] width 28 height 28
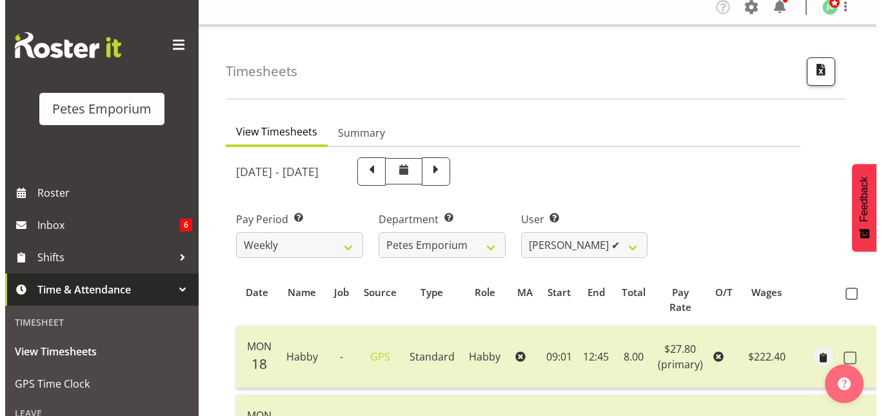
scroll to position [0, 15]
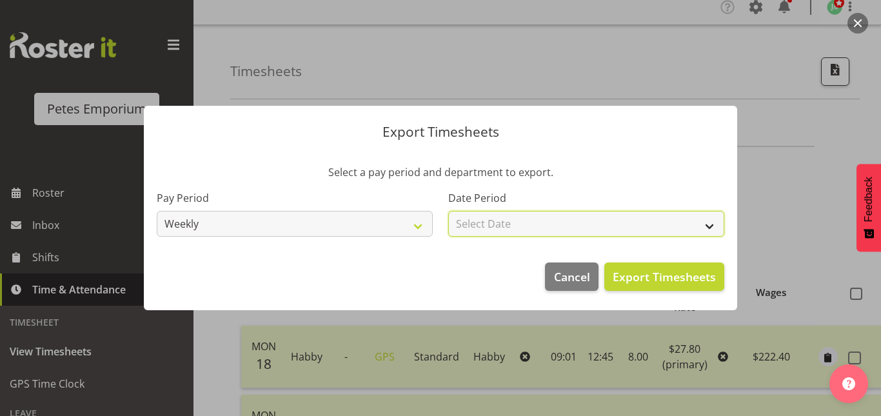
click at [705, 218] on select "Select Date Week starting [DATE] Week starting [DATE] Week starting [DATE] Week…" at bounding box center [586, 224] width 276 height 26
click at [448, 211] on select "Select Date Week starting [DATE] Week starting [DATE] Week starting [DATE] Week…" at bounding box center [586, 224] width 276 height 26
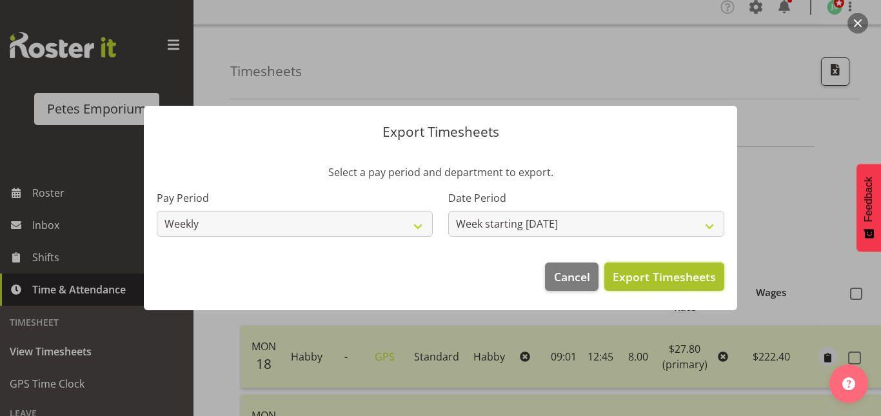
click at [643, 284] on span "Export Timesheets" at bounding box center [664, 276] width 103 height 17
